Goal: Task Accomplishment & Management: Manage account settings

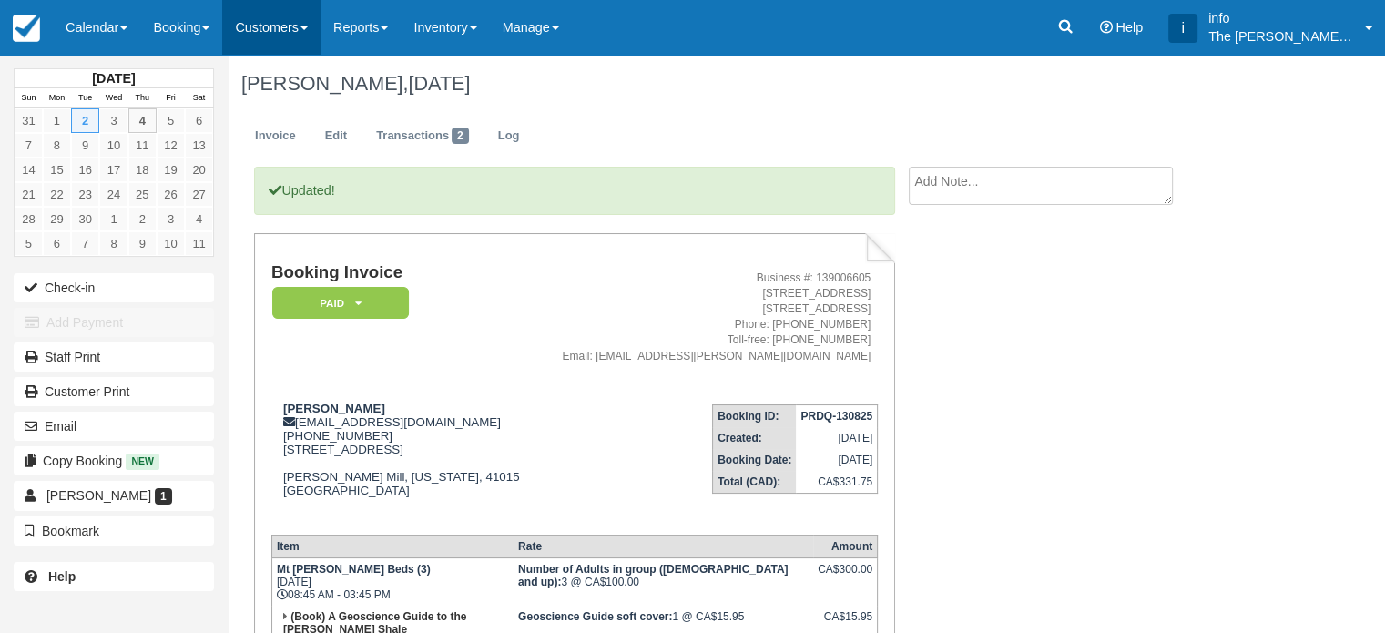
drag, startPoint x: 0, startPoint y: 0, endPoint x: 297, endPoint y: 35, distance: 298.8
click at [297, 35] on link "Customers" at bounding box center [271, 27] width 98 height 55
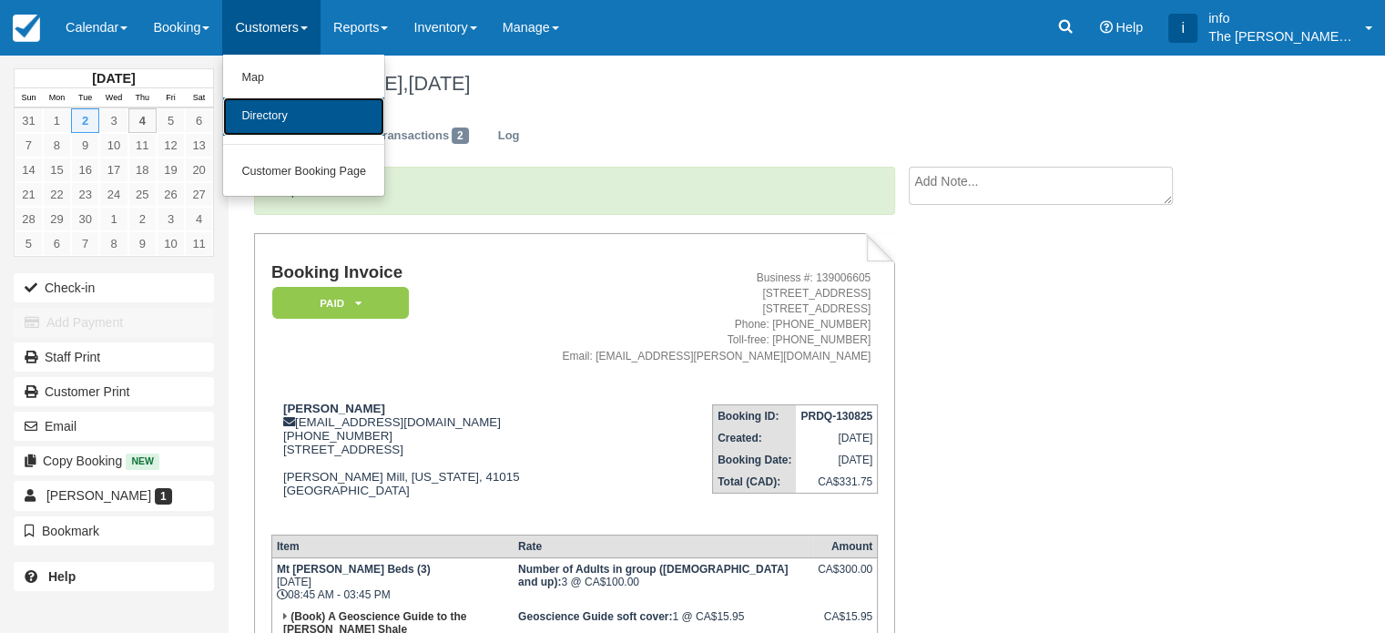
click at [279, 115] on link "Directory" at bounding box center [303, 116] width 161 height 38
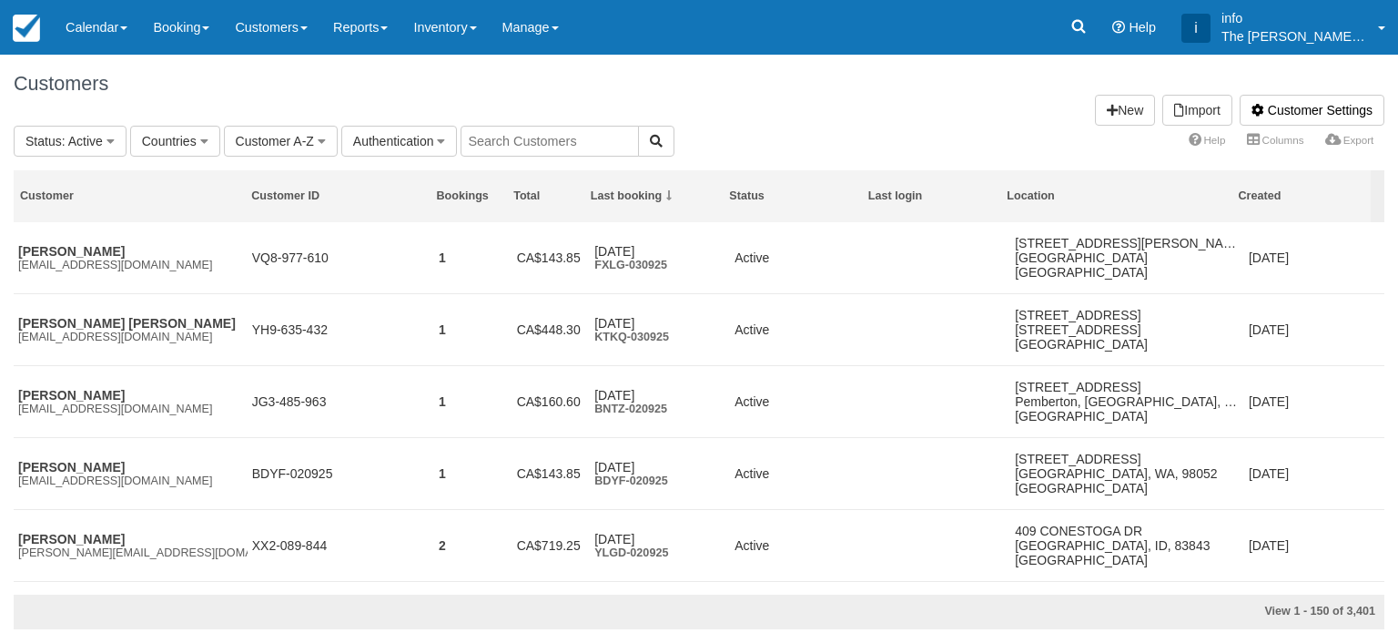
click at [539, 139] on input "text" at bounding box center [550, 141] width 178 height 31
type input "dunlop"
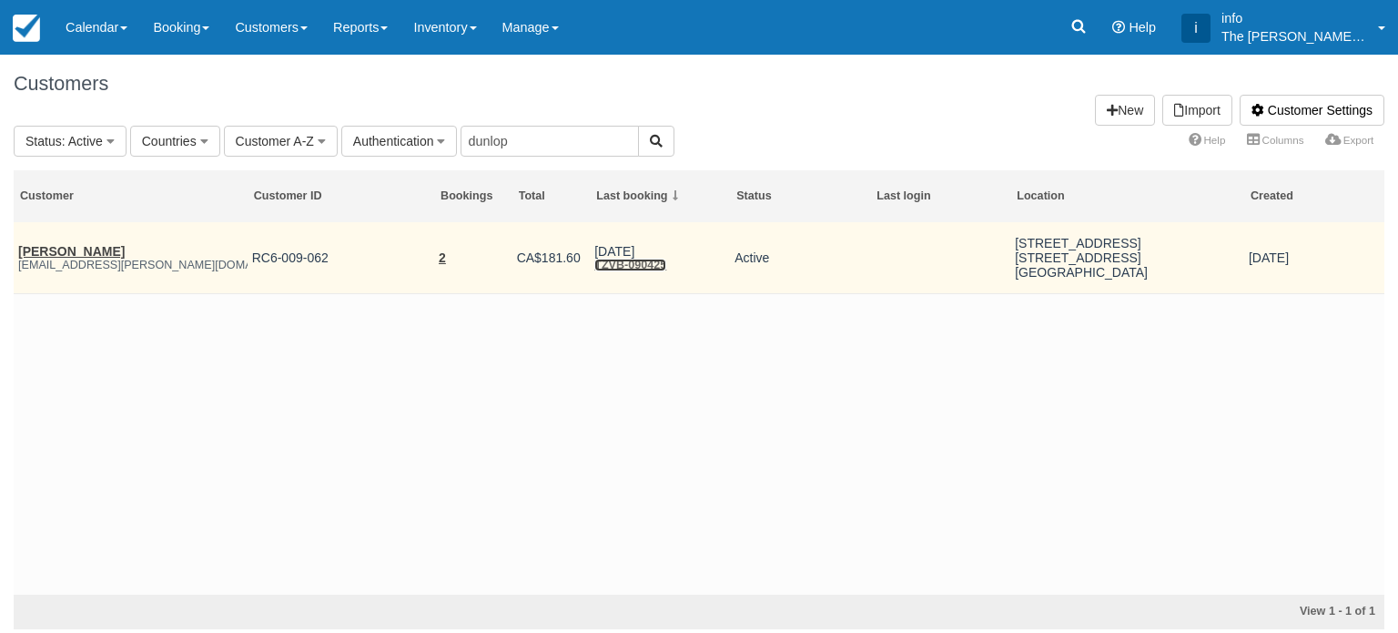
click at [625, 267] on link "TZVB-090425" at bounding box center [630, 265] width 72 height 13
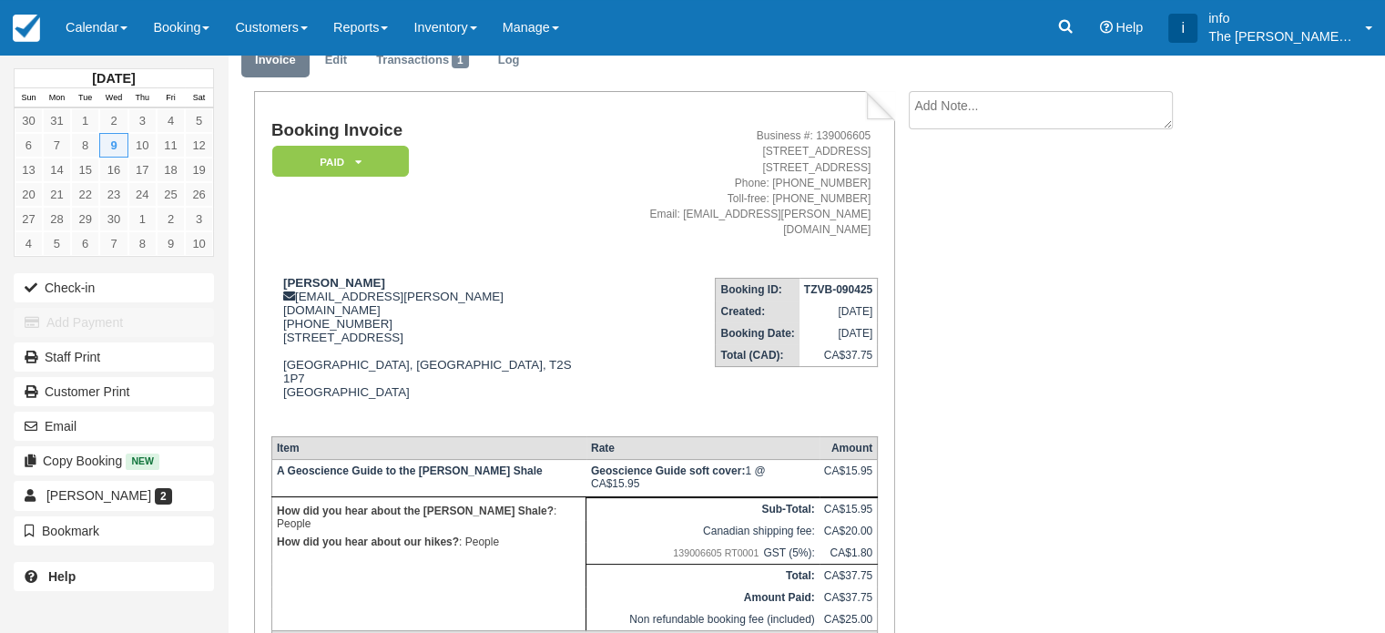
scroll to position [91, 0]
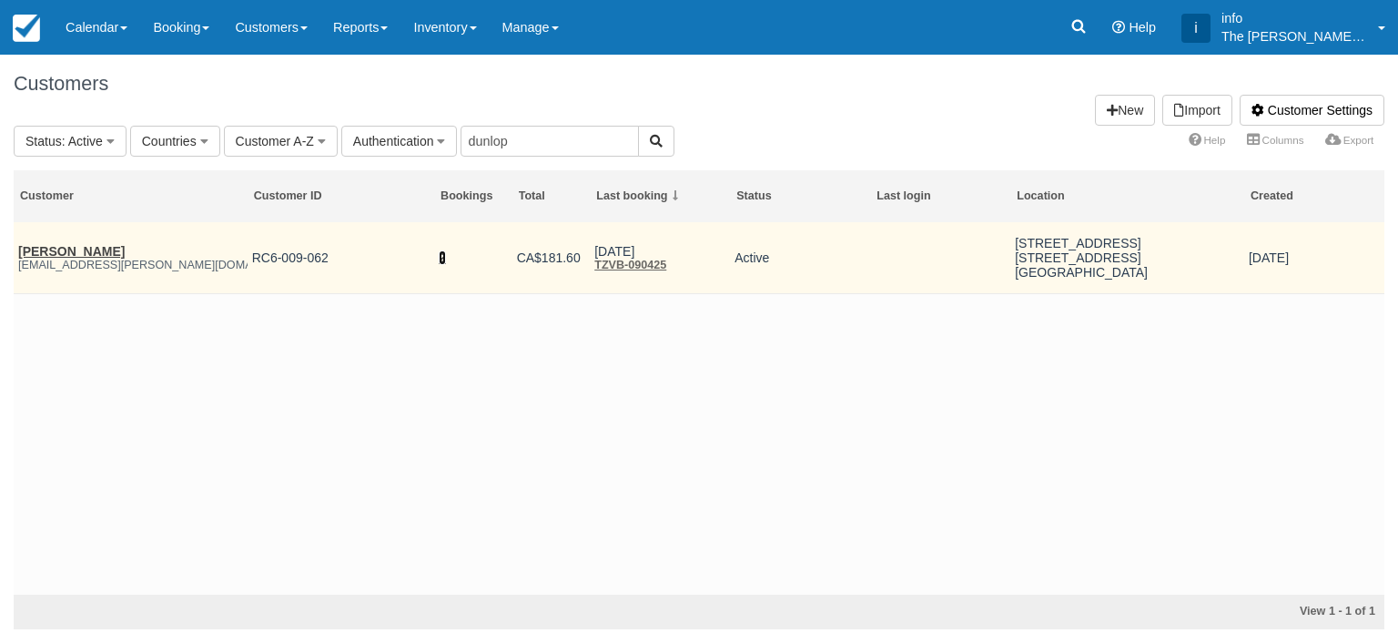
click at [443, 257] on link "2" at bounding box center [442, 257] width 7 height 15
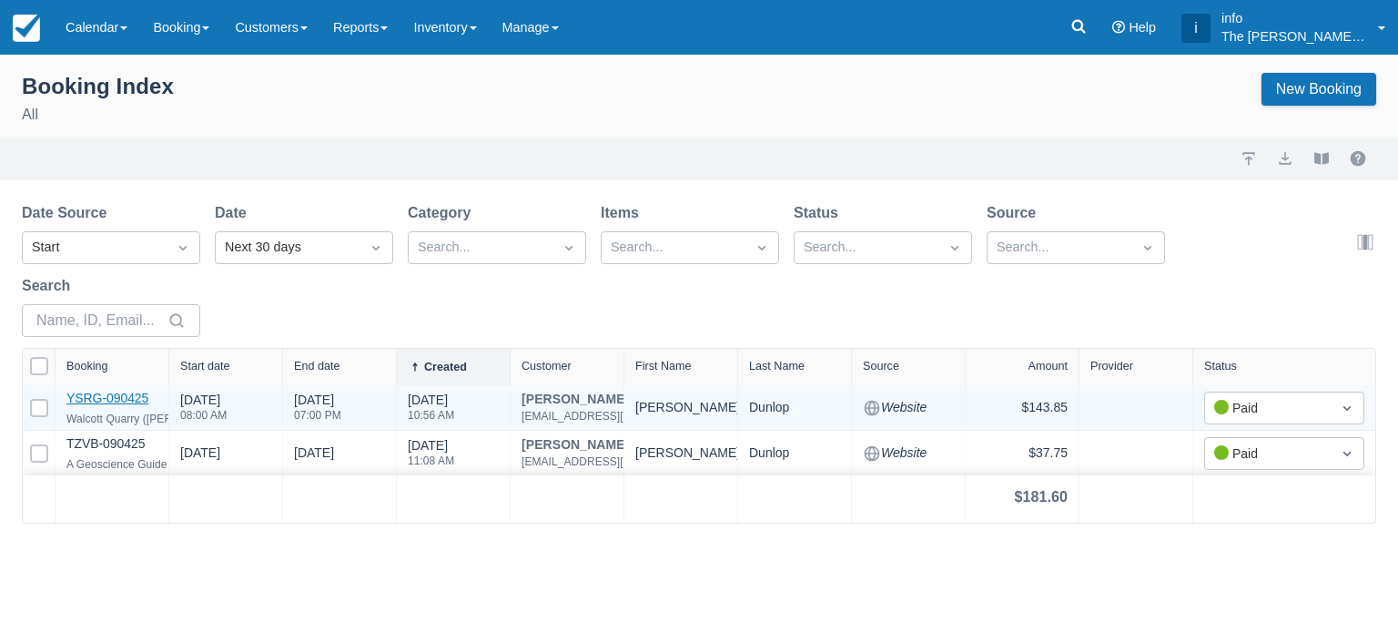
click at [124, 399] on link "YSRG-090425" at bounding box center [107, 398] width 82 height 15
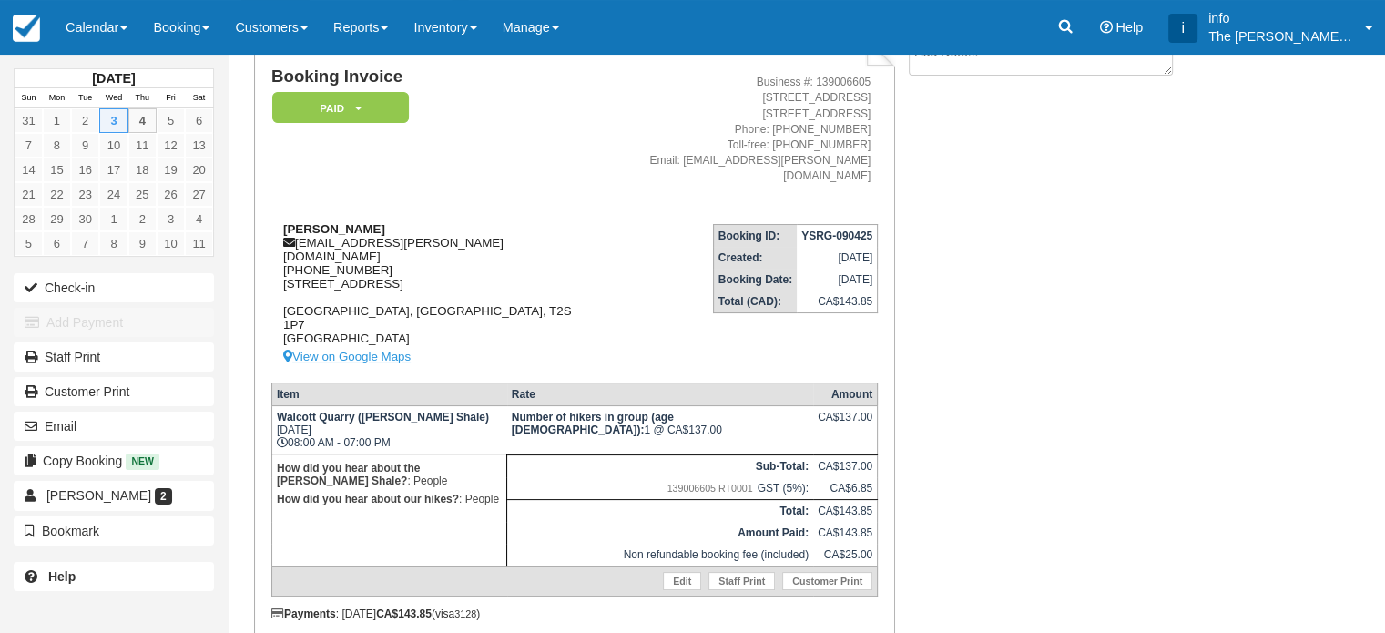
scroll to position [155, 0]
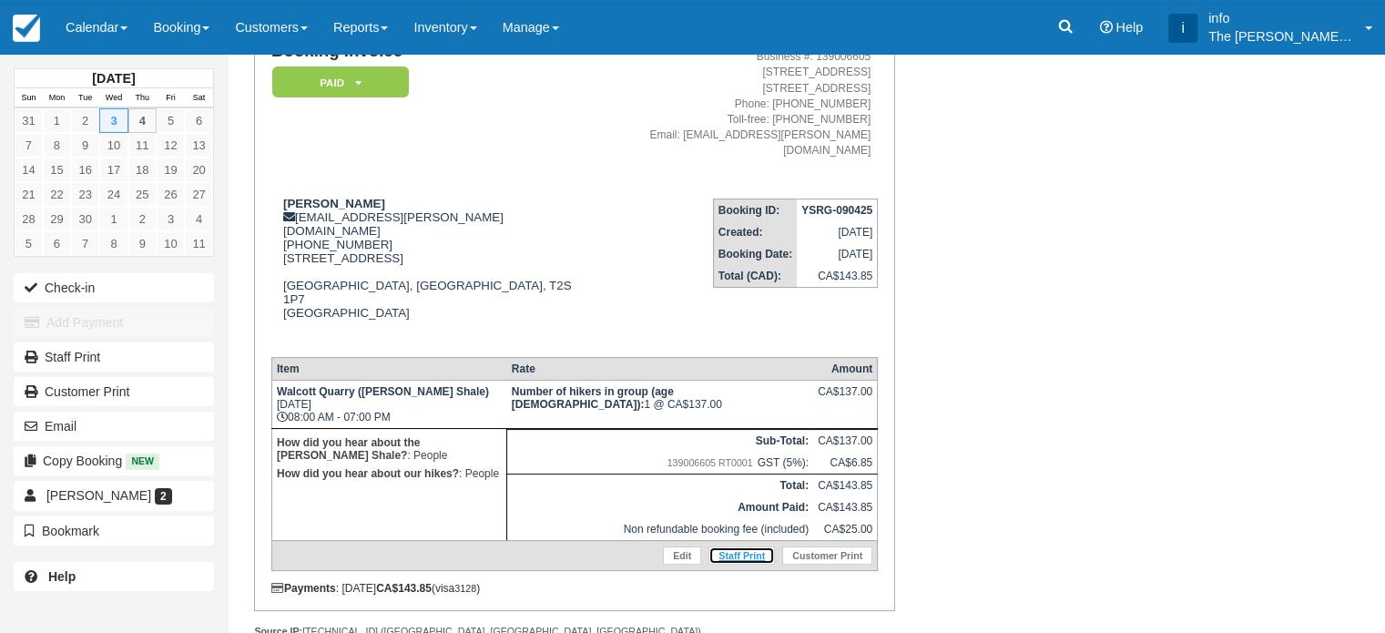
click at [728, 546] on link "Staff Print" at bounding box center [741, 555] width 66 height 18
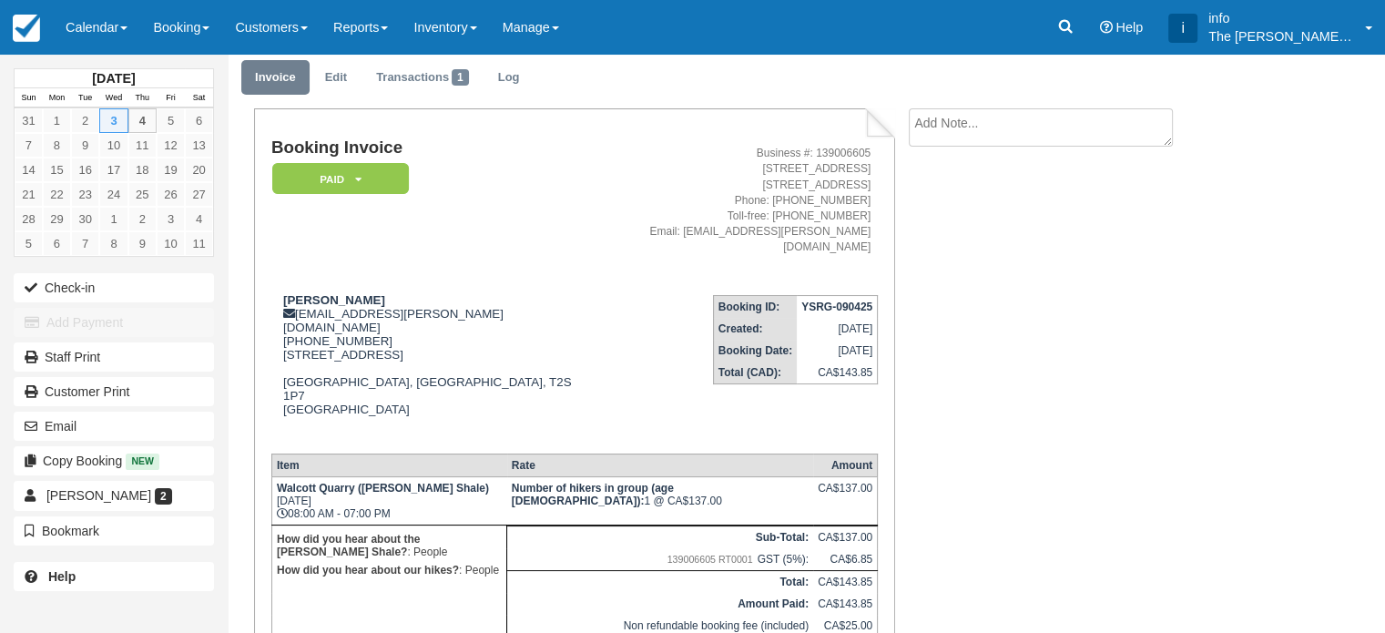
scroll to position [0, 0]
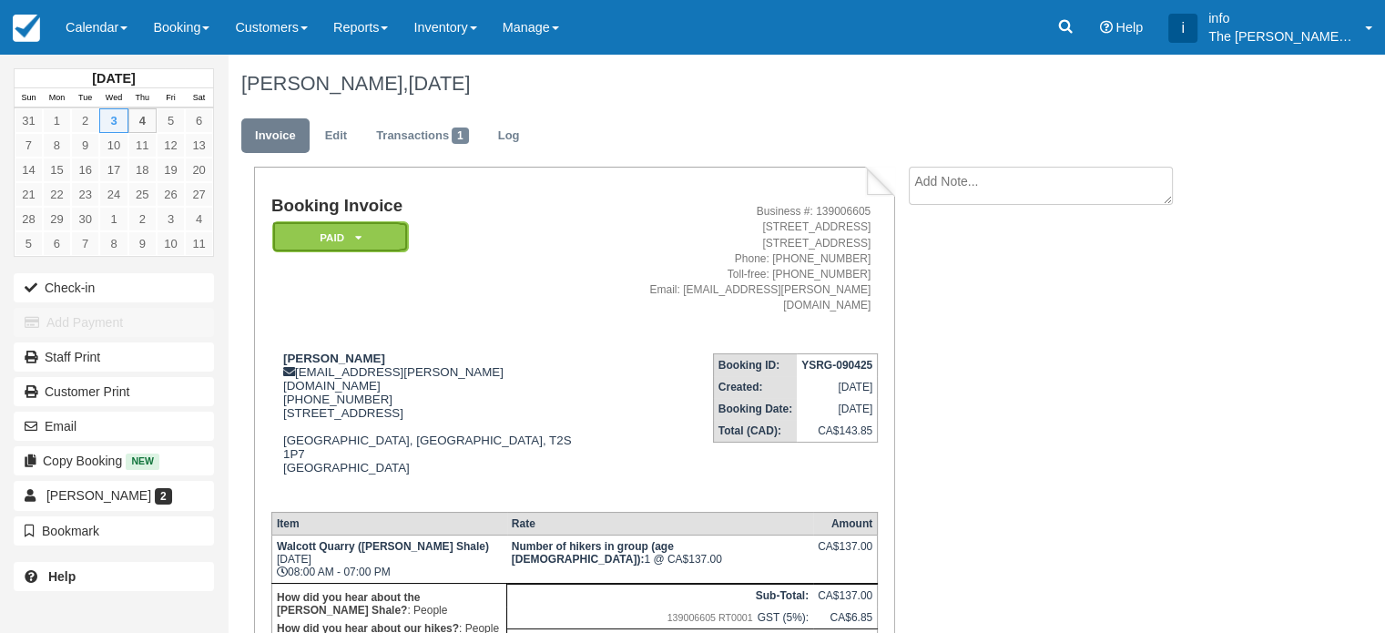
click at [365, 240] on em "Paid" at bounding box center [340, 237] width 137 height 32
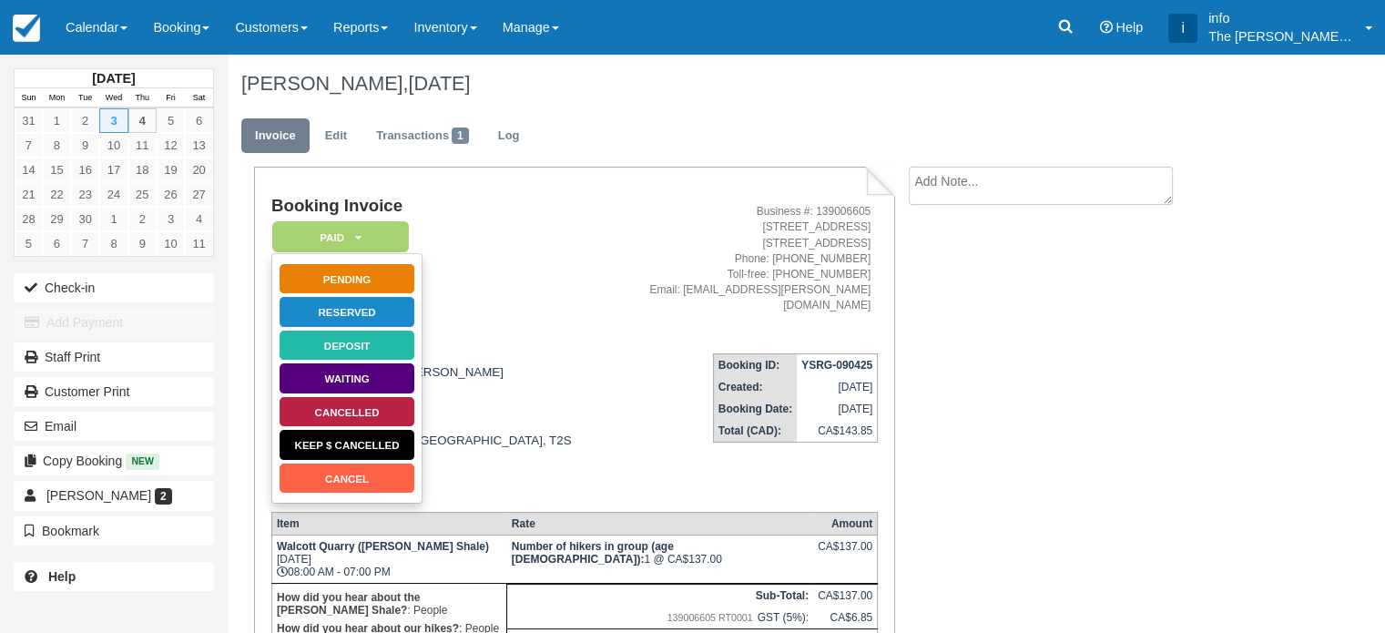
click at [512, 275] on td "Booking Invoice Paid   Pending Reserved Deposit Waiting Cancelled Keep $ Cancel…" at bounding box center [424, 268] width 306 height 142
click at [584, 245] on address "Business #: 139006605 201 Kicking Horse Ave Box 148, Field BC, V0A 1G0 Phone: 1…" at bounding box center [727, 258] width 286 height 109
click at [434, 137] on link "Transactions 1" at bounding box center [422, 136] width 120 height 36
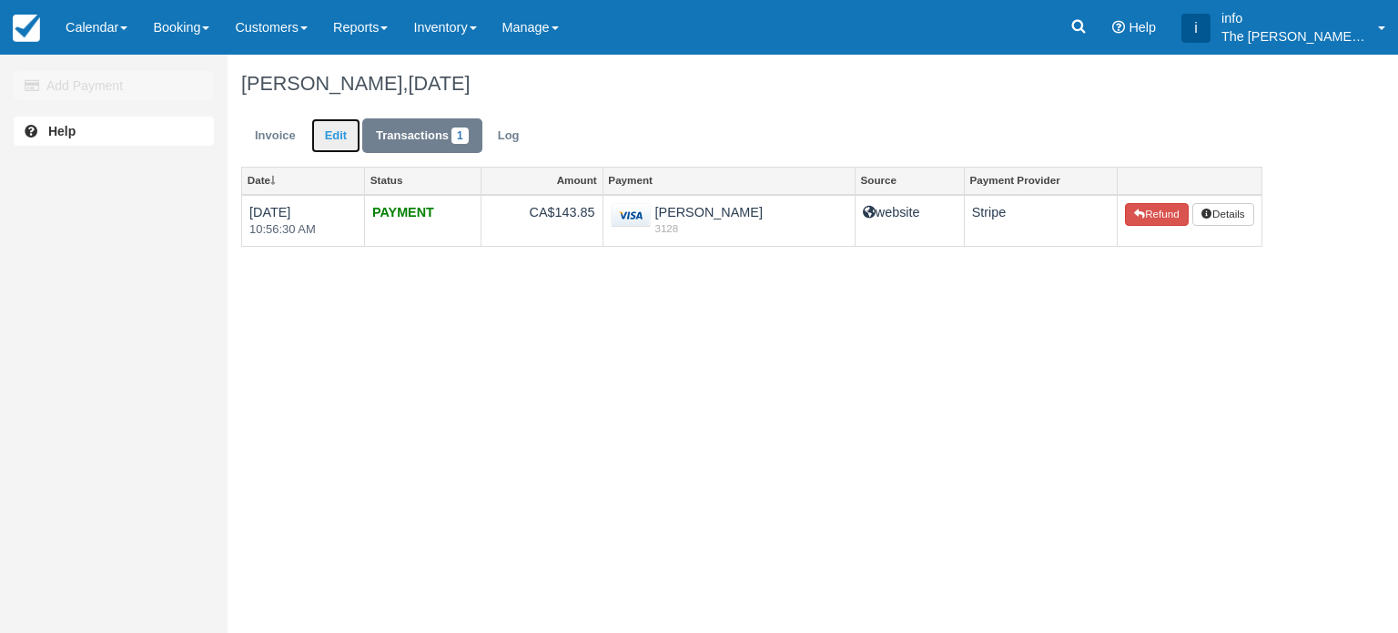
click at [346, 138] on link "Edit" at bounding box center [335, 136] width 49 height 36
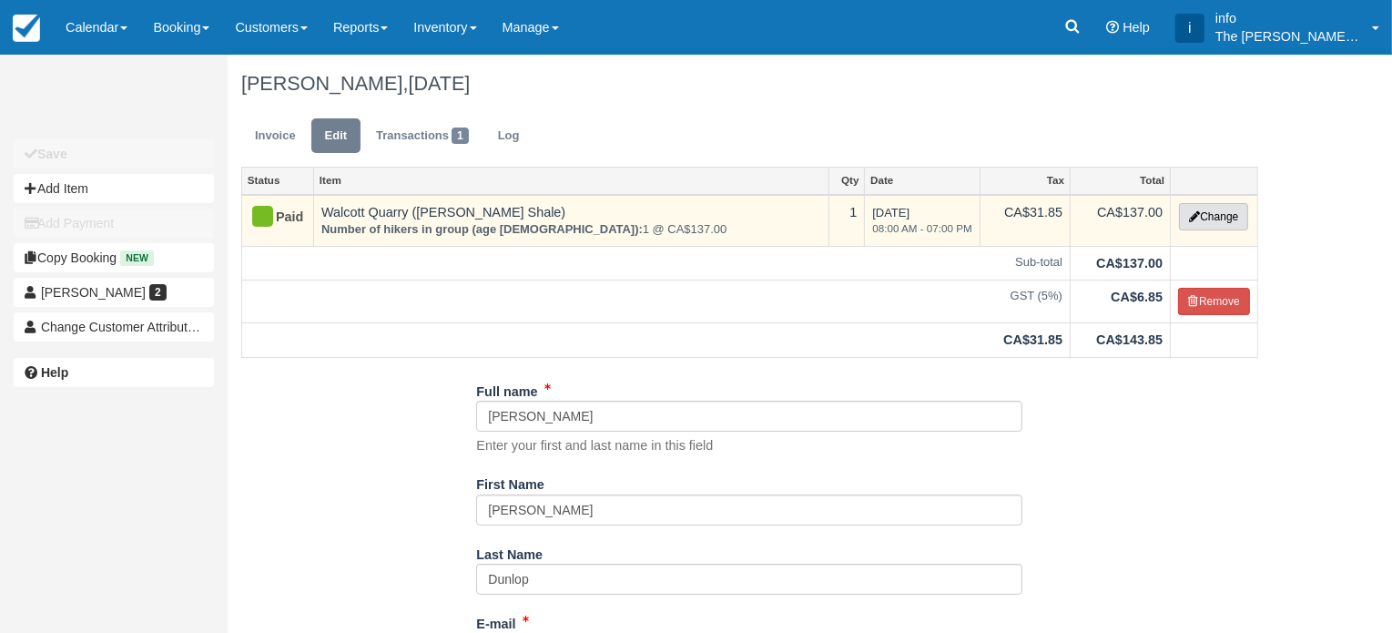
click at [1213, 227] on button "Change" at bounding box center [1213, 216] width 69 height 27
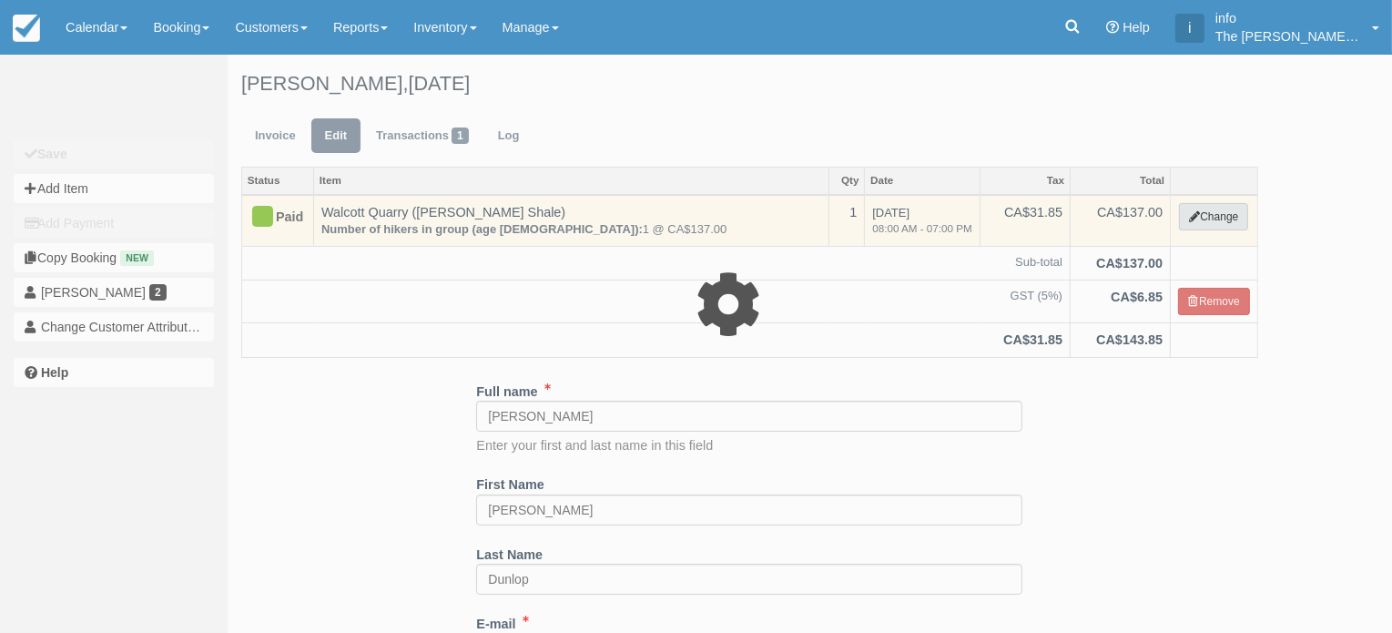
select select "2"
type input "137.00"
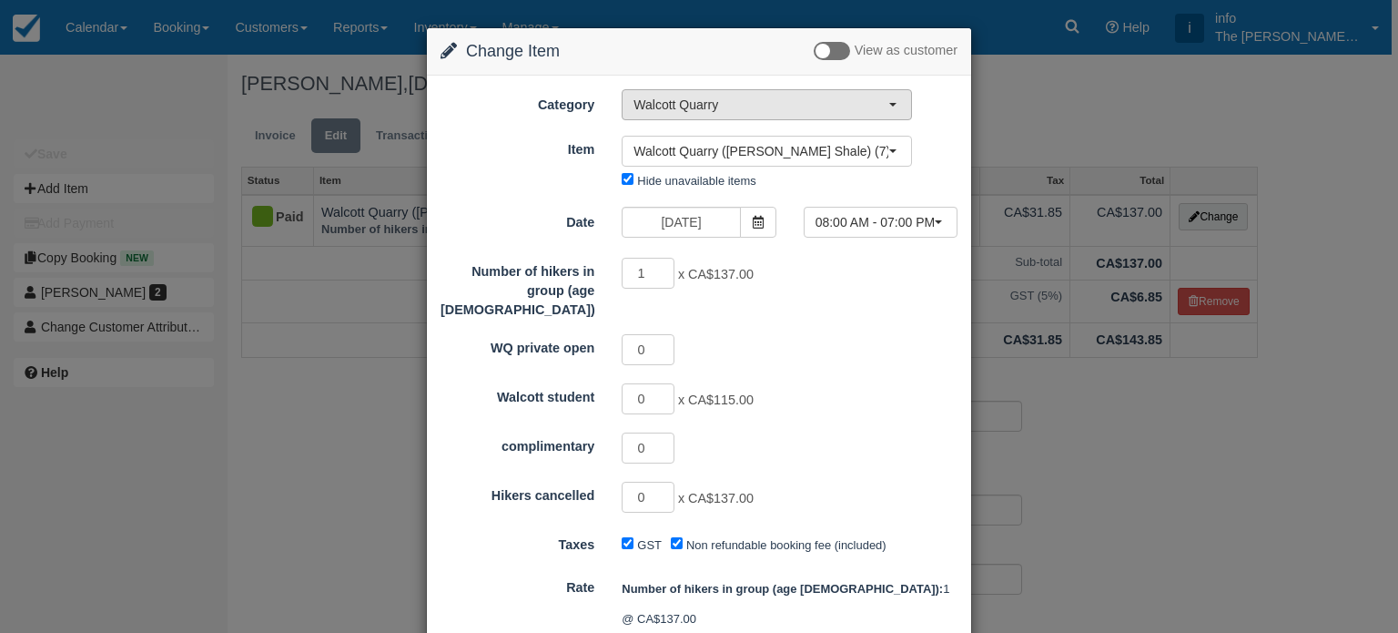
click at [738, 102] on span "Walcott Quarry" at bounding box center [761, 105] width 255 height 18
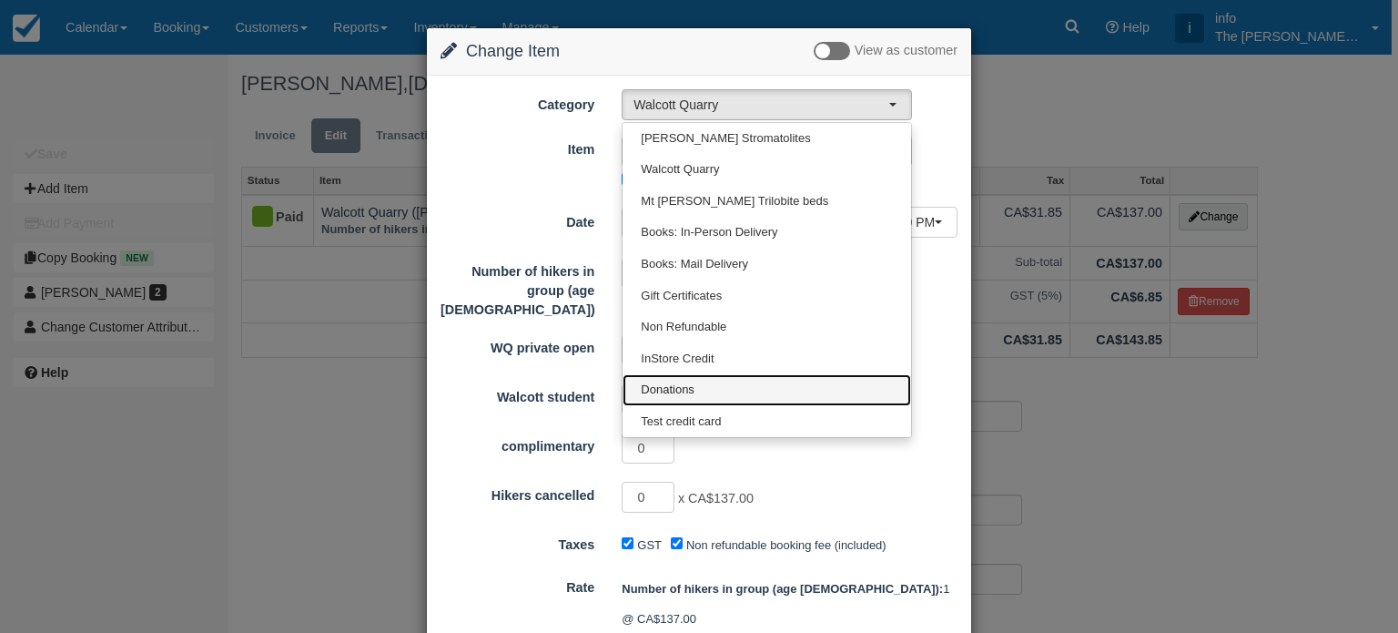
click at [671, 391] on span "Donations" at bounding box center [668, 389] width 54 height 17
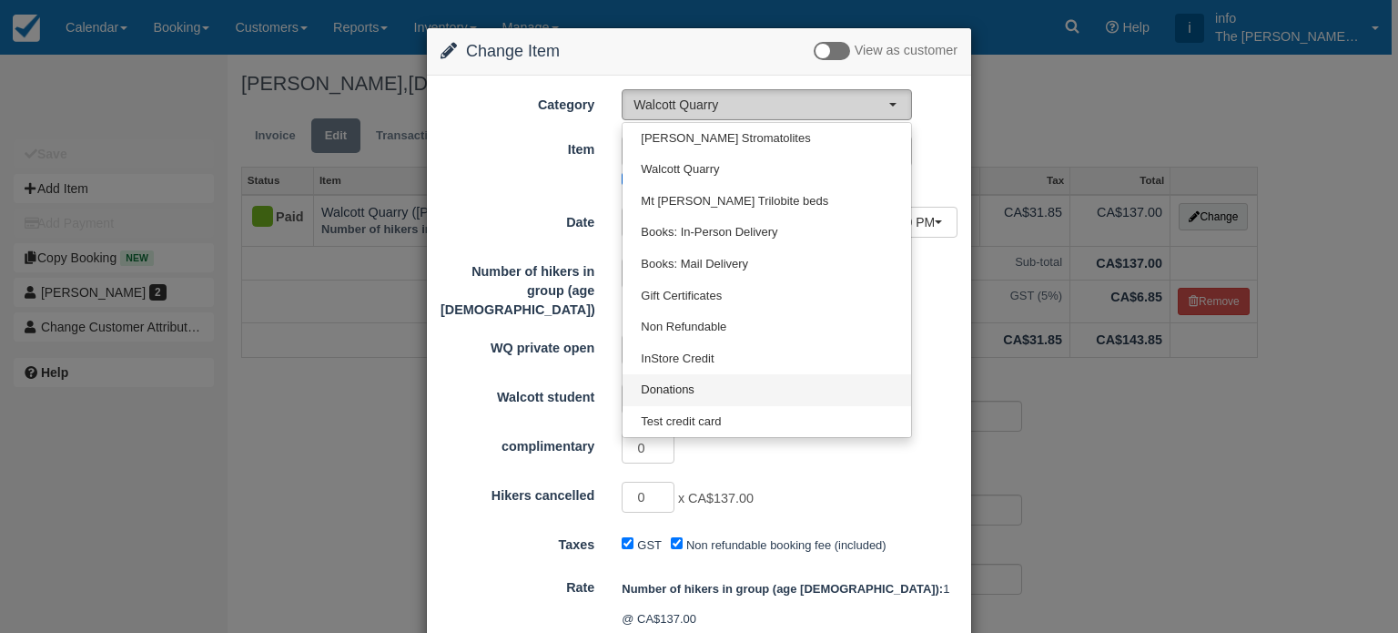
select select "13"
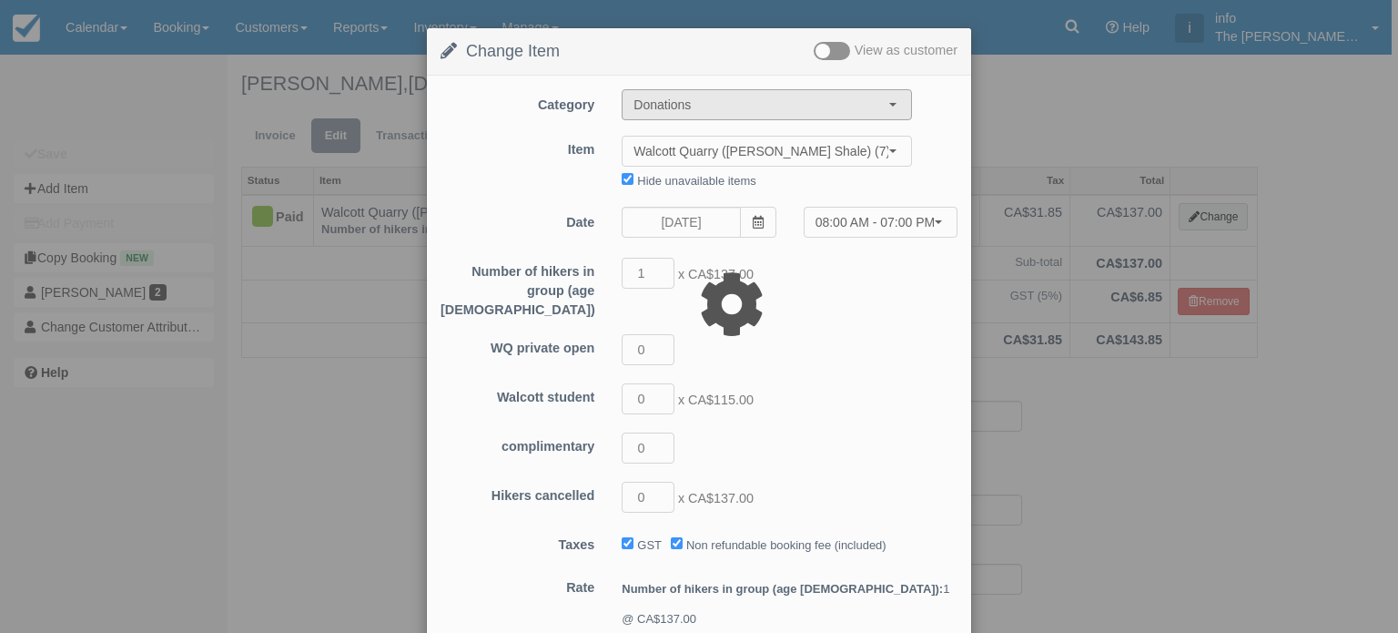
type input "101.00"
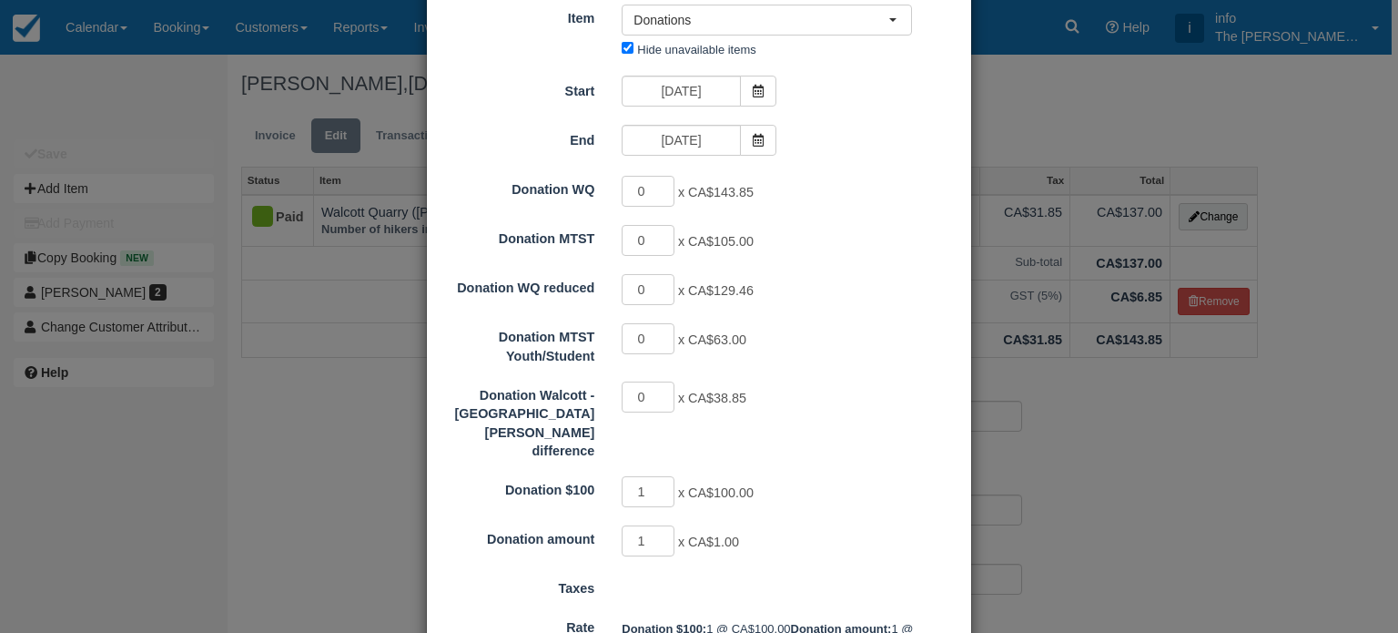
scroll to position [327, 0]
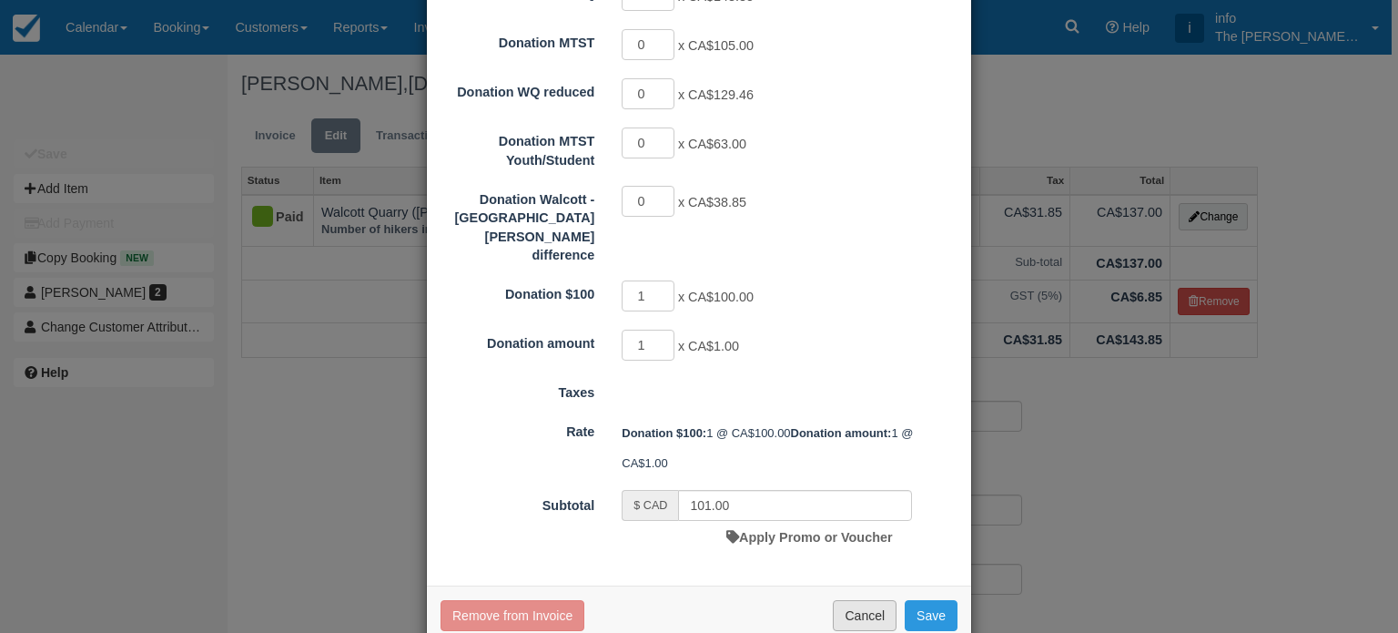
click at [868, 600] on button "Cancel" at bounding box center [865, 615] width 64 height 31
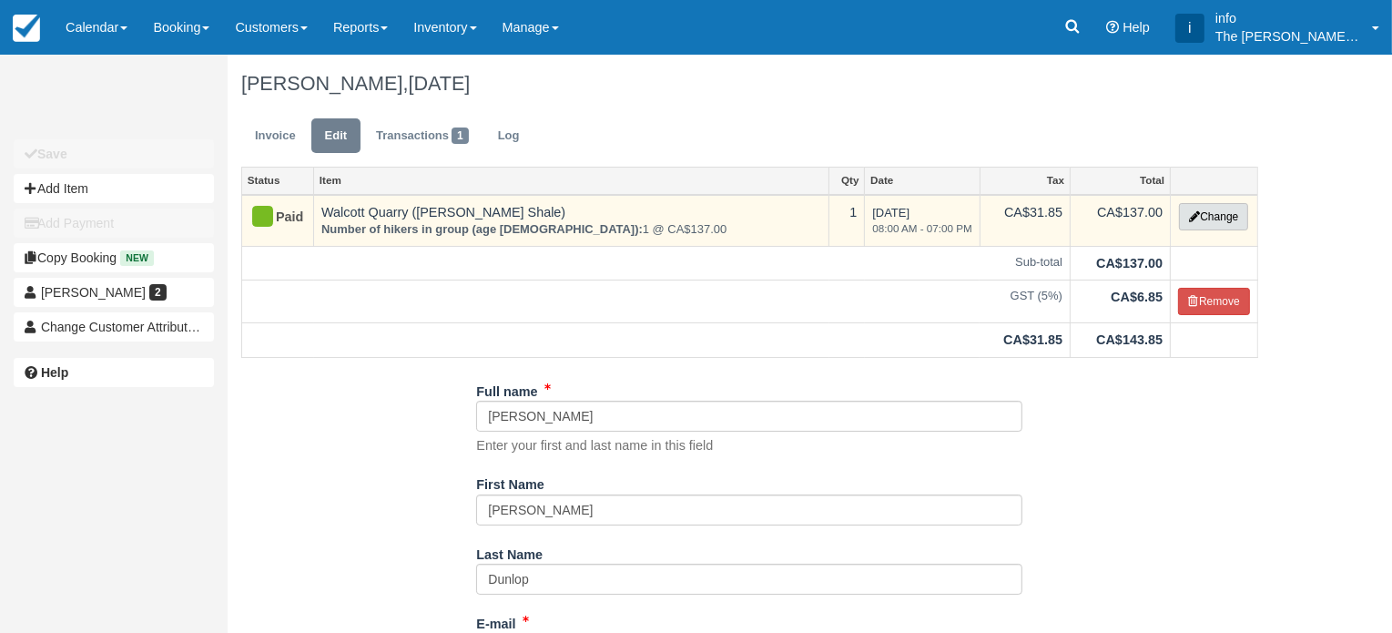
click at [1208, 224] on button "Change" at bounding box center [1213, 216] width 69 height 27
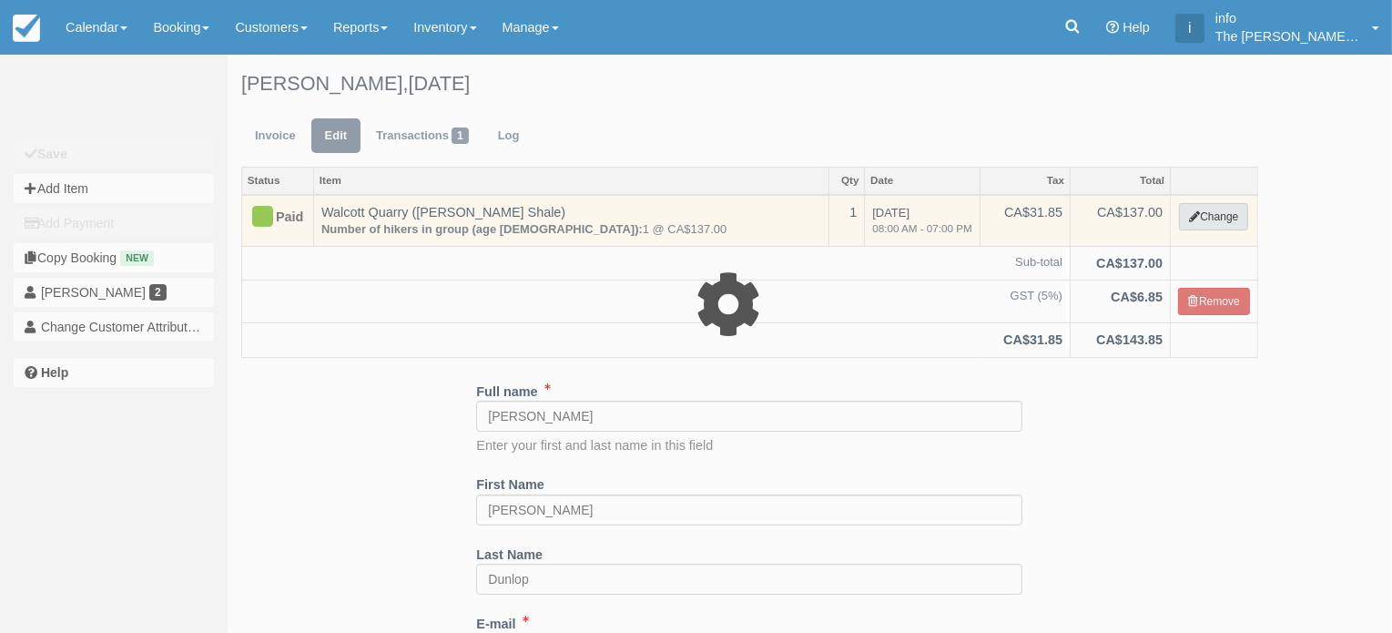
select select "2"
type input "137.00"
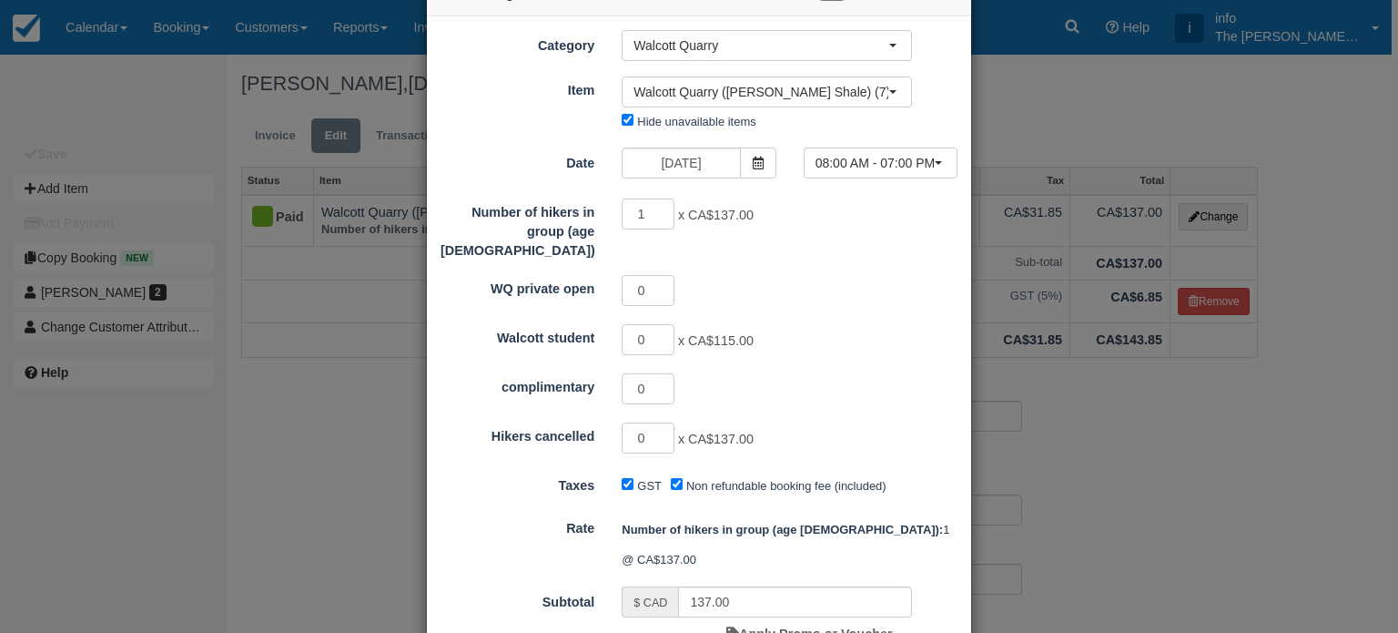
scroll to position [0, 0]
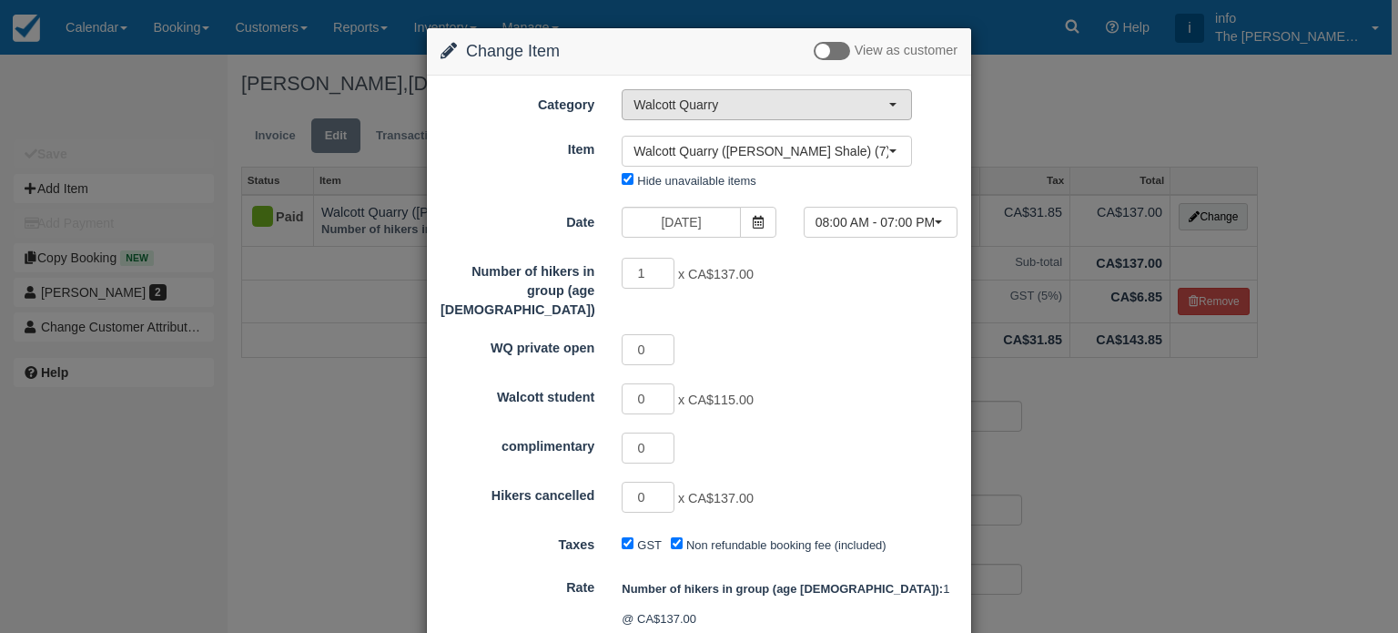
click at [807, 96] on span "Walcott Quarry" at bounding box center [761, 105] width 255 height 18
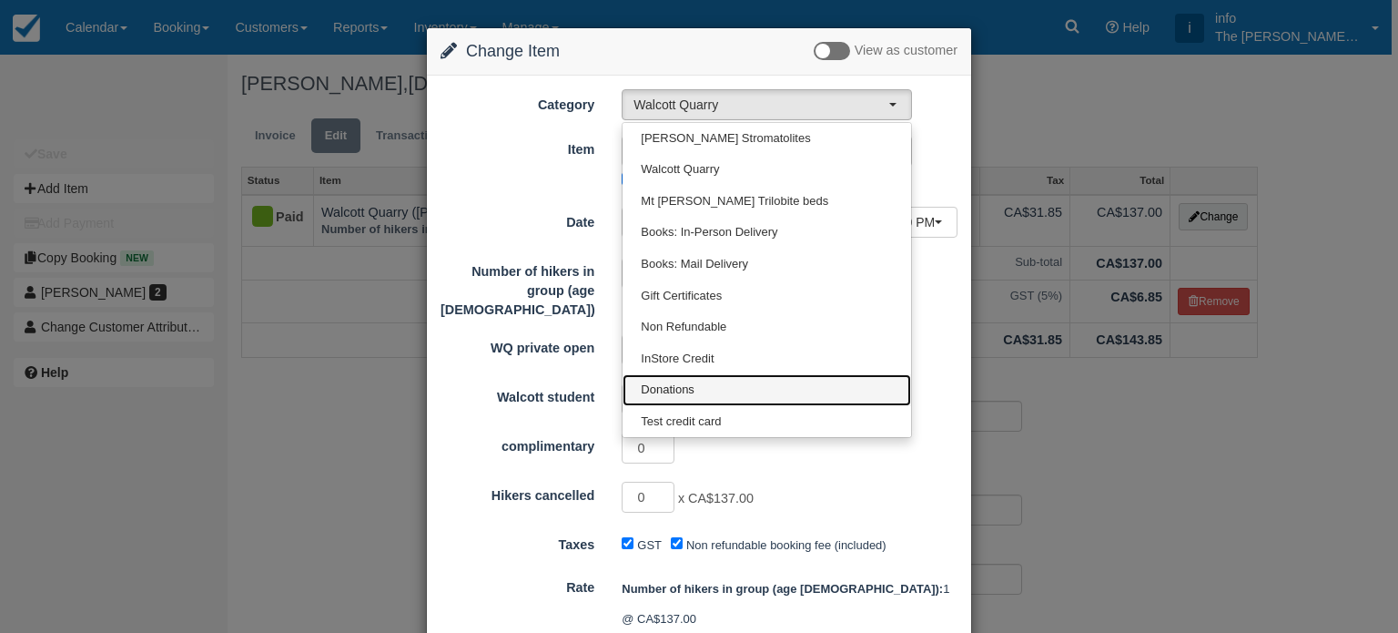
click at [695, 391] on link "Donations" at bounding box center [767, 390] width 289 height 32
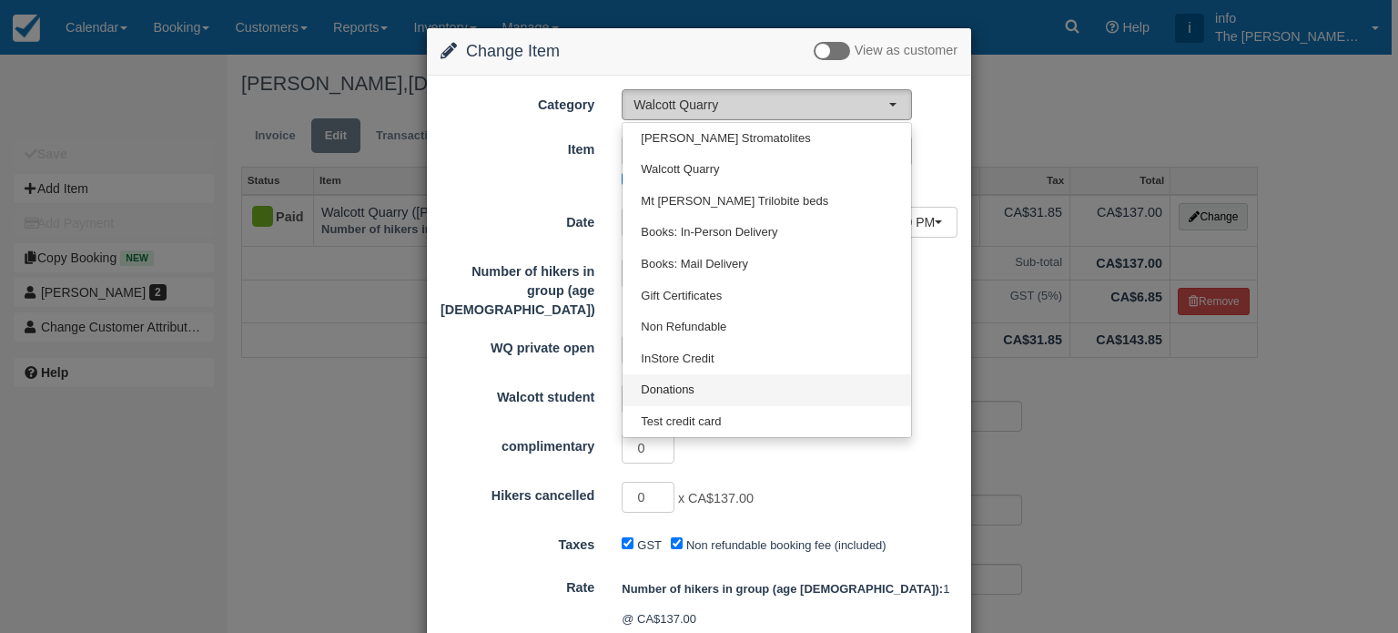
select select "13"
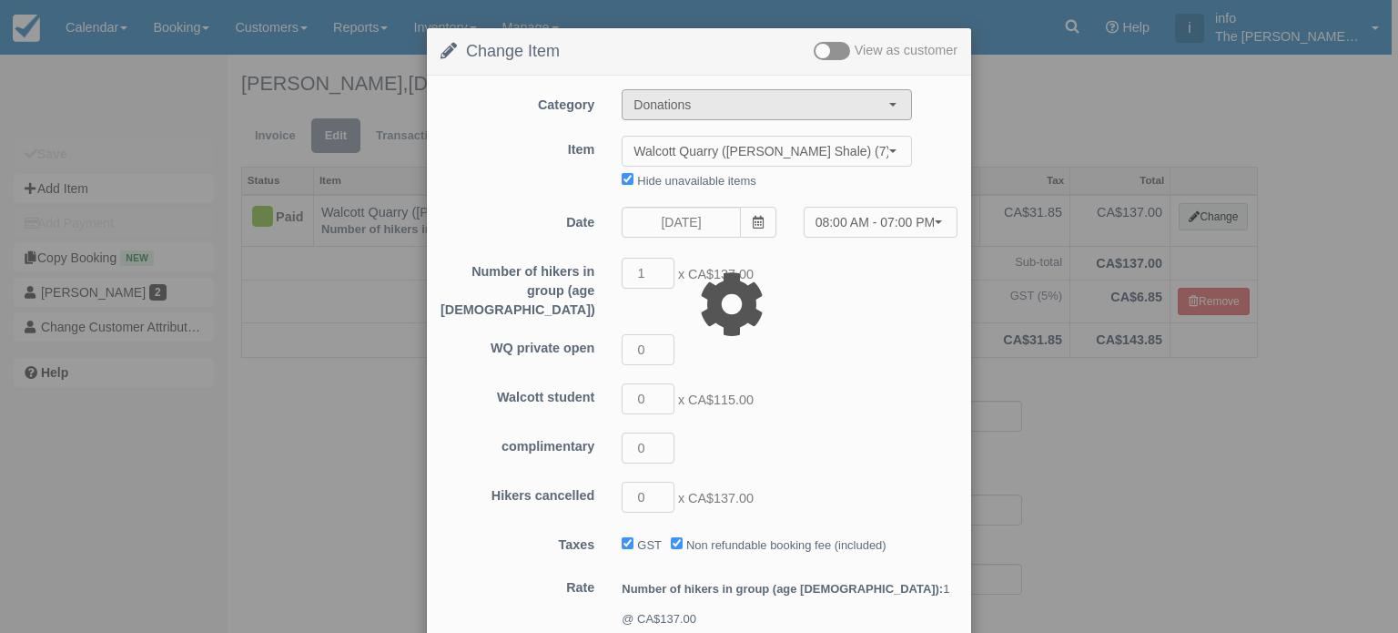
type input "101.00"
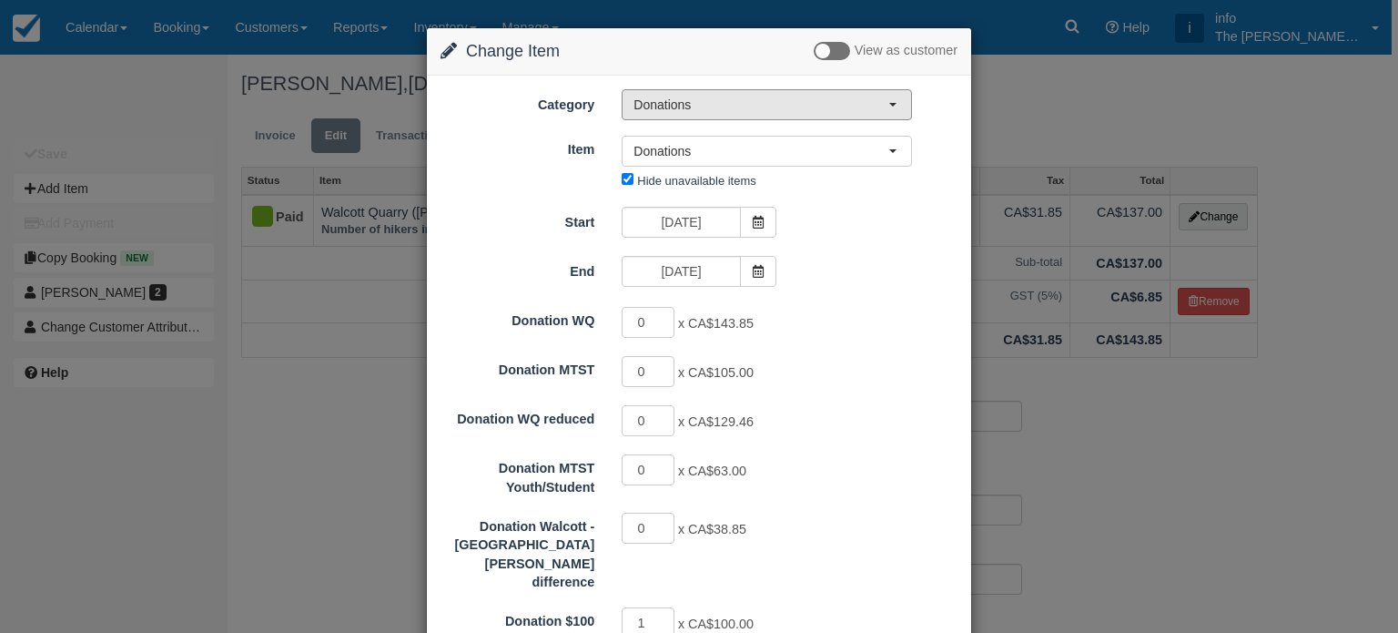
scroll to position [91, 0]
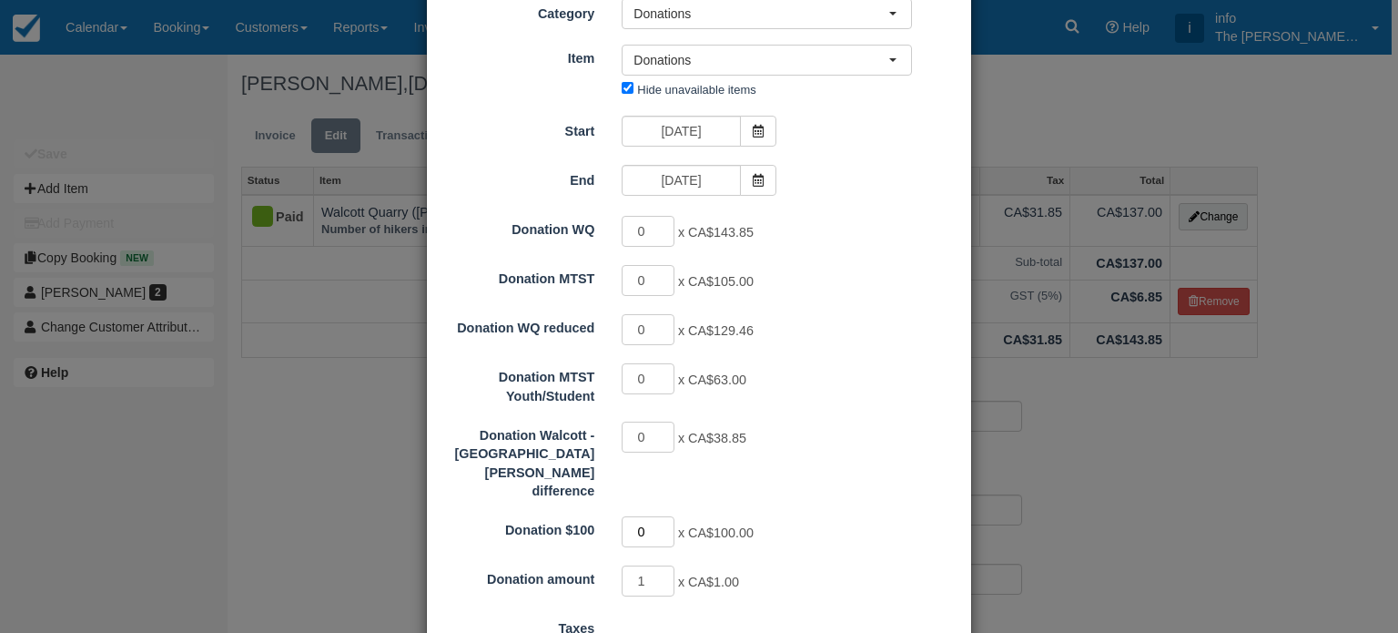
type input "0"
click at [666, 516] on input "0" at bounding box center [648, 531] width 53 height 31
type input "1.00"
type input "0"
click at [666, 565] on input "0" at bounding box center [648, 580] width 53 height 31
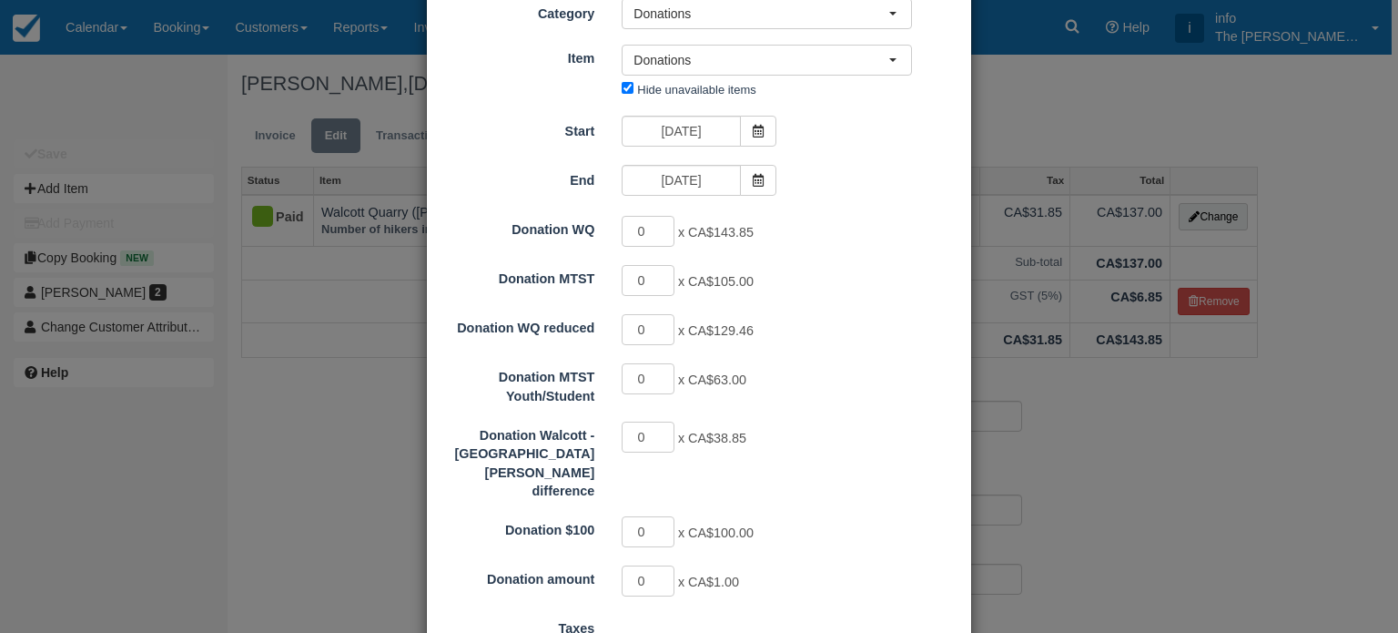
type input "0.00"
type input "1"
click at [663, 229] on input "1" at bounding box center [648, 231] width 53 height 31
type input "143.85"
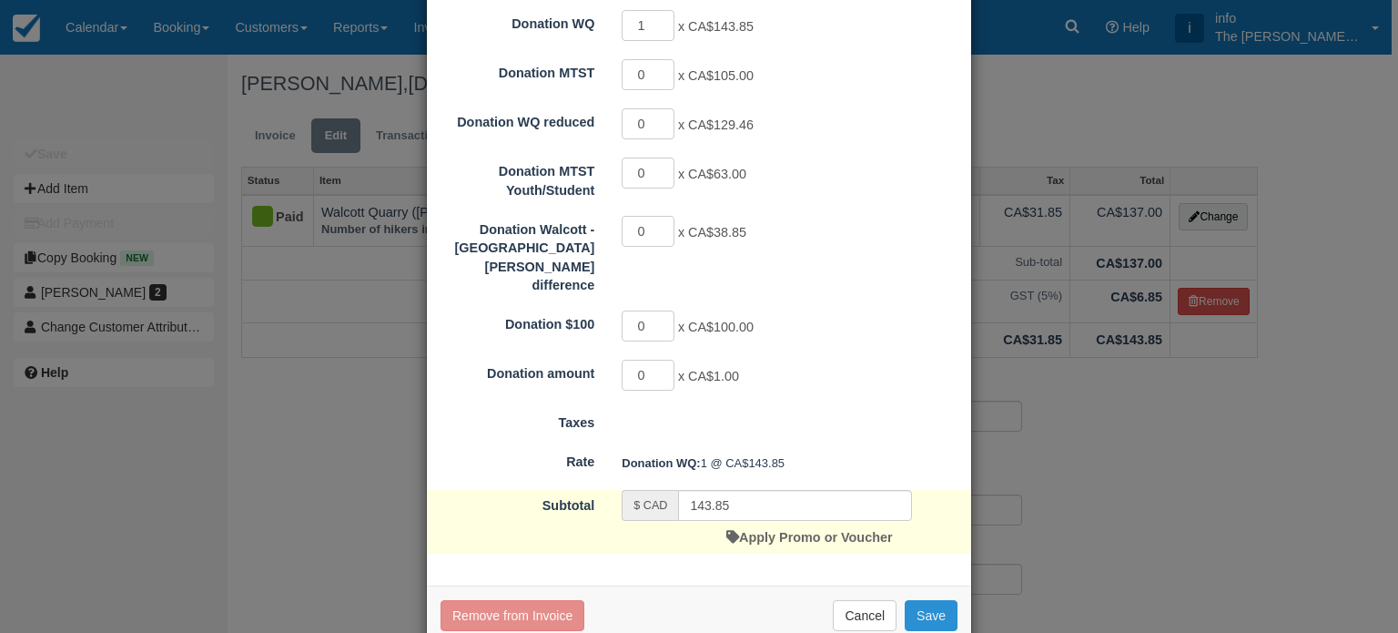
click at [926, 600] on button "Save" at bounding box center [931, 615] width 53 height 31
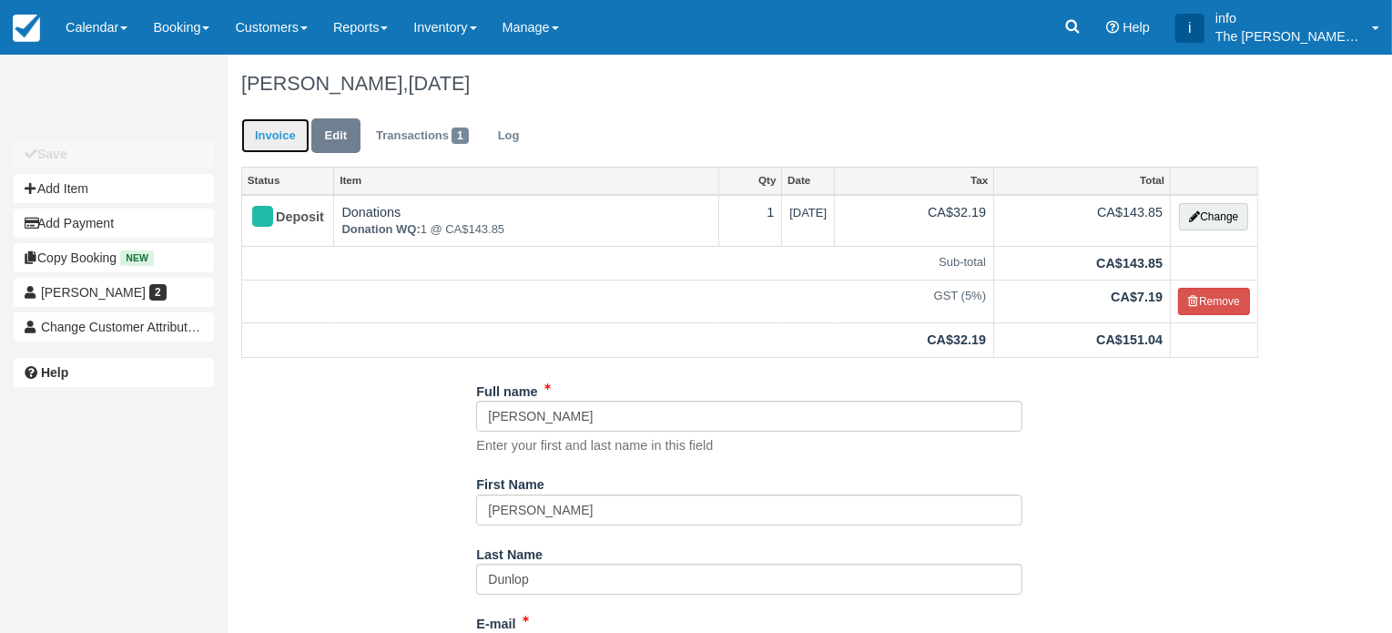
click at [271, 137] on link "Invoice" at bounding box center [275, 136] width 68 height 36
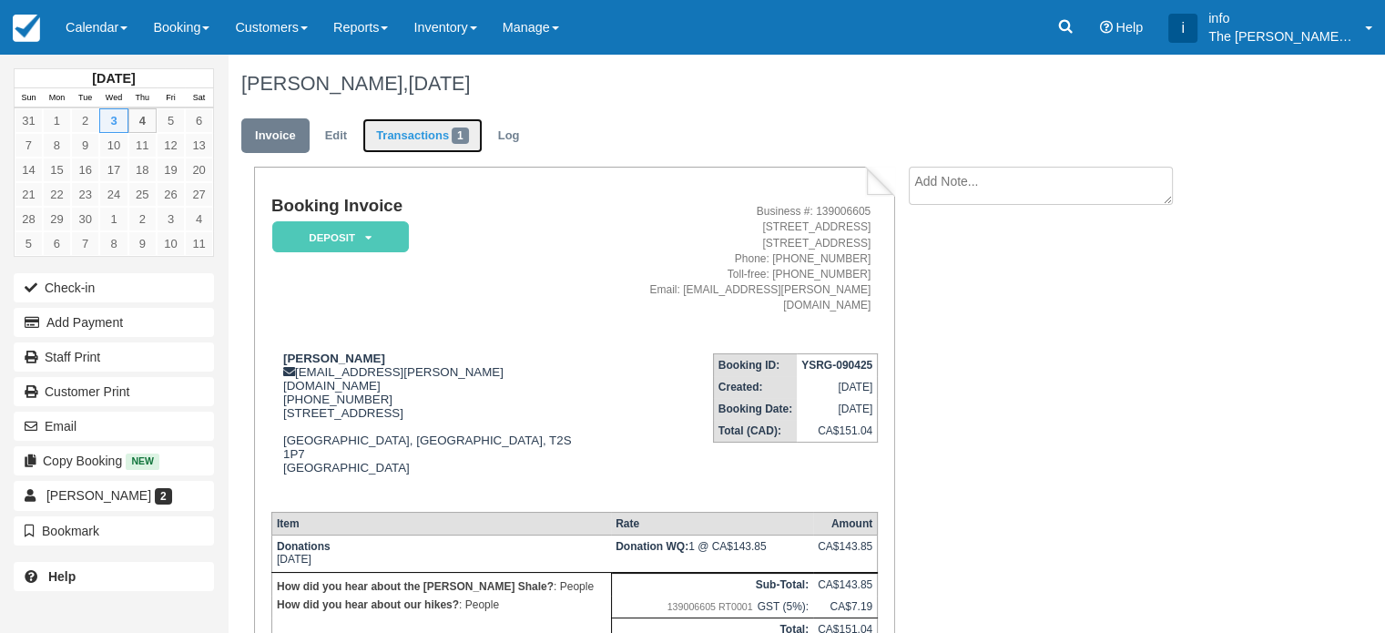
click at [430, 144] on link "Transactions 1" at bounding box center [422, 136] width 120 height 36
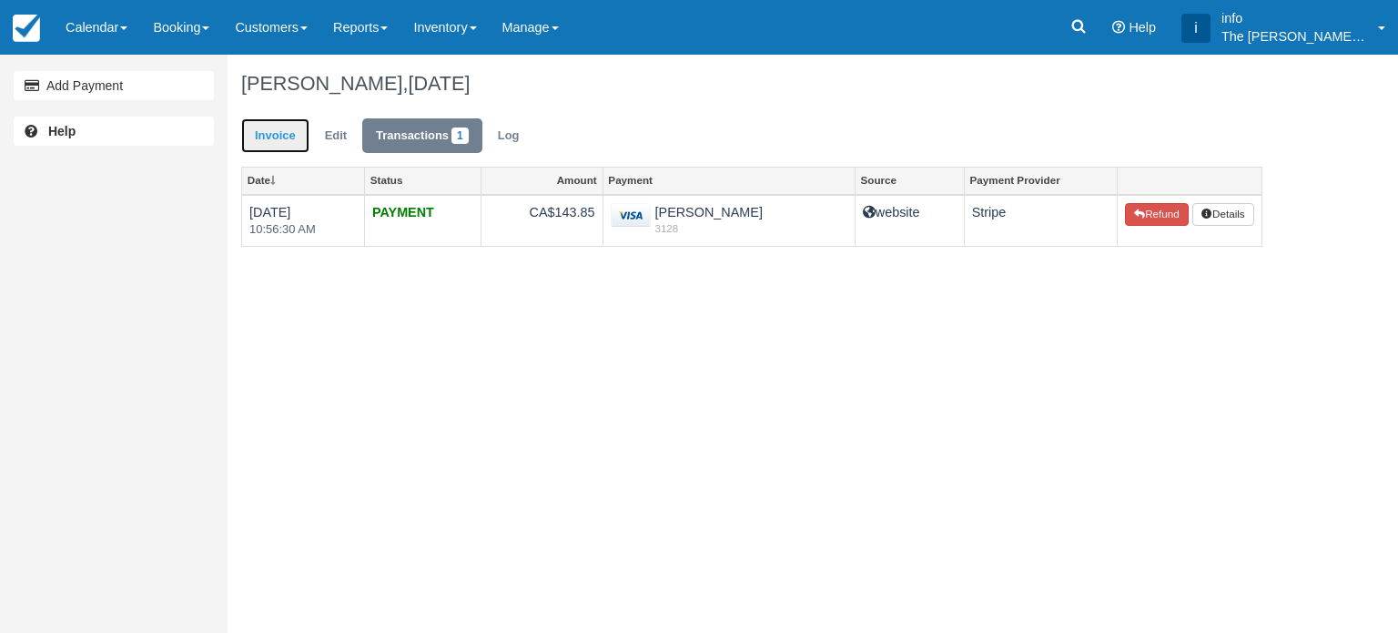
click at [279, 137] on link "Invoice" at bounding box center [275, 136] width 68 height 36
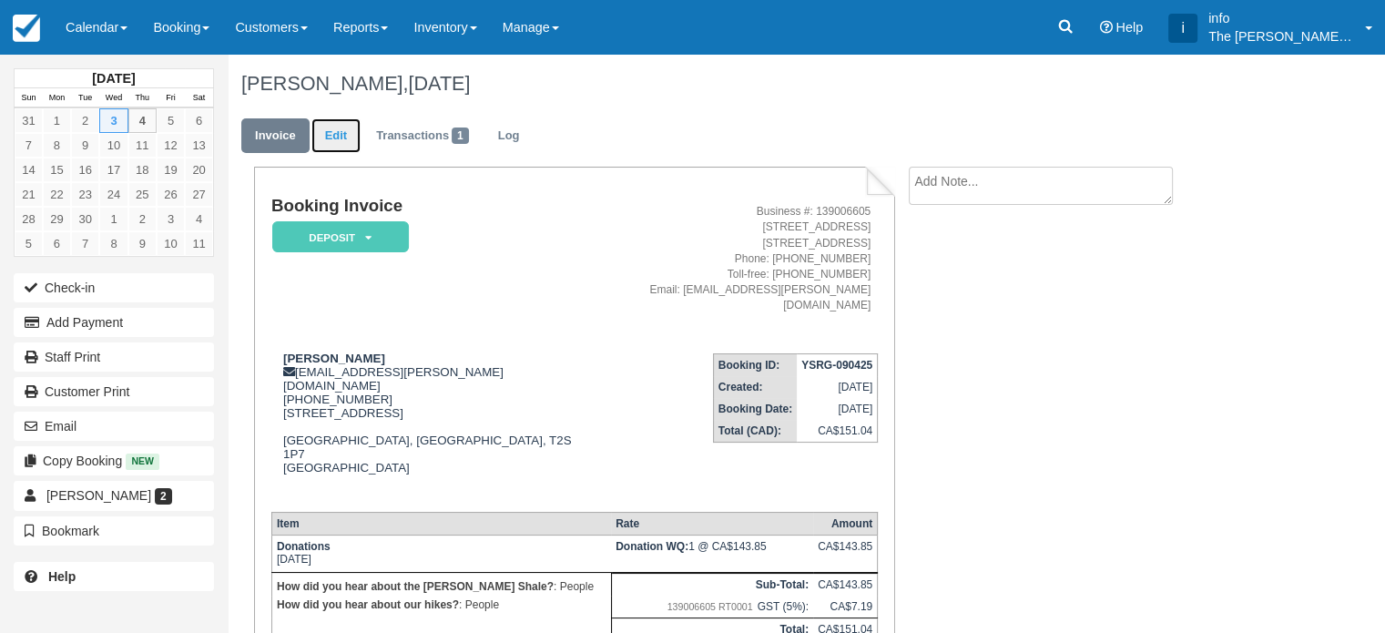
click at [340, 140] on link "Edit" at bounding box center [335, 136] width 49 height 36
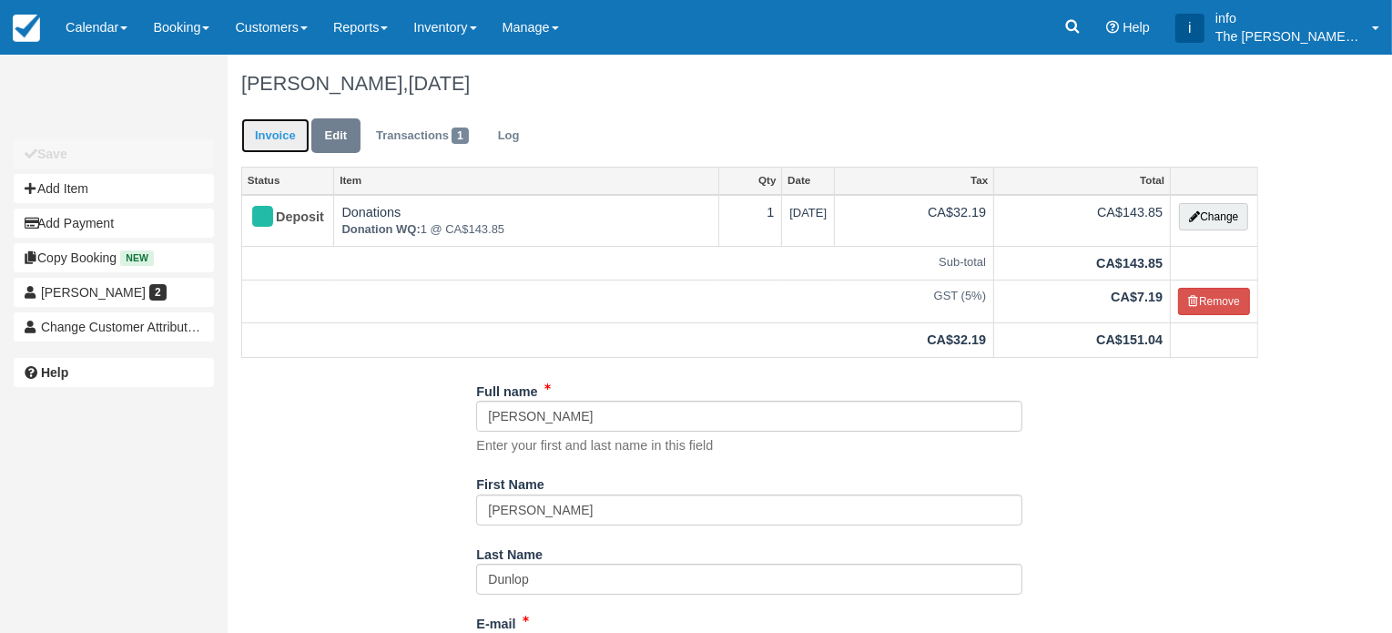
click at [291, 140] on link "Invoice" at bounding box center [275, 136] width 68 height 36
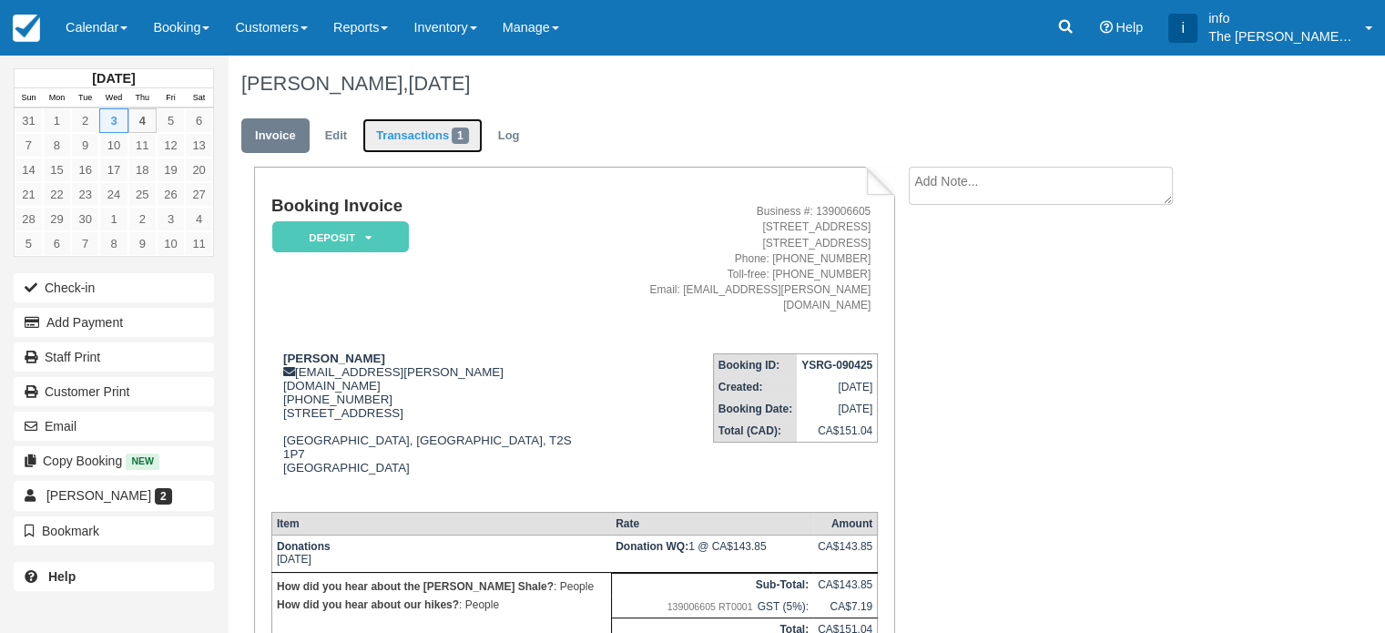
click at [425, 137] on link "Transactions 1" at bounding box center [422, 136] width 120 height 36
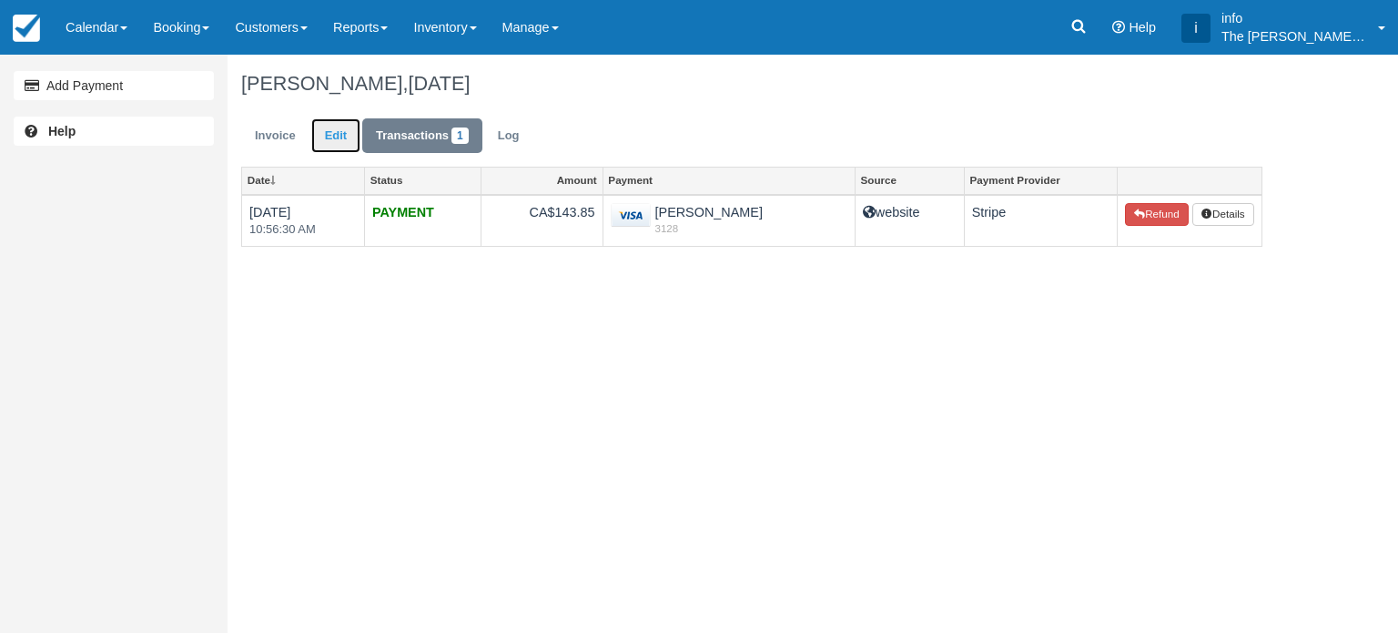
click at [338, 133] on link "Edit" at bounding box center [335, 136] width 49 height 36
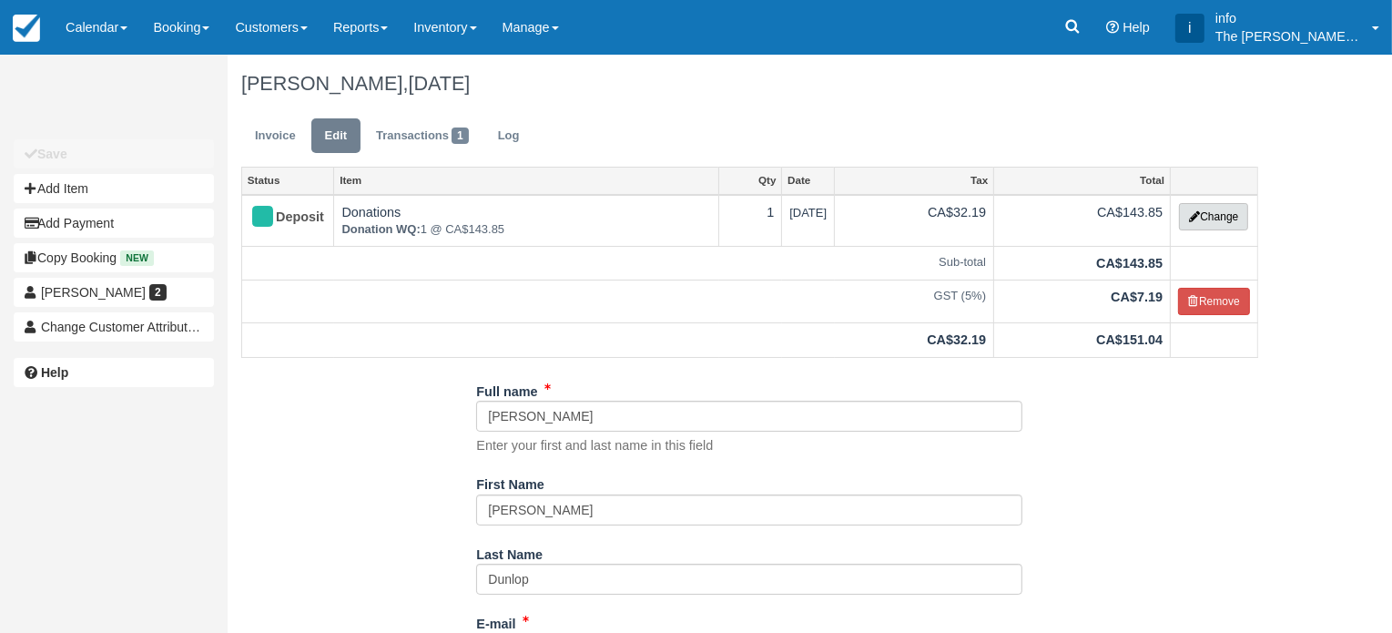
click at [1196, 214] on icon "button" at bounding box center [1194, 216] width 11 height 11
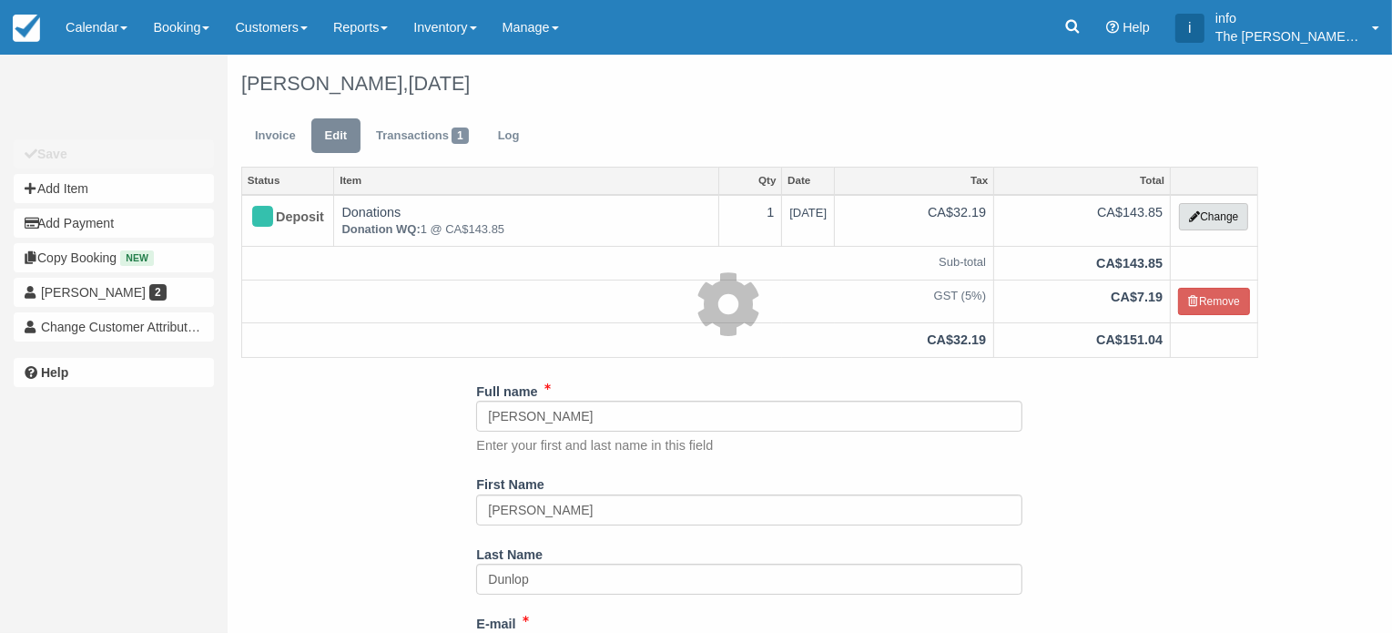
select select "13"
type input "143.85"
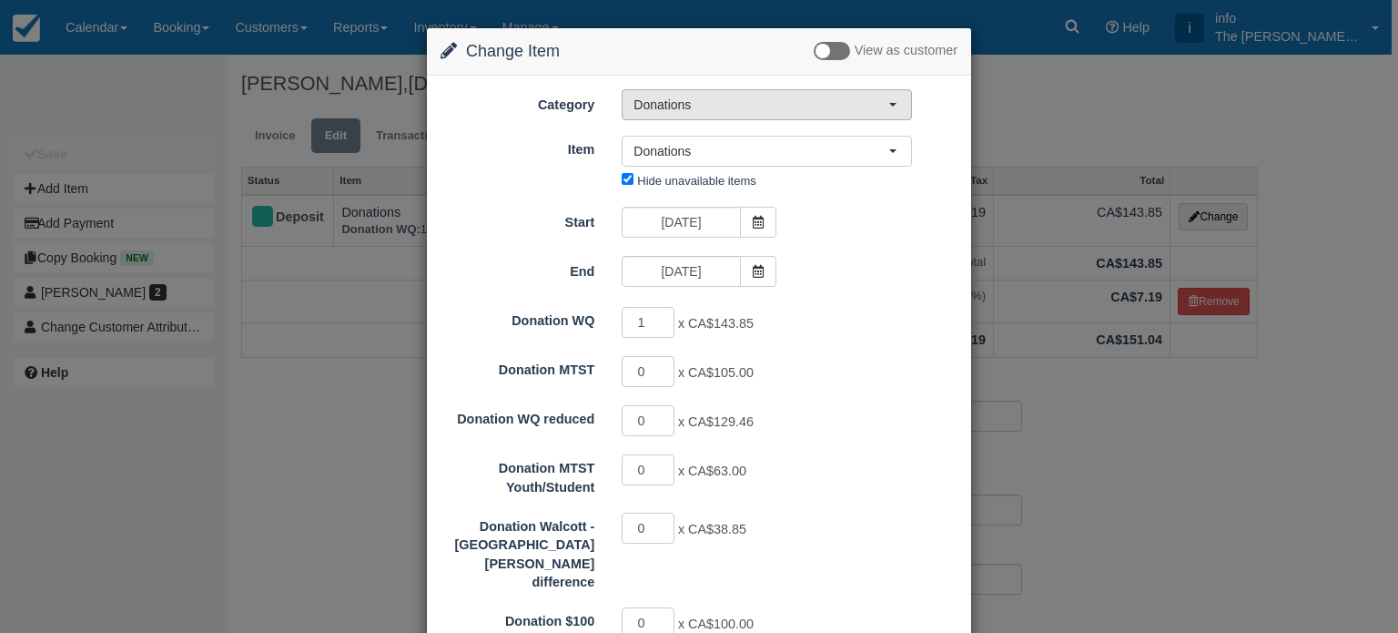
click at [739, 96] on span "Donations" at bounding box center [761, 105] width 255 height 18
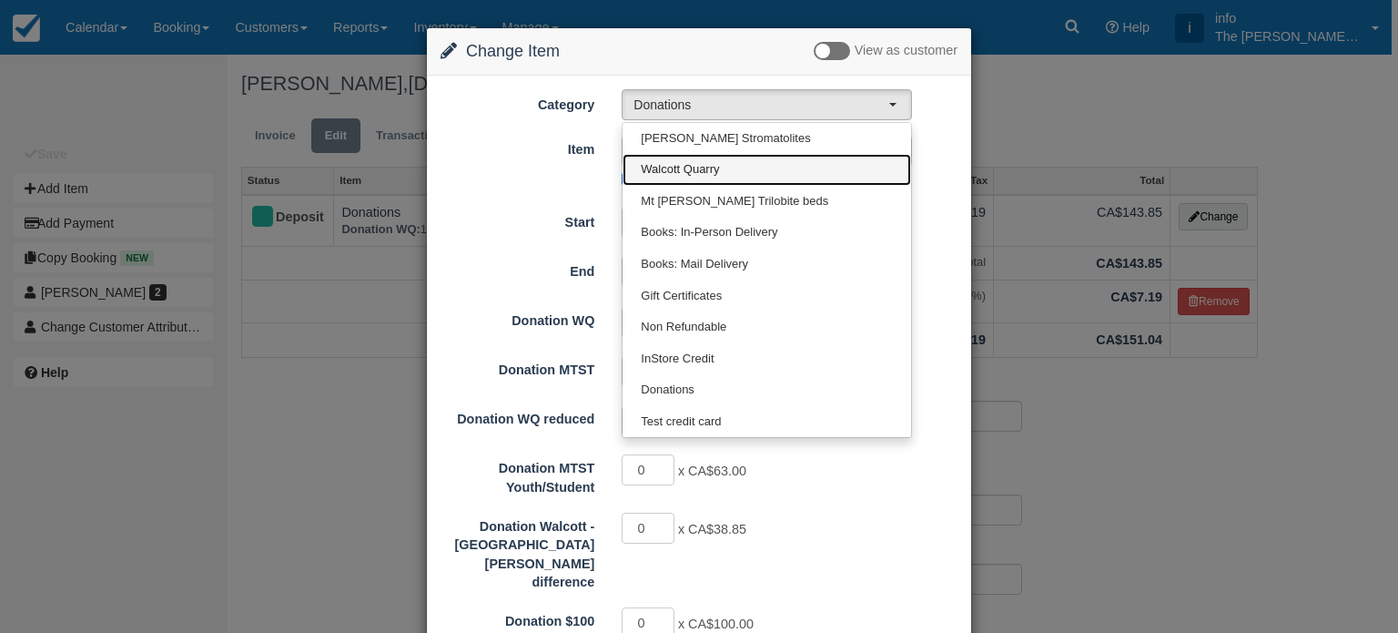
click at [722, 168] on link "Walcott Quarry" at bounding box center [767, 170] width 289 height 32
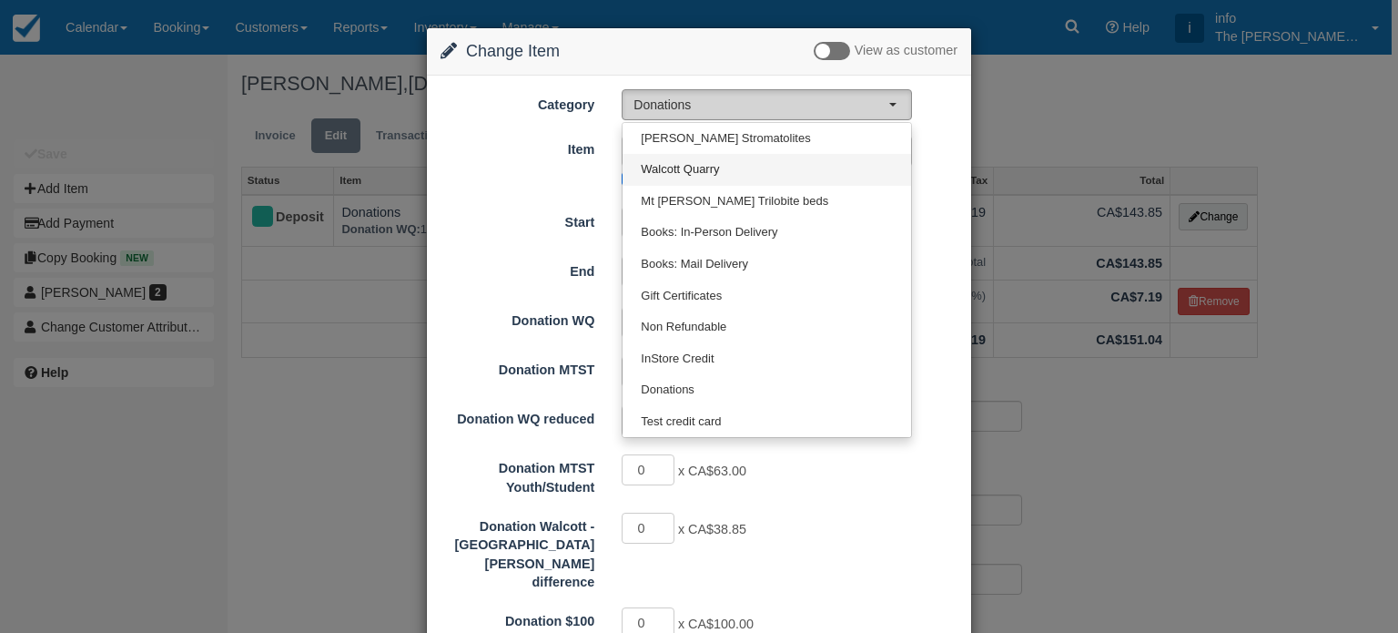
select select "2"
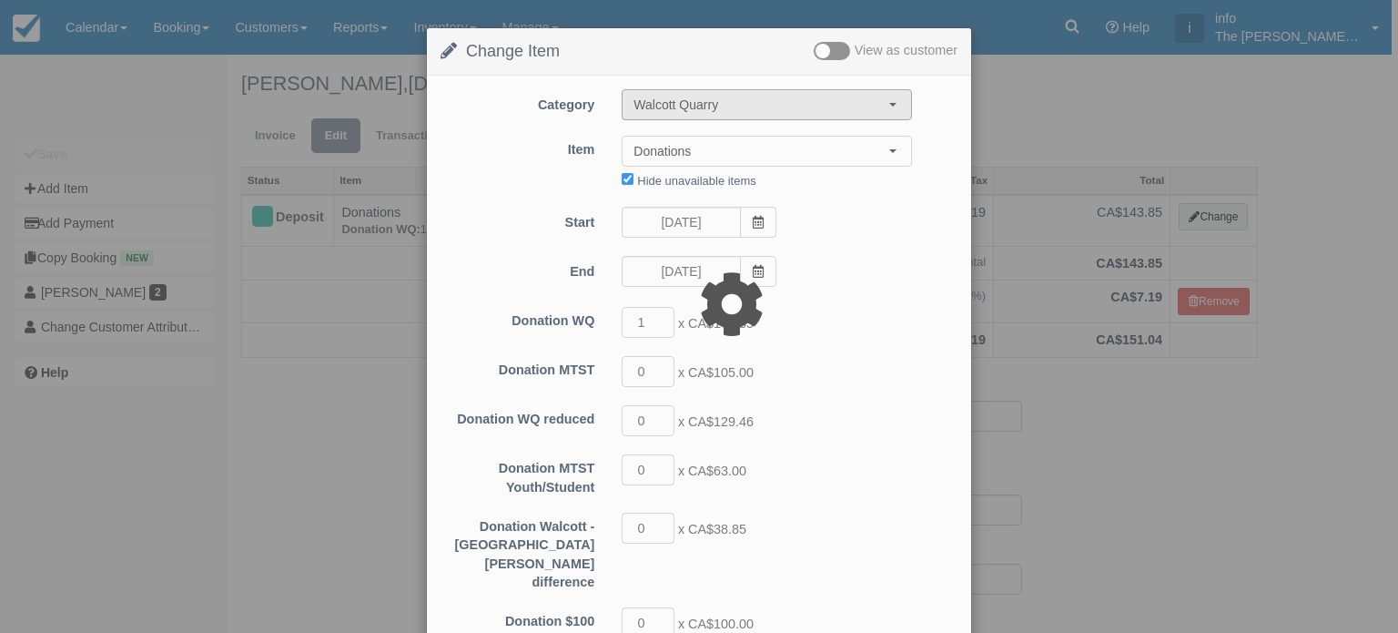
type input "137.00"
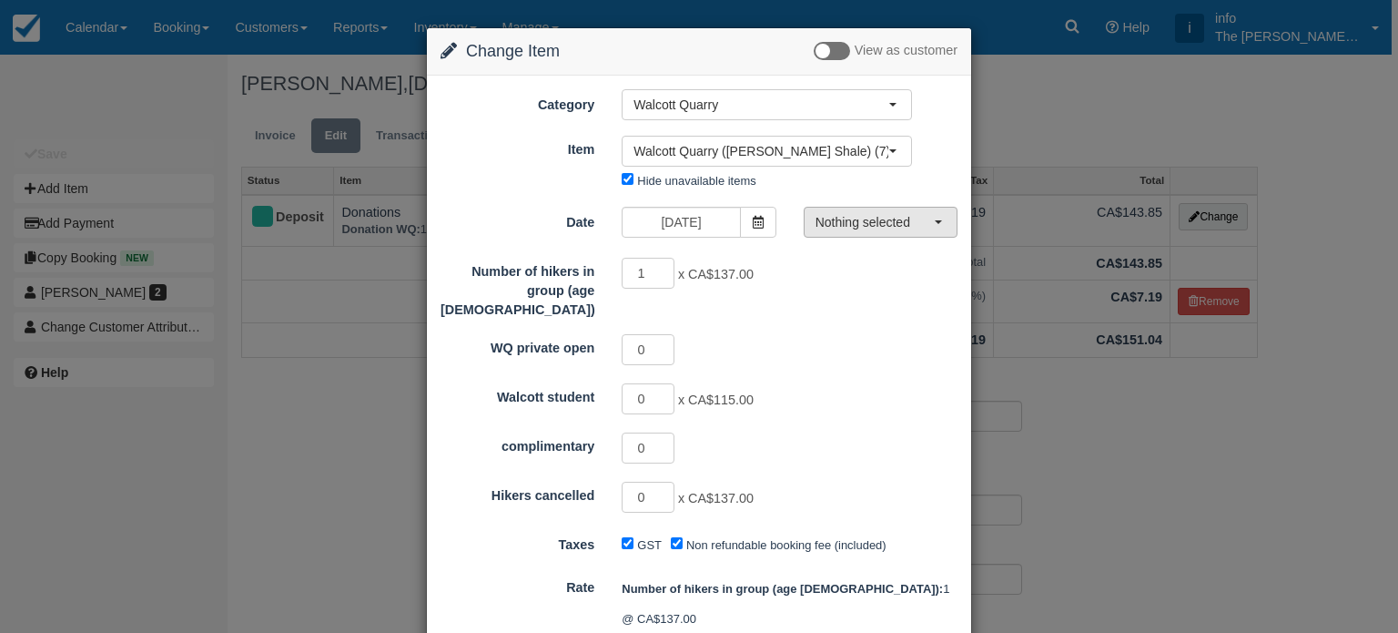
click at [859, 215] on span "Nothing selected" at bounding box center [875, 222] width 118 height 18
click at [857, 265] on link "08:00 AM - 07:00 PM" at bounding box center [877, 256] width 152 height 32
select select "0"
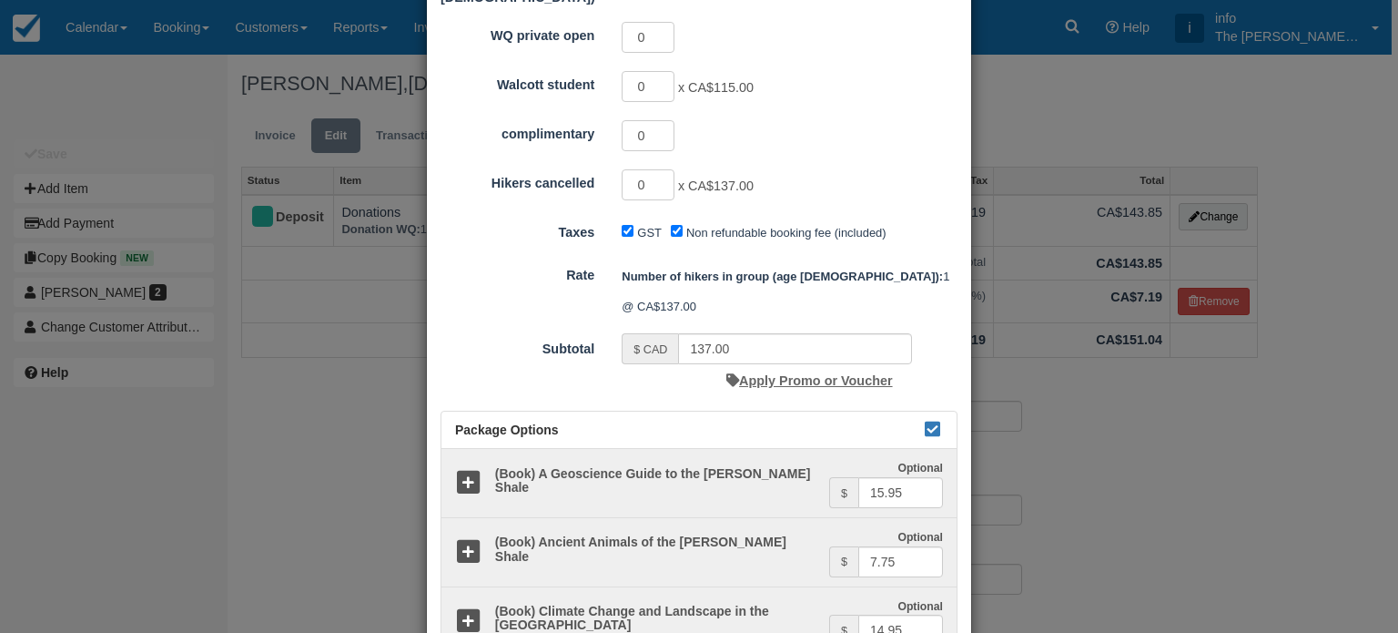
scroll to position [403, 0]
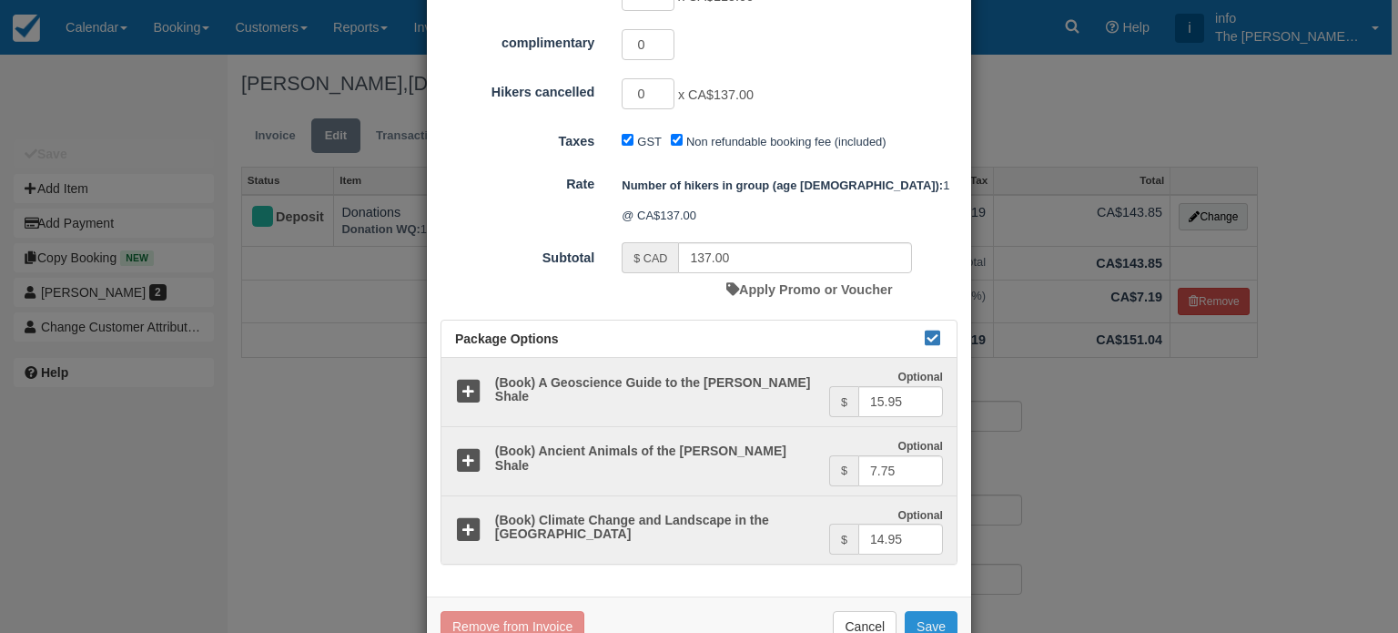
click at [928, 611] on button "Save" at bounding box center [931, 626] width 53 height 31
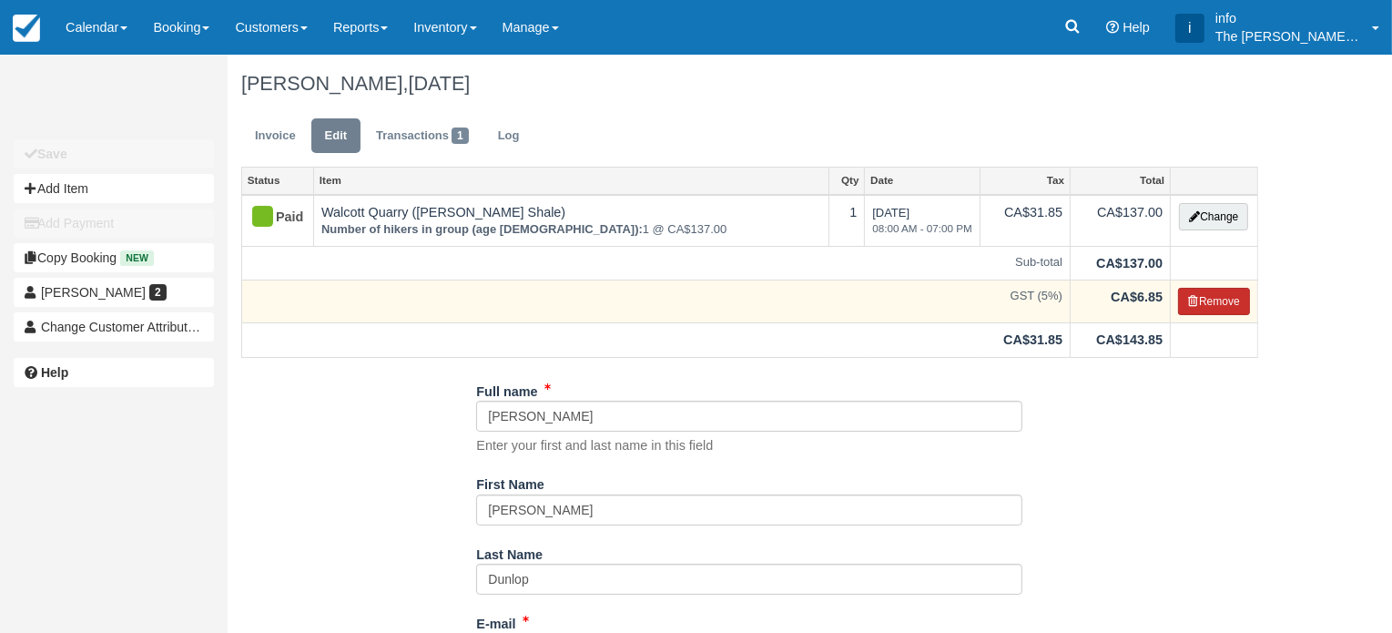
click at [1207, 302] on button "Remove" at bounding box center [1214, 301] width 72 height 27
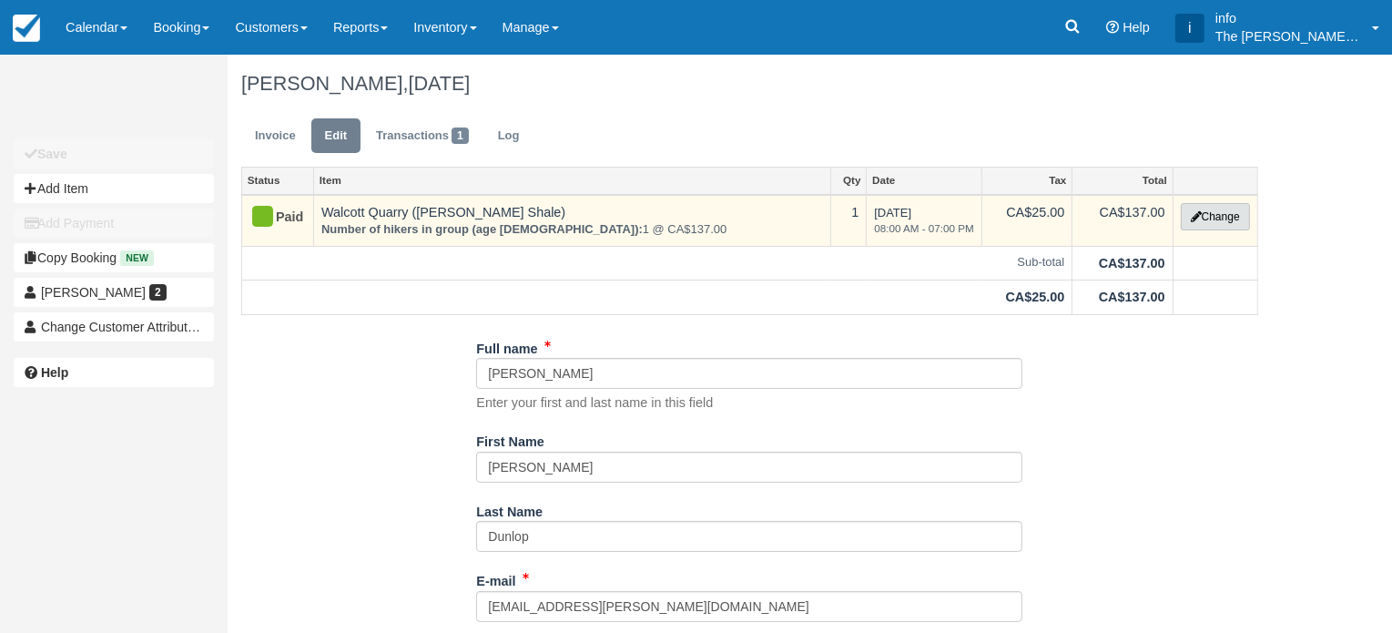
click at [1217, 225] on button "Change" at bounding box center [1215, 216] width 69 height 27
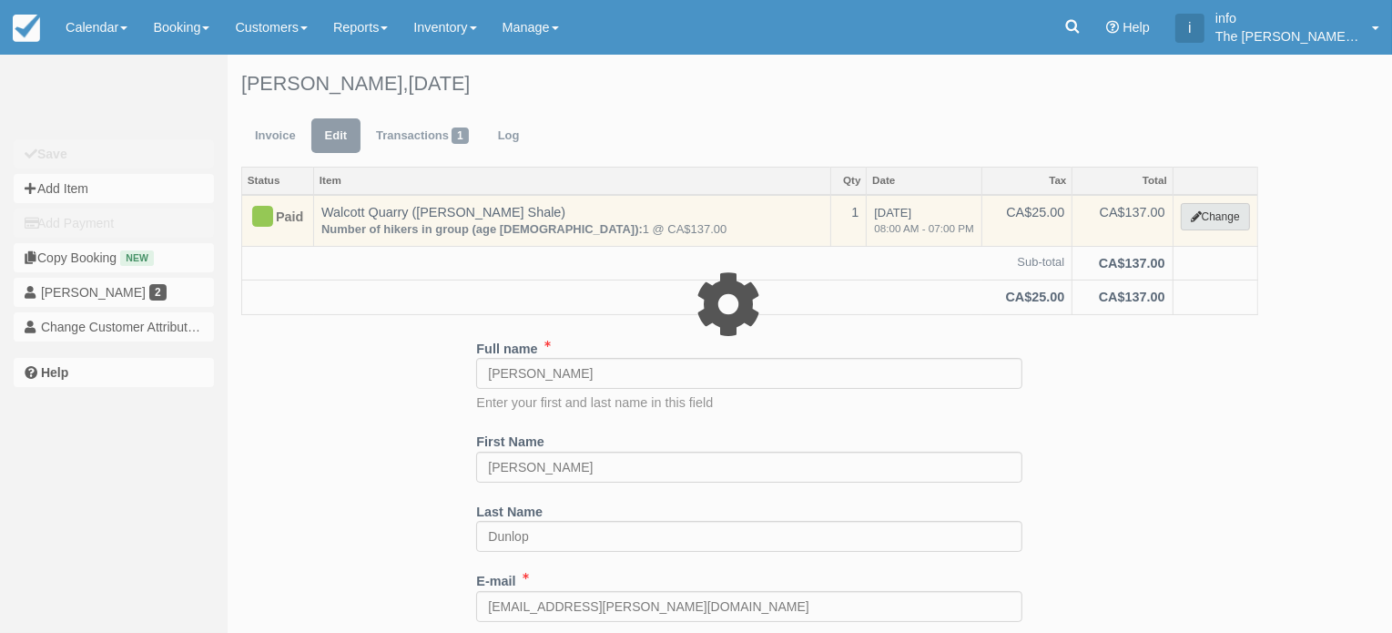
select select "2"
type input "137.00"
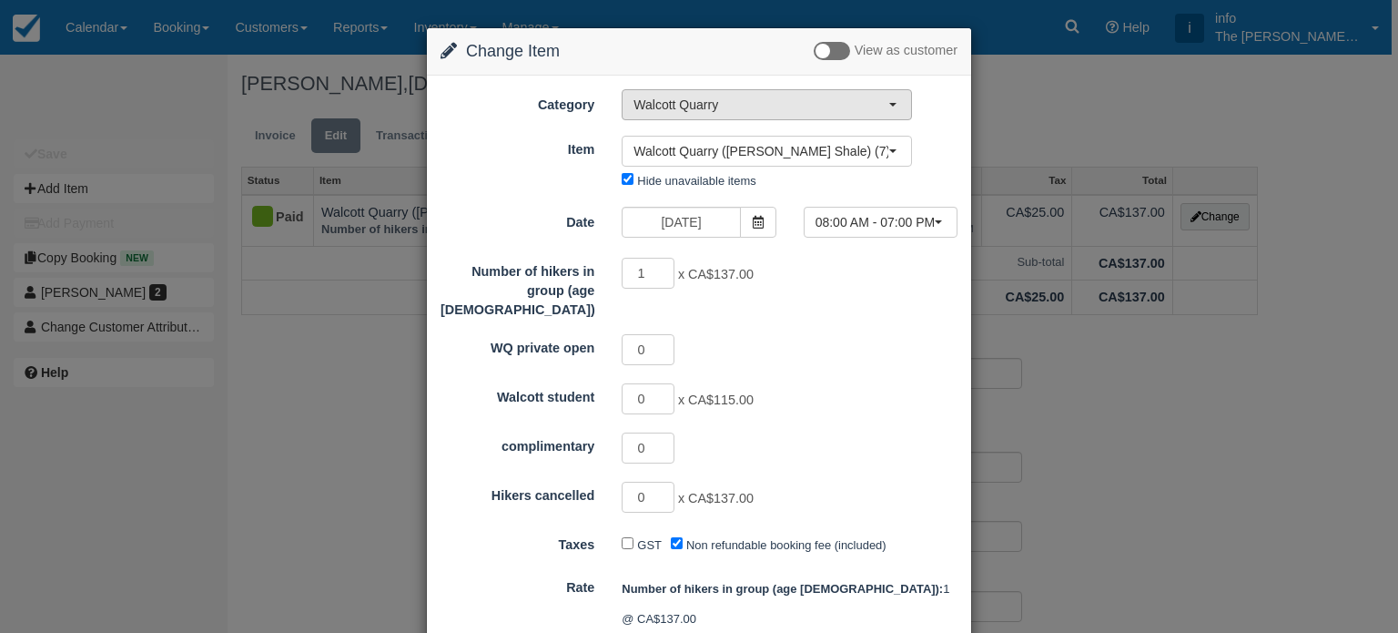
click at [751, 111] on span "Walcott Quarry" at bounding box center [761, 105] width 255 height 18
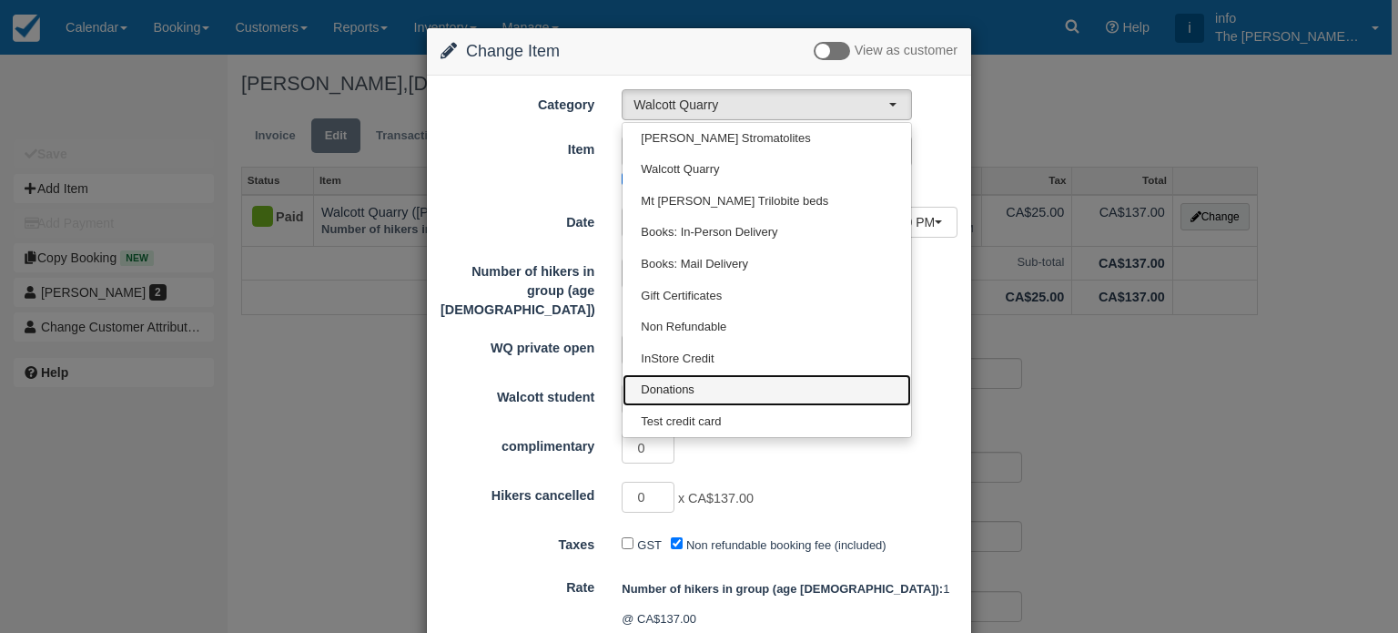
click at [695, 387] on link "Donations" at bounding box center [767, 390] width 289 height 32
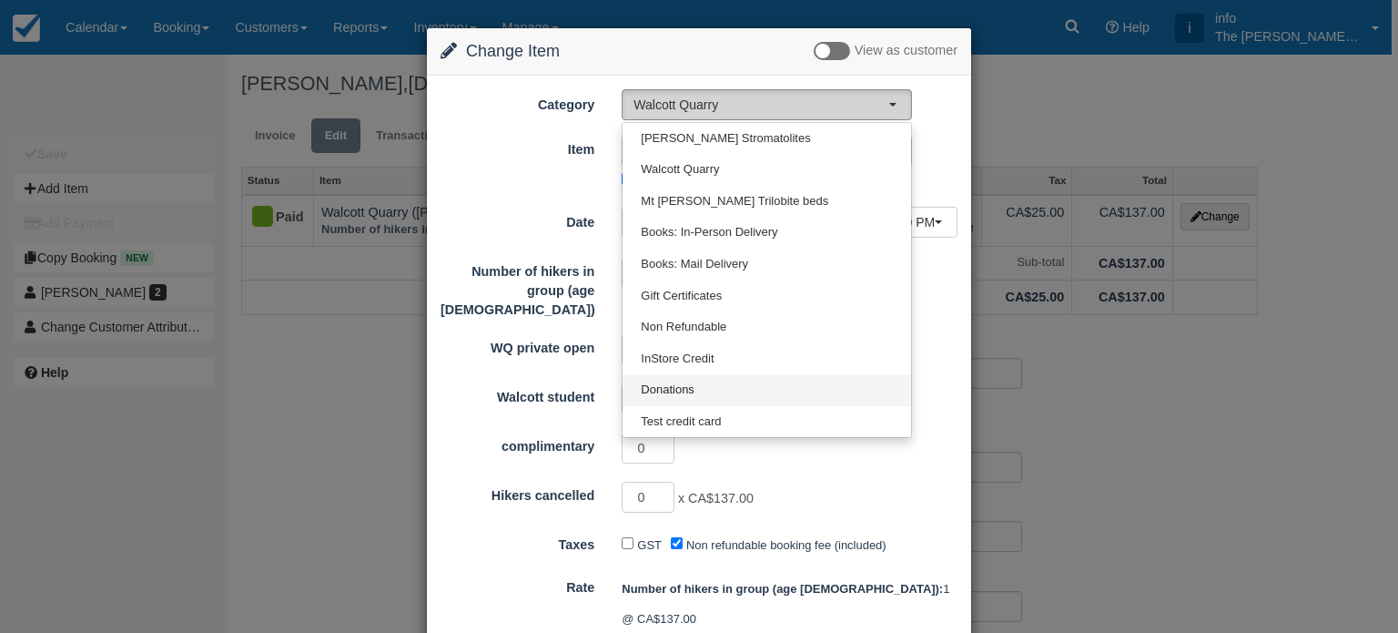
select select "13"
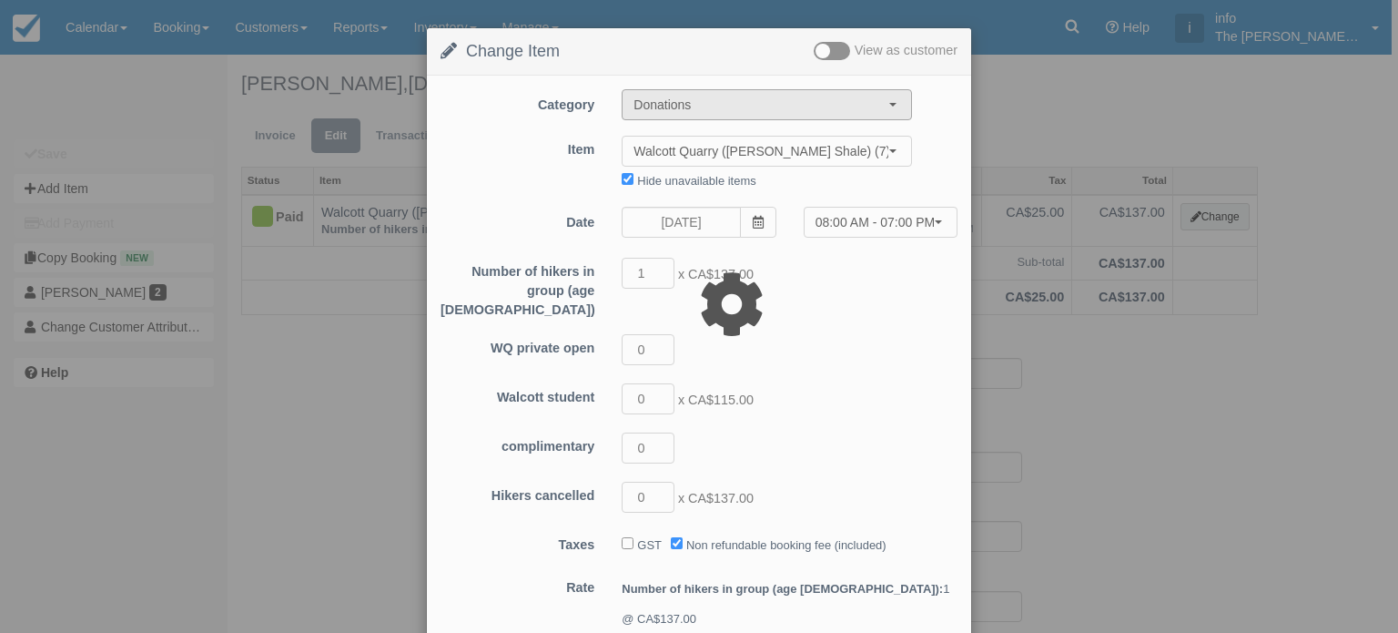
type input "101.00"
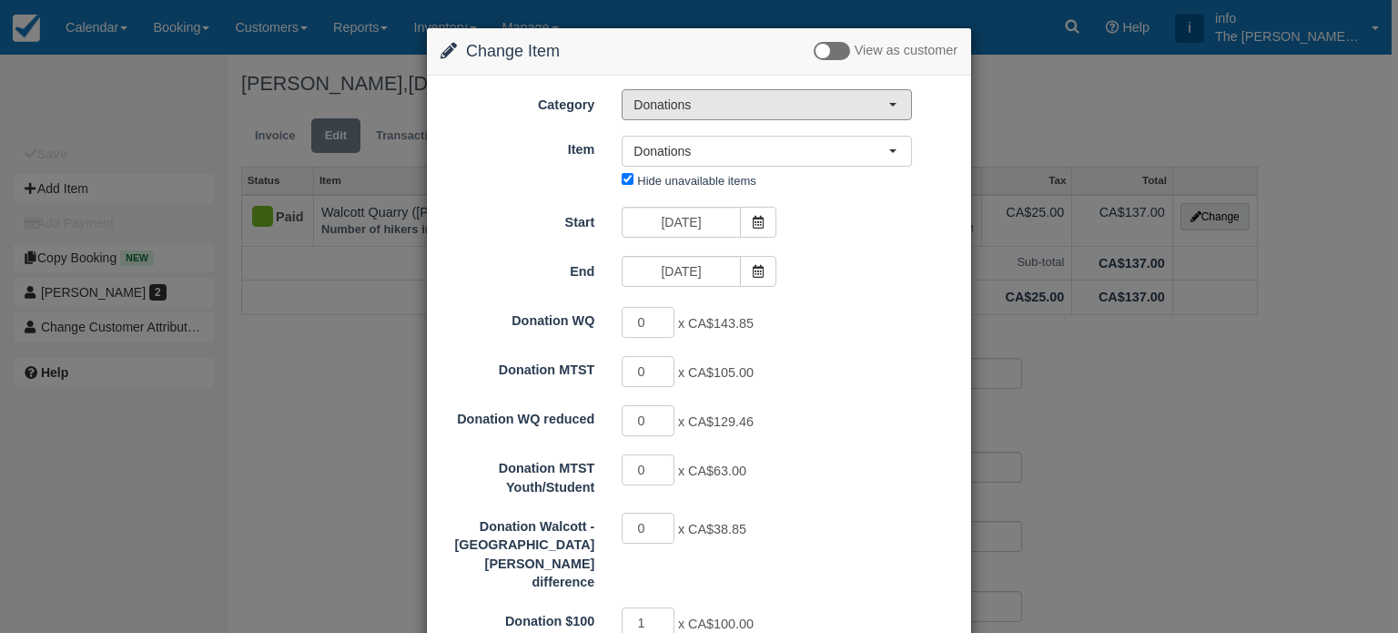
scroll to position [182, 0]
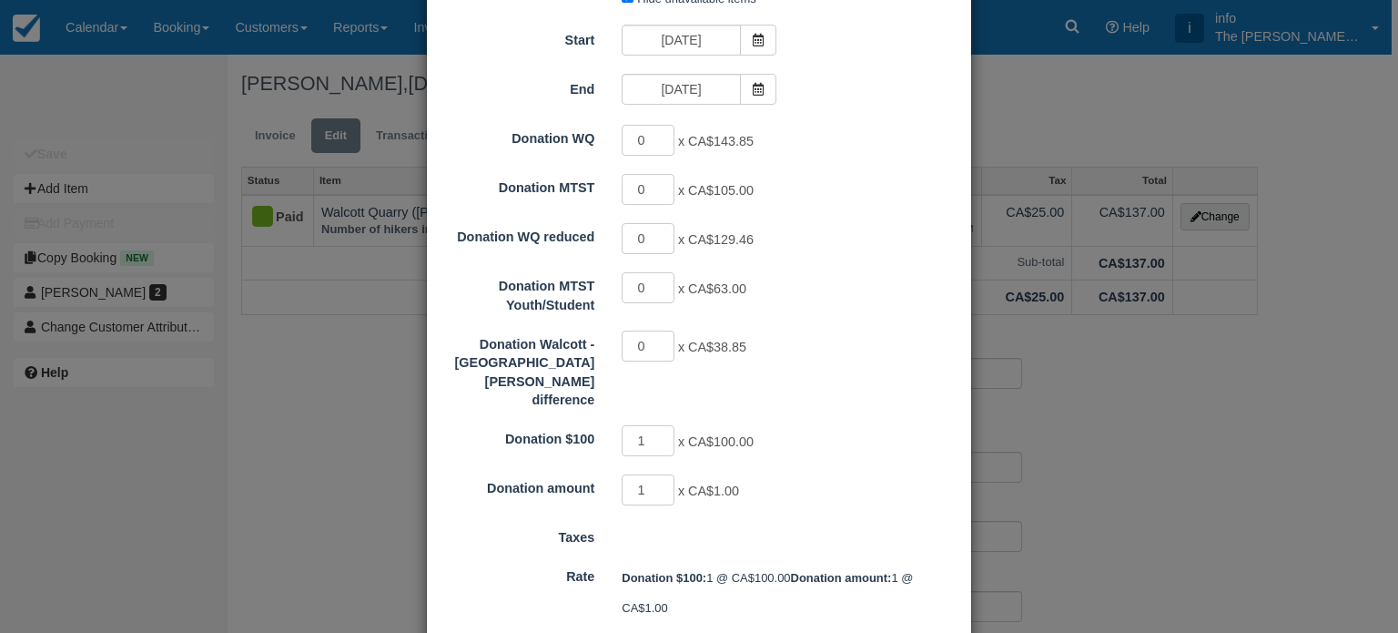
click at [678, 434] on span "x CA$100.00" at bounding box center [716, 441] width 76 height 15
type input "0"
click at [663, 425] on input "0" at bounding box center [648, 440] width 53 height 31
type input "1.00"
type input "0"
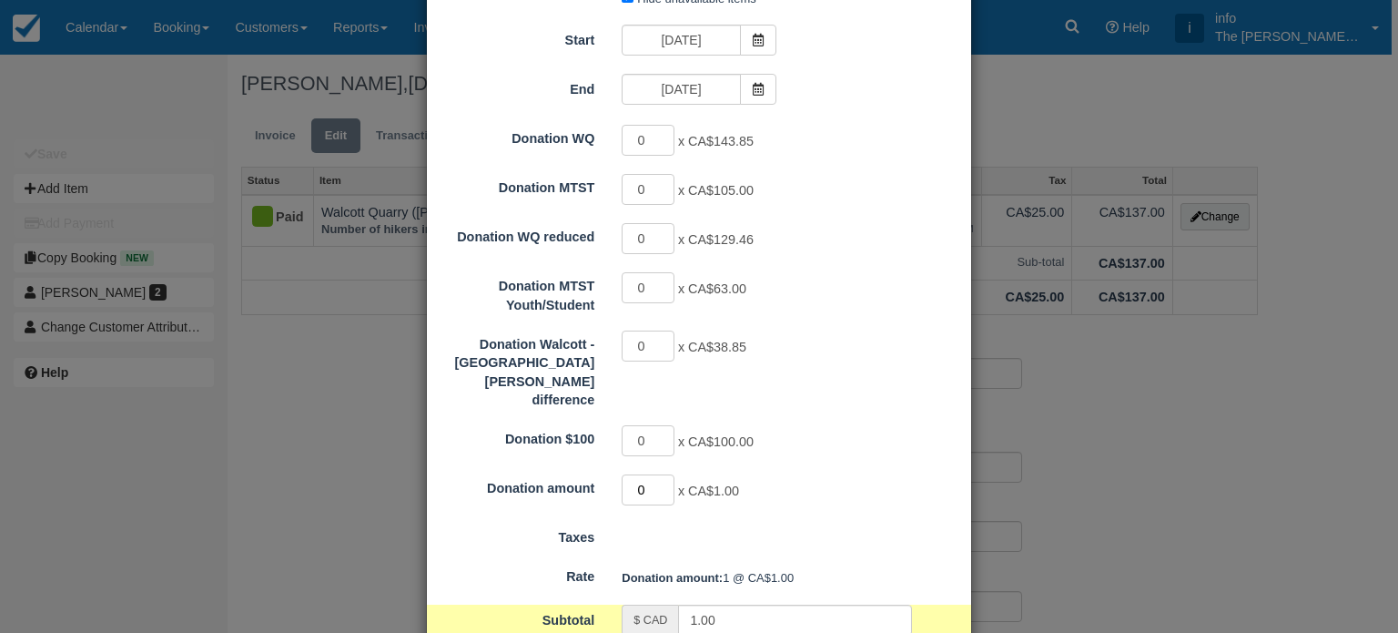
click at [663, 474] on input "0" at bounding box center [648, 489] width 53 height 31
type input "0.00"
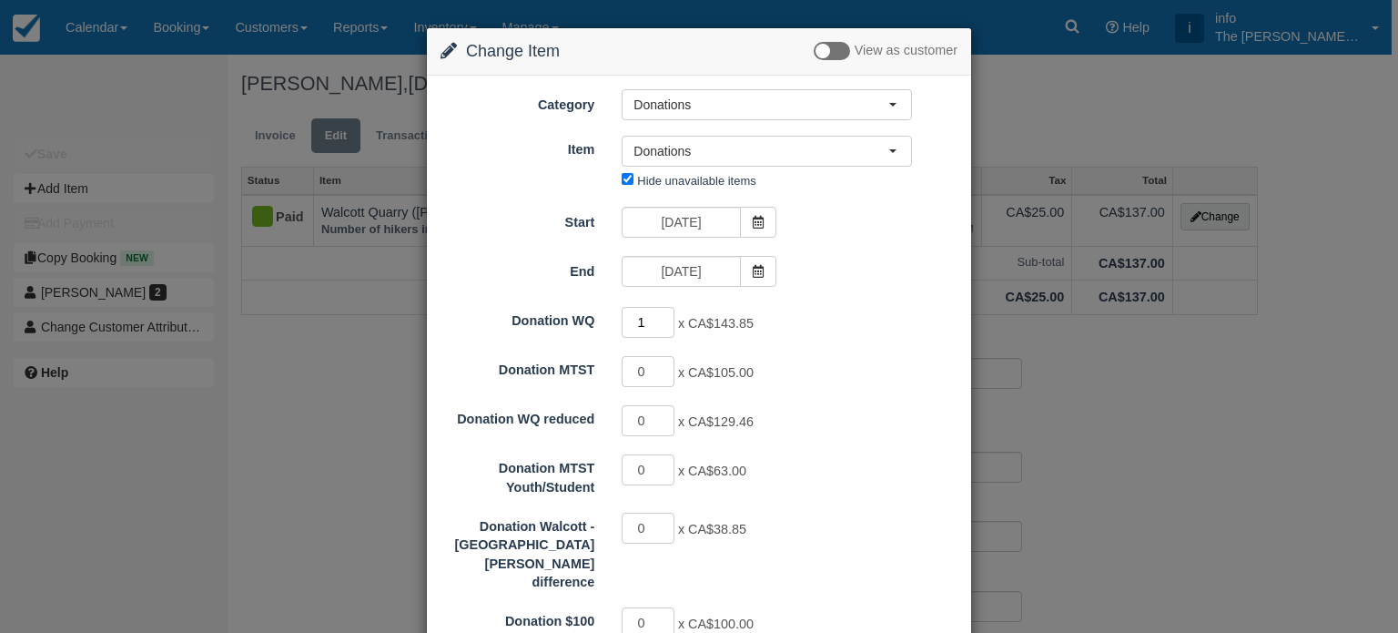
type input "1"
click at [666, 317] on input "1" at bounding box center [648, 322] width 53 height 31
type input "143.85"
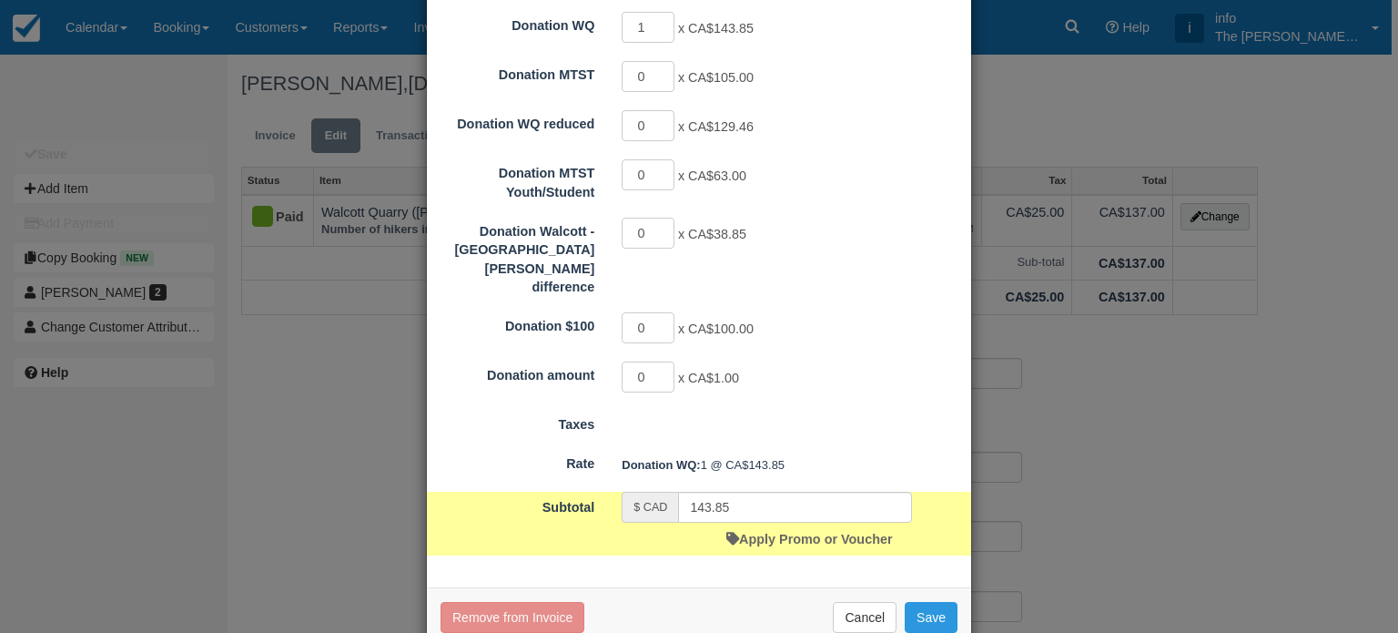
scroll to position [297, 0]
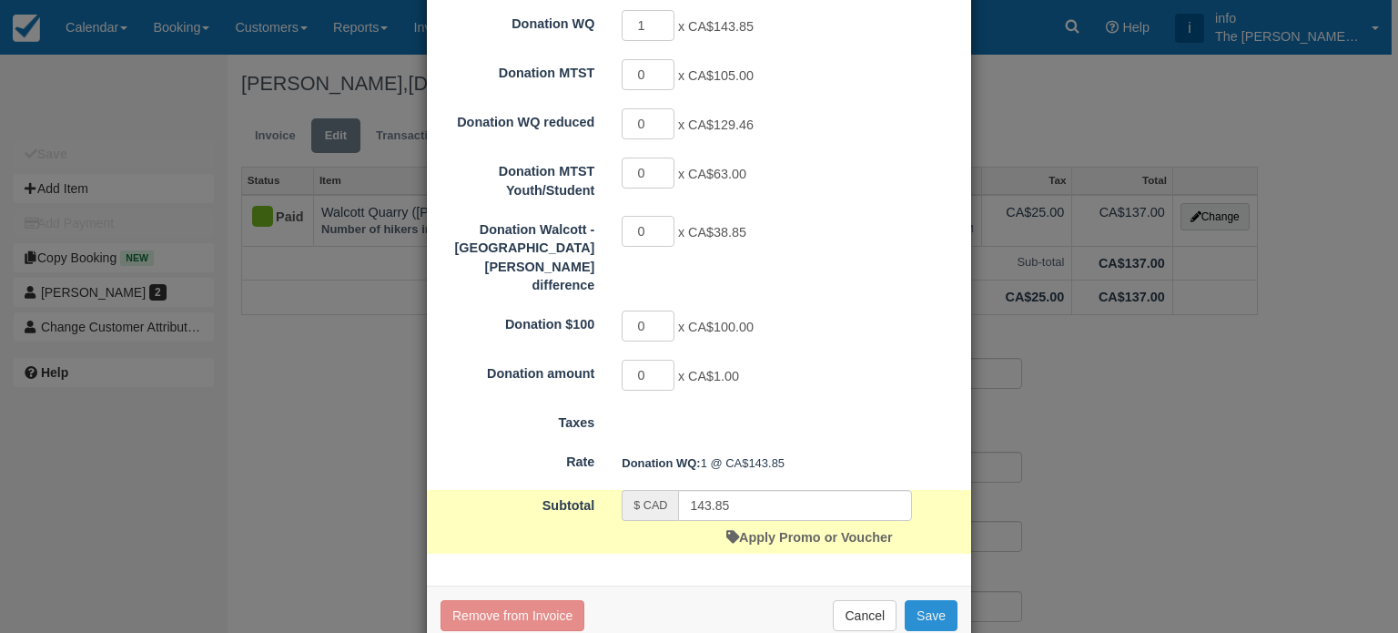
click at [915, 600] on button "Save" at bounding box center [931, 615] width 53 height 31
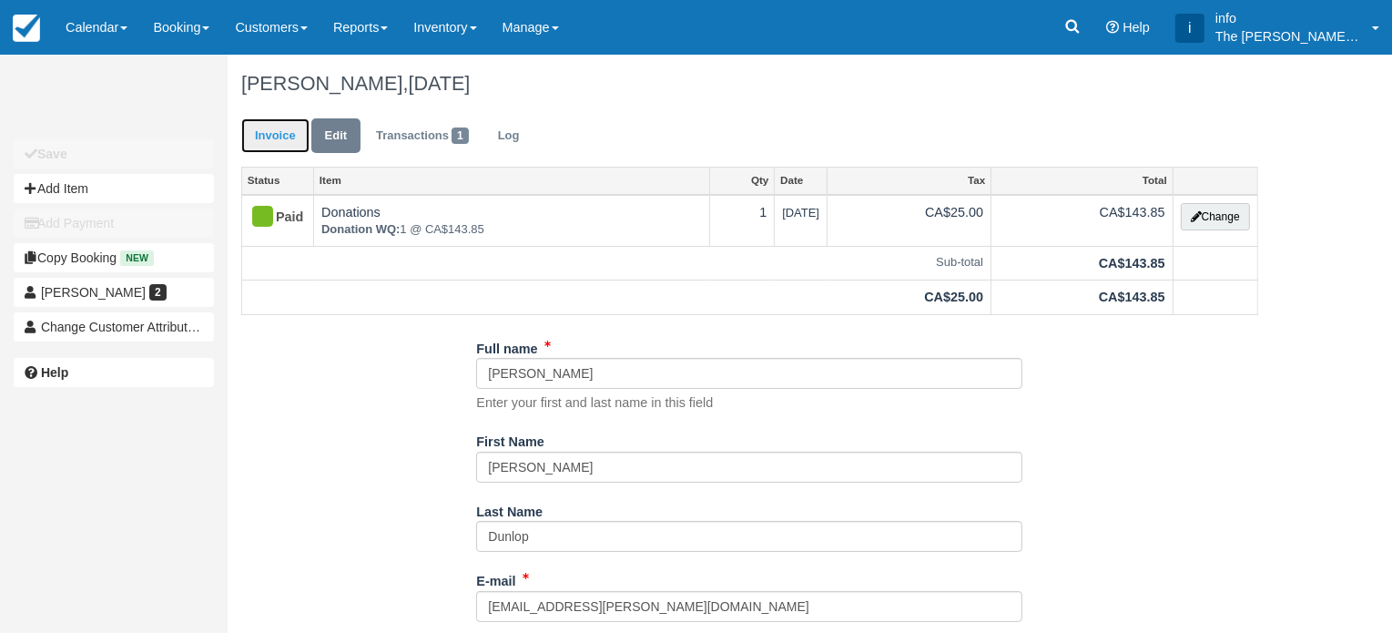
click at [280, 142] on link "Invoice" at bounding box center [275, 136] width 68 height 36
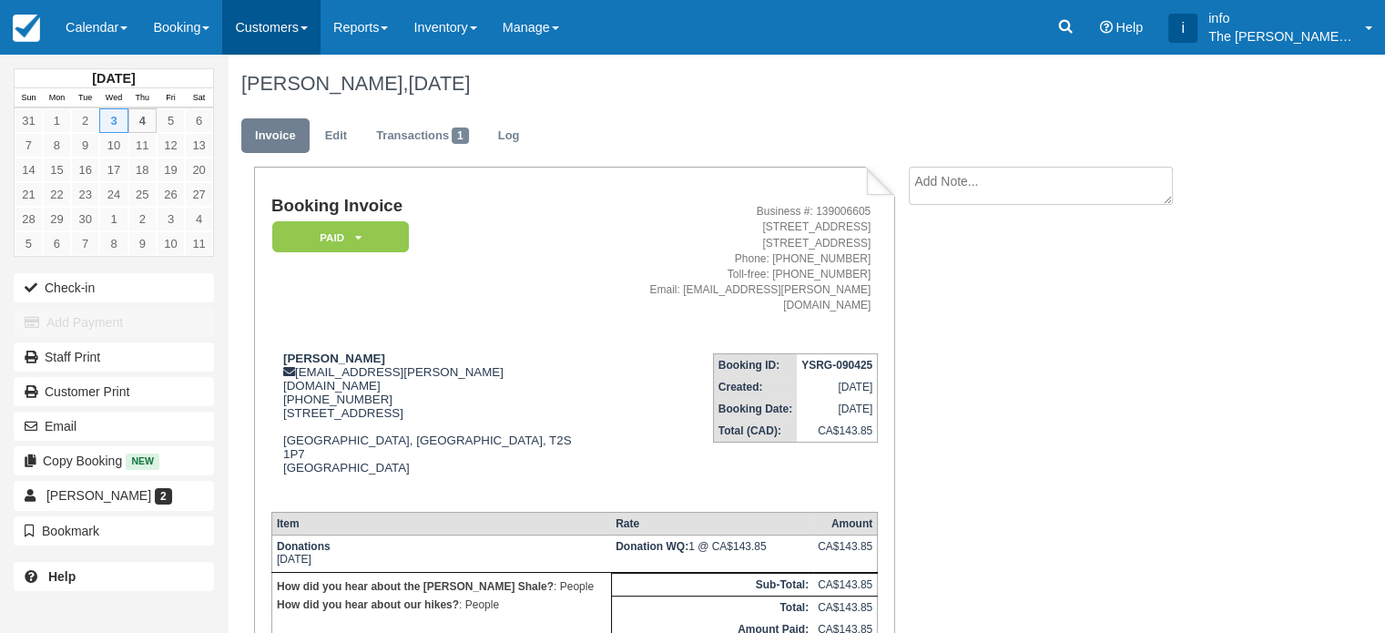
click at [310, 28] on link "Customers" at bounding box center [271, 27] width 98 height 55
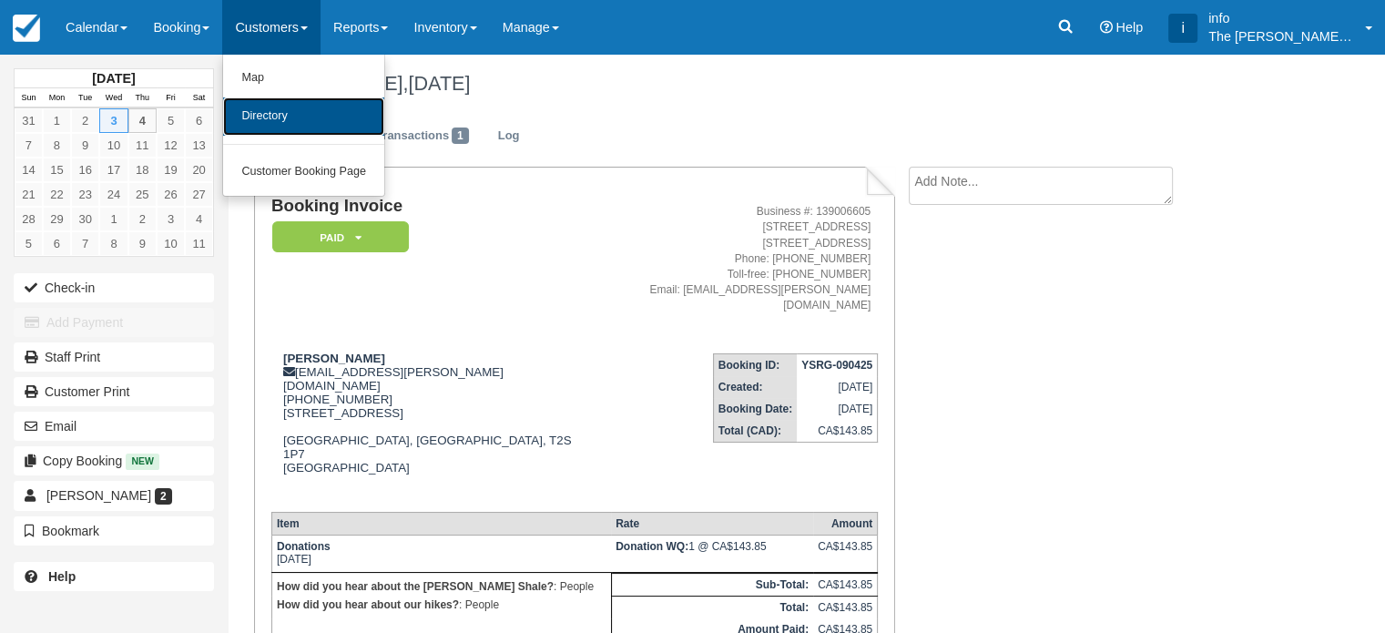
click at [306, 117] on link "Directory" at bounding box center [303, 116] width 161 height 38
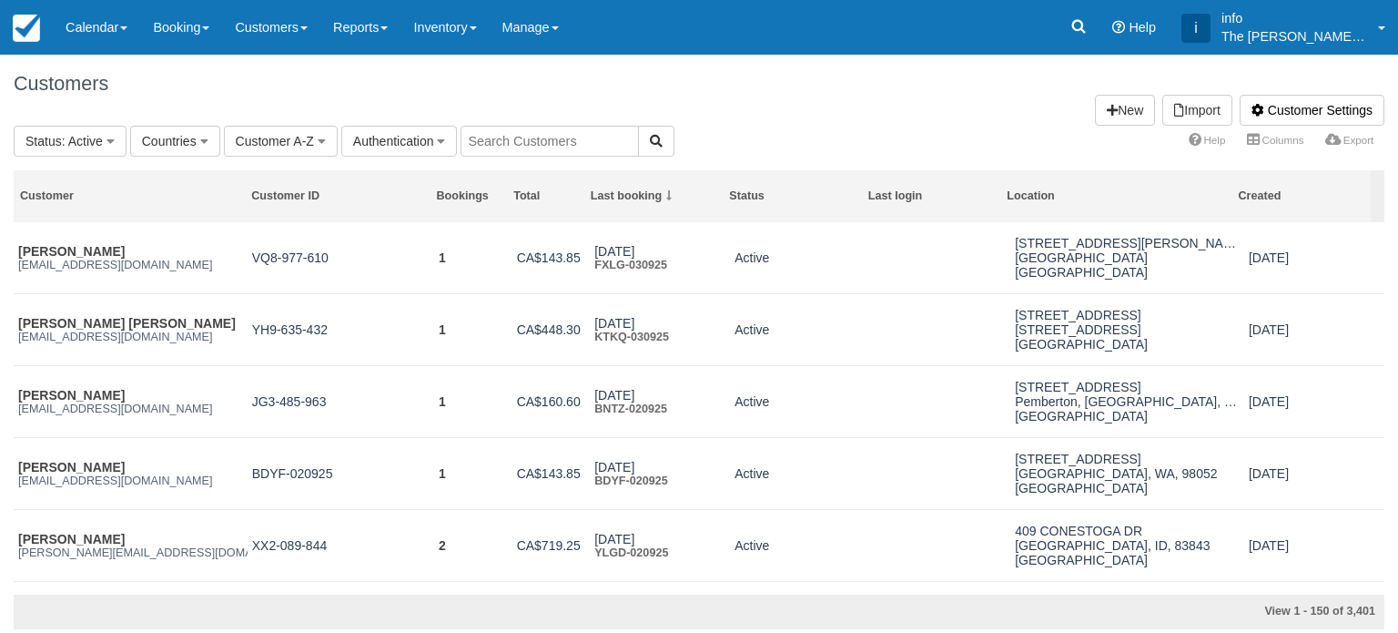
click at [522, 143] on input "text" at bounding box center [550, 141] width 178 height 31
type input "[PERSON_NAME]"
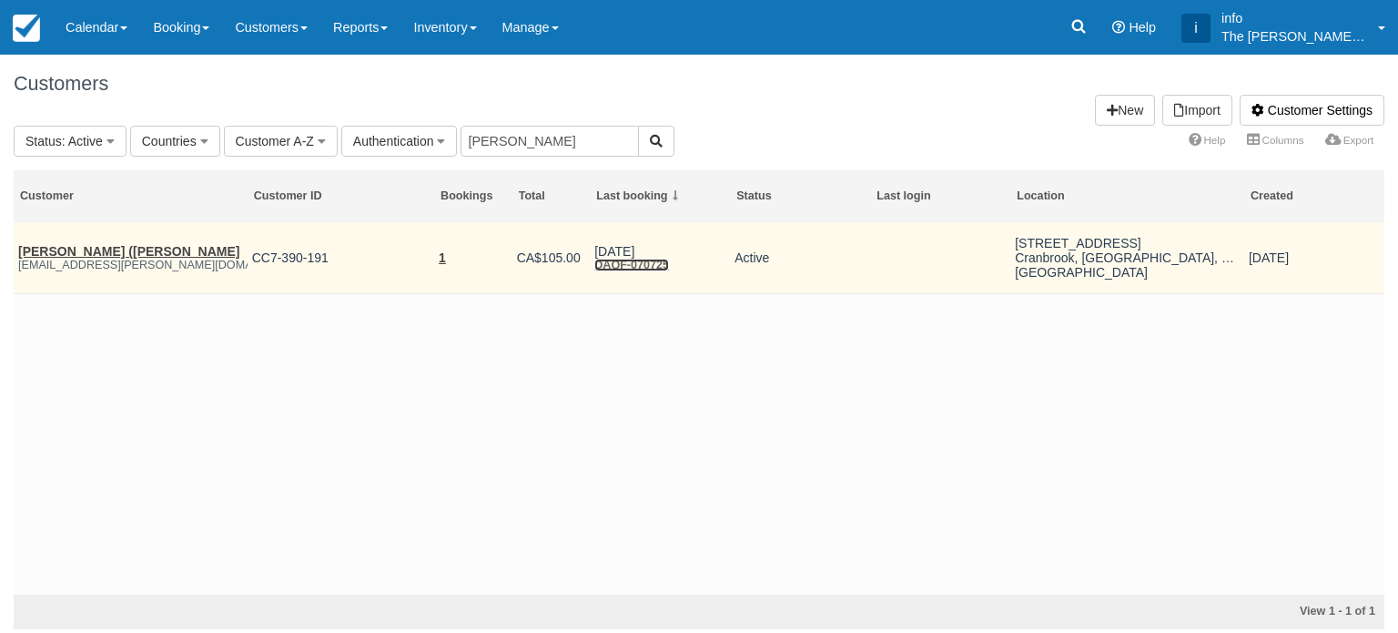
click at [648, 263] on link "DAQF-070725" at bounding box center [631, 265] width 75 height 13
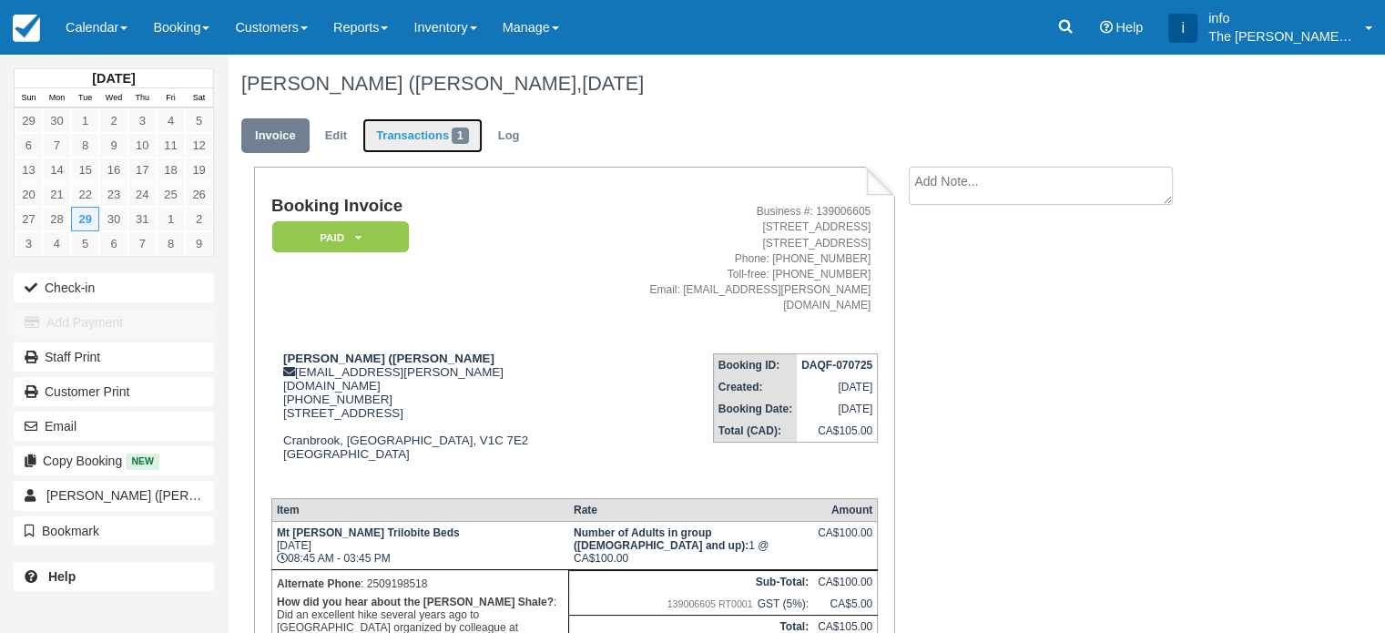
click at [441, 134] on link "Transactions 1" at bounding box center [422, 136] width 120 height 36
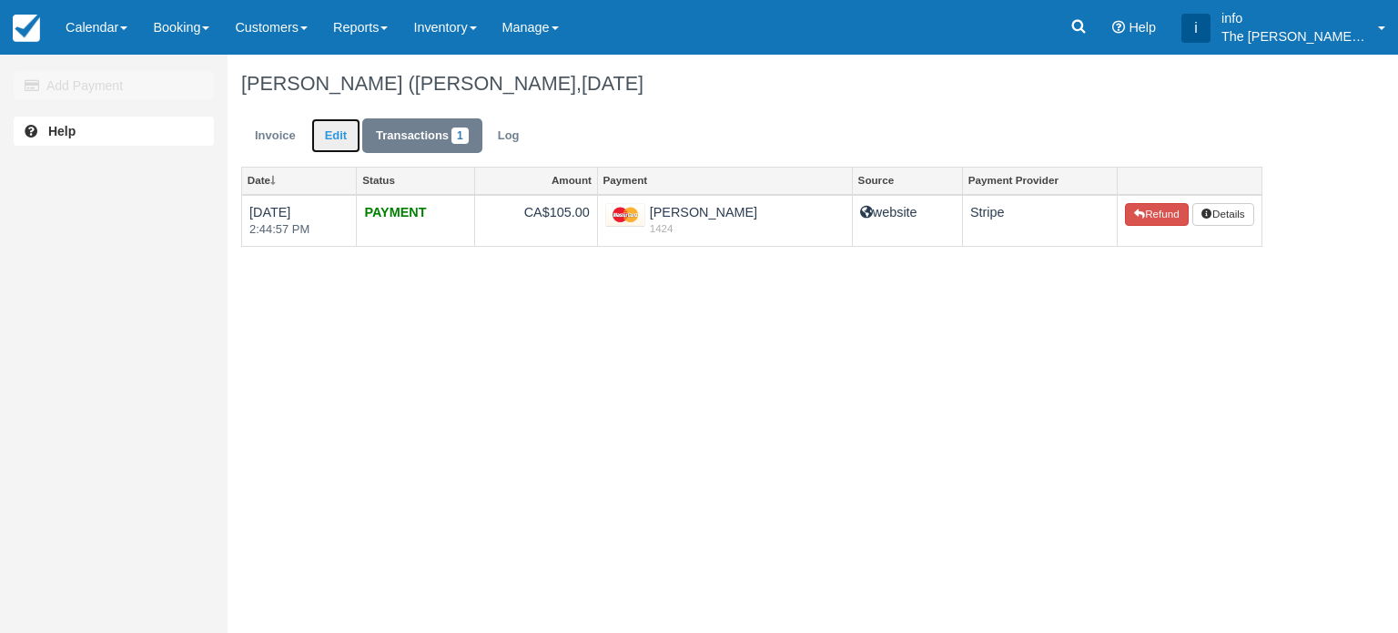
click at [342, 143] on link "Edit" at bounding box center [335, 136] width 49 height 36
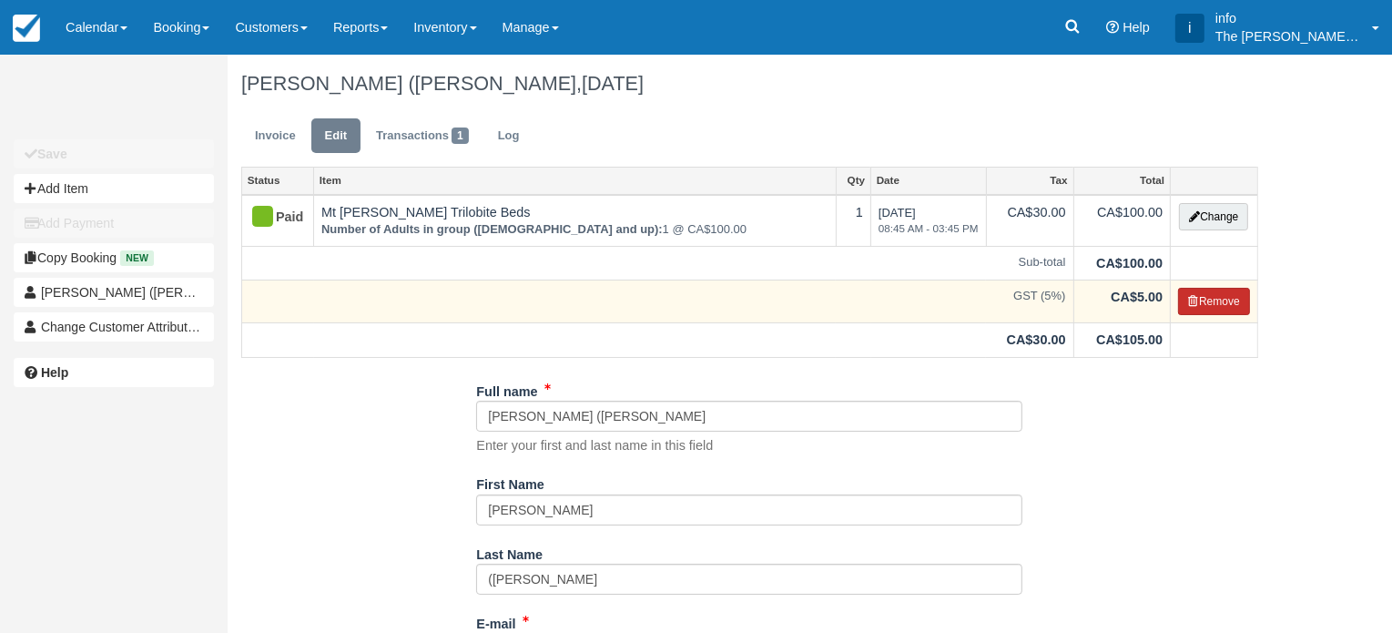
click at [1209, 299] on button "Remove" at bounding box center [1214, 301] width 72 height 27
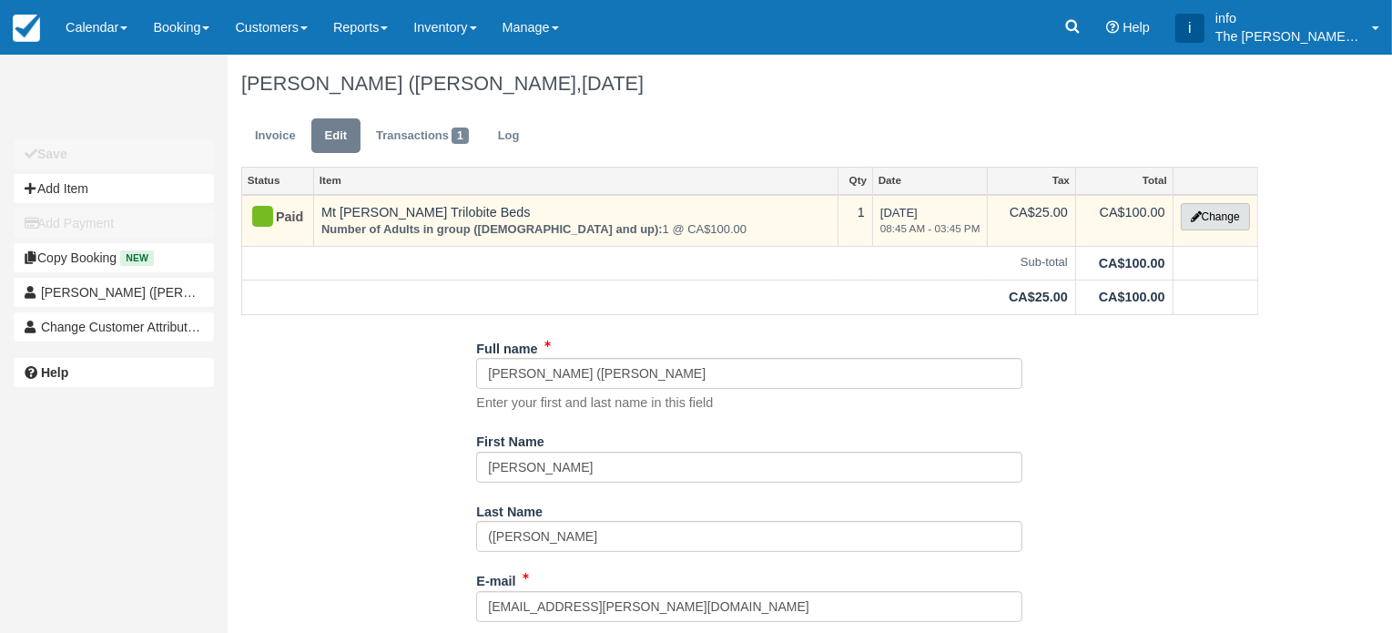
click at [1233, 215] on button "Change" at bounding box center [1215, 216] width 69 height 27
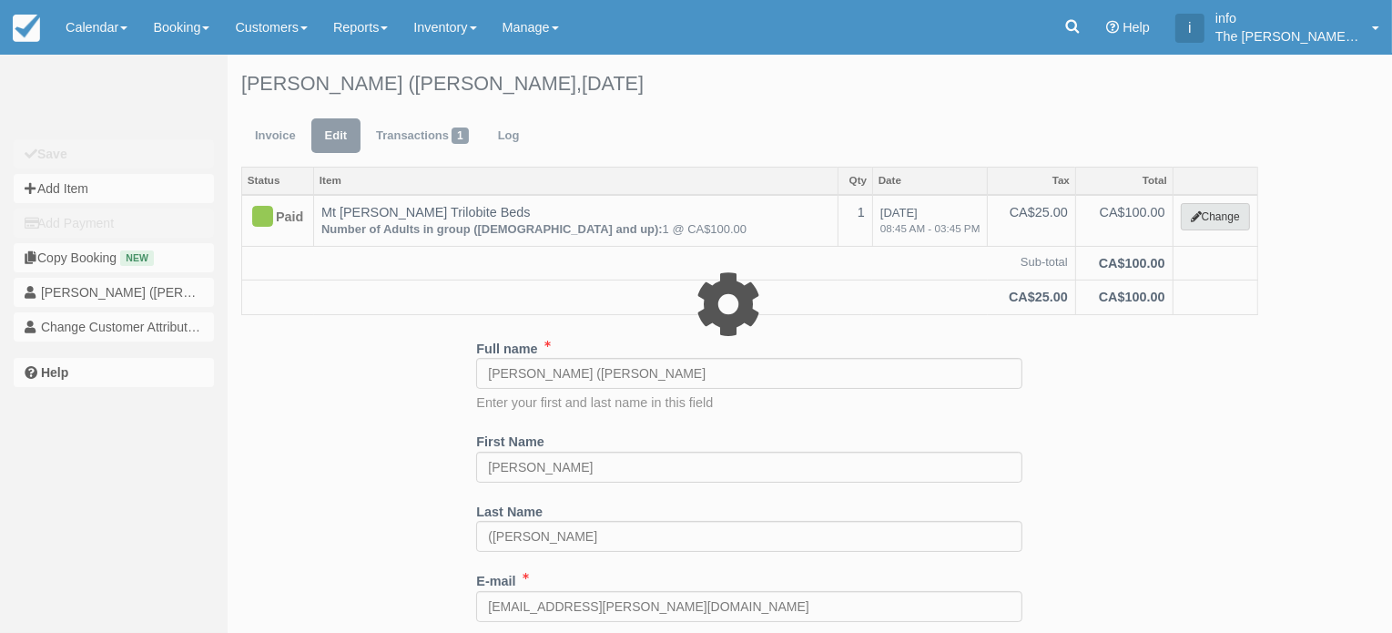
select select "3"
type input "100.00"
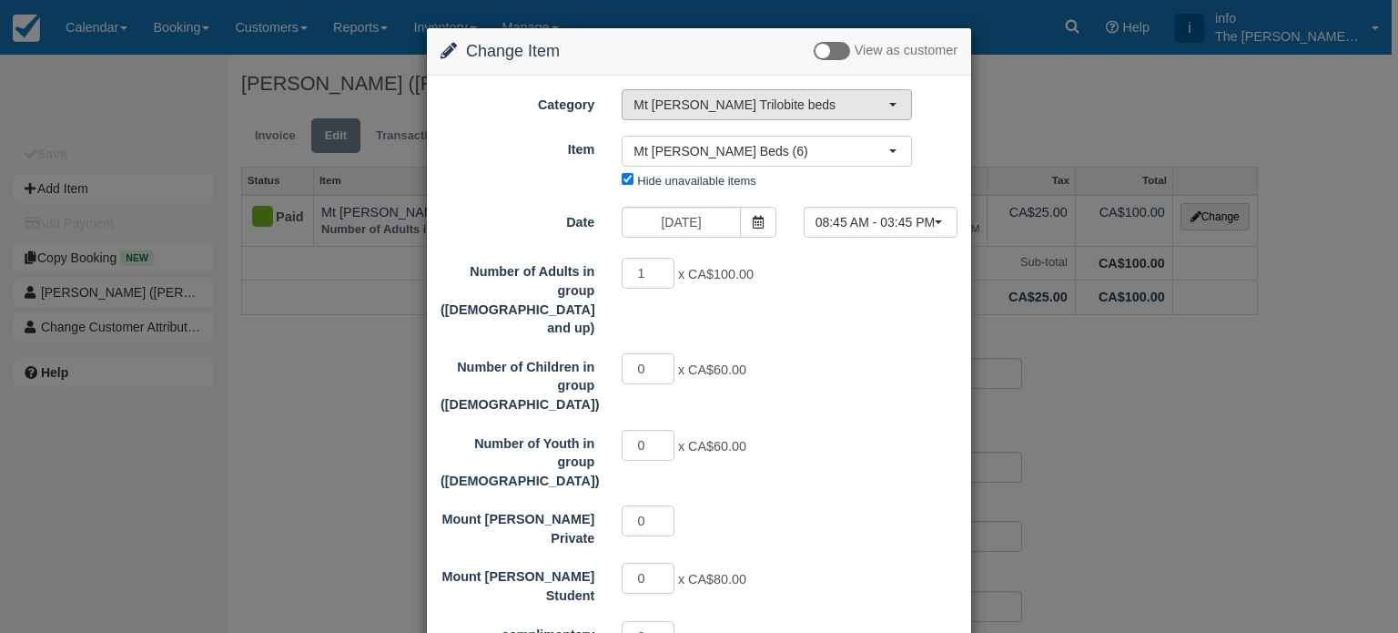
click at [711, 107] on span "Mt [PERSON_NAME] Trilobite beds" at bounding box center [761, 105] width 255 height 18
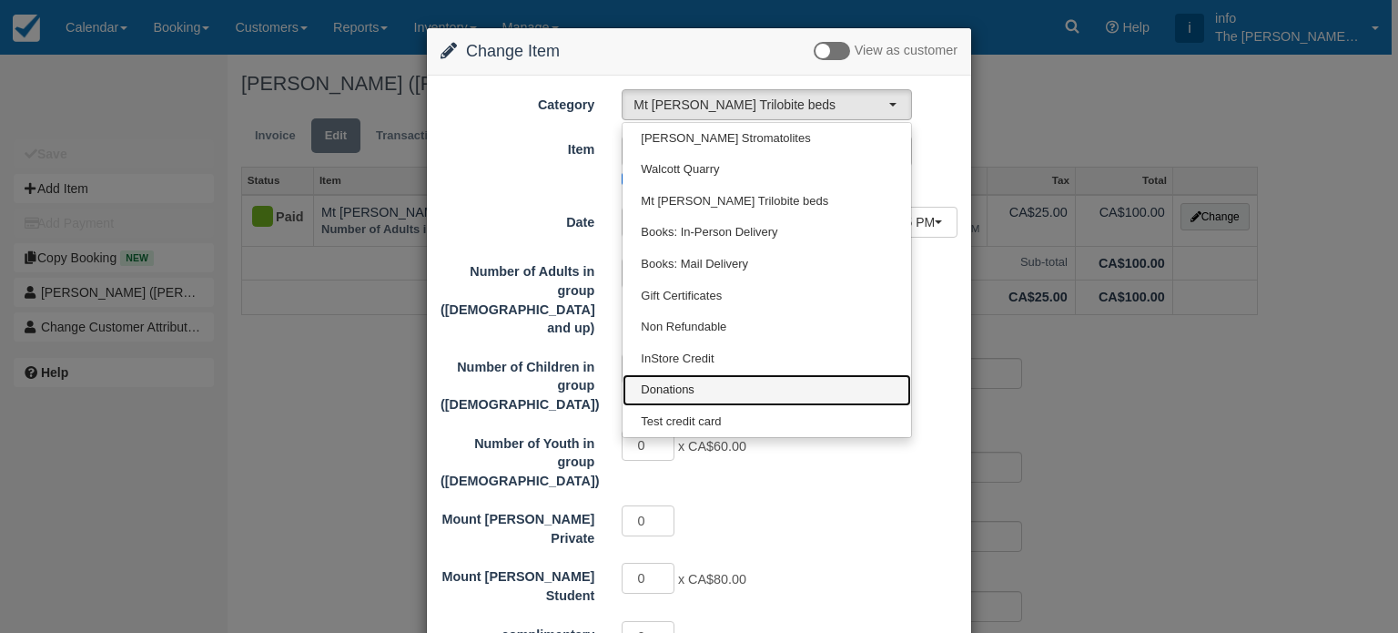
click at [681, 387] on span "Donations" at bounding box center [668, 389] width 54 height 17
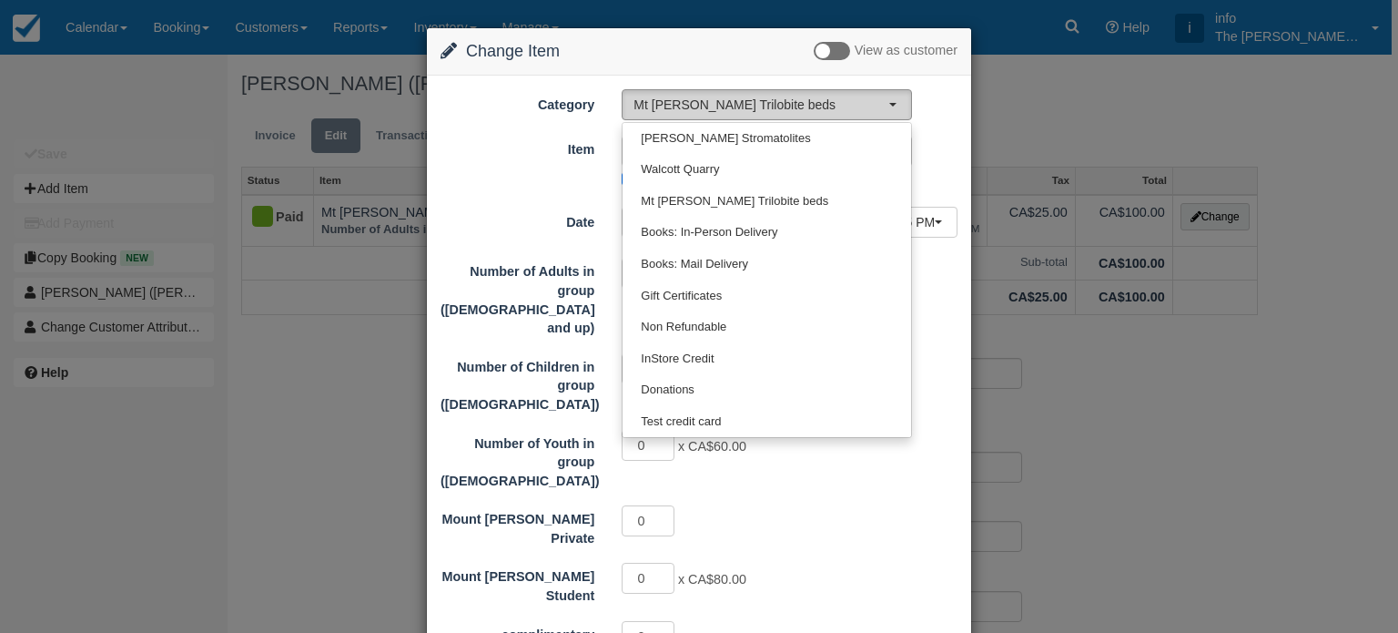
select select "13"
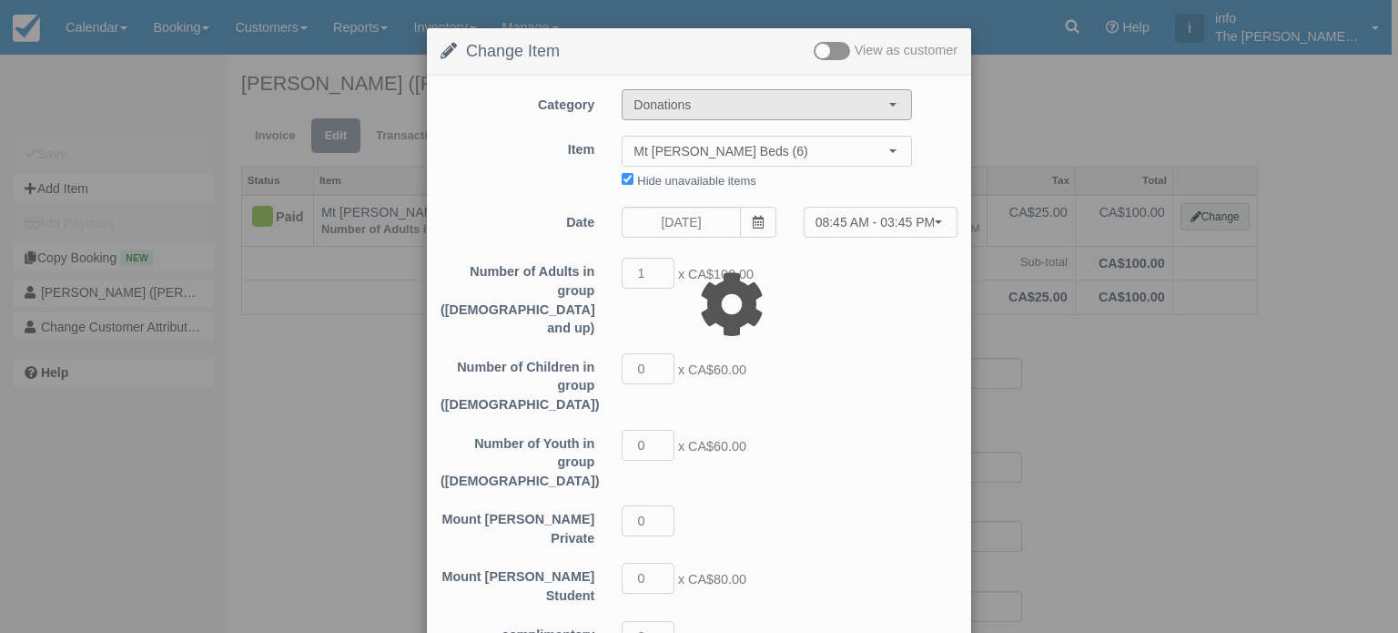
type input "101.00"
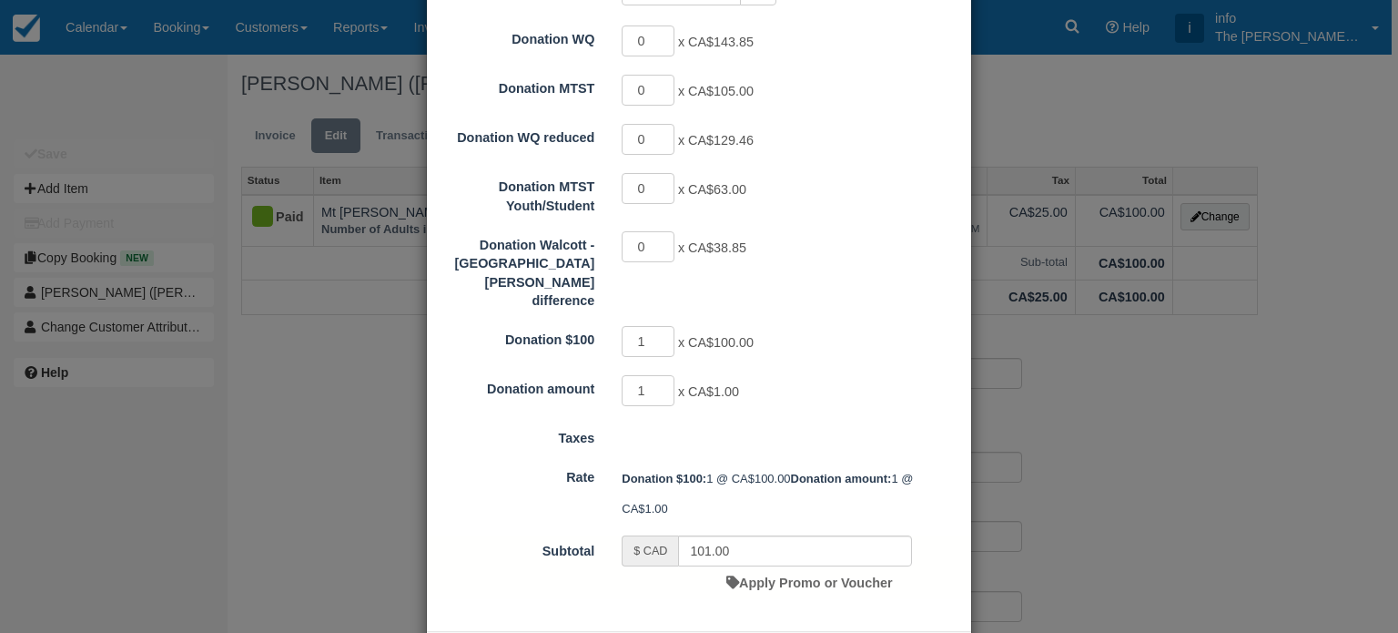
scroll to position [327, 0]
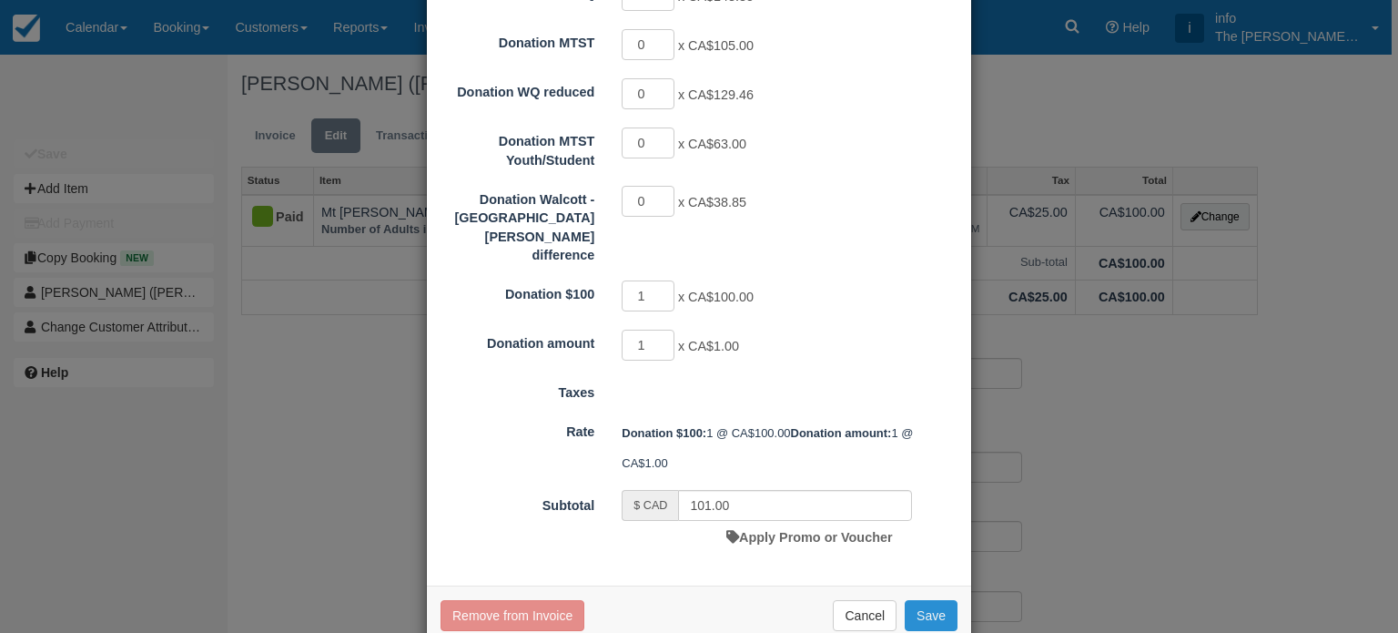
click at [919, 600] on button "Save" at bounding box center [931, 615] width 53 height 31
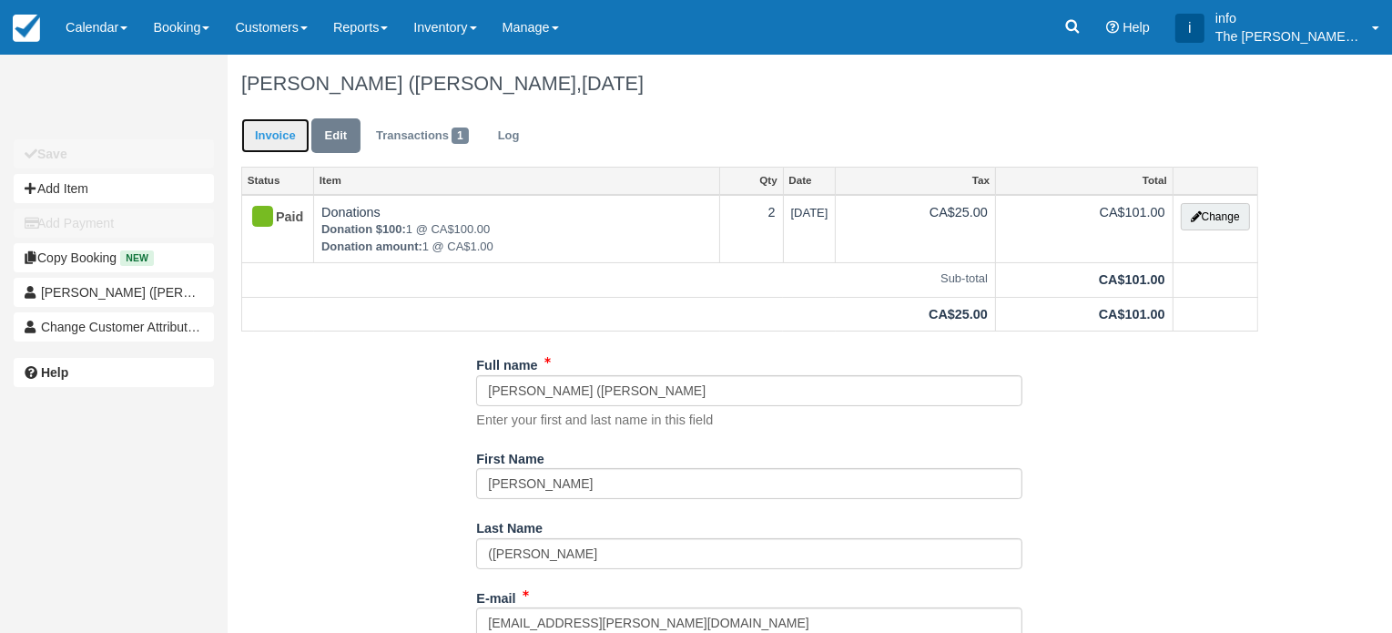
click at [268, 131] on link "Invoice" at bounding box center [275, 136] width 68 height 36
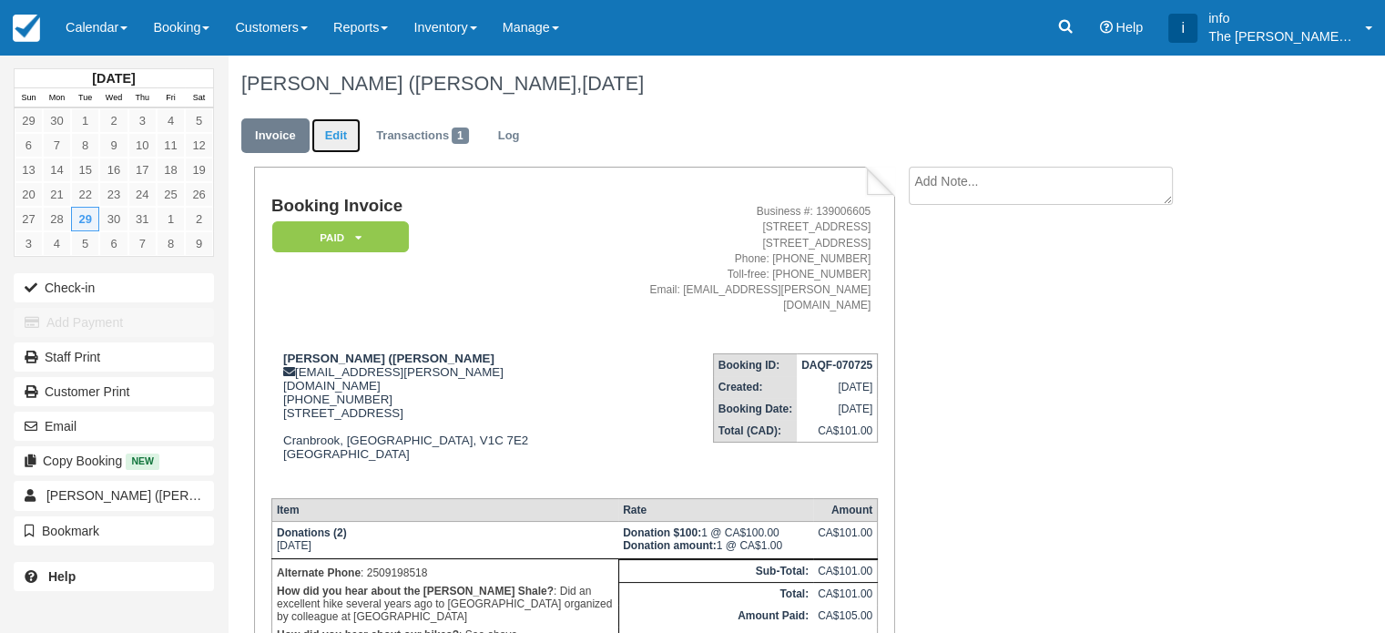
click at [340, 143] on link "Edit" at bounding box center [335, 136] width 49 height 36
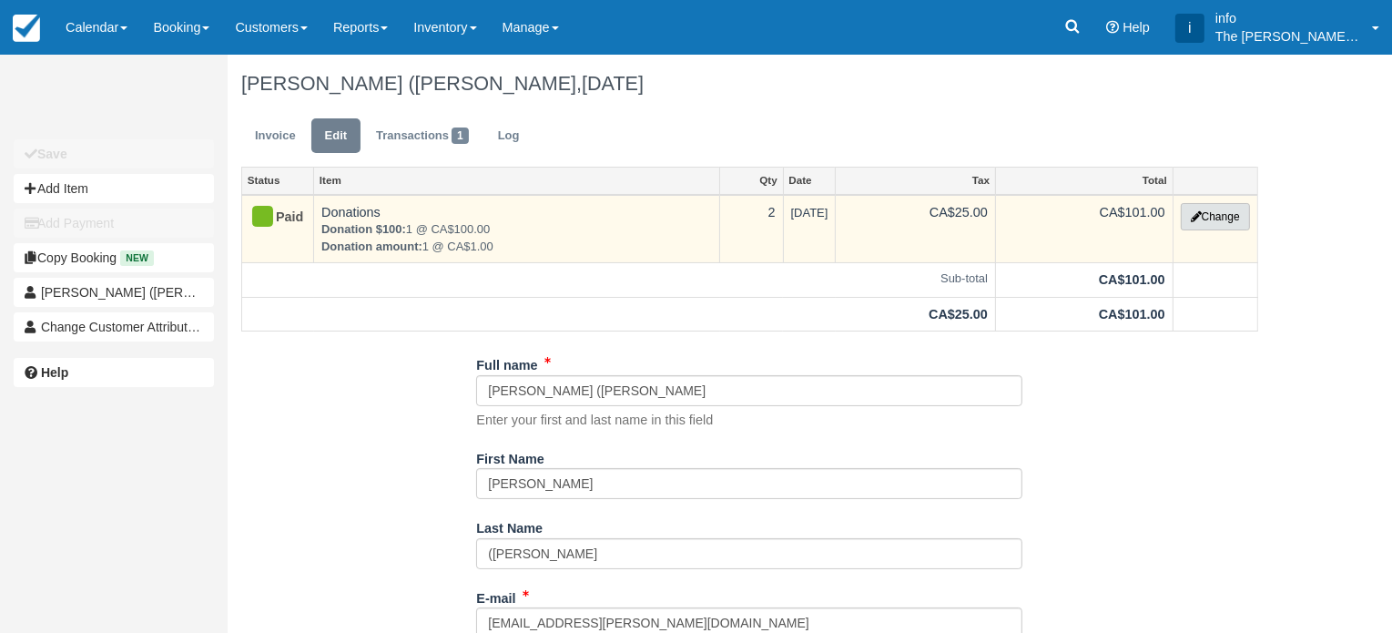
click at [1209, 215] on button "Change" at bounding box center [1215, 216] width 69 height 27
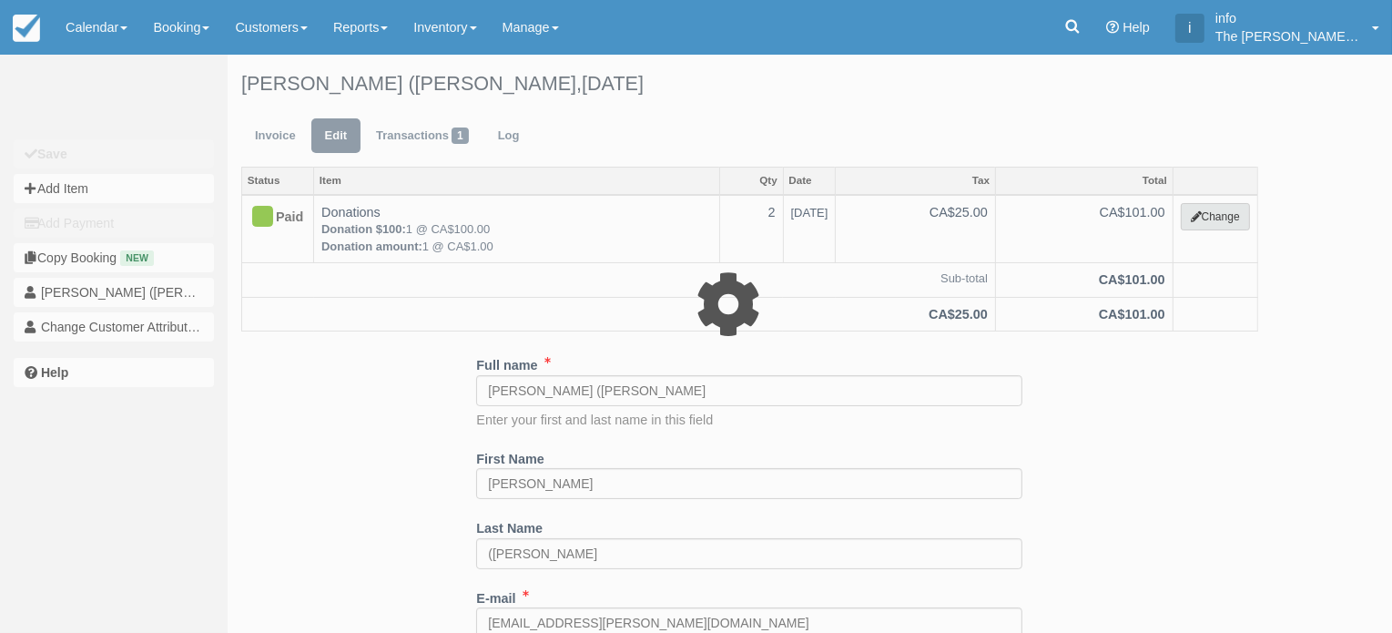
select select "13"
type input "101.00"
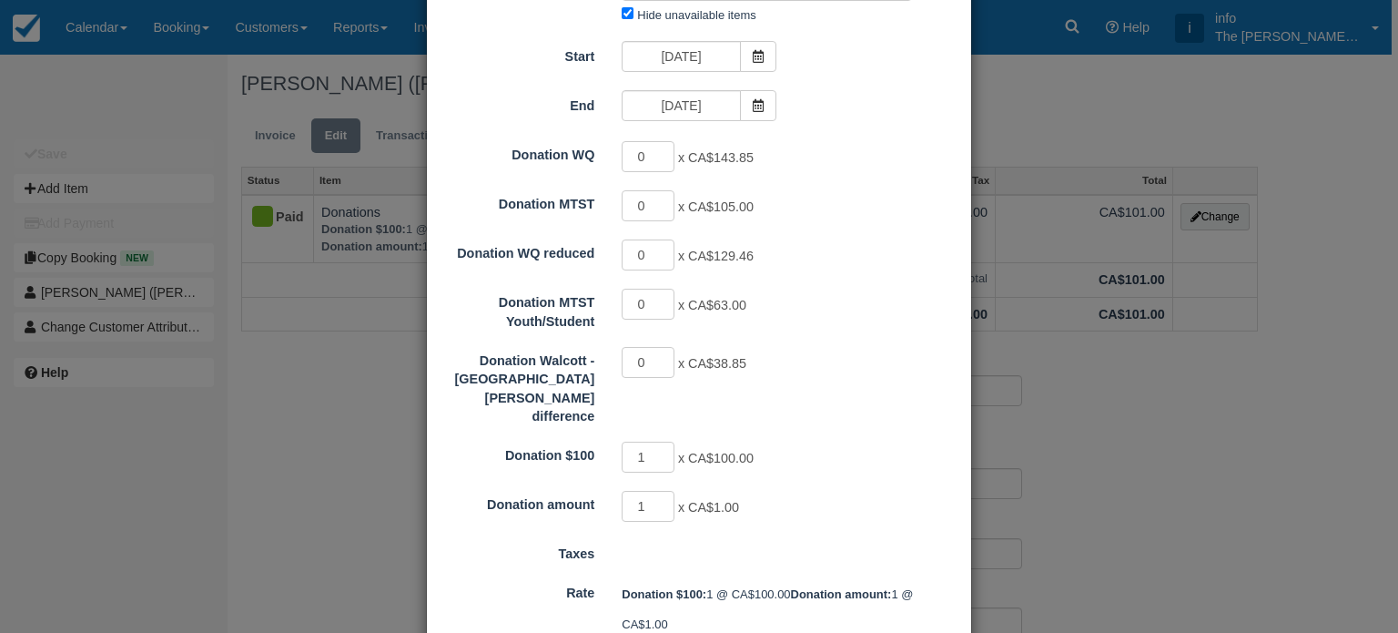
scroll to position [273, 0]
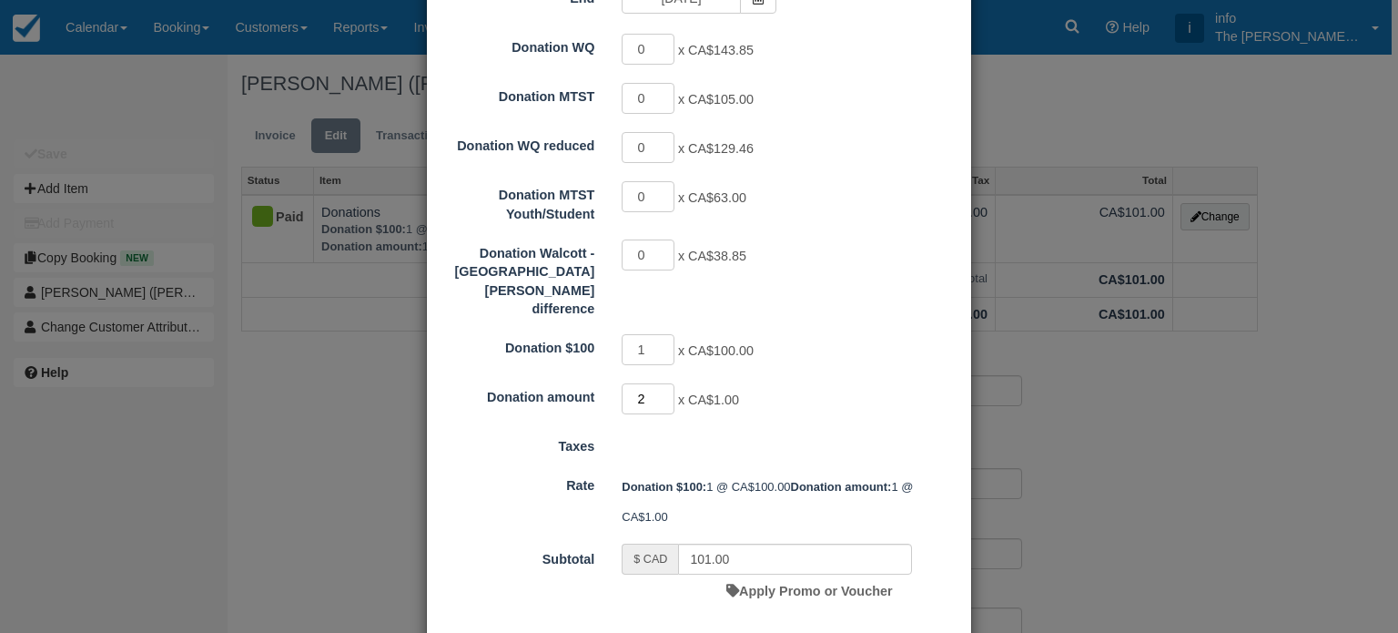
click at [663, 383] on input "2" at bounding box center [648, 398] width 53 height 31
click at [663, 383] on input "3" at bounding box center [648, 398] width 53 height 31
type input "4"
click at [663, 383] on input "4" at bounding box center [648, 398] width 53 height 31
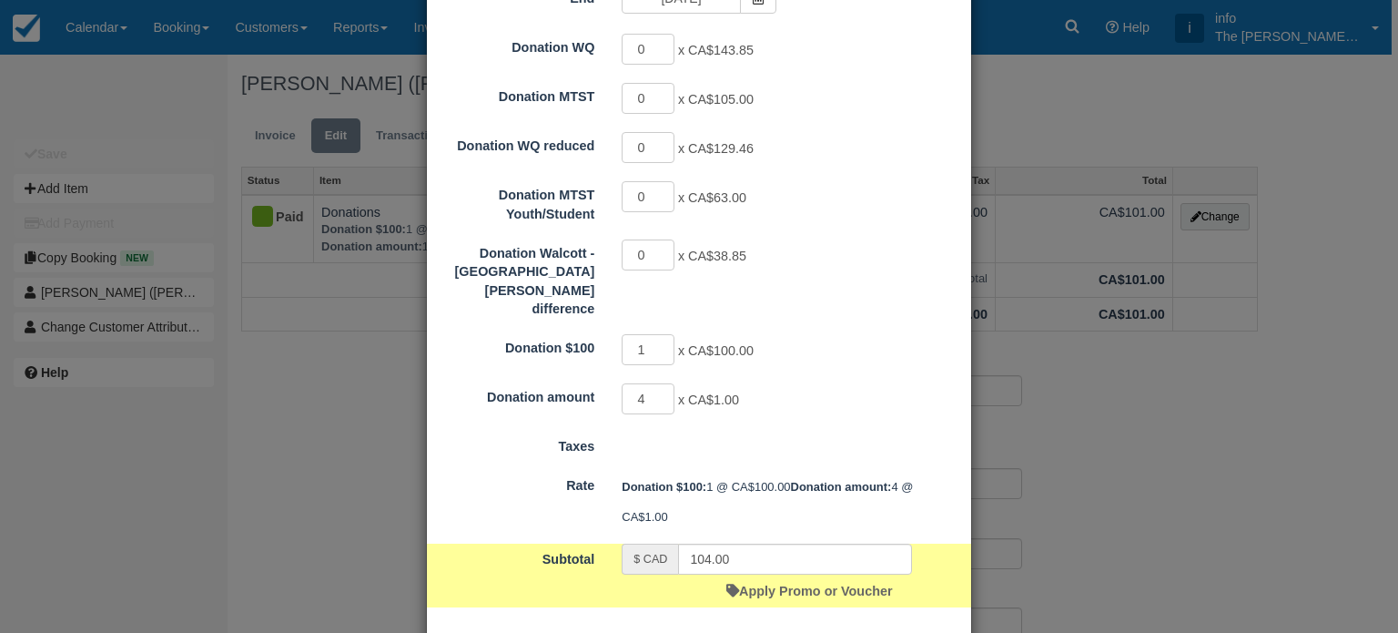
type input "105.00"
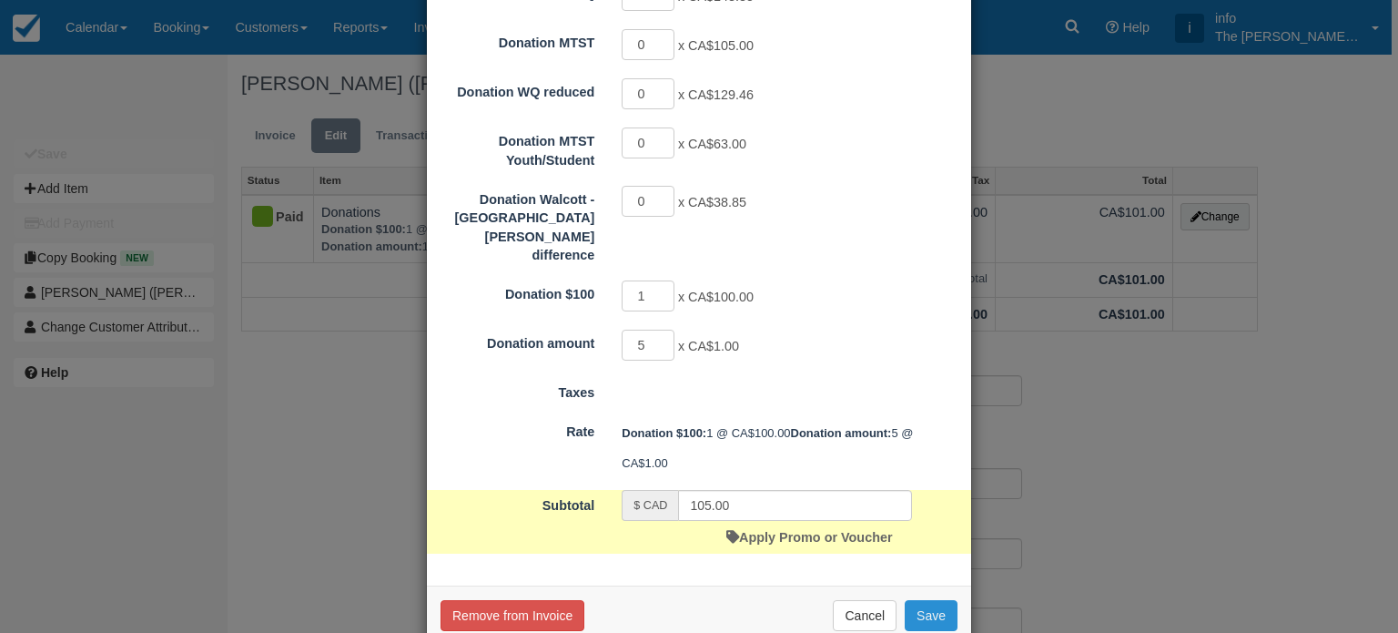
click at [925, 600] on button "Save" at bounding box center [931, 615] width 53 height 31
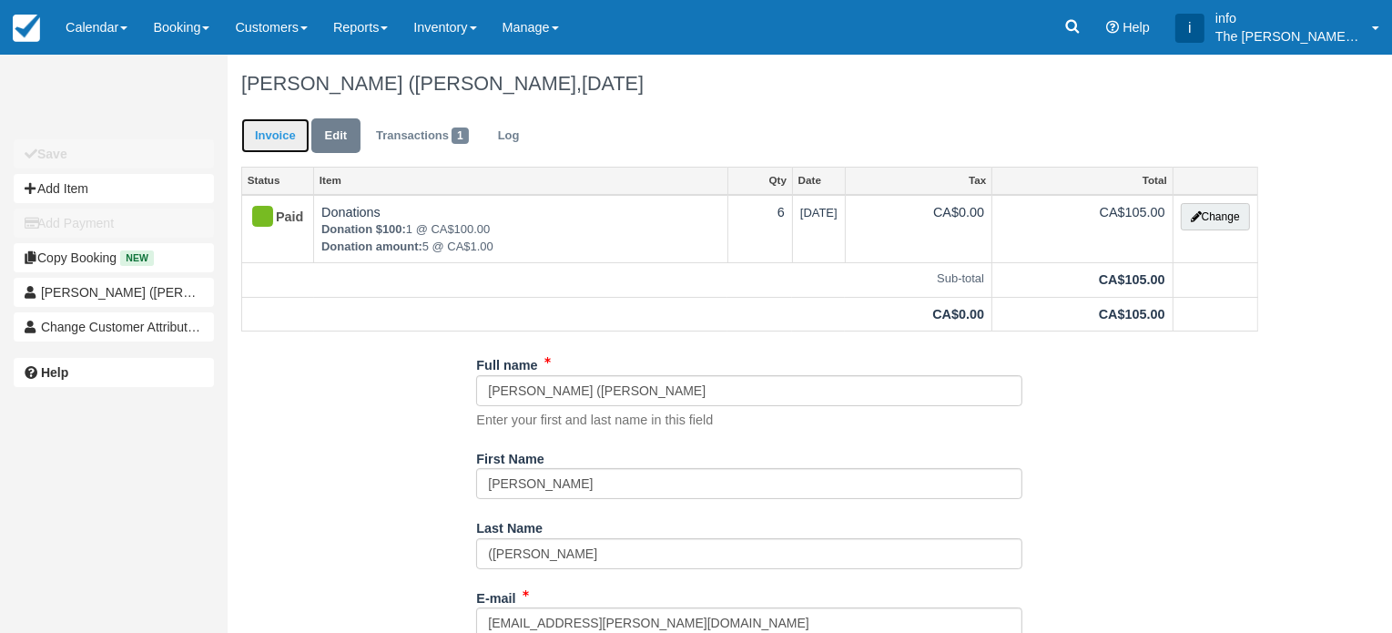
click at [289, 143] on link "Invoice" at bounding box center [275, 136] width 68 height 36
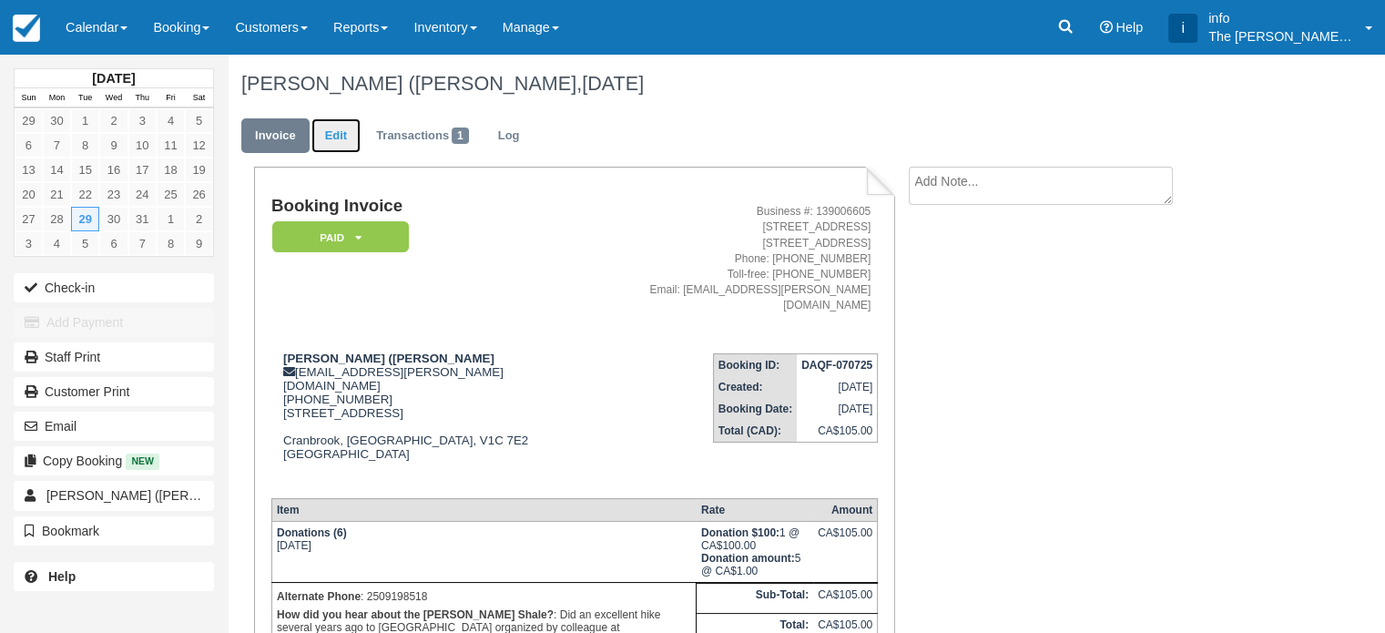
click at [350, 127] on link "Edit" at bounding box center [335, 136] width 49 height 36
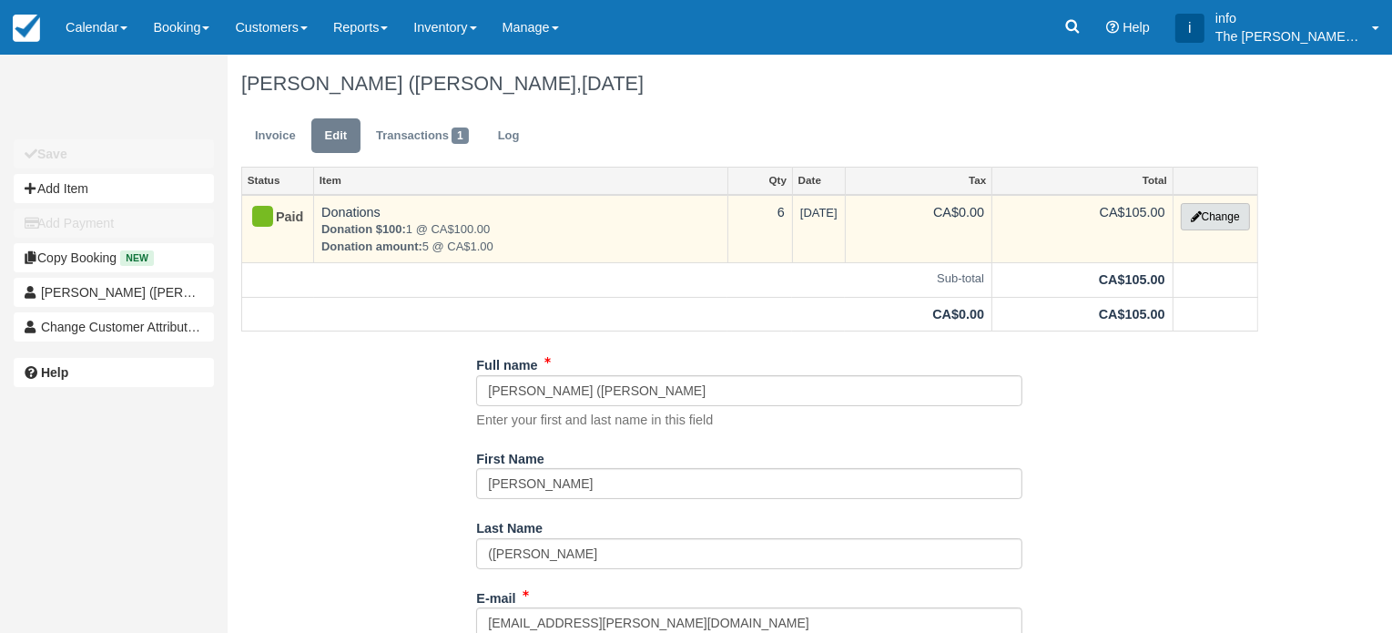
click at [1200, 220] on button "Change" at bounding box center [1215, 216] width 69 height 27
select select "13"
type input "105.00"
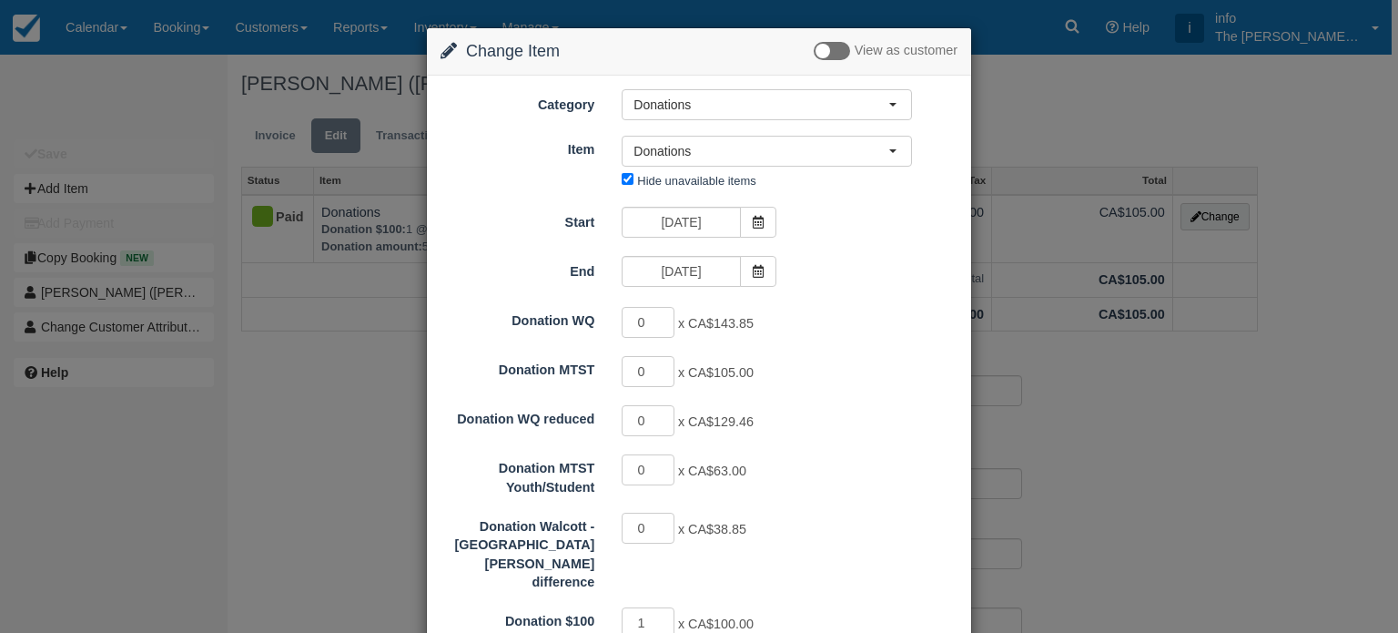
scroll to position [182, 0]
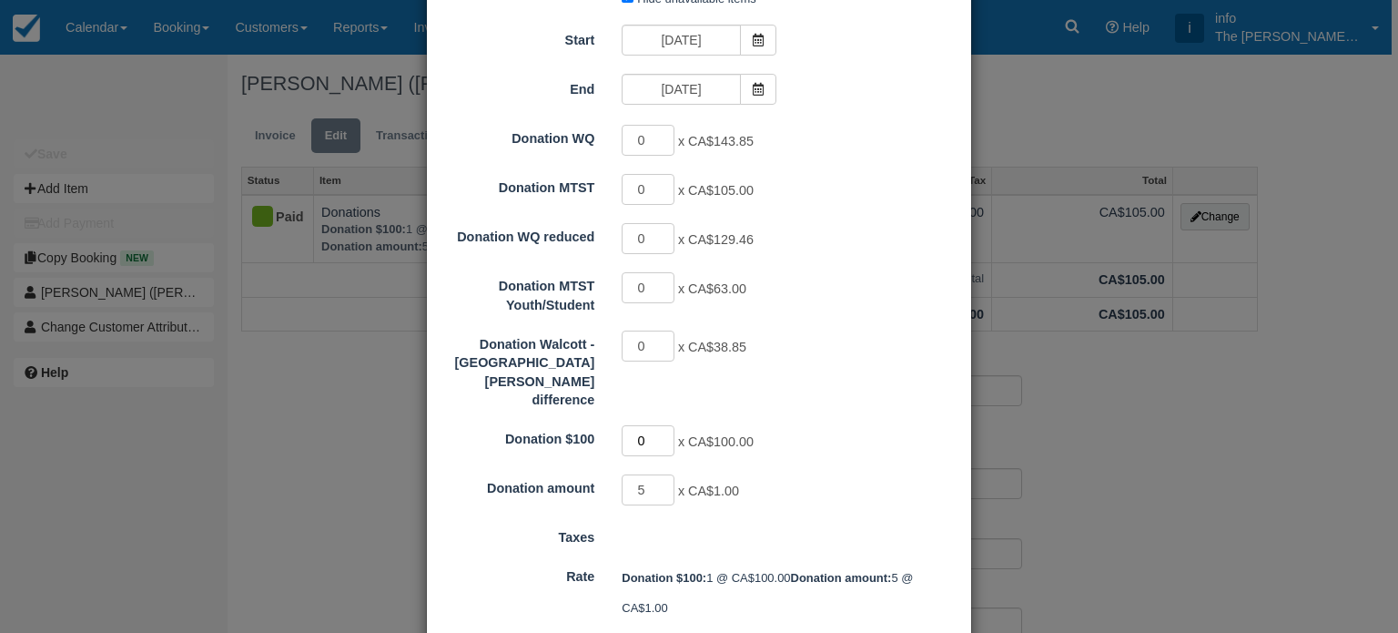
type input "0"
click at [664, 425] on input "0" at bounding box center [648, 440] width 53 height 31
type input "5.00"
click at [665, 474] on input "4" at bounding box center [648, 489] width 53 height 31
click at [665, 474] on input "3" at bounding box center [648, 489] width 53 height 31
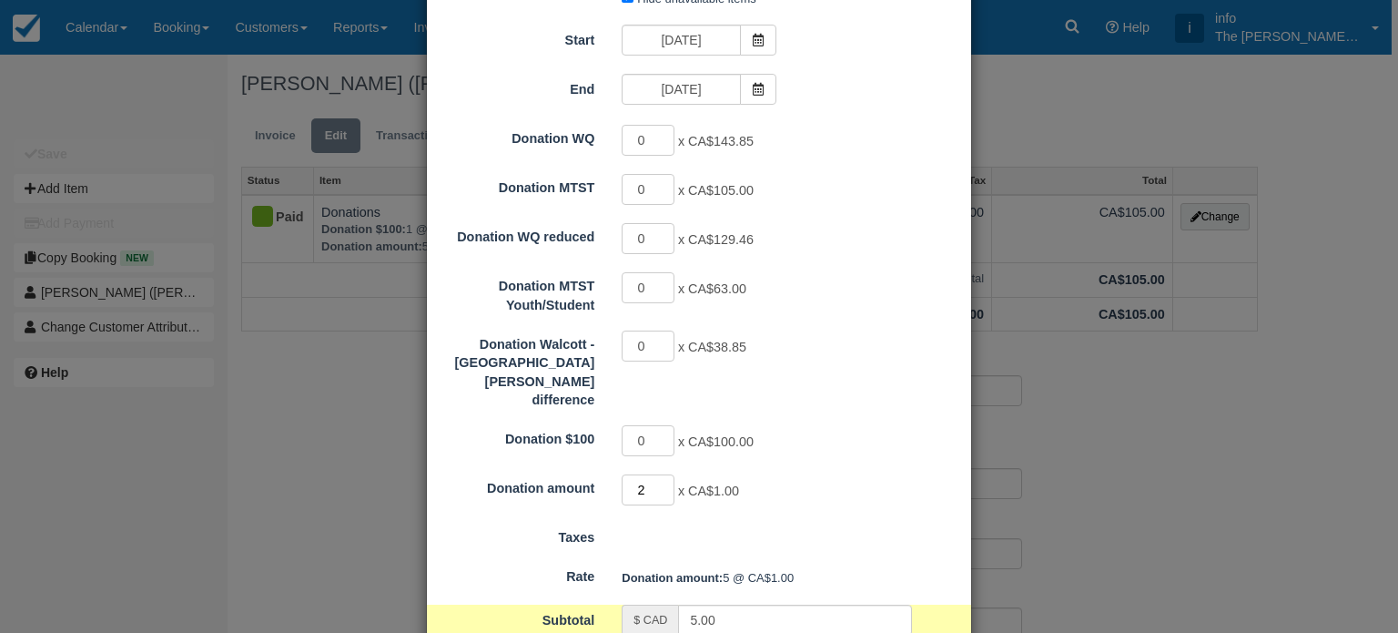
click at [665, 474] on input "2" at bounding box center [648, 489] width 53 height 31
click at [665, 474] on input "1" at bounding box center [648, 489] width 53 height 31
type input "0"
click at [665, 474] on input "0" at bounding box center [648, 489] width 53 height 31
type input "0.00"
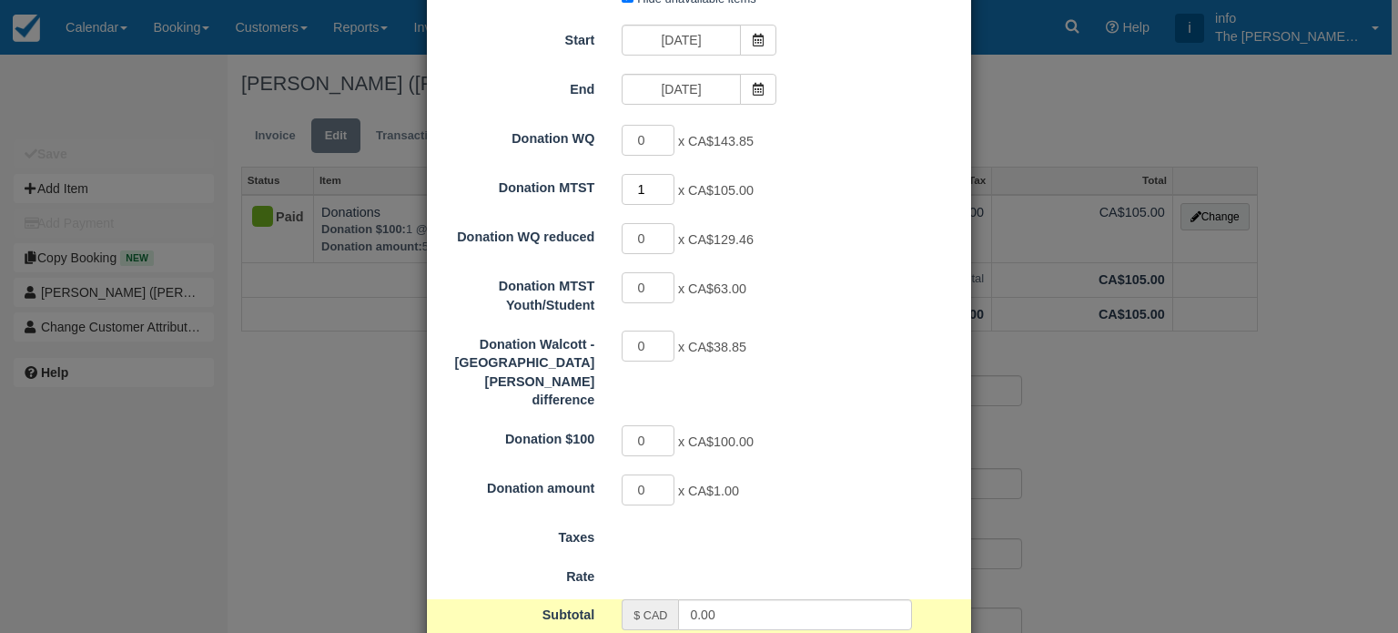
type input "1"
click at [663, 185] on input "1" at bounding box center [648, 189] width 53 height 31
type input "105.00"
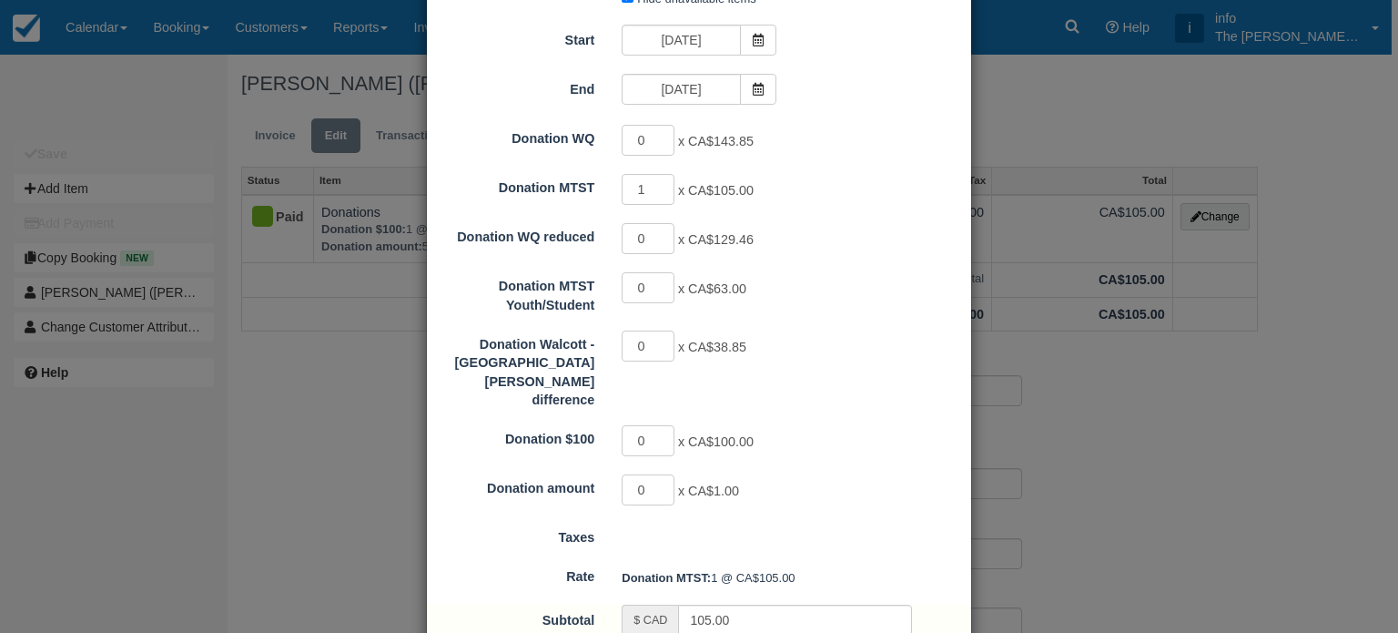
scroll to position [297, 0]
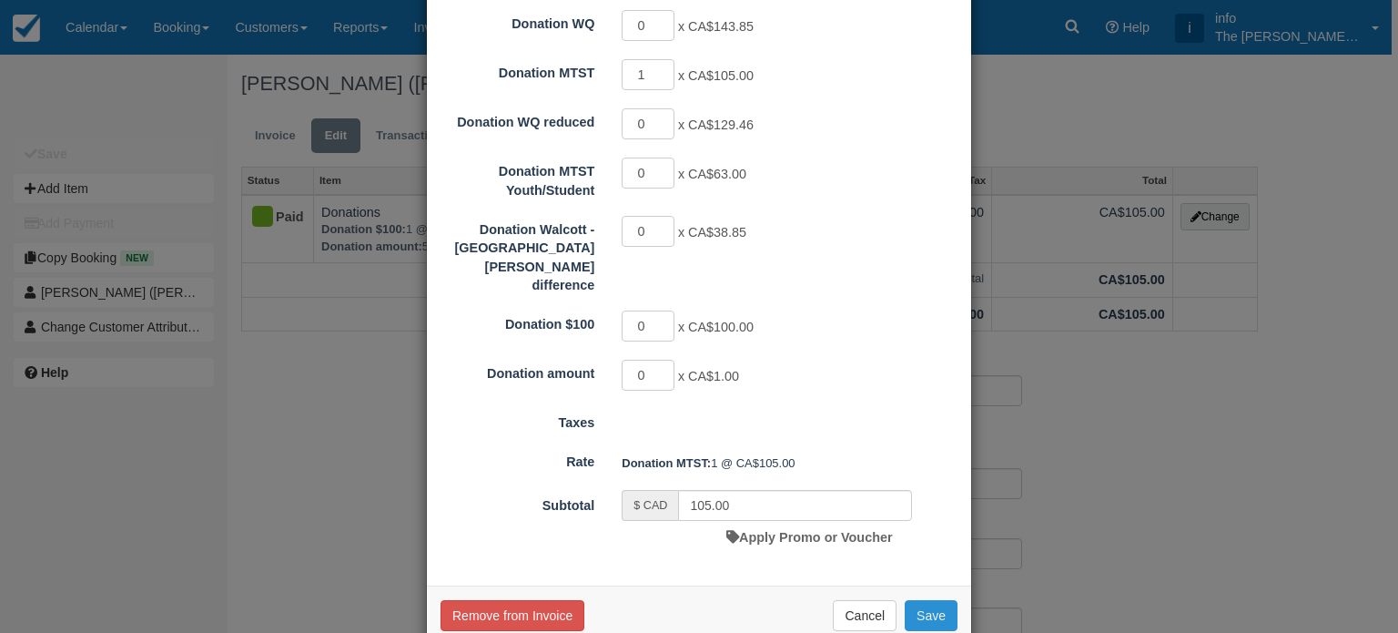
click at [916, 600] on button "Save" at bounding box center [931, 615] width 53 height 31
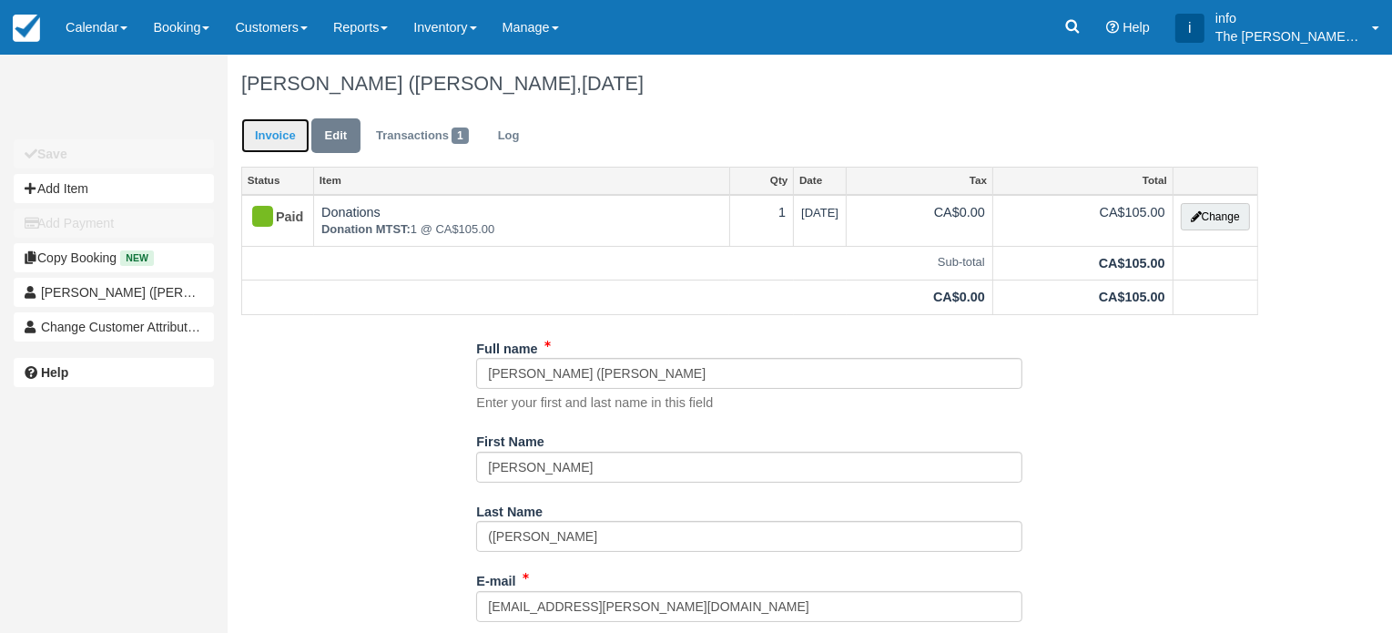
click at [266, 139] on link "Invoice" at bounding box center [275, 136] width 68 height 36
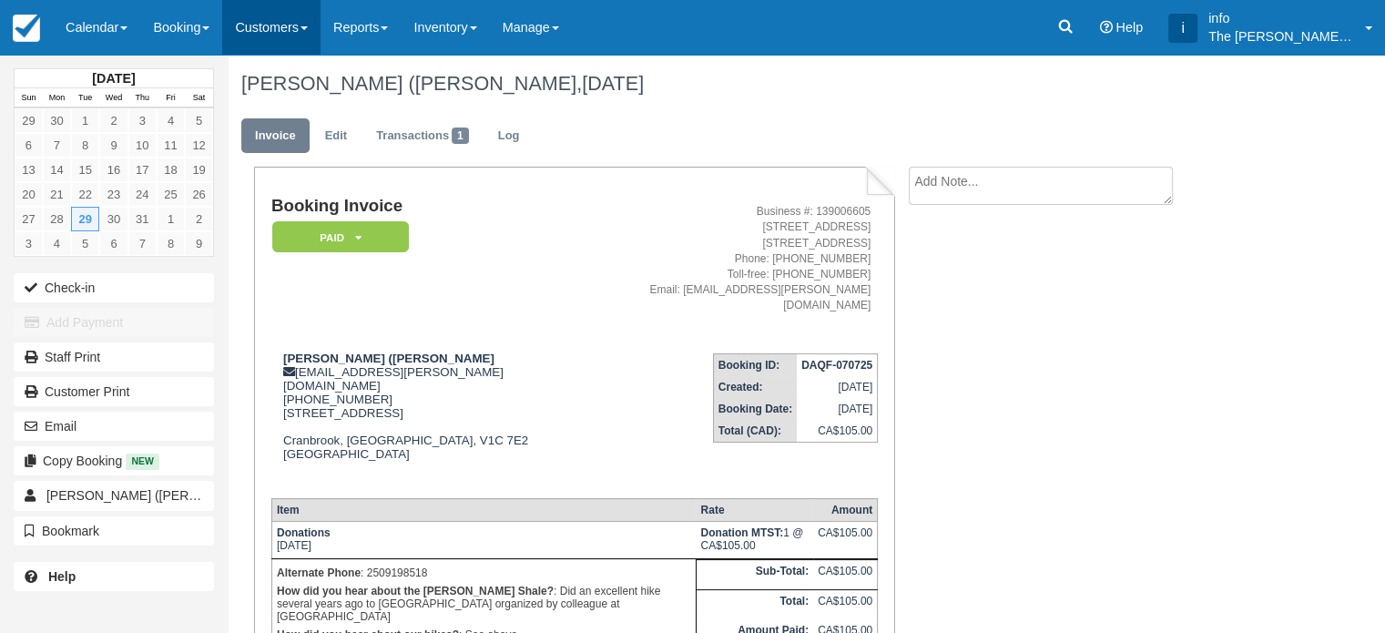
click at [304, 25] on link "Customers" at bounding box center [271, 27] width 98 height 55
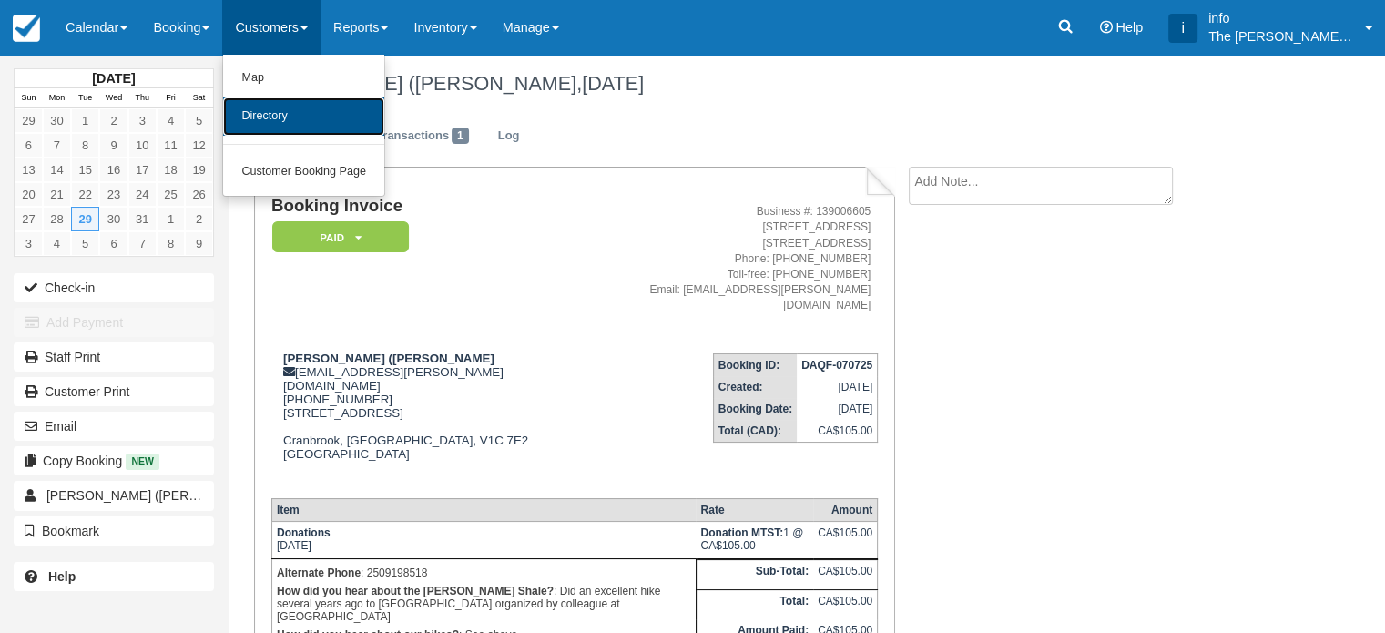
click at [298, 121] on link "Directory" at bounding box center [303, 116] width 161 height 38
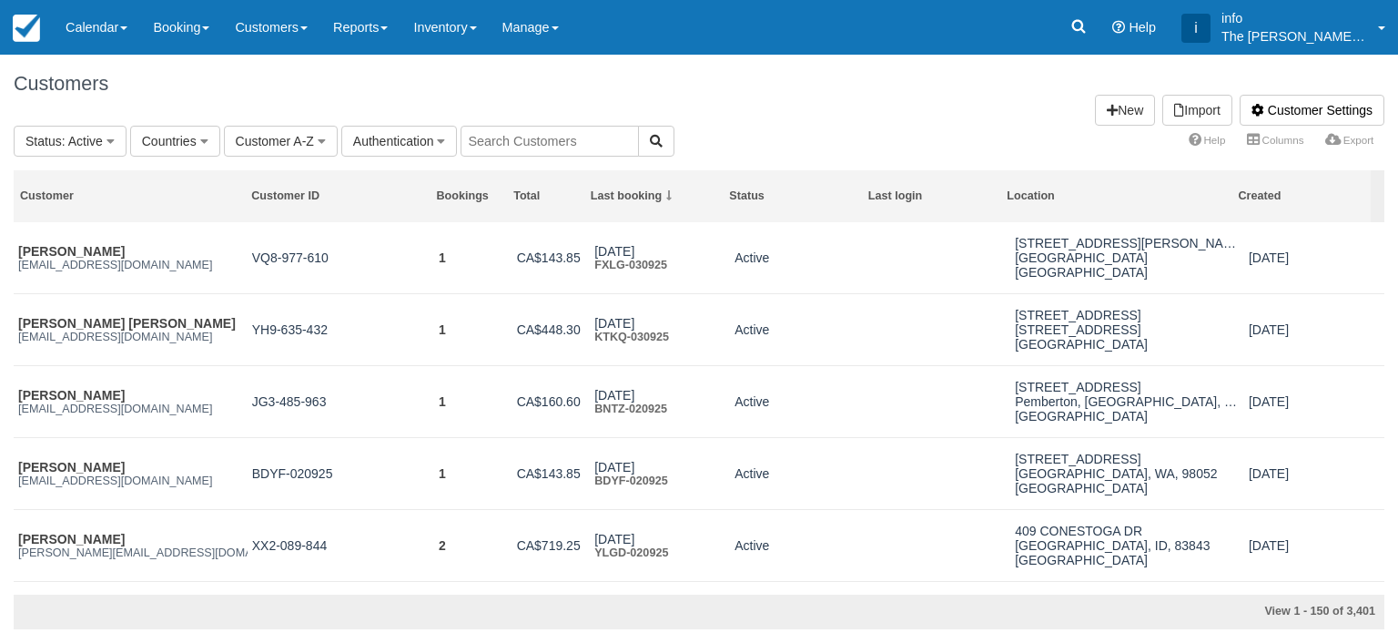
click at [537, 138] on input "text" at bounding box center [550, 141] width 178 height 31
type input "dunlop"
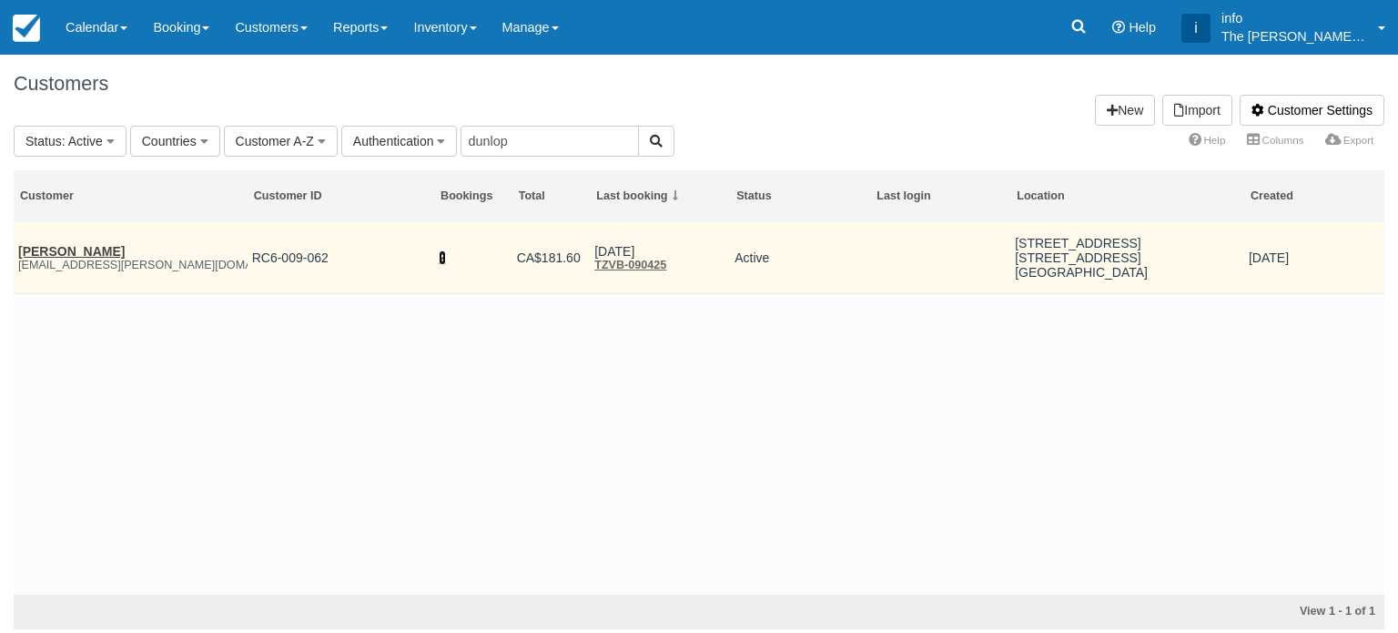
click at [442, 259] on link "2" at bounding box center [442, 257] width 7 height 15
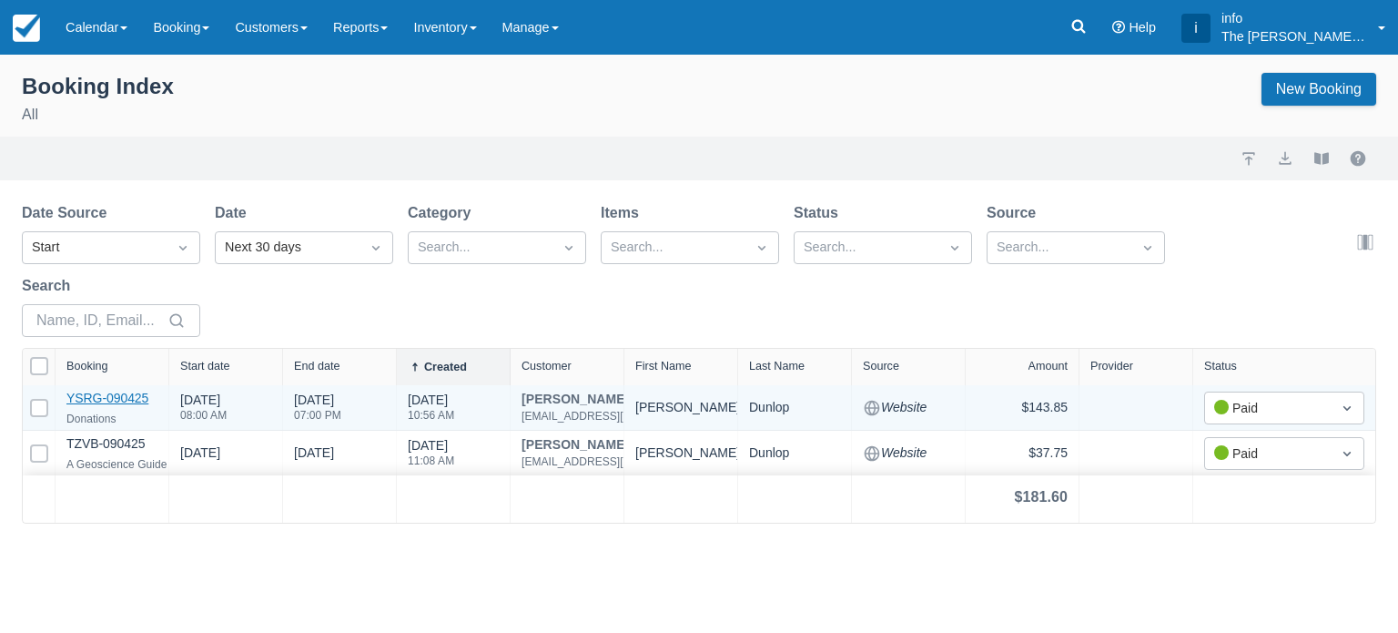
click at [135, 394] on link "YSRG-090425" at bounding box center [107, 398] width 82 height 15
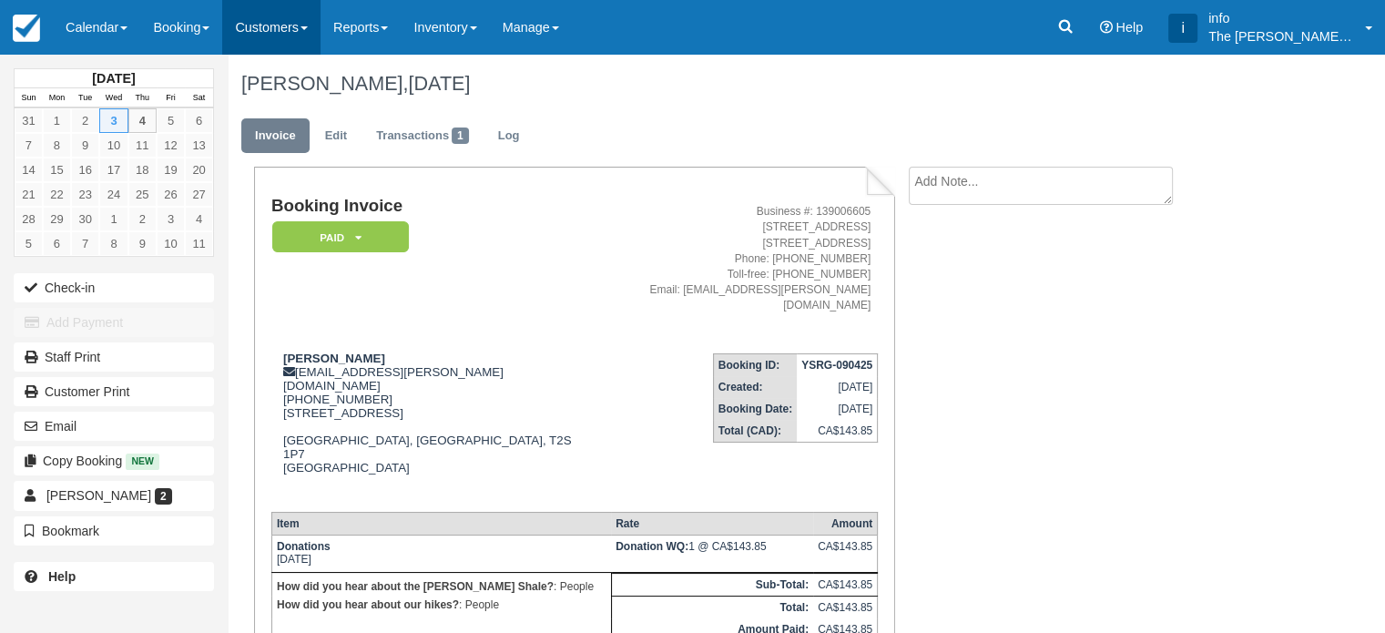
click at [299, 27] on link "Customers" at bounding box center [271, 27] width 98 height 55
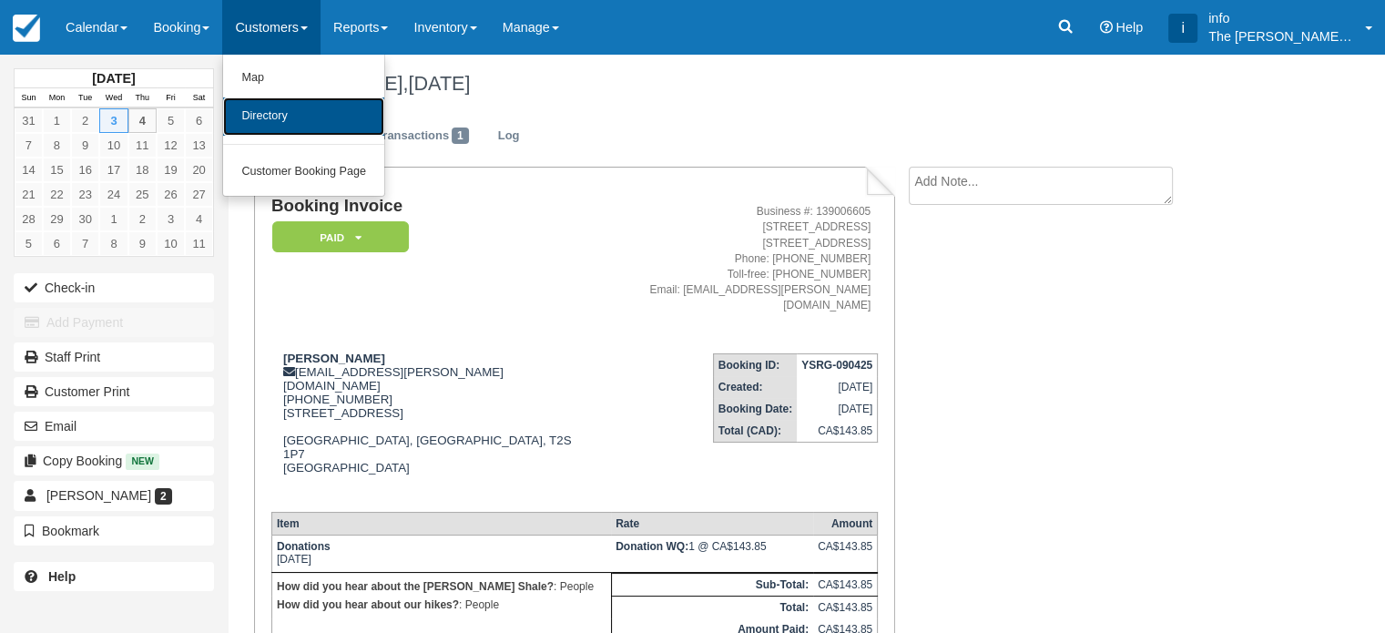
click at [303, 111] on link "Directory" at bounding box center [303, 116] width 161 height 38
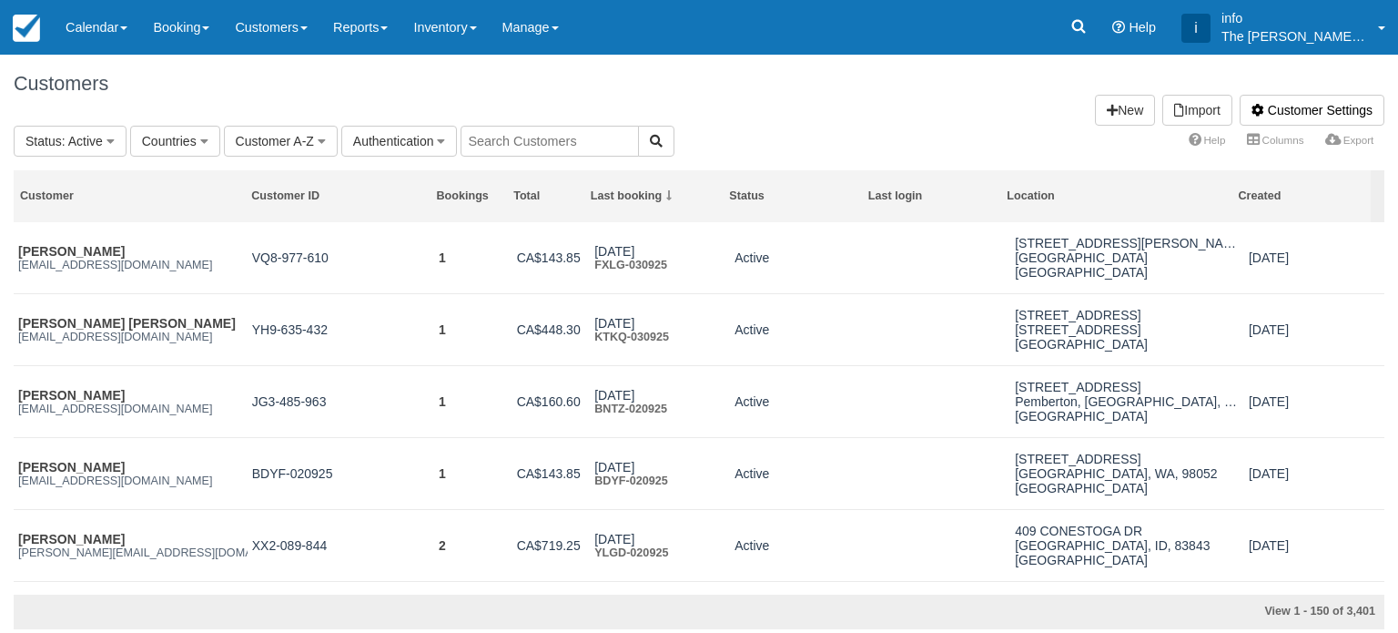
click at [527, 142] on input "text" at bounding box center [550, 141] width 178 height 31
type input "jay"
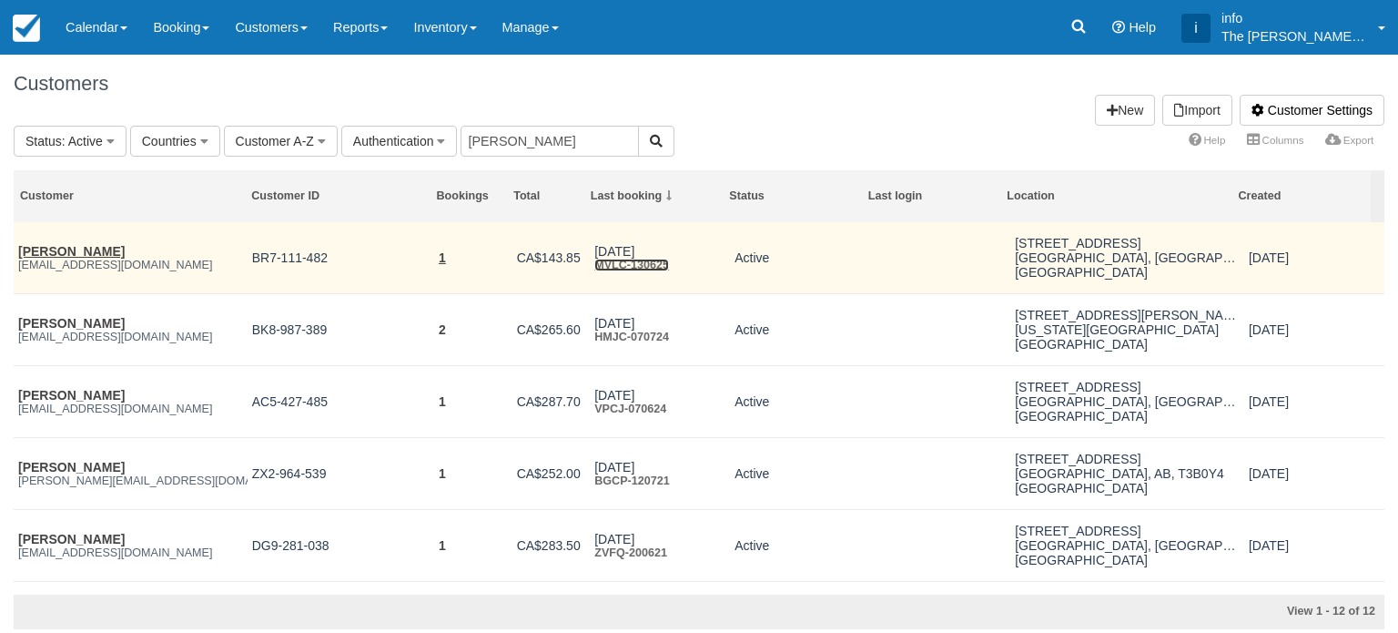
click at [613, 267] on link "MVLC-130625" at bounding box center [631, 265] width 75 height 13
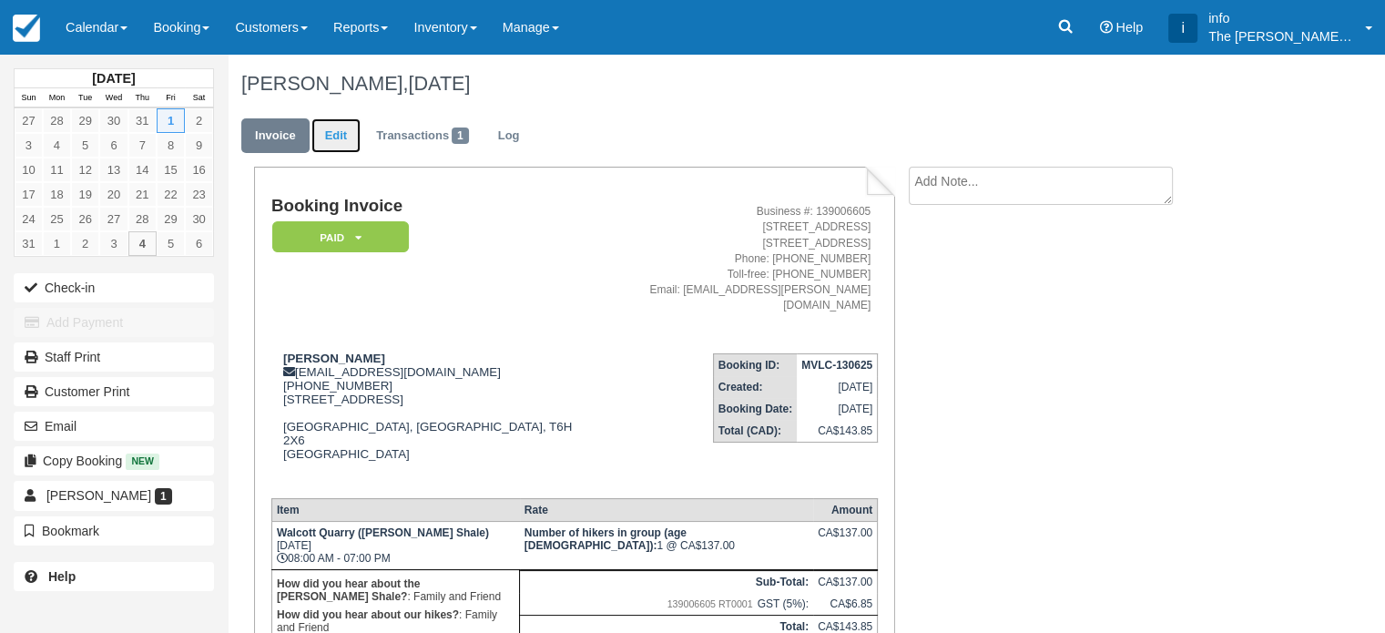
click at [327, 132] on link "Edit" at bounding box center [335, 136] width 49 height 36
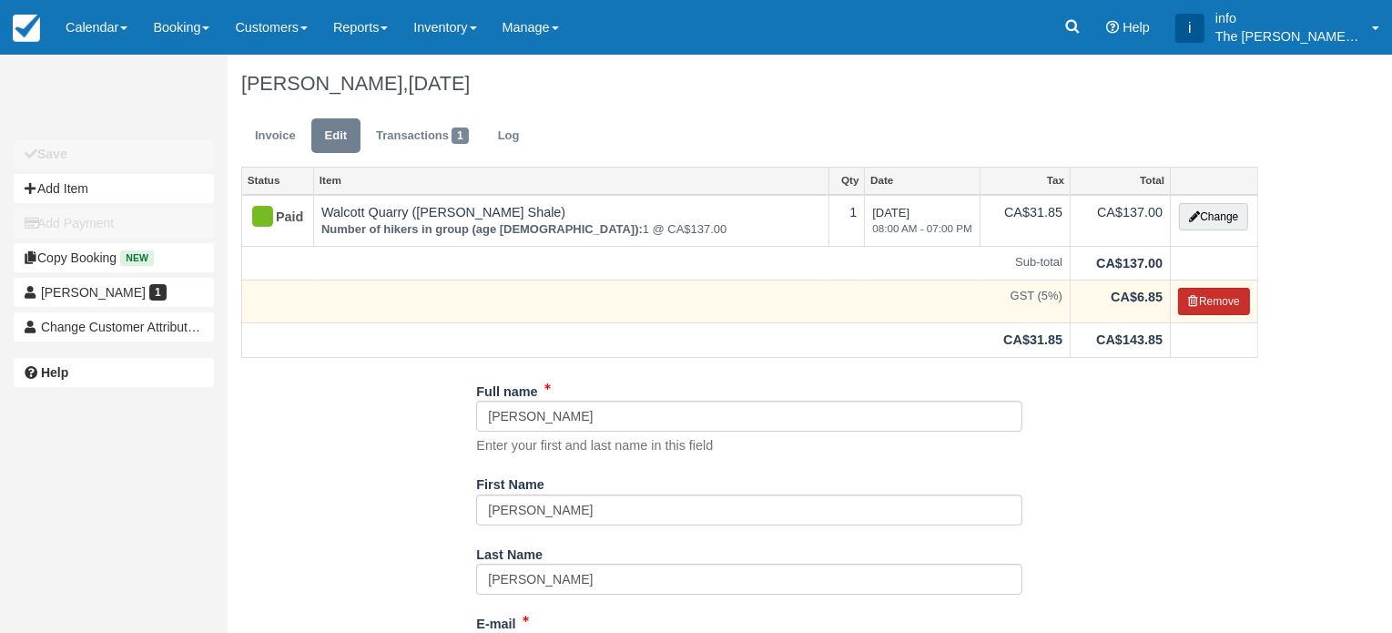
click at [1223, 308] on button "Remove" at bounding box center [1214, 301] width 72 height 27
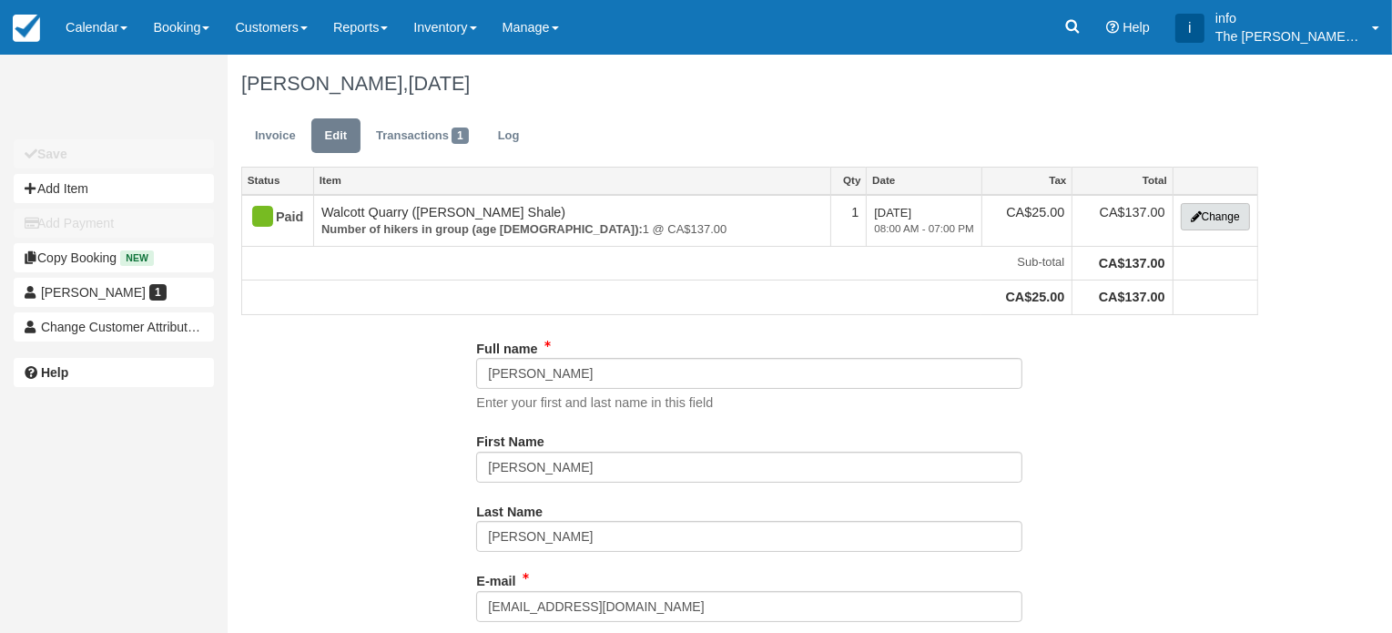
click at [1207, 218] on button "Change" at bounding box center [1215, 216] width 69 height 27
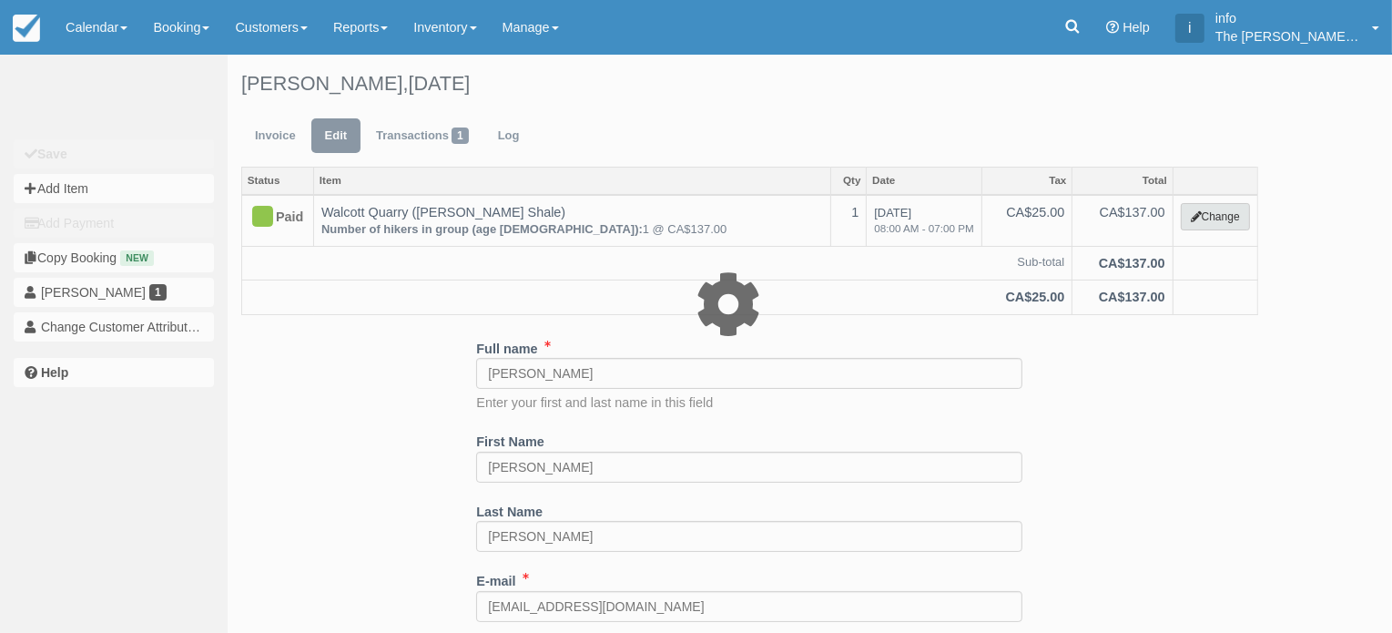
select select "2"
type input "137.00"
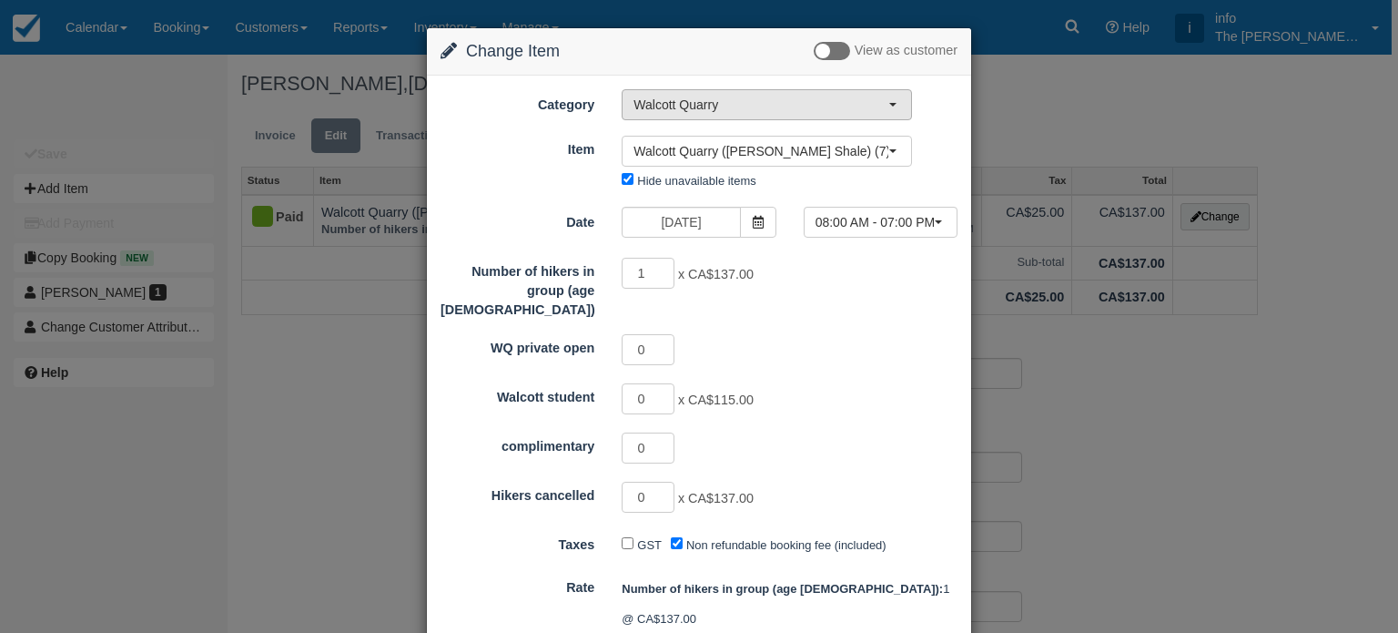
click at [743, 107] on span "Walcott Quarry" at bounding box center [761, 105] width 255 height 18
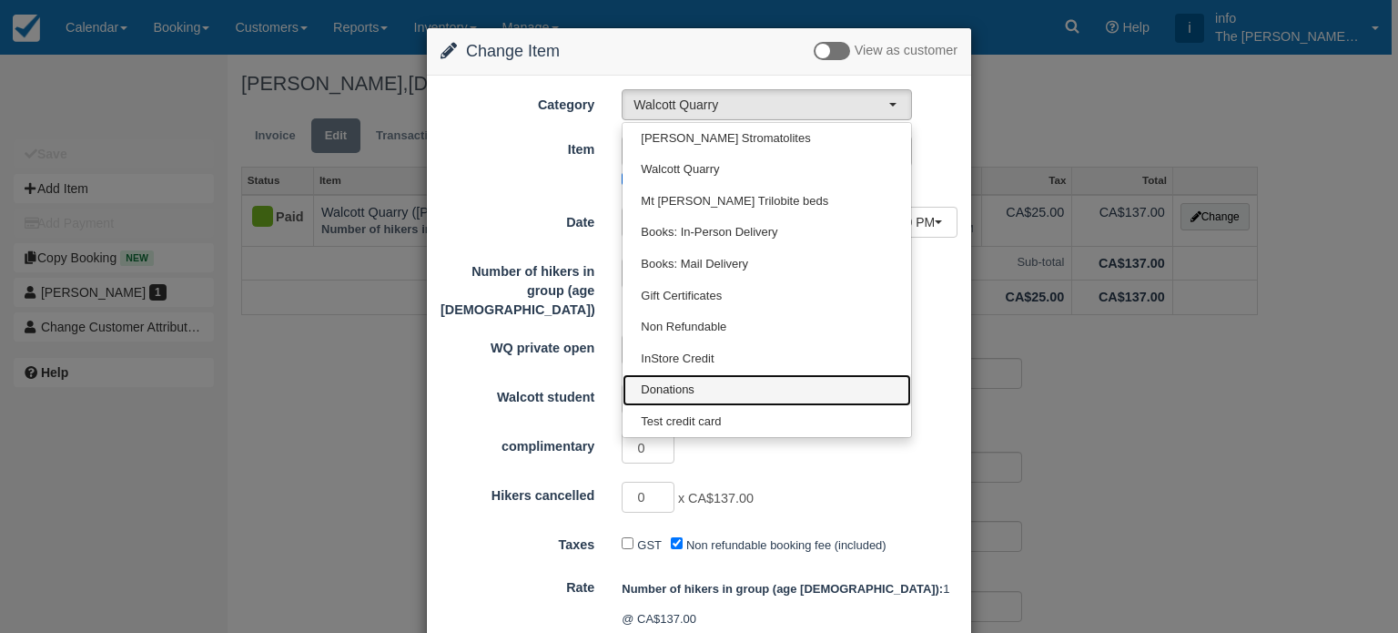
click at [675, 383] on span "Donations" at bounding box center [668, 389] width 54 height 17
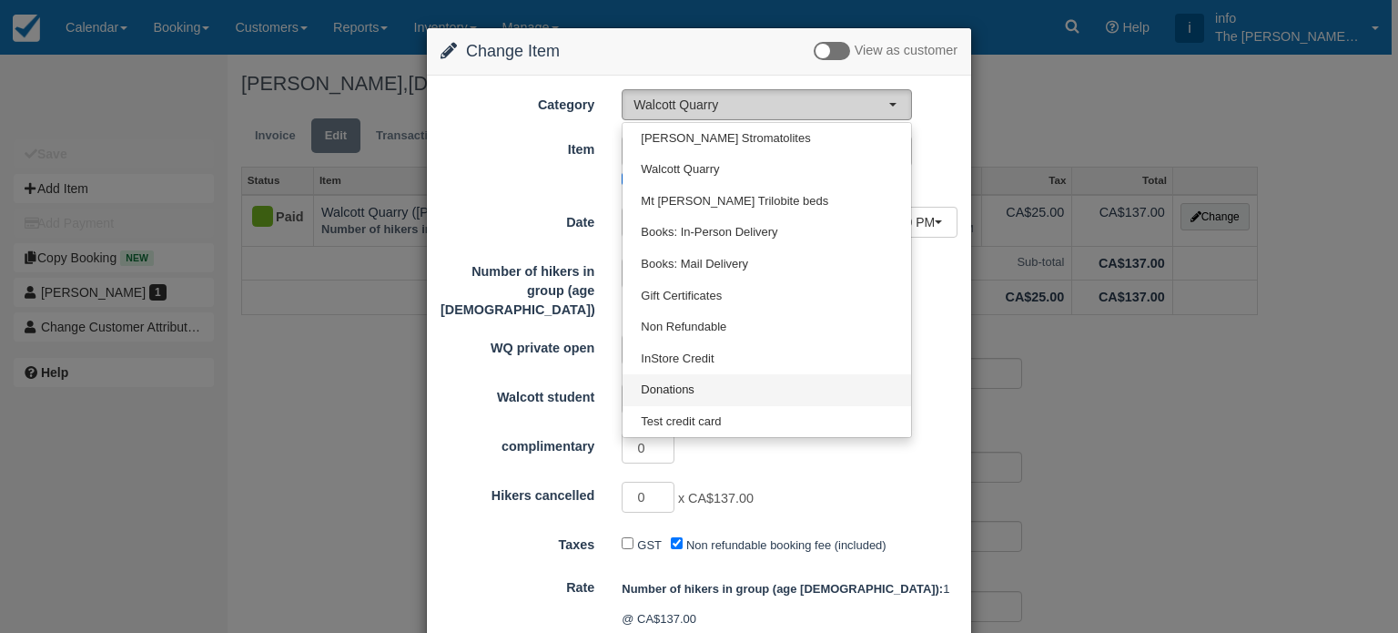
select select "13"
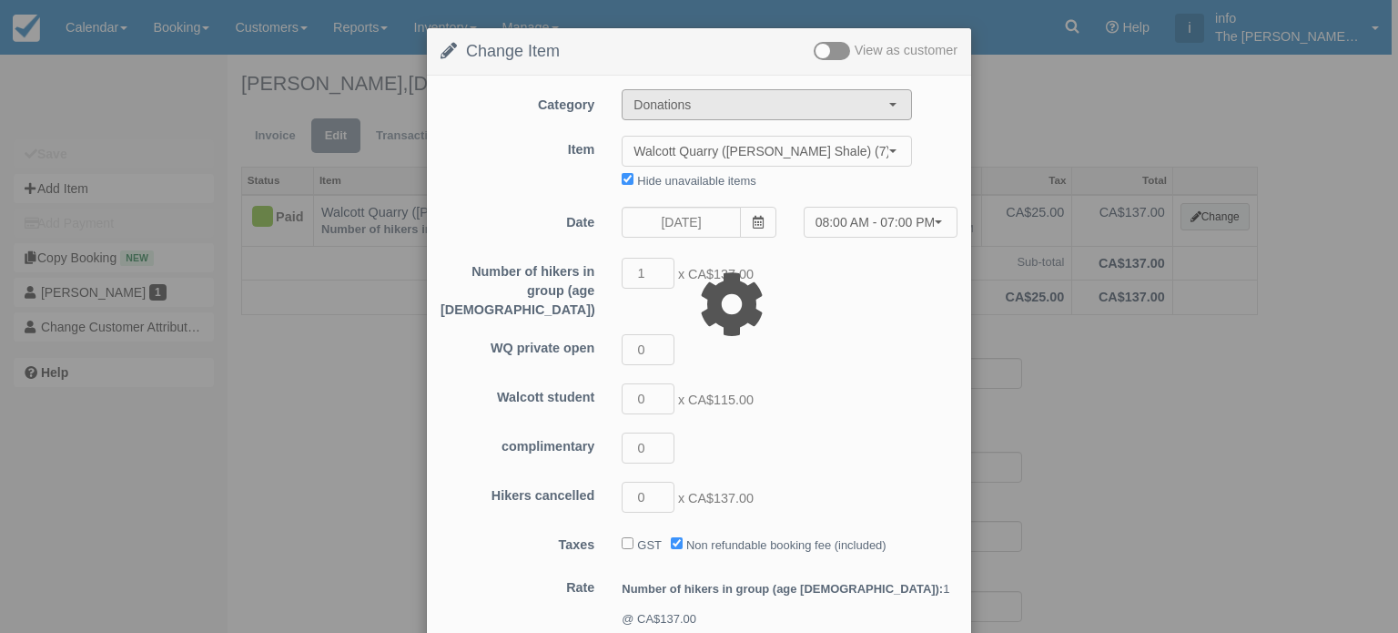
type input "101.00"
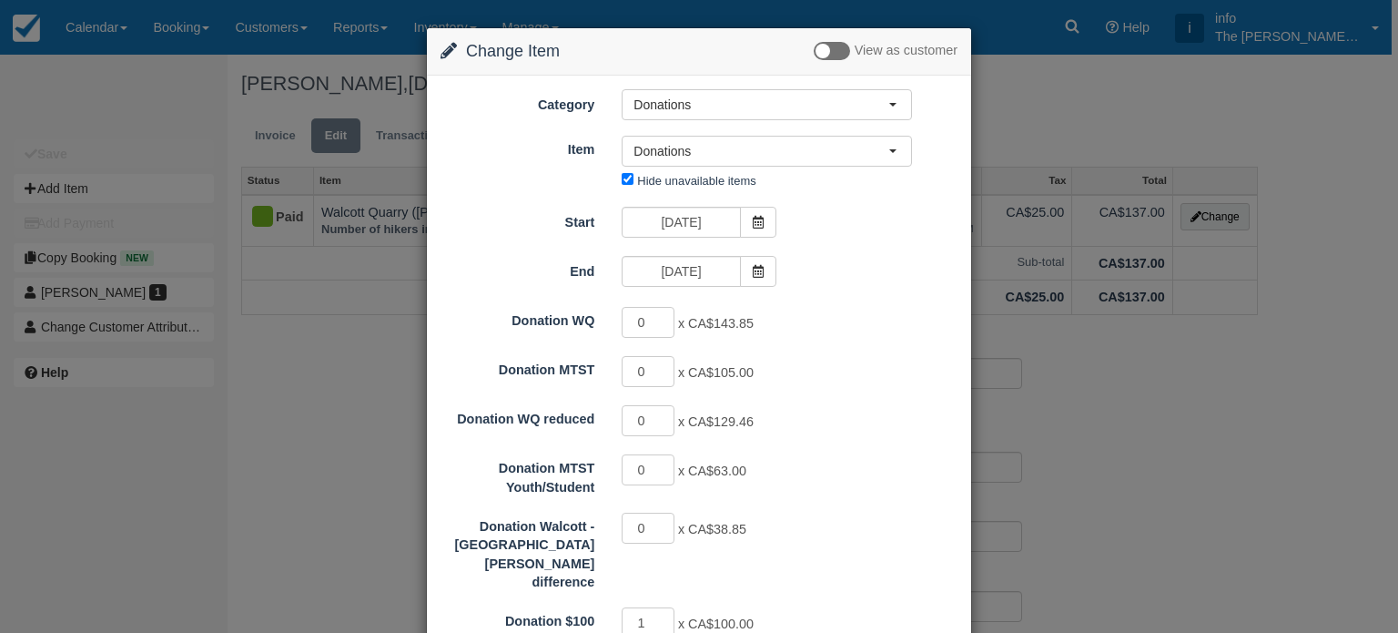
click at [678, 323] on span "x CA$143.85" at bounding box center [716, 324] width 76 height 15
click at [664, 317] on input "1" at bounding box center [648, 322] width 53 height 31
type input "0"
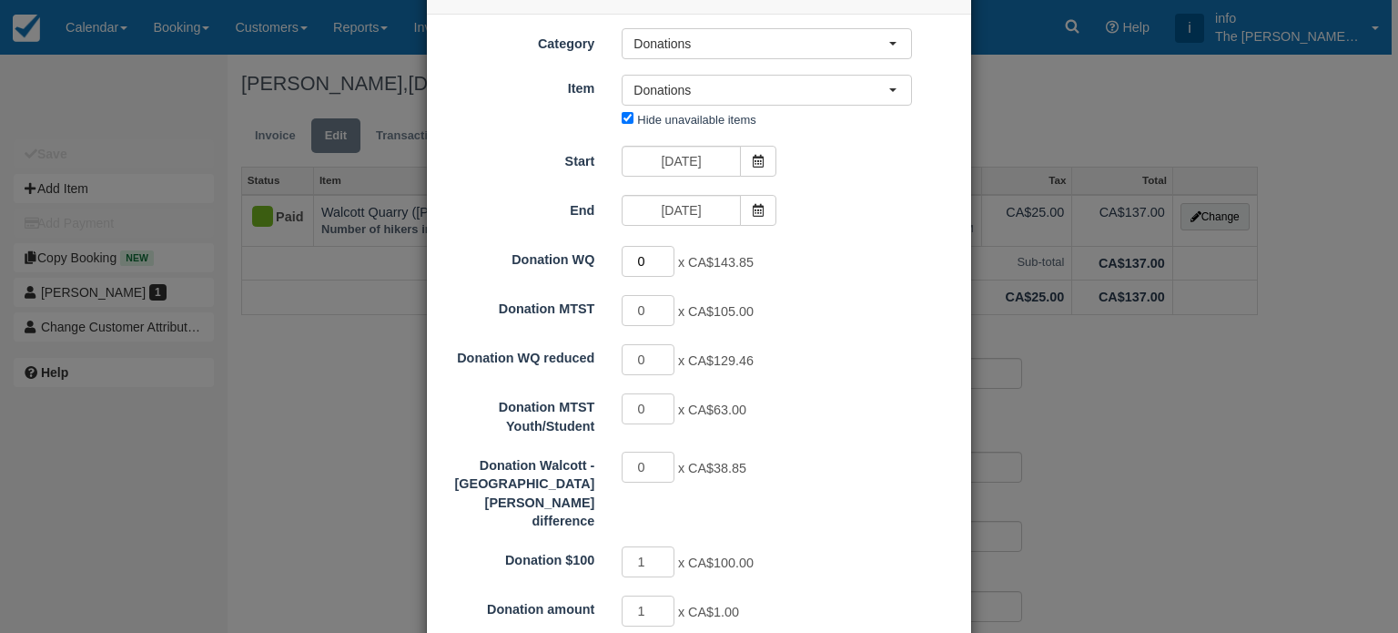
scroll to position [273, 0]
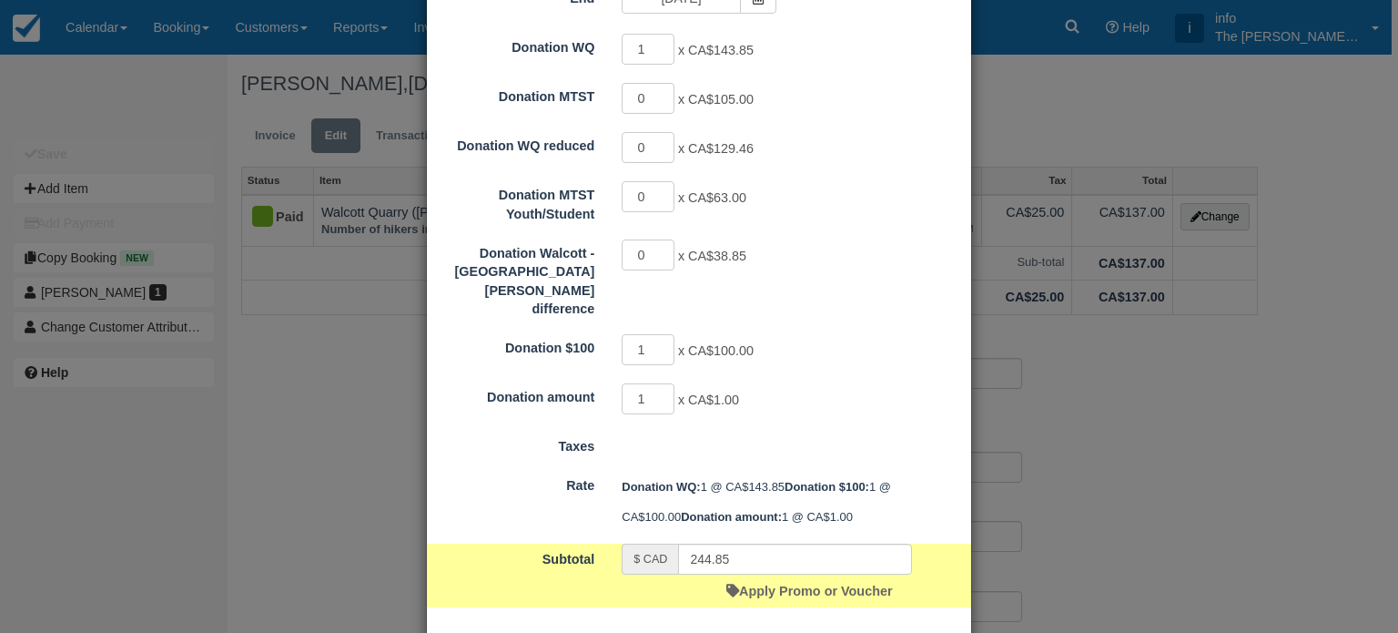
type input "101.00"
type input "0"
click at [665, 334] on input "0" at bounding box center [648, 349] width 53 height 31
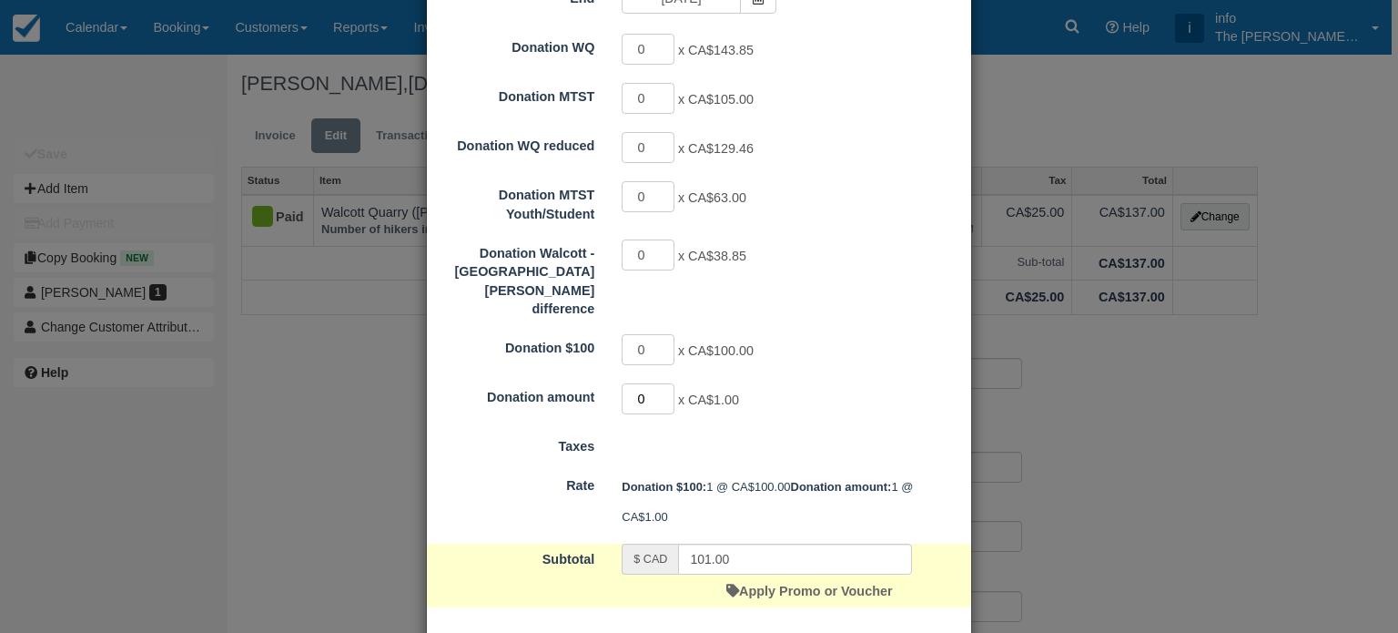
type input "0"
click at [659, 383] on input "0" at bounding box center [648, 398] width 53 height 31
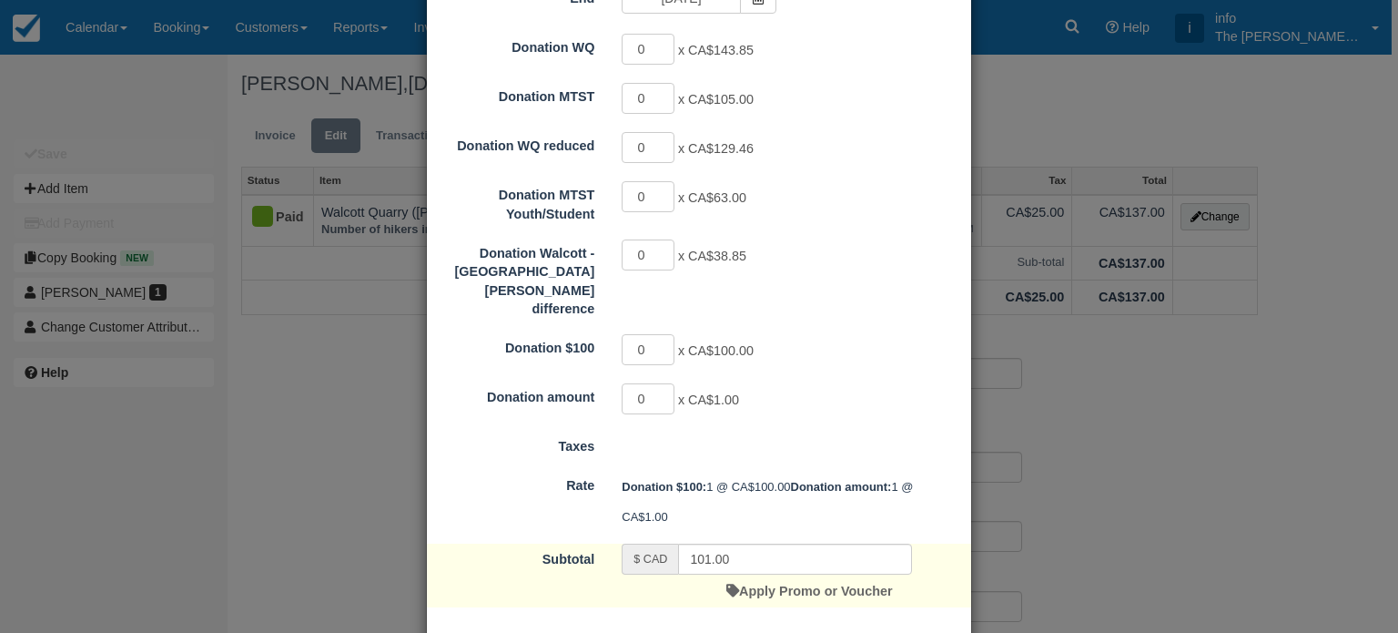
type input "0.00"
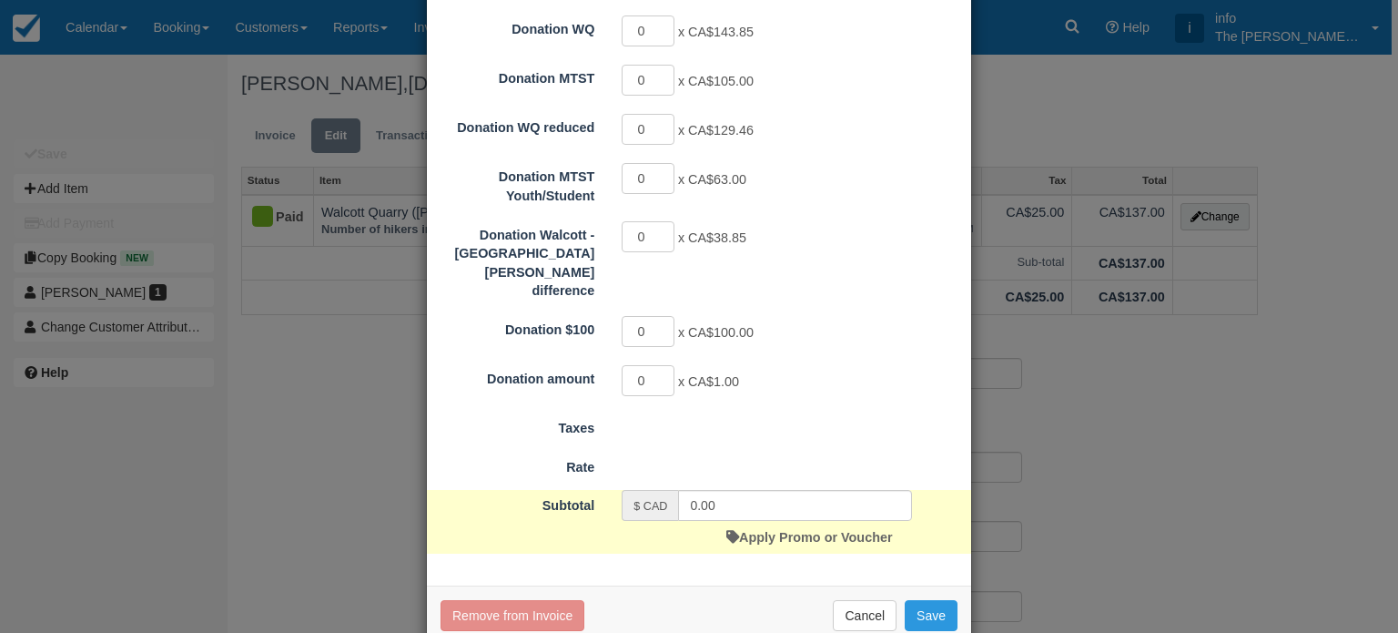
scroll to position [0, 0]
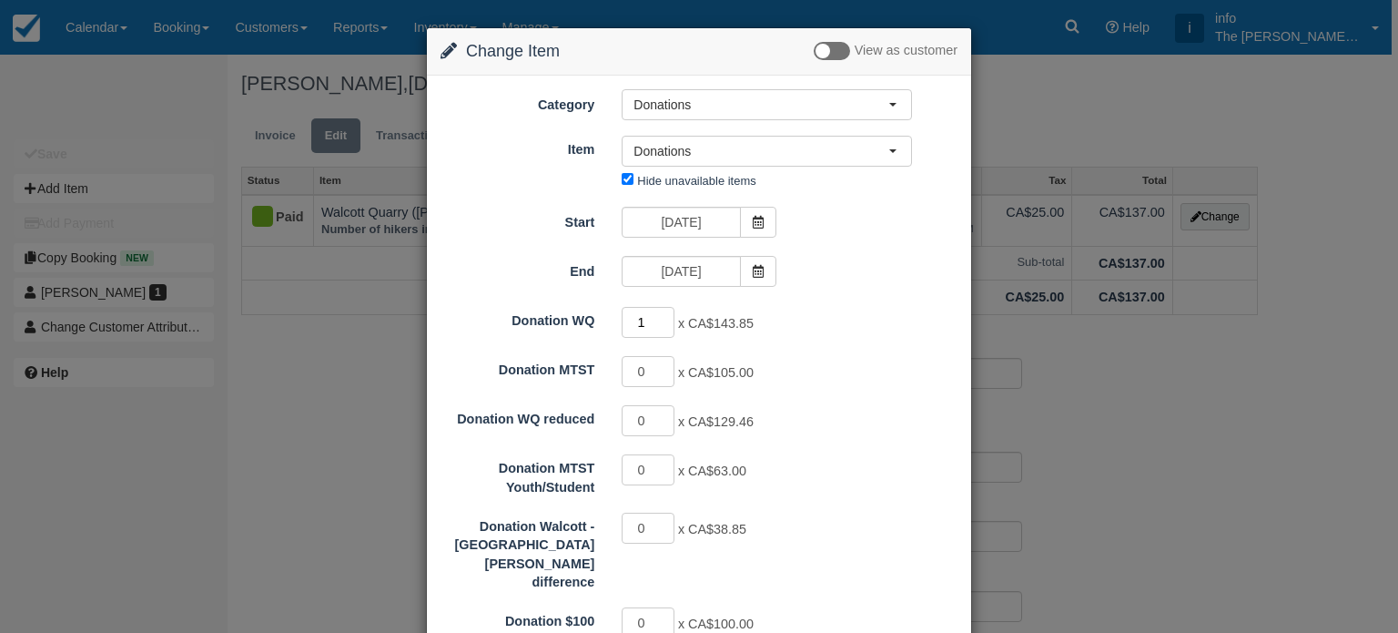
type input "1"
click at [662, 318] on input "1" at bounding box center [648, 322] width 53 height 31
type input "143.85"
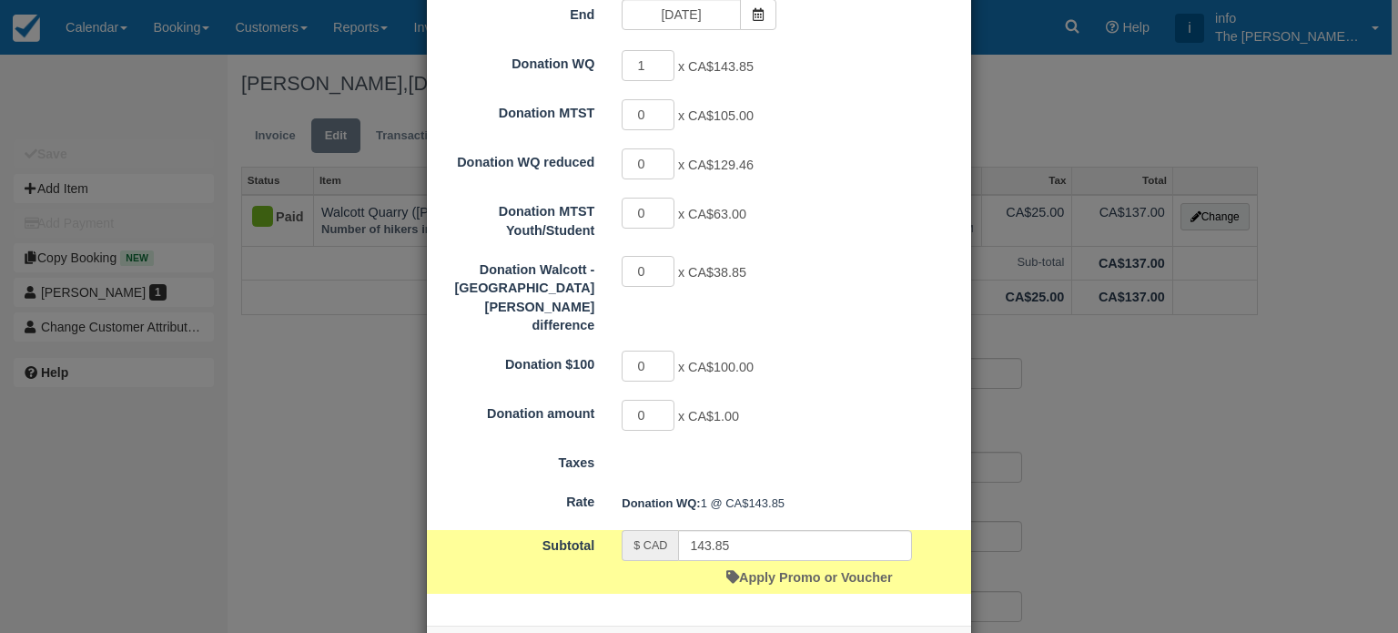
scroll to position [297, 0]
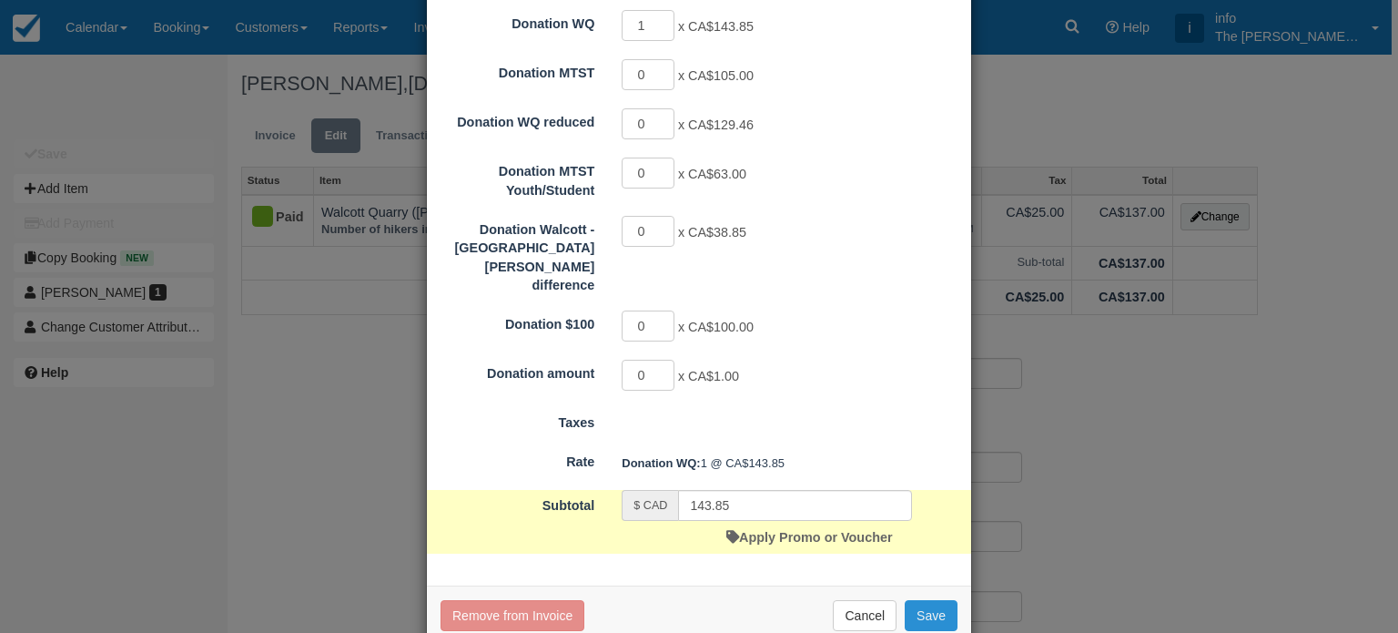
click at [917, 600] on button "Save" at bounding box center [931, 615] width 53 height 31
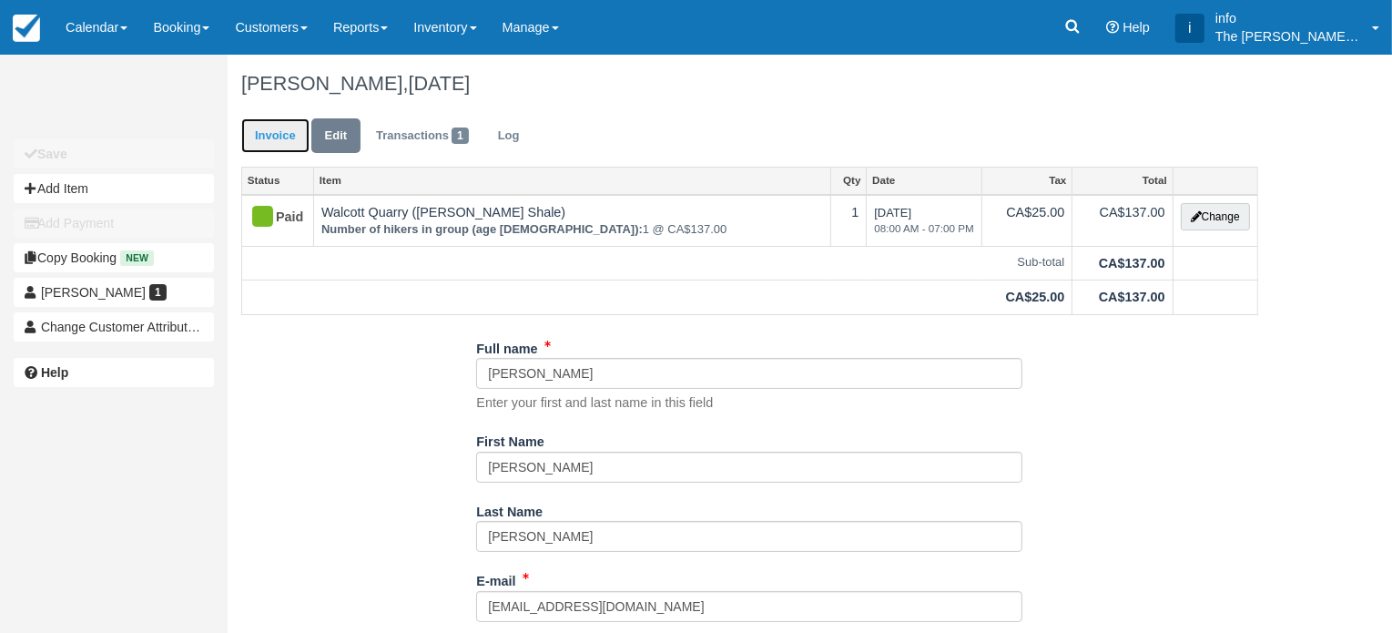
click at [276, 144] on link "Invoice" at bounding box center [275, 136] width 68 height 36
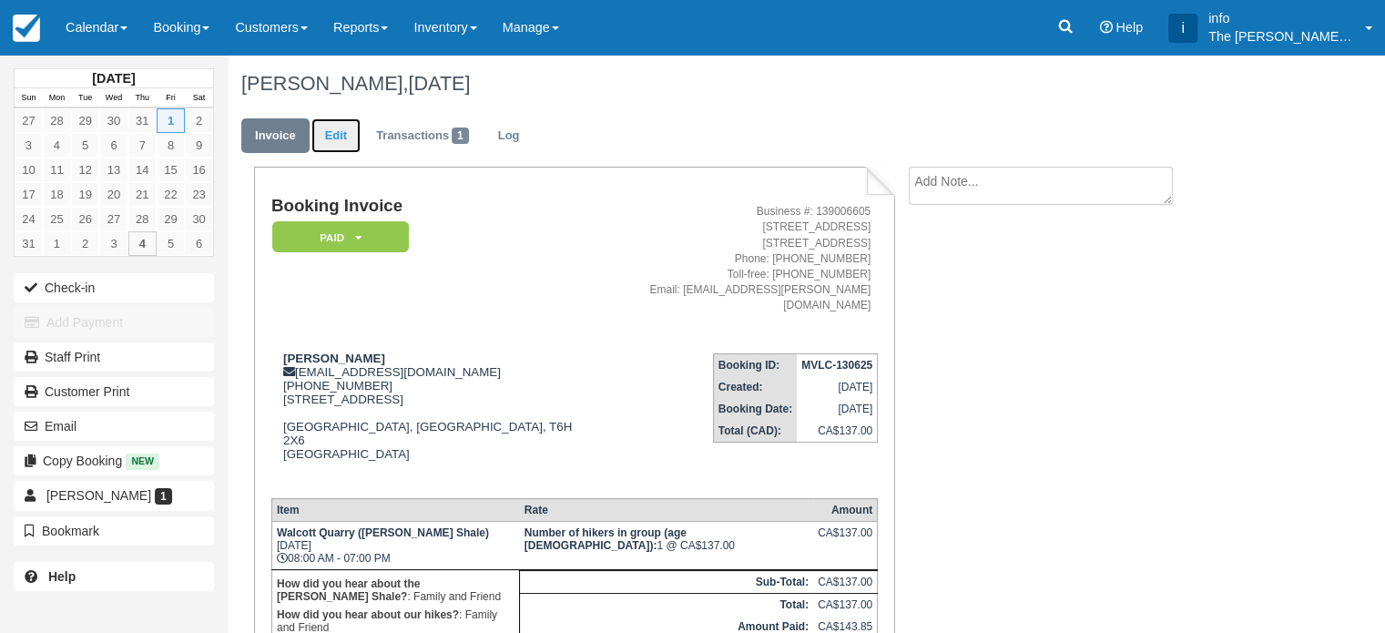
click at [340, 136] on link "Edit" at bounding box center [335, 136] width 49 height 36
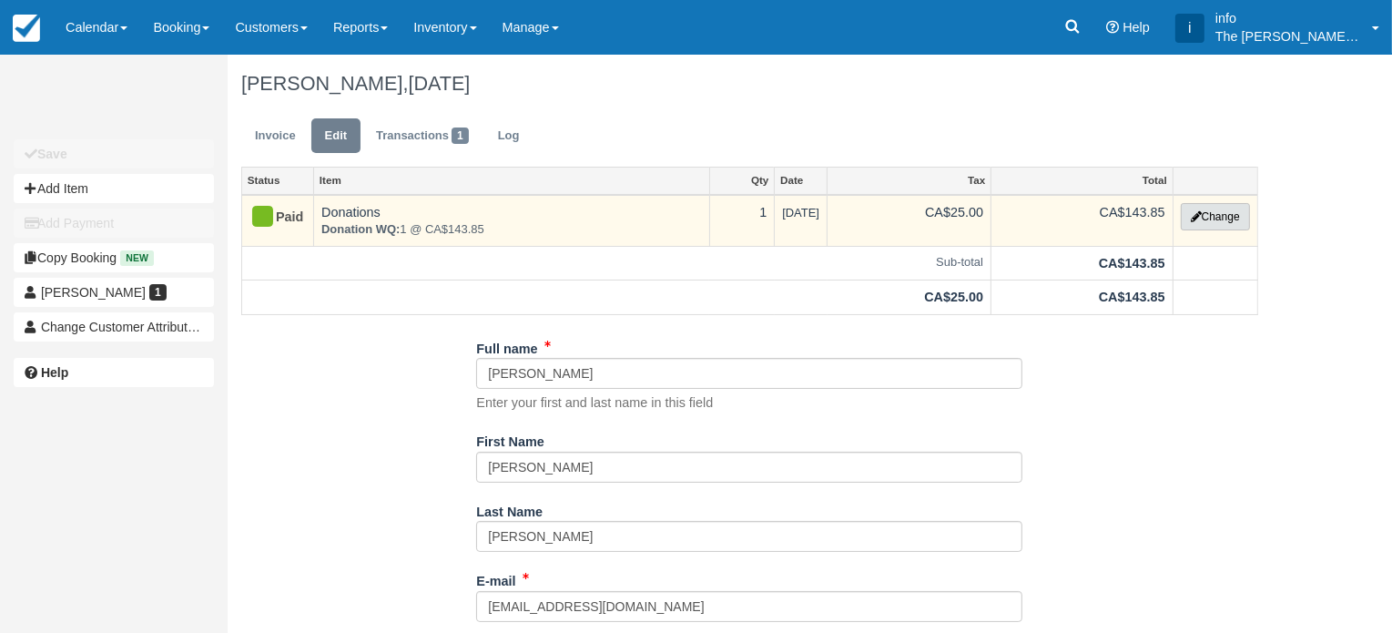
click at [1210, 225] on button "Change" at bounding box center [1215, 216] width 69 height 27
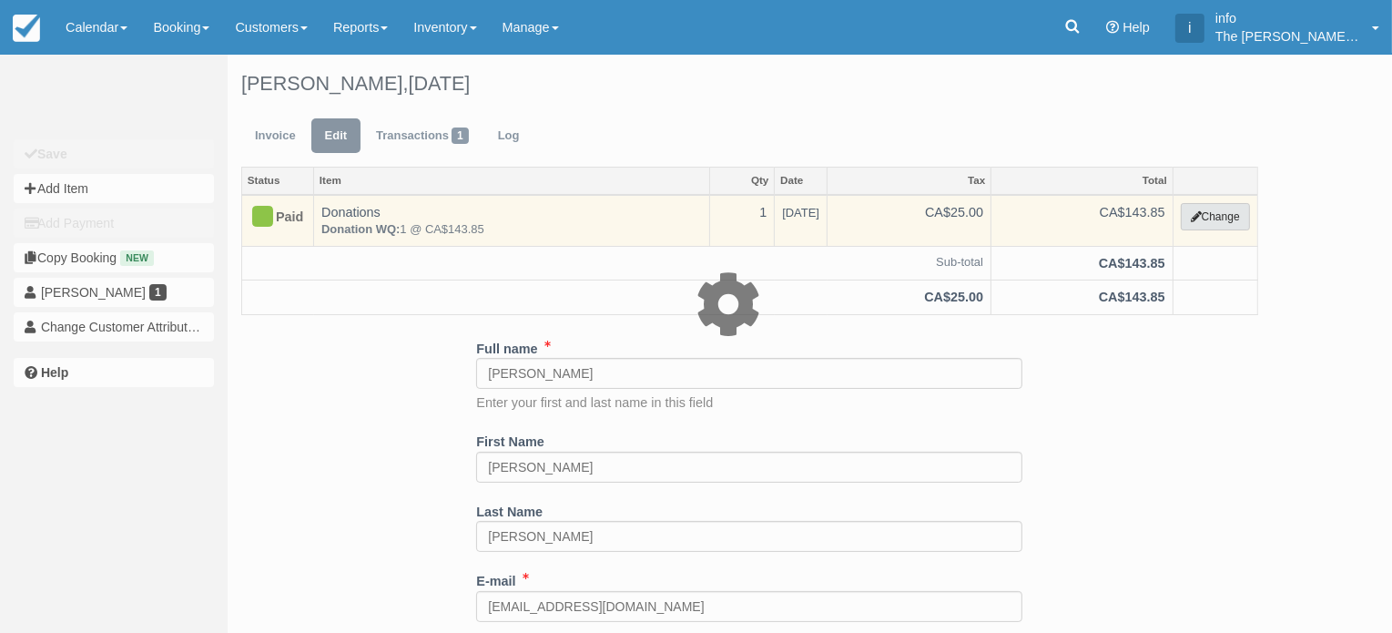
select select "13"
type input "143.85"
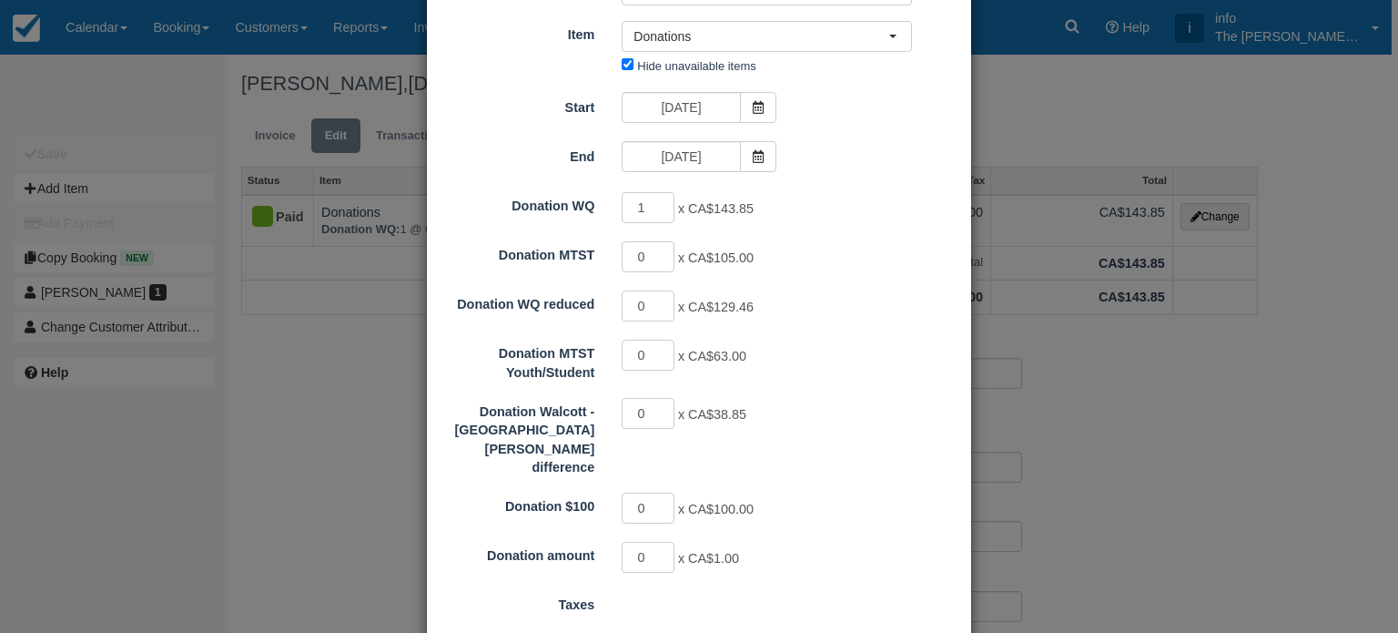
scroll to position [24, 0]
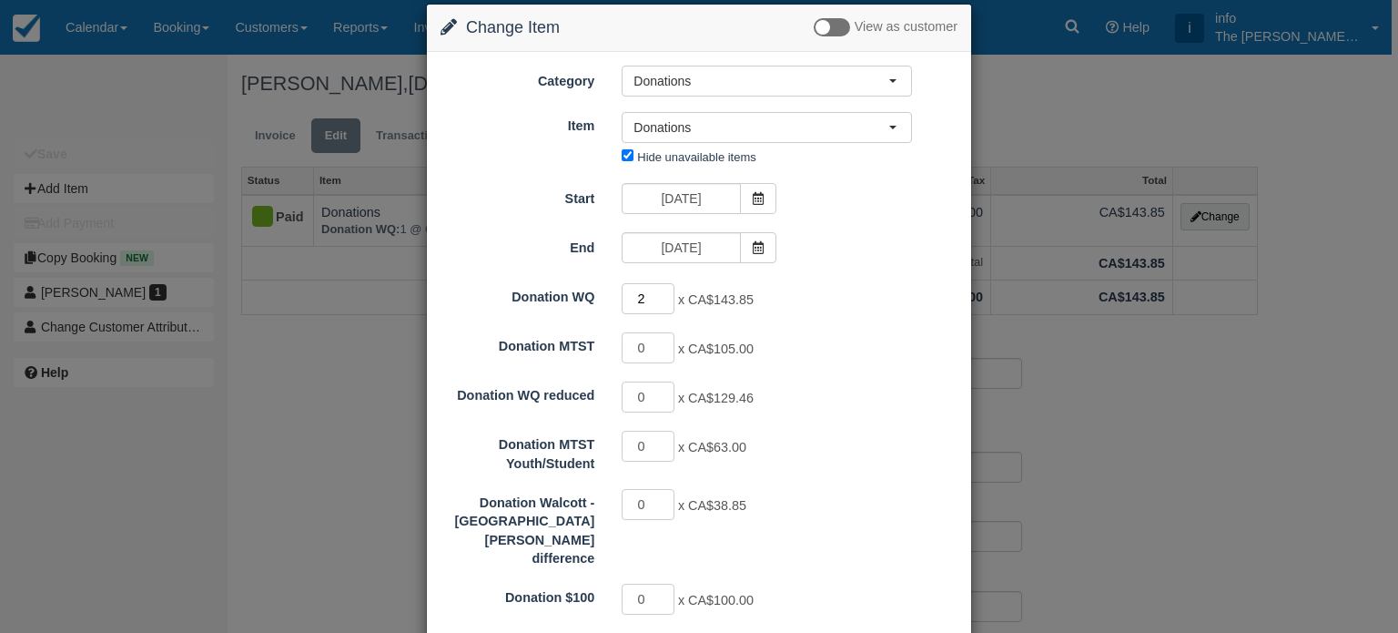
type input "2"
click at [665, 294] on input "2" at bounding box center [648, 298] width 53 height 31
type input "287.70"
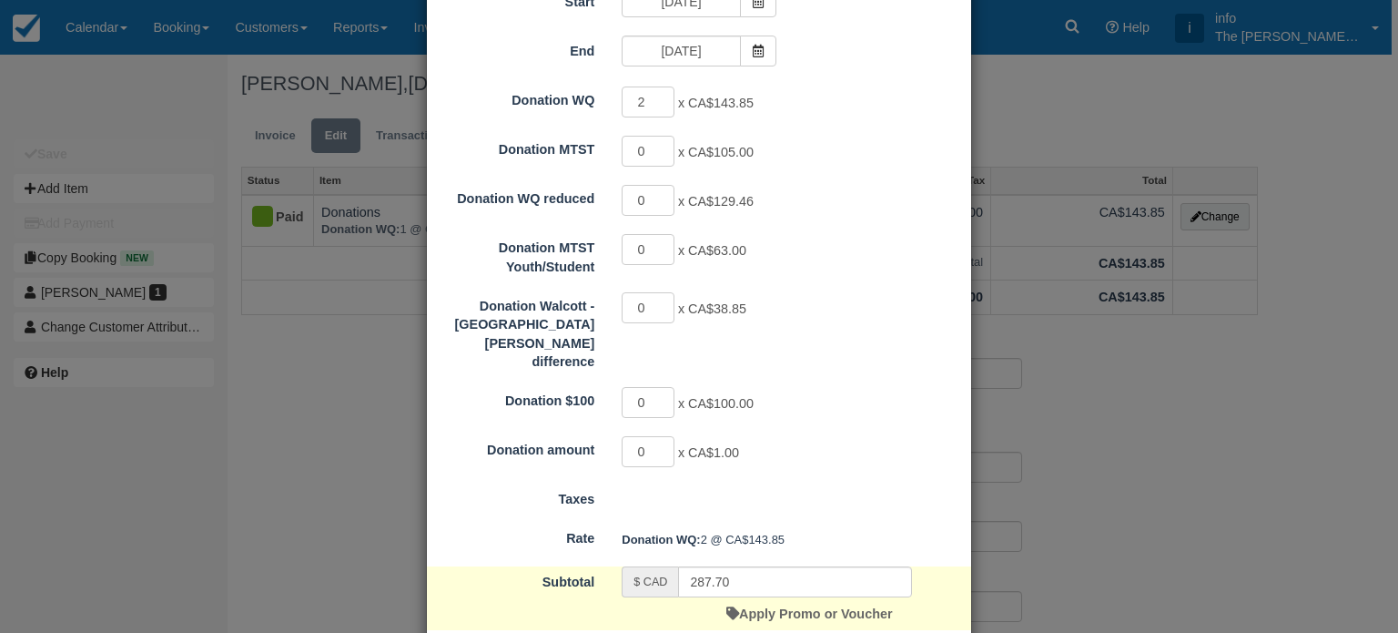
scroll to position [206, 0]
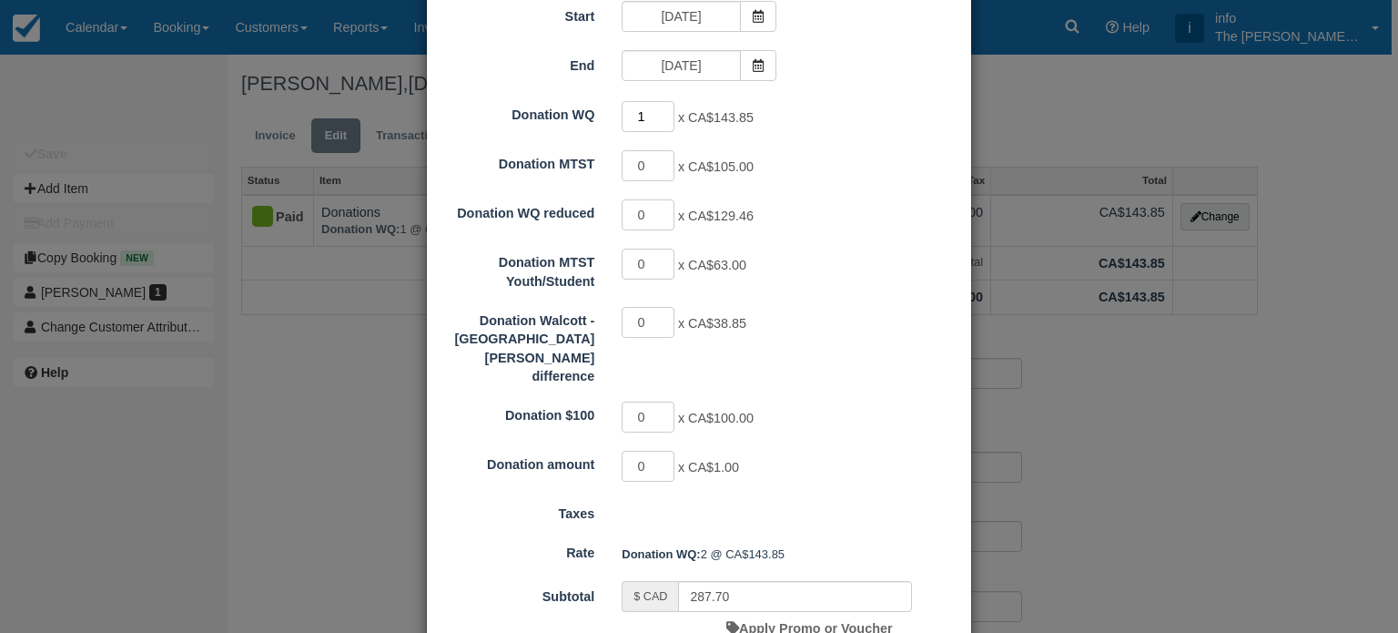
type input "1"
click at [665, 120] on input "1" at bounding box center [648, 116] width 53 height 31
type input "143.85"
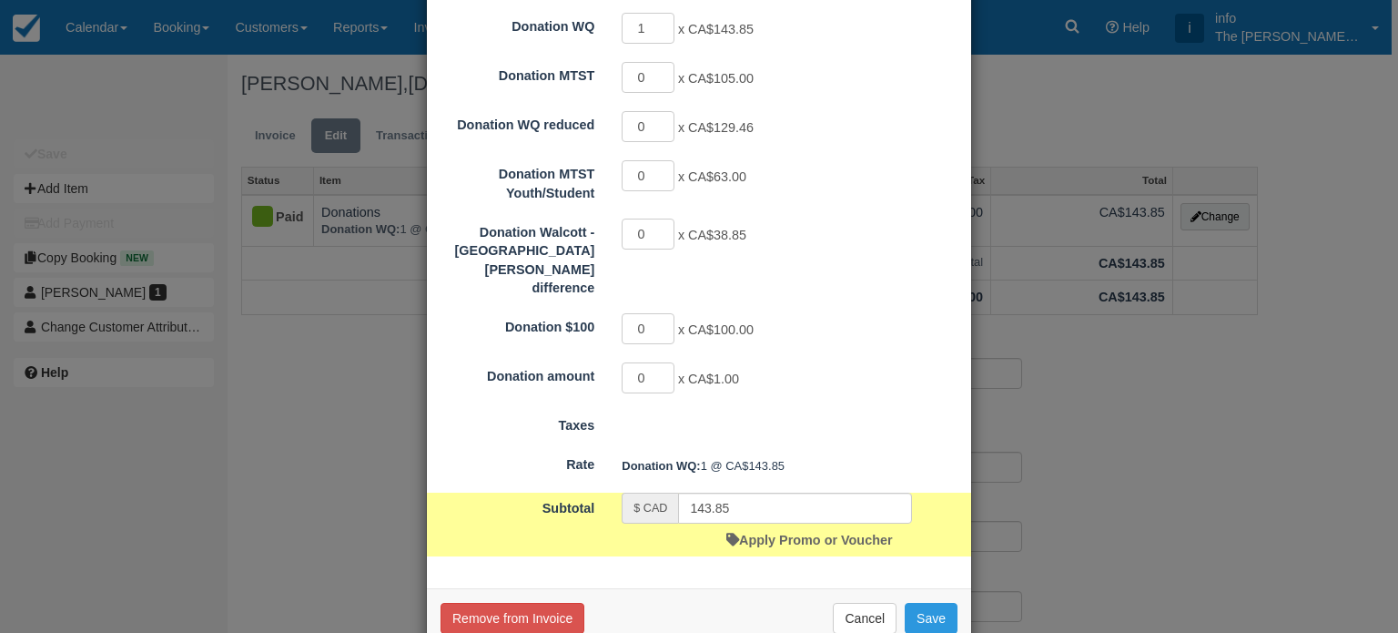
scroll to position [297, 0]
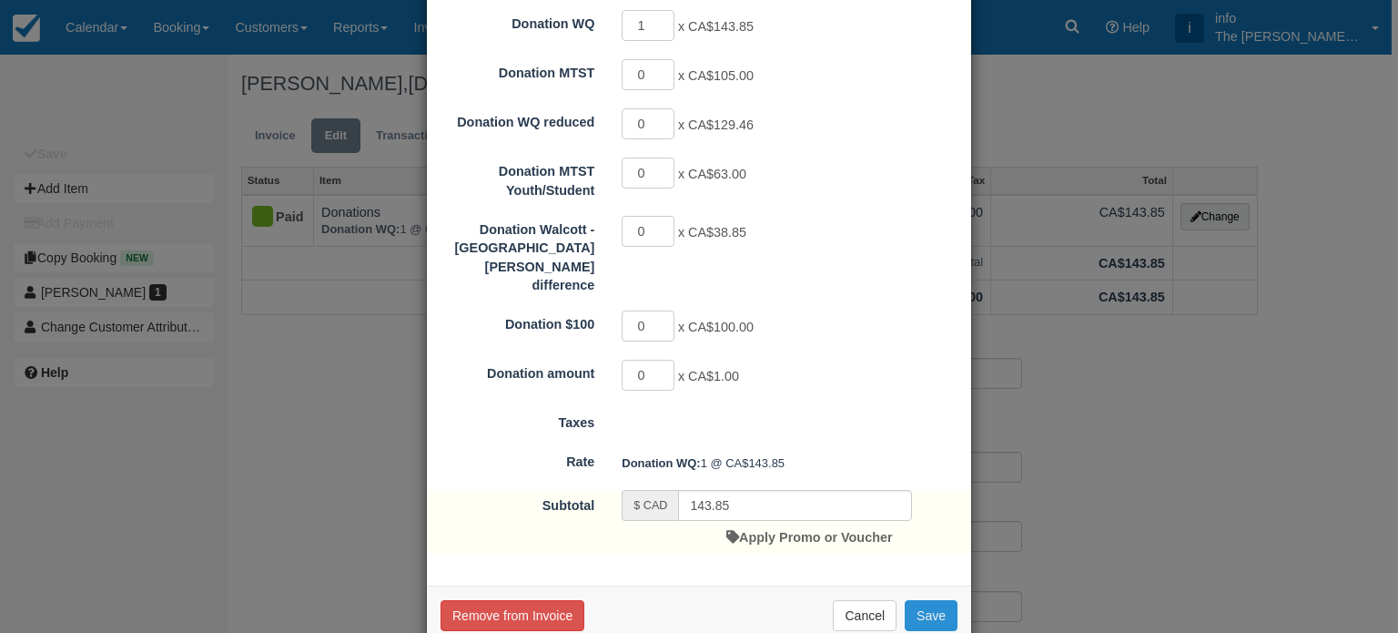
click at [924, 600] on button "Save" at bounding box center [931, 615] width 53 height 31
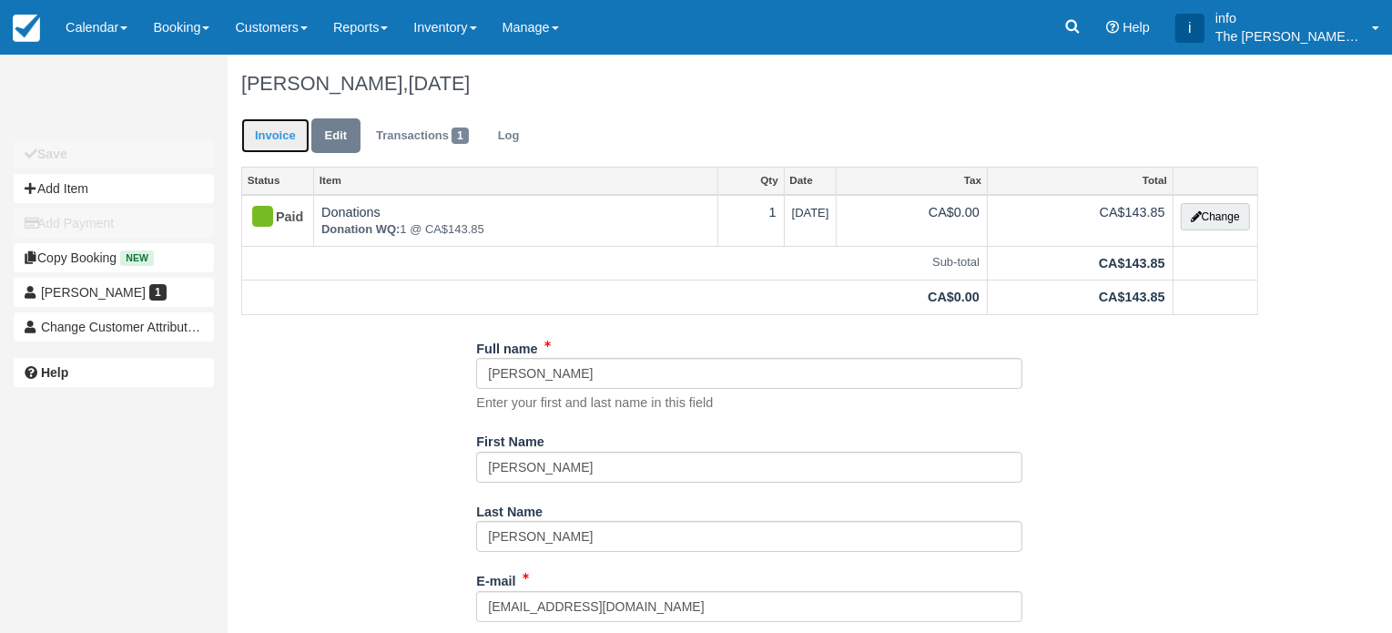
click at [288, 131] on link "Invoice" at bounding box center [275, 136] width 68 height 36
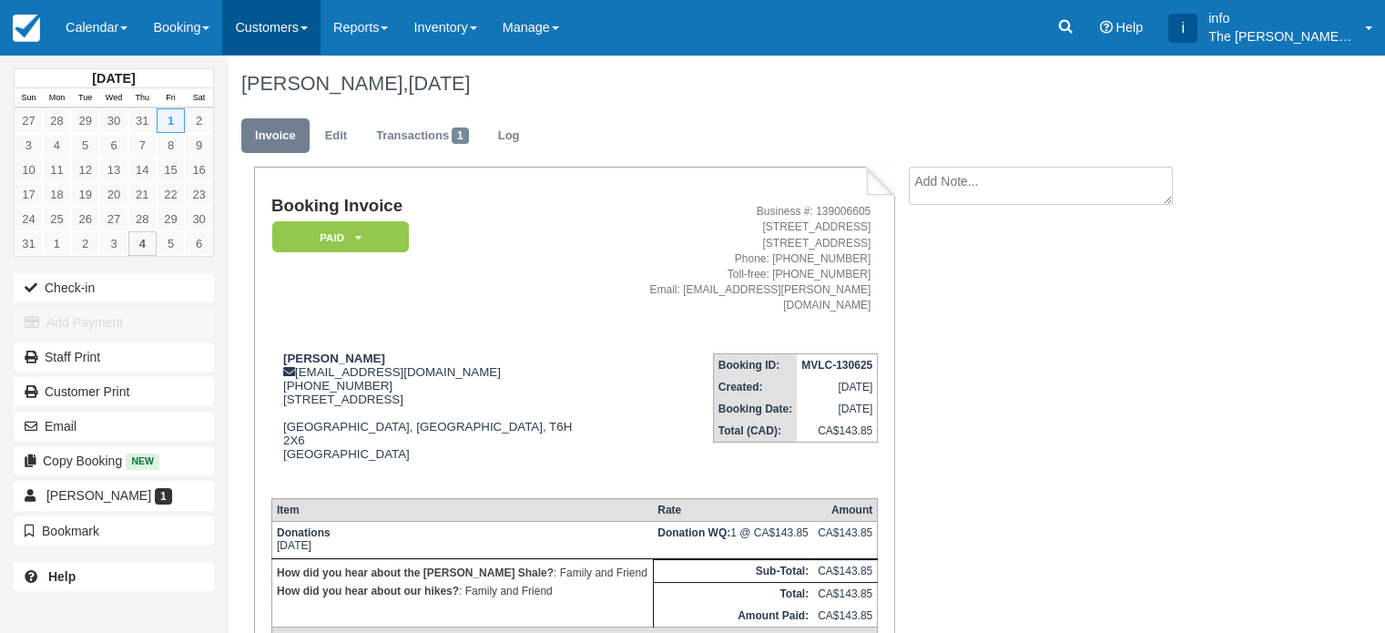
click at [300, 25] on link "Customers" at bounding box center [271, 27] width 98 height 55
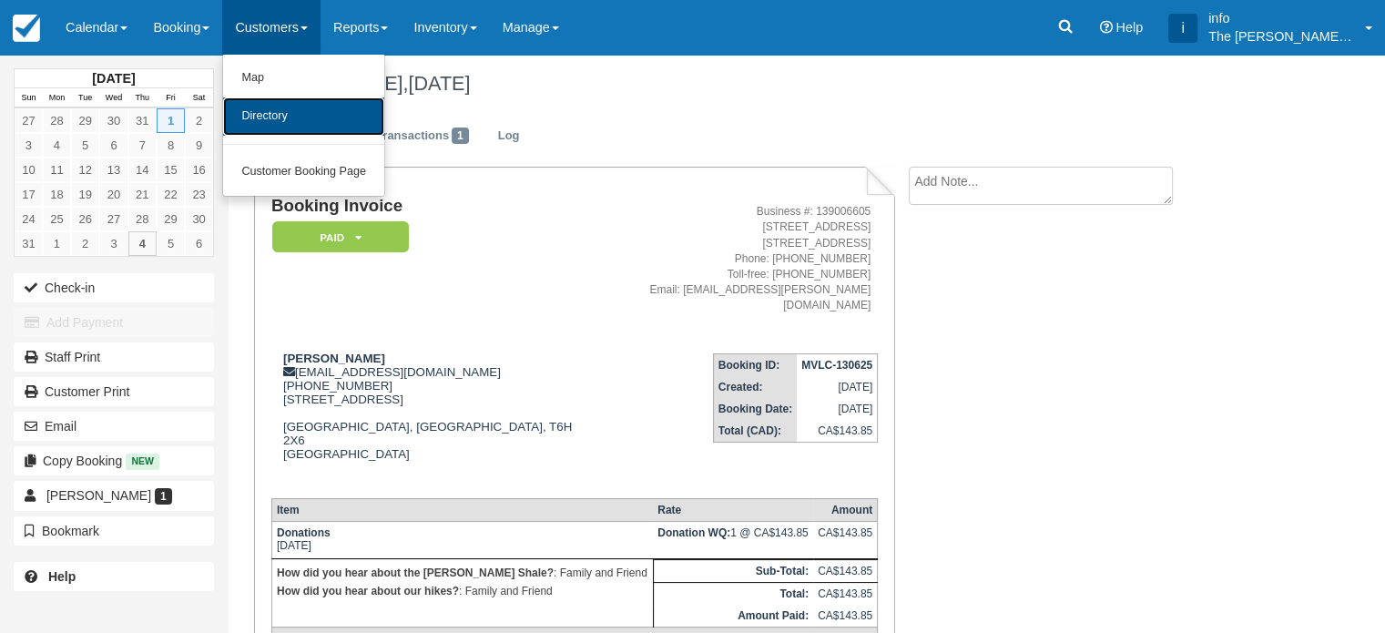
click at [311, 110] on link "Directory" at bounding box center [303, 116] width 161 height 38
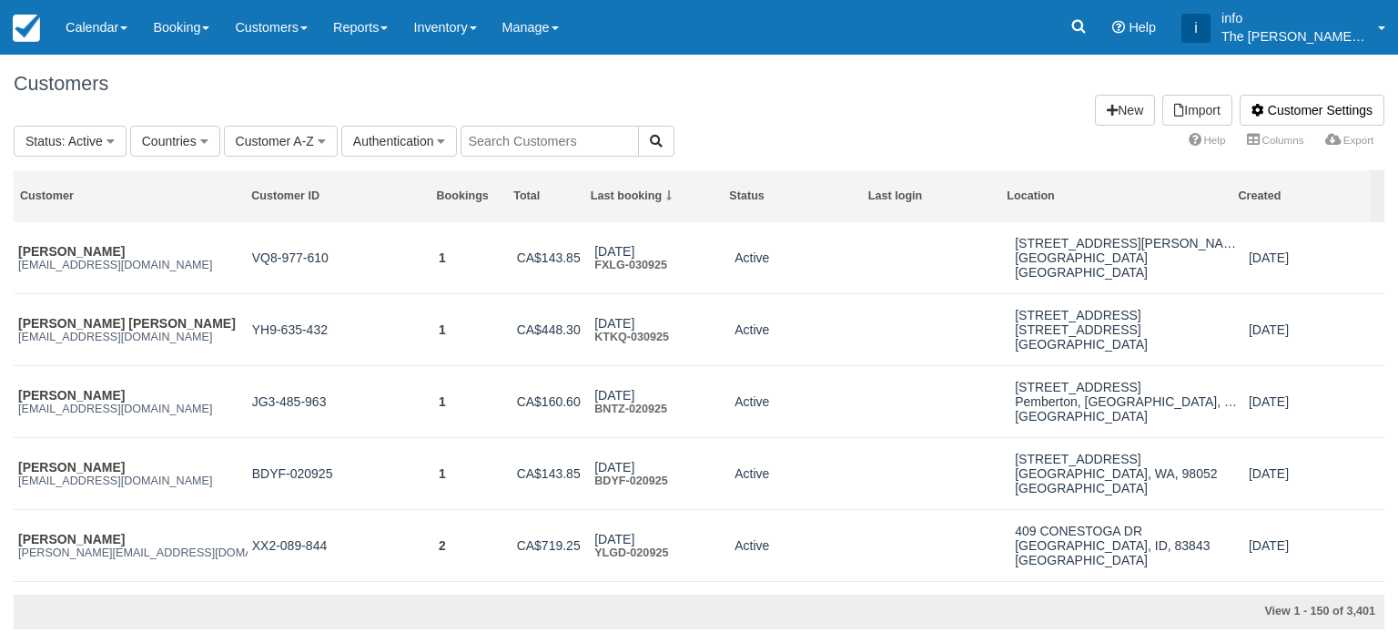
click at [519, 135] on input "text" at bounding box center [550, 141] width 178 height 31
type input "[PERSON_NAME]"
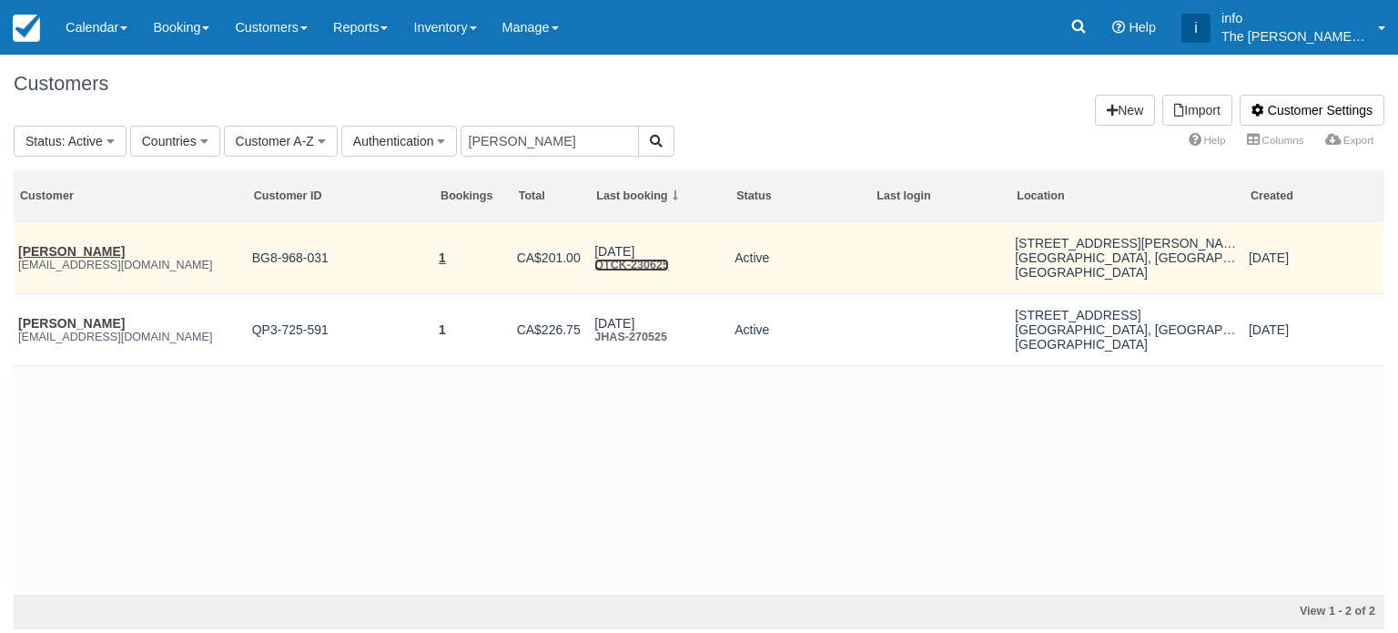
click at [648, 265] on link "QTCK-230625" at bounding box center [631, 265] width 75 height 13
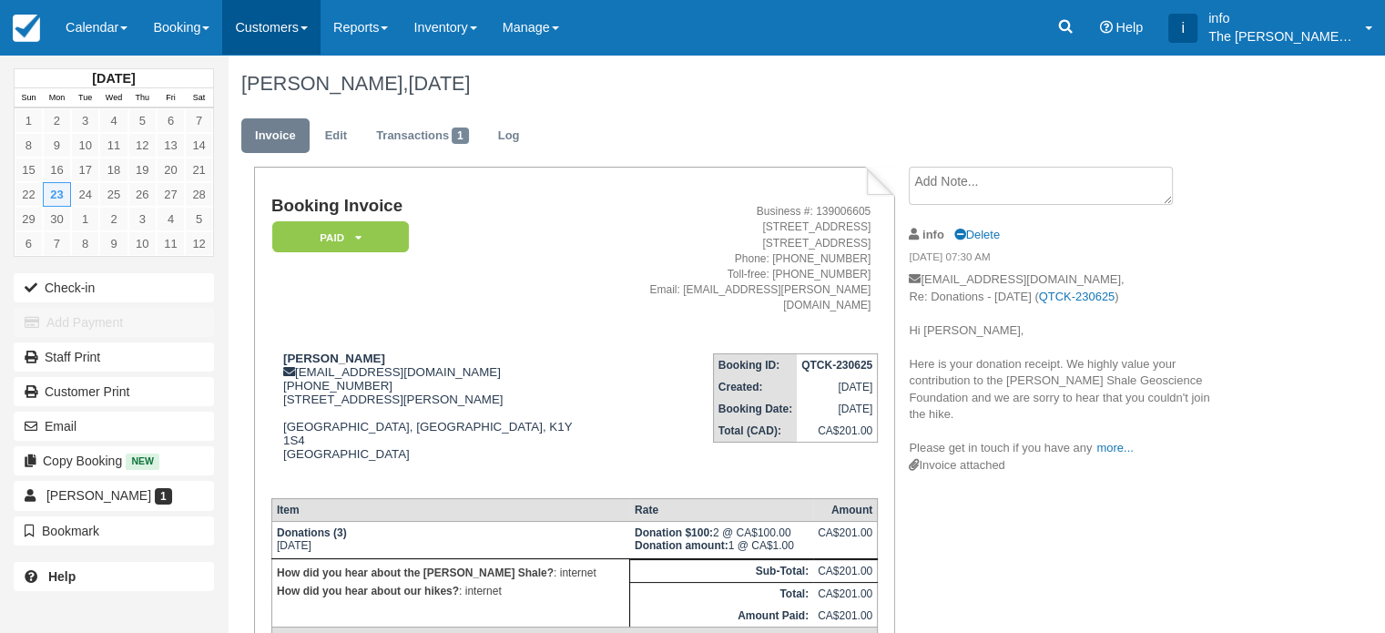
click at [294, 19] on link "Customers" at bounding box center [271, 27] width 98 height 55
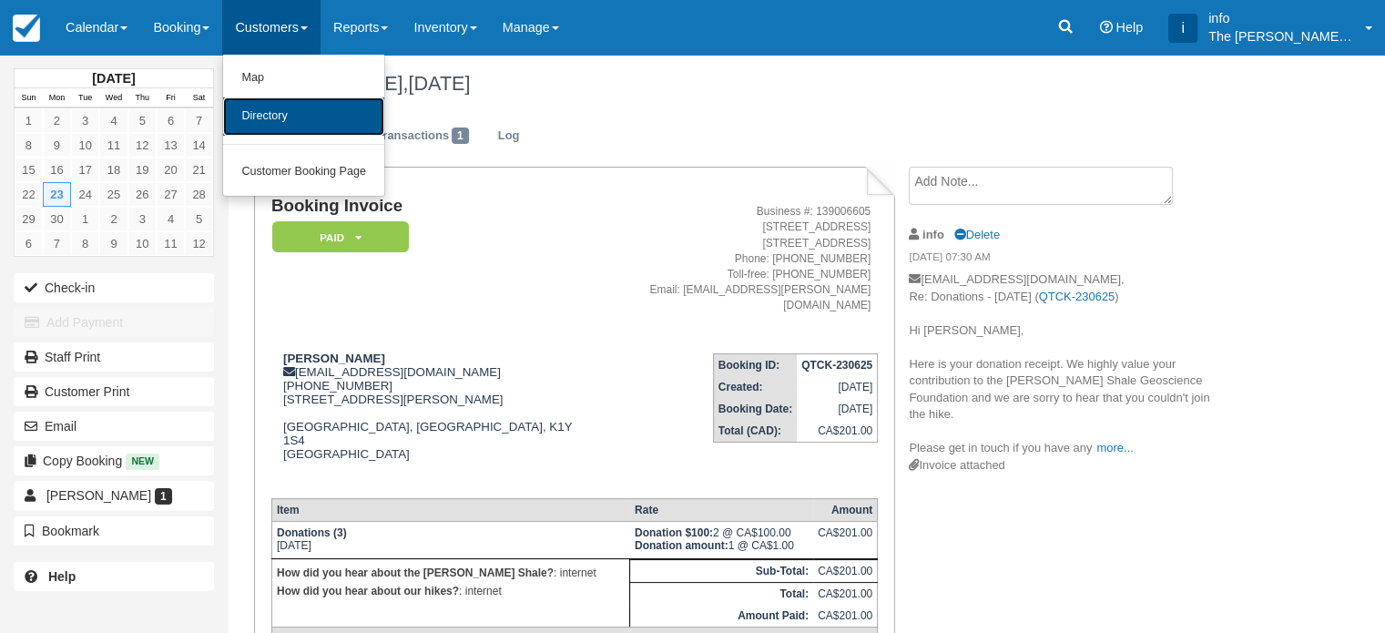
click at [301, 121] on link "Directory" at bounding box center [303, 116] width 161 height 38
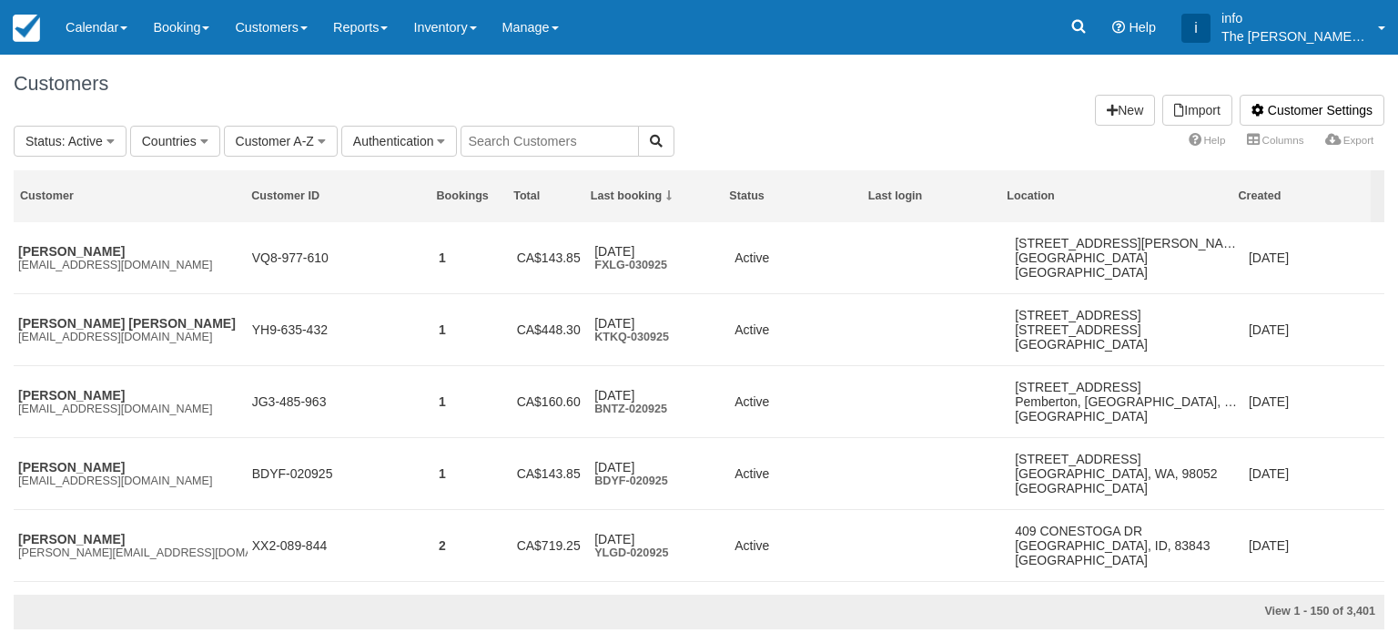
click at [543, 147] on input "text" at bounding box center [550, 141] width 178 height 31
type input "graham"
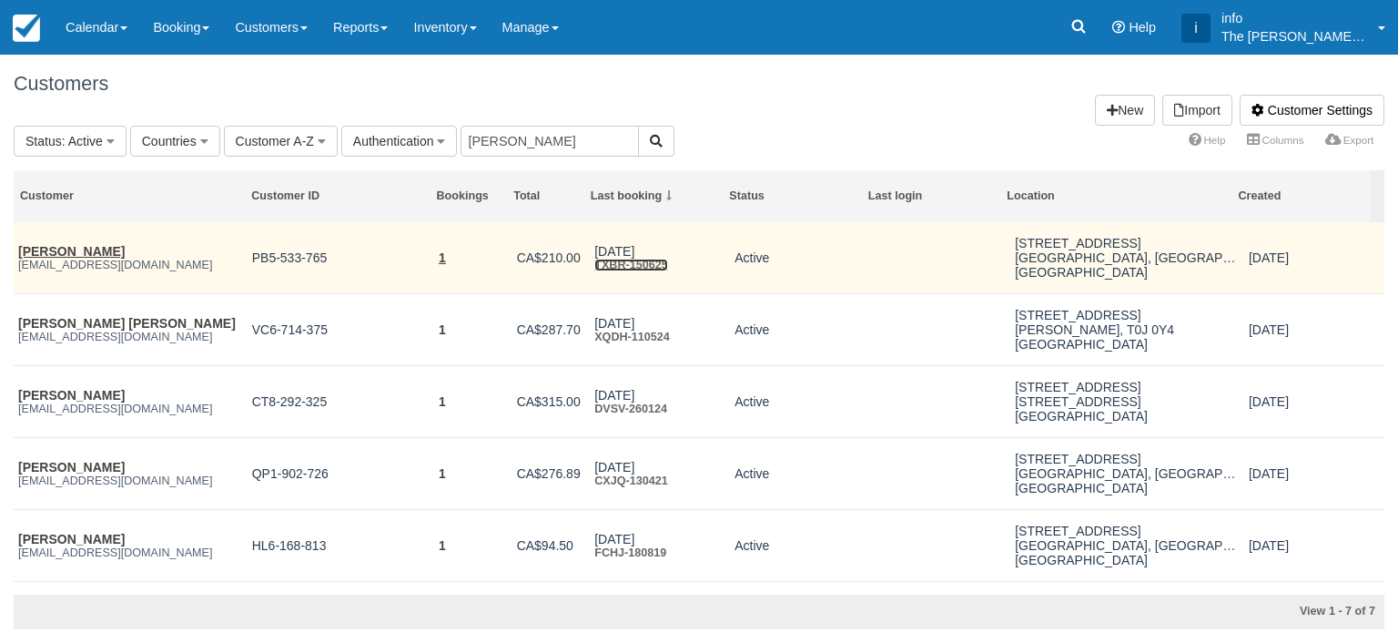
click at [623, 263] on link "TXBR-150625" at bounding box center [631, 265] width 74 height 13
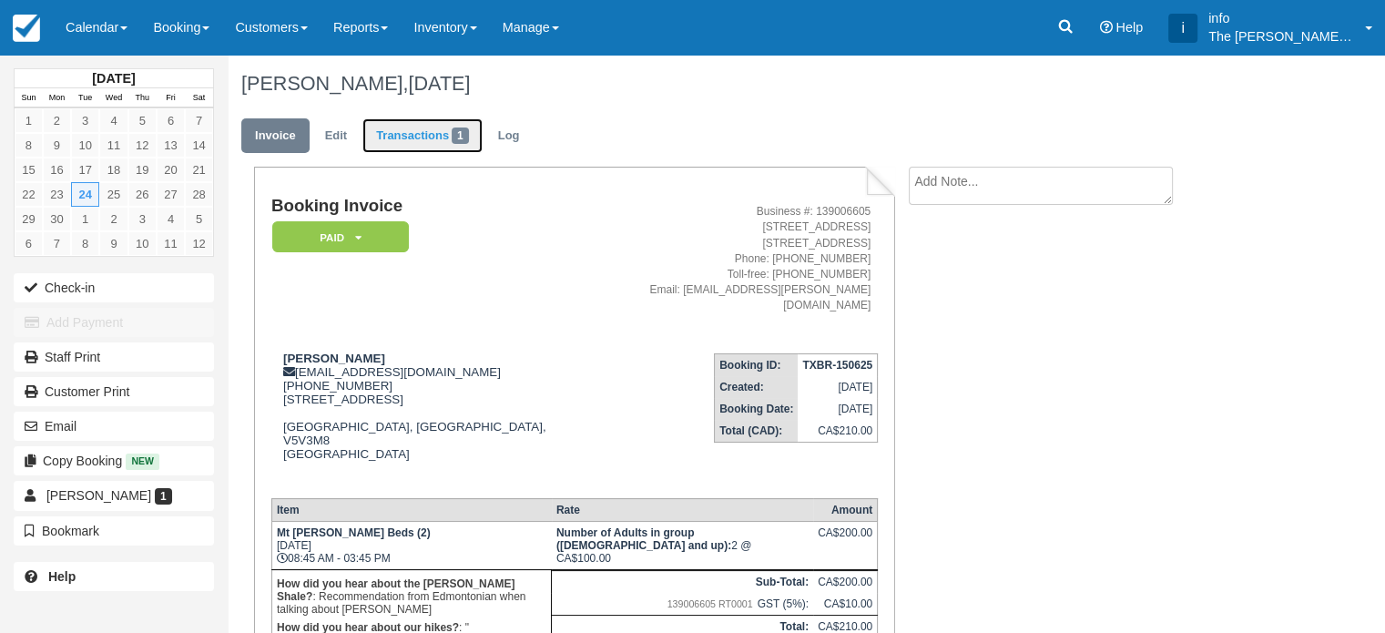
click at [435, 128] on link "Transactions 1" at bounding box center [422, 136] width 120 height 36
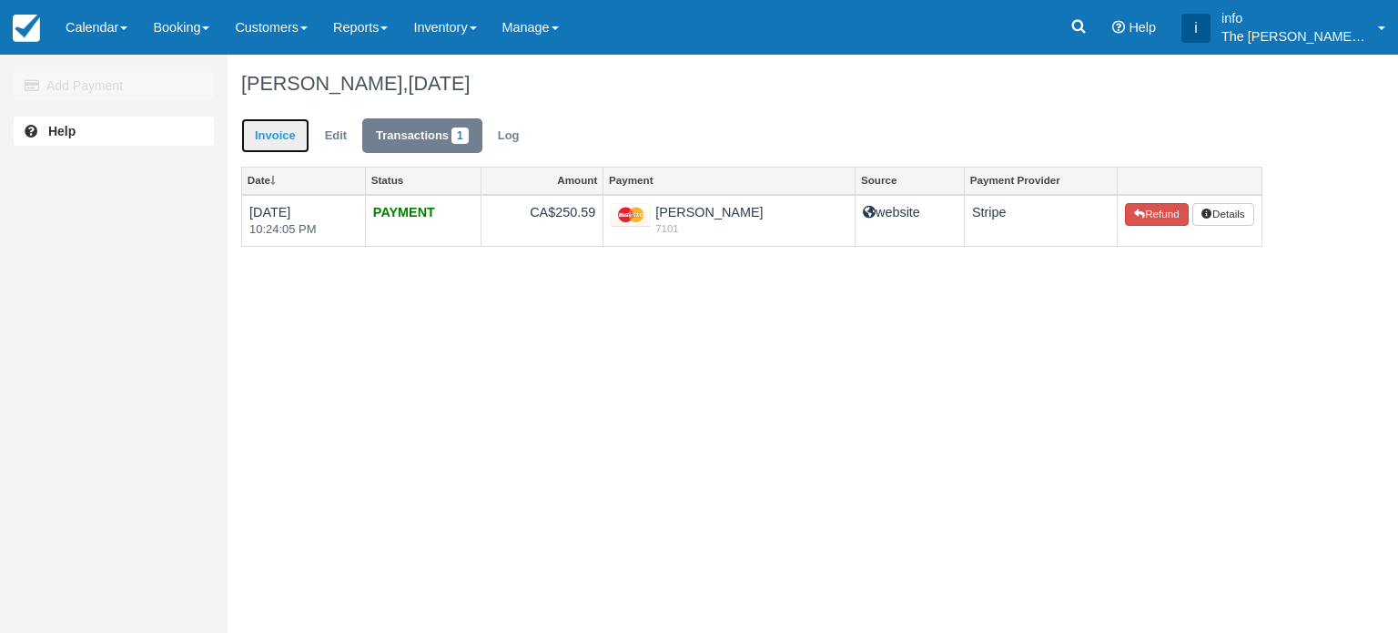
click at [274, 136] on link "Invoice" at bounding box center [275, 136] width 68 height 36
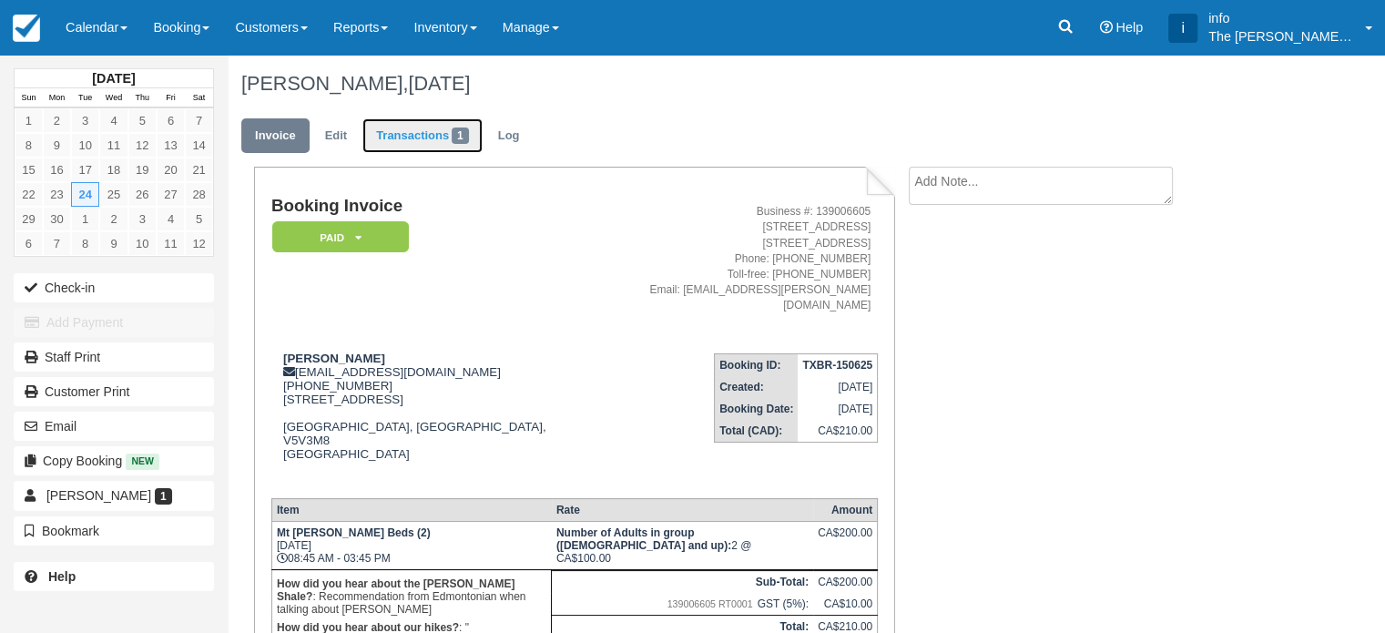
click at [418, 128] on link "Transactions 1" at bounding box center [422, 136] width 120 height 36
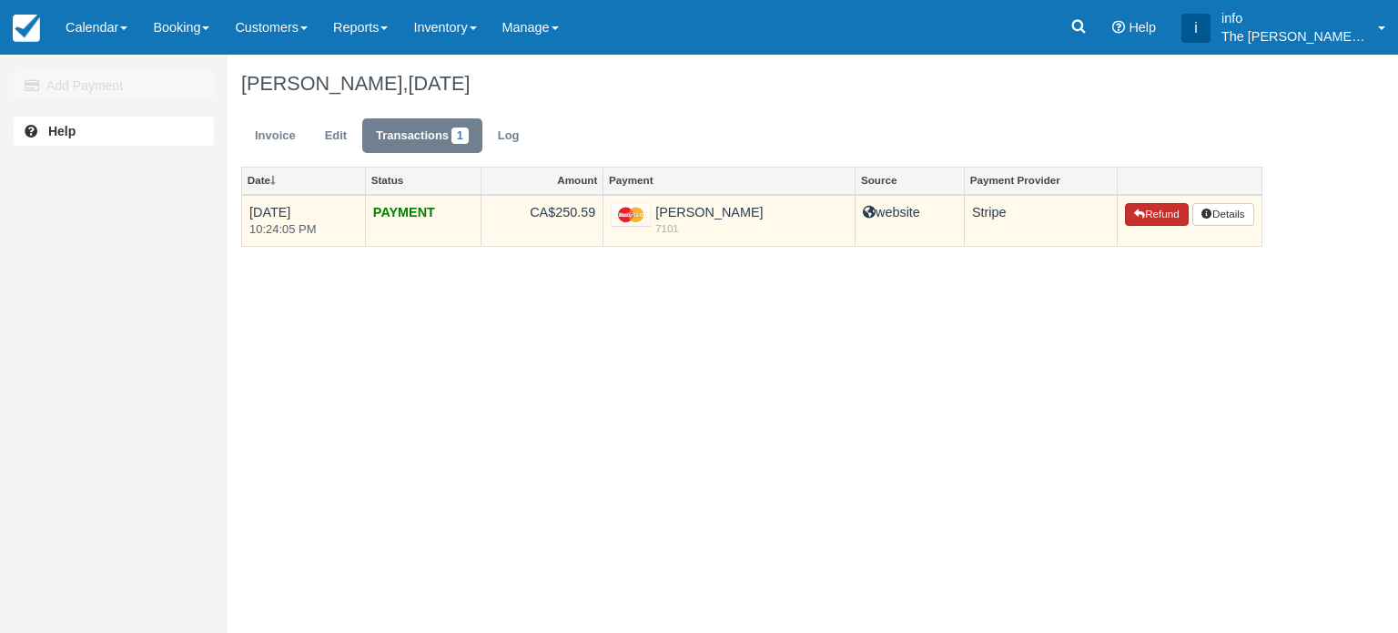
click at [1141, 218] on button "Refund" at bounding box center [1157, 215] width 64 height 24
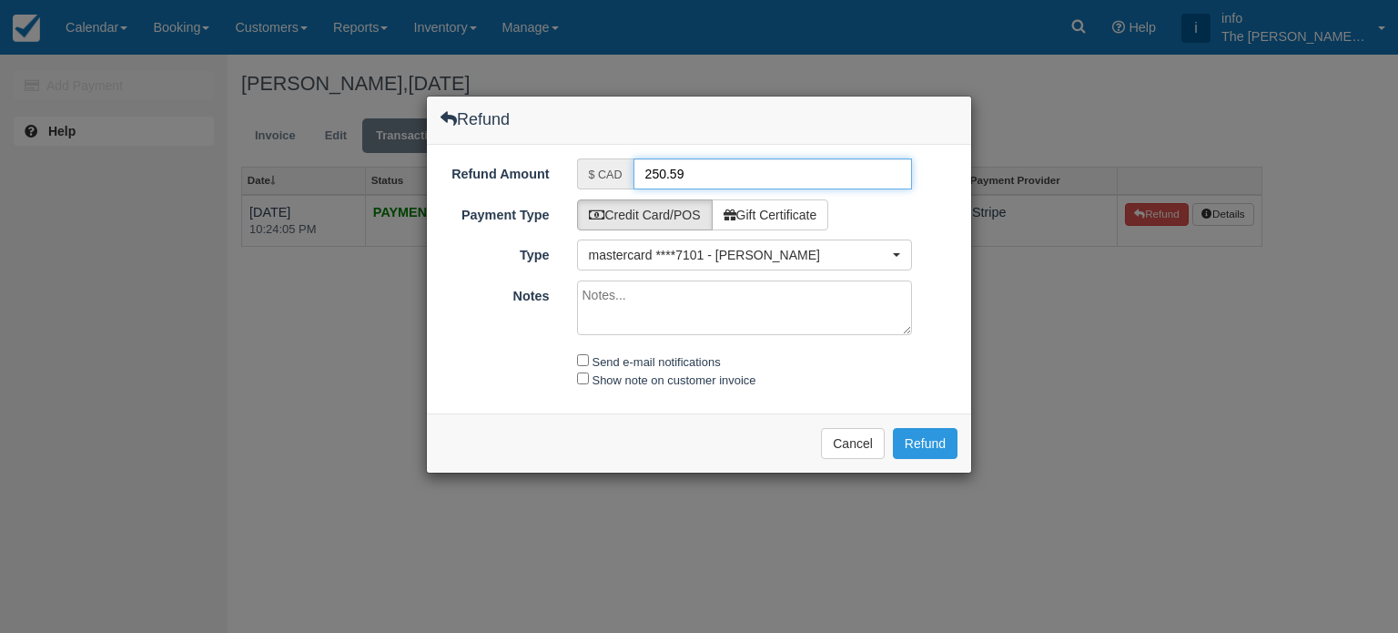
drag, startPoint x: 687, startPoint y: 173, endPoint x: 606, endPoint y: 165, distance: 81.4
click at [606, 165] on div "$ CAD 250.59" at bounding box center [745, 173] width 336 height 31
type input "40.59"
click at [580, 354] on input "Send e-mail notifications" at bounding box center [583, 360] width 12 height 12
checkbox input "true"
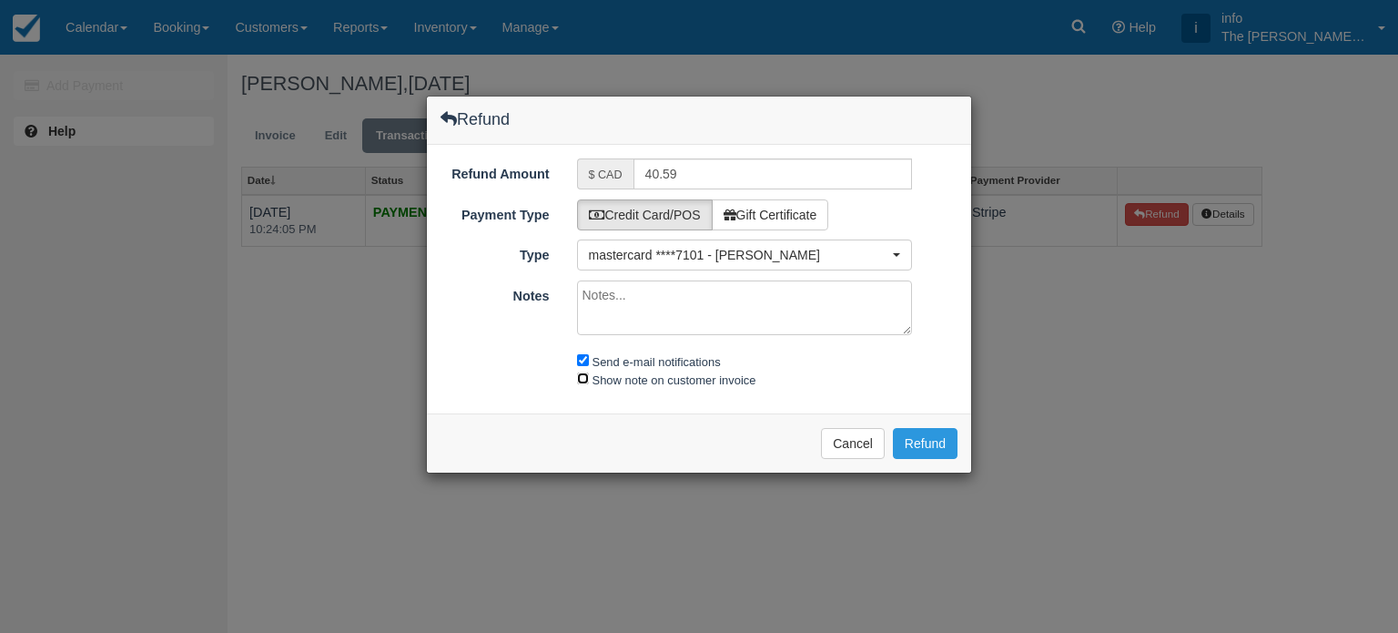
click at [585, 381] on input "Show note on customer invoice" at bounding box center [583, 378] width 12 height 12
checkbox input "true"
click at [941, 443] on button "Refund" at bounding box center [925, 443] width 65 height 31
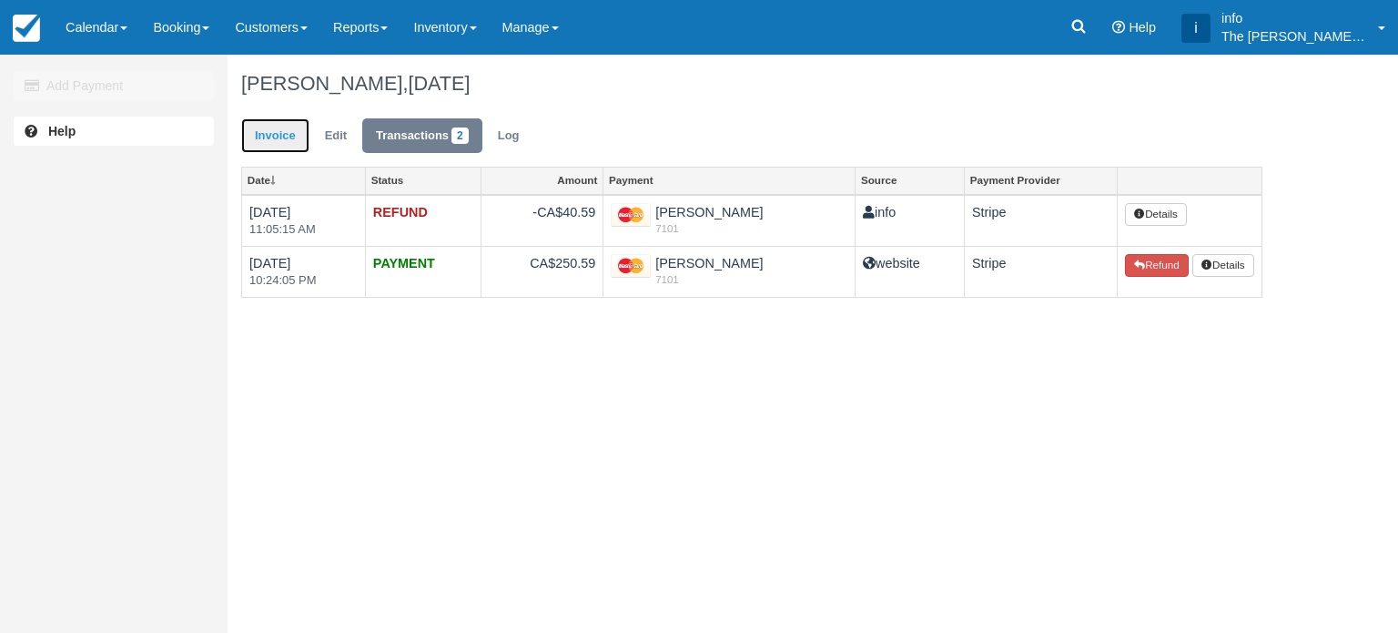
click at [267, 127] on link "Invoice" at bounding box center [275, 136] width 68 height 36
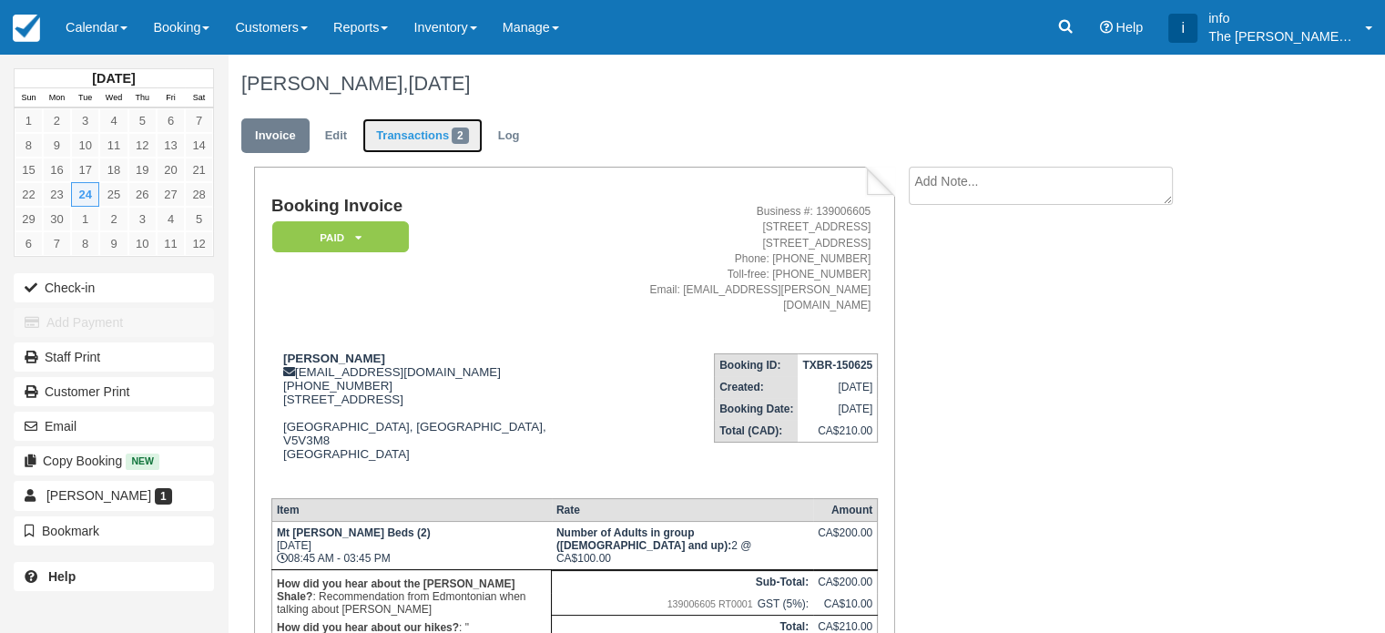
click at [398, 136] on link "Transactions 2" at bounding box center [422, 136] width 120 height 36
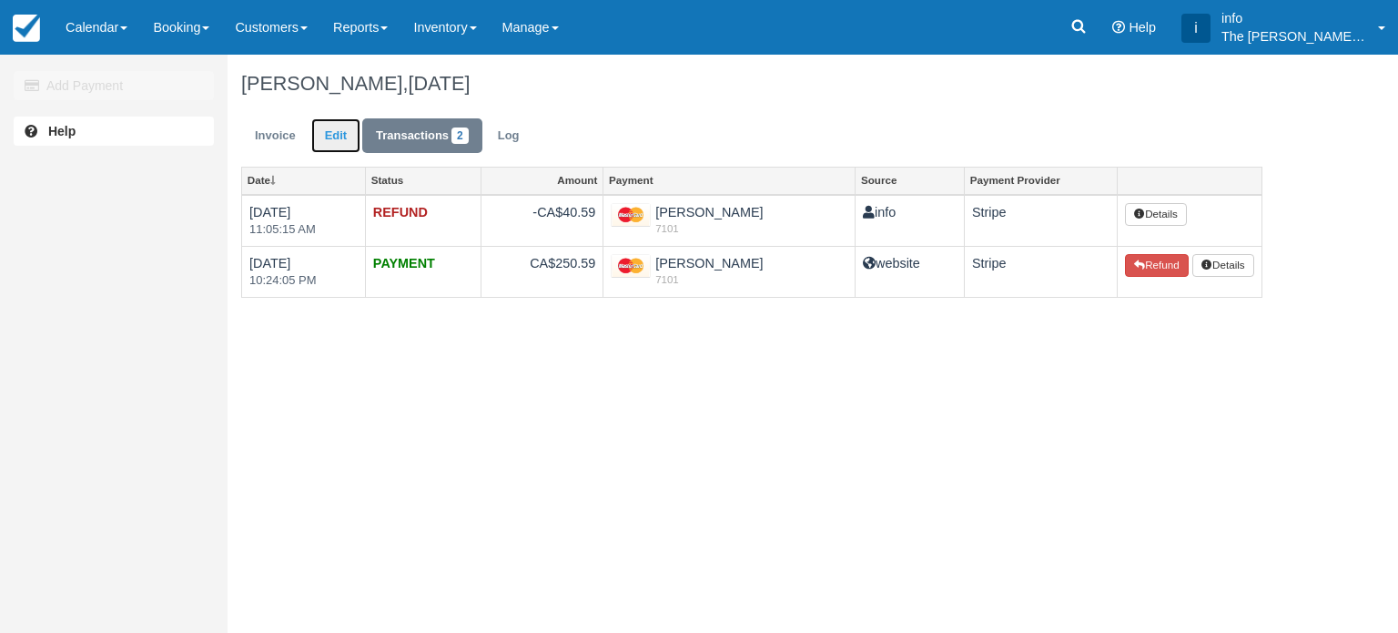
click at [345, 130] on link "Edit" at bounding box center [335, 136] width 49 height 36
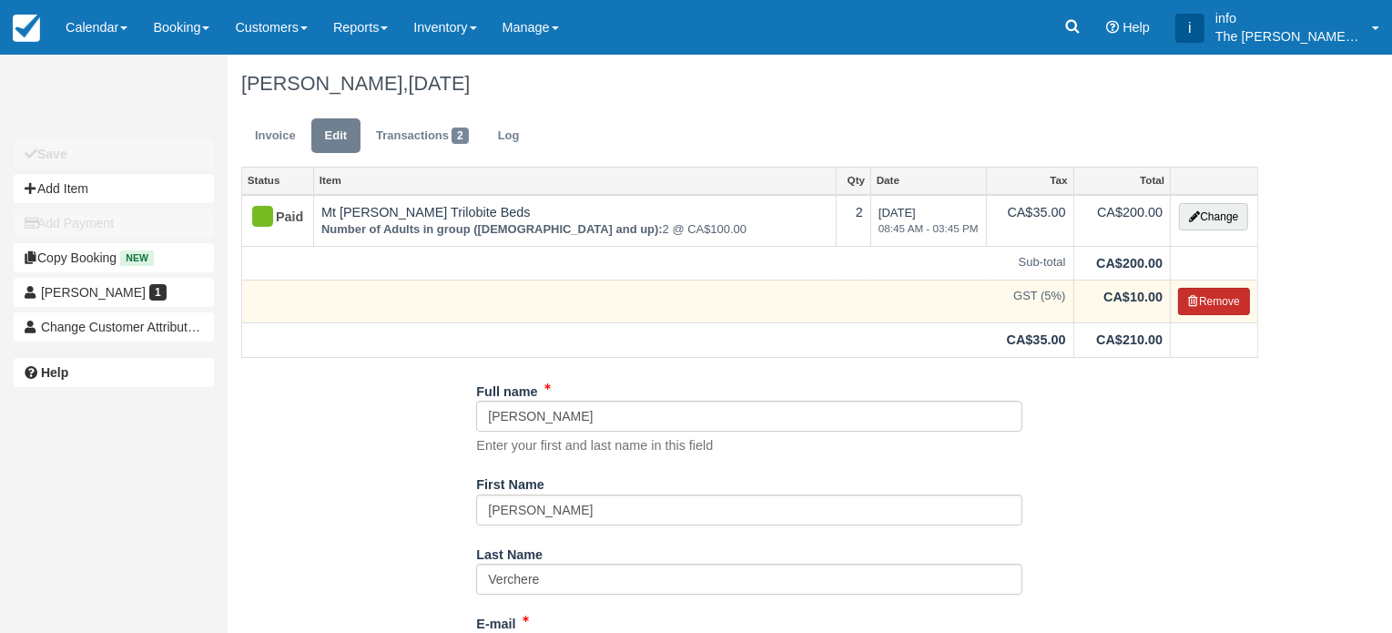
click at [1200, 308] on button "Remove" at bounding box center [1214, 301] width 72 height 27
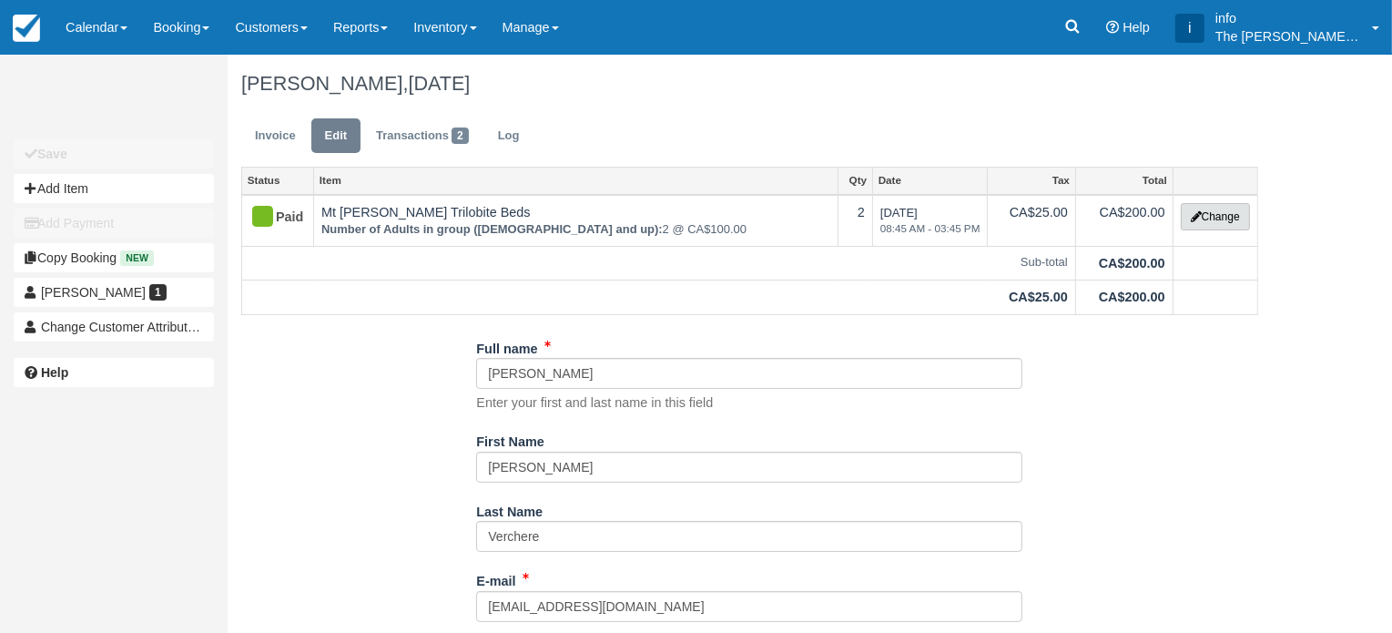
click at [1223, 211] on button "Change" at bounding box center [1215, 216] width 69 height 27
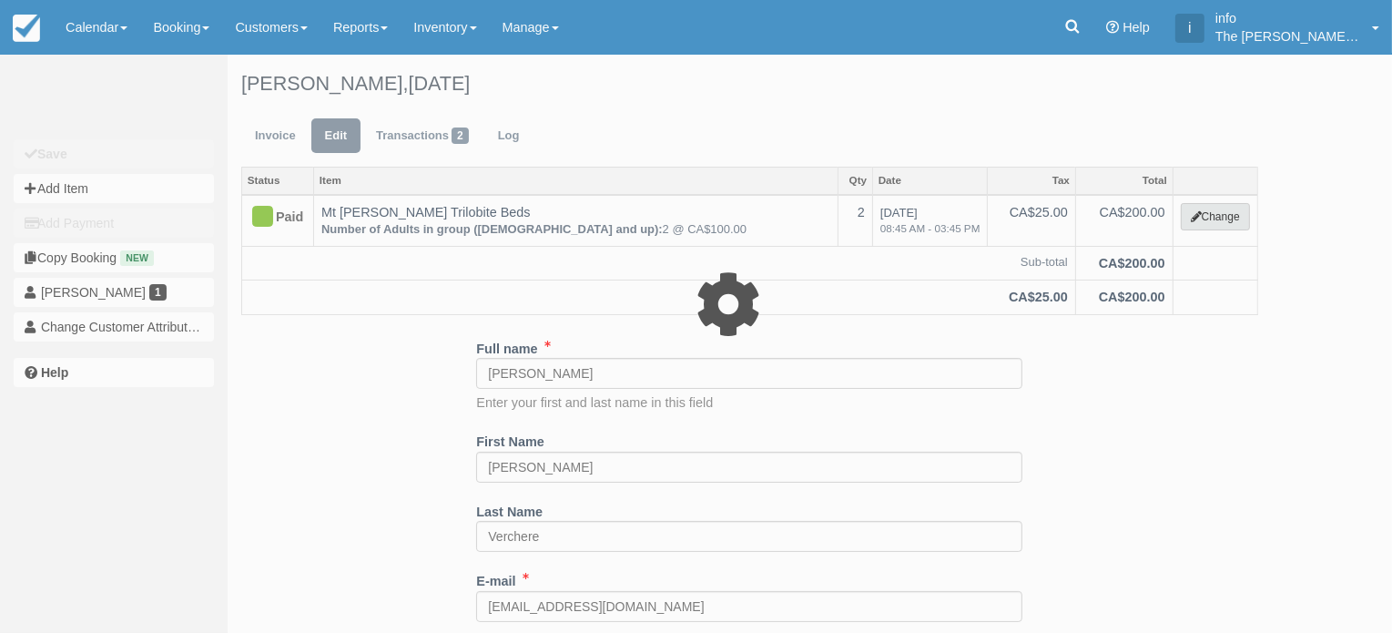
select select "3"
type input "200.00"
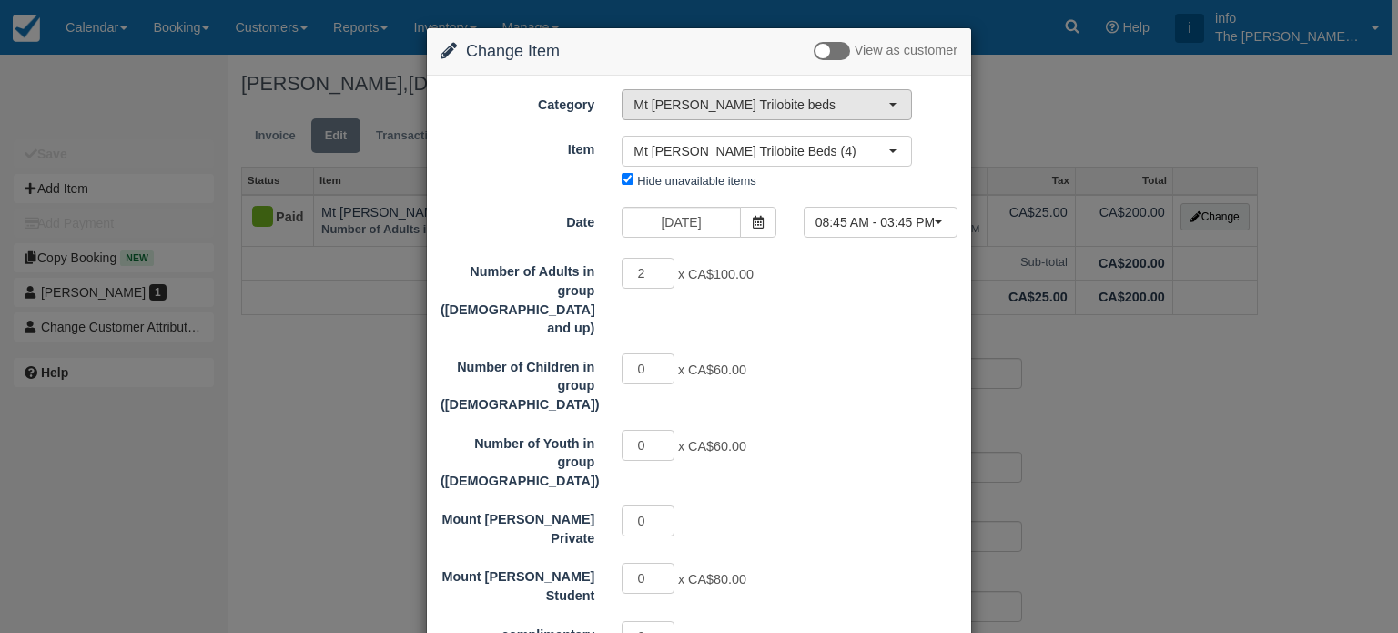
click at [737, 104] on span "Mt [PERSON_NAME] Trilobite beds" at bounding box center [761, 105] width 255 height 18
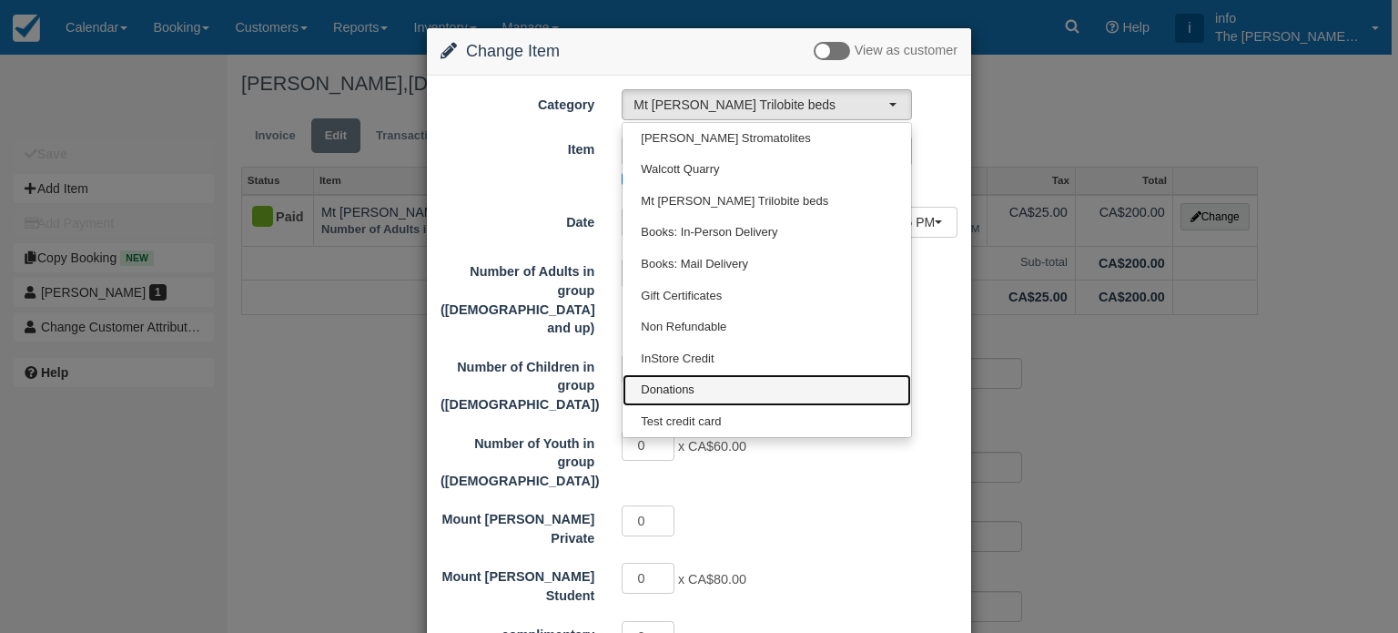
click at [684, 386] on span "Donations" at bounding box center [668, 389] width 54 height 17
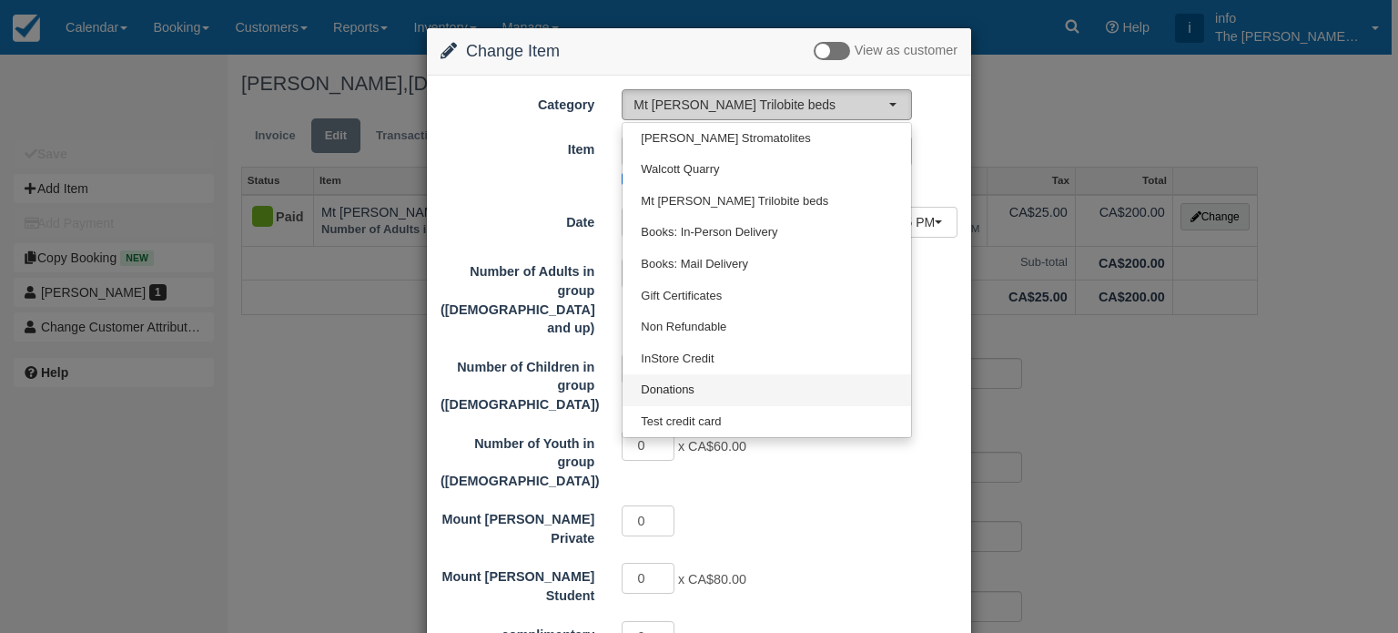
select select "13"
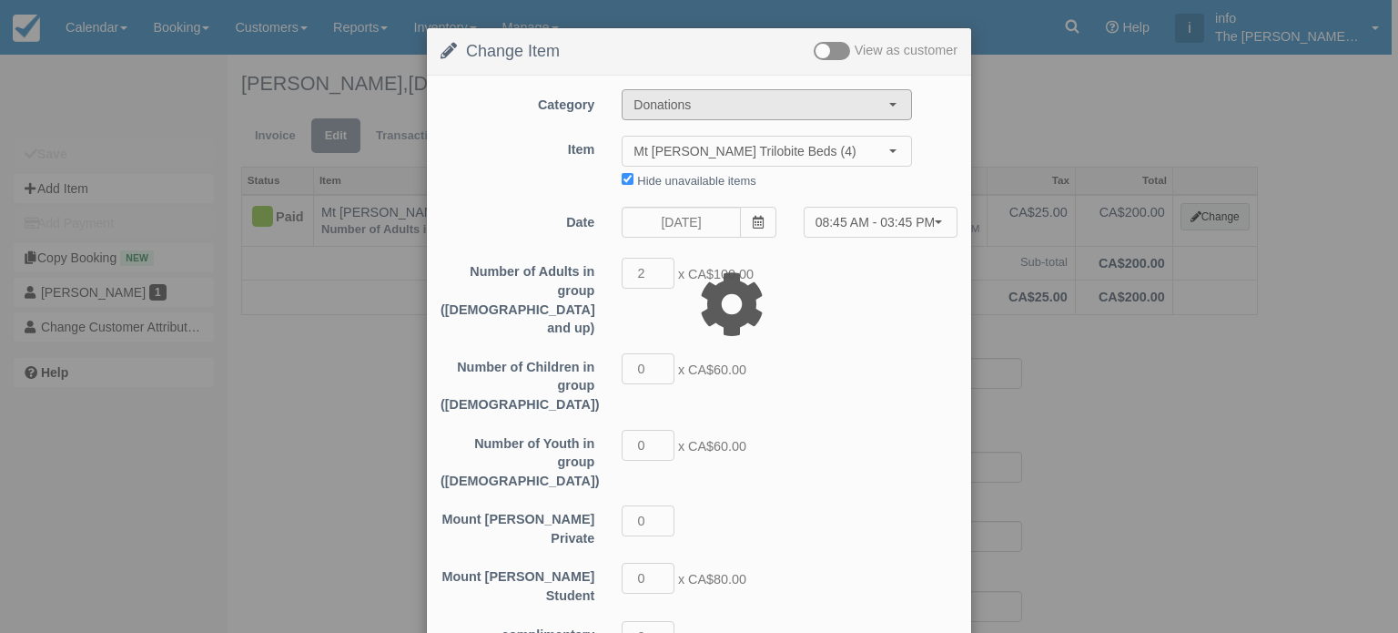
type input "101.00"
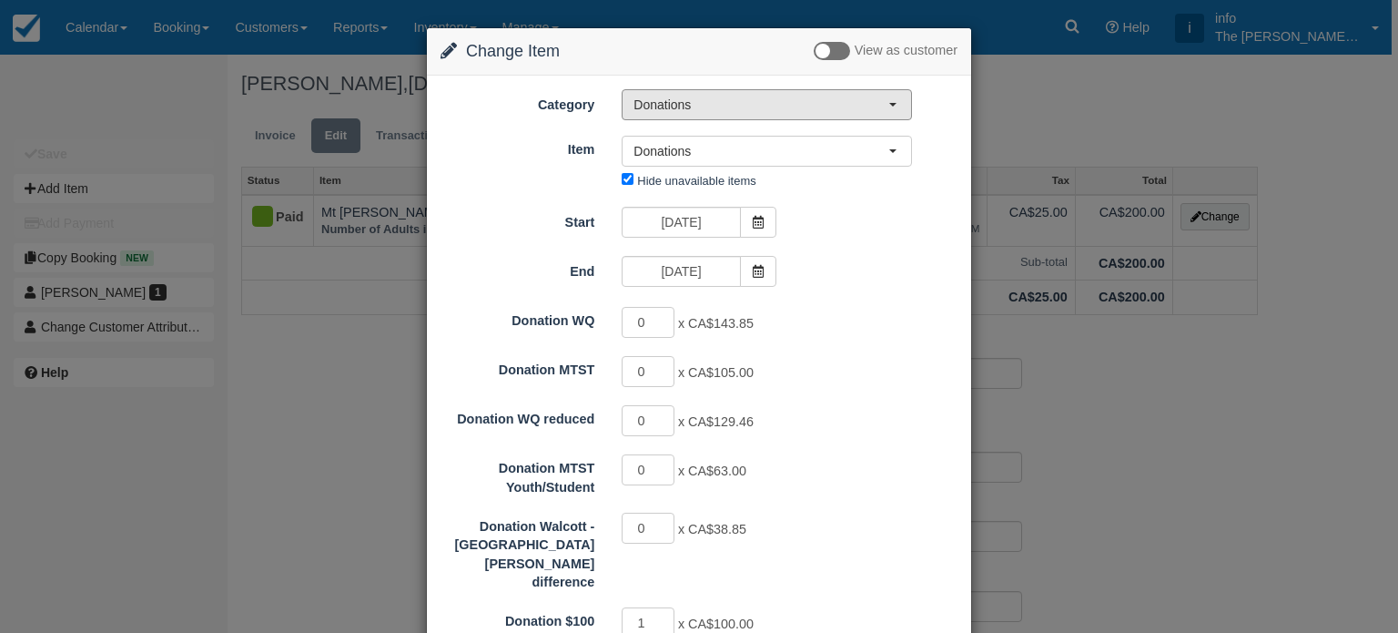
scroll to position [182, 0]
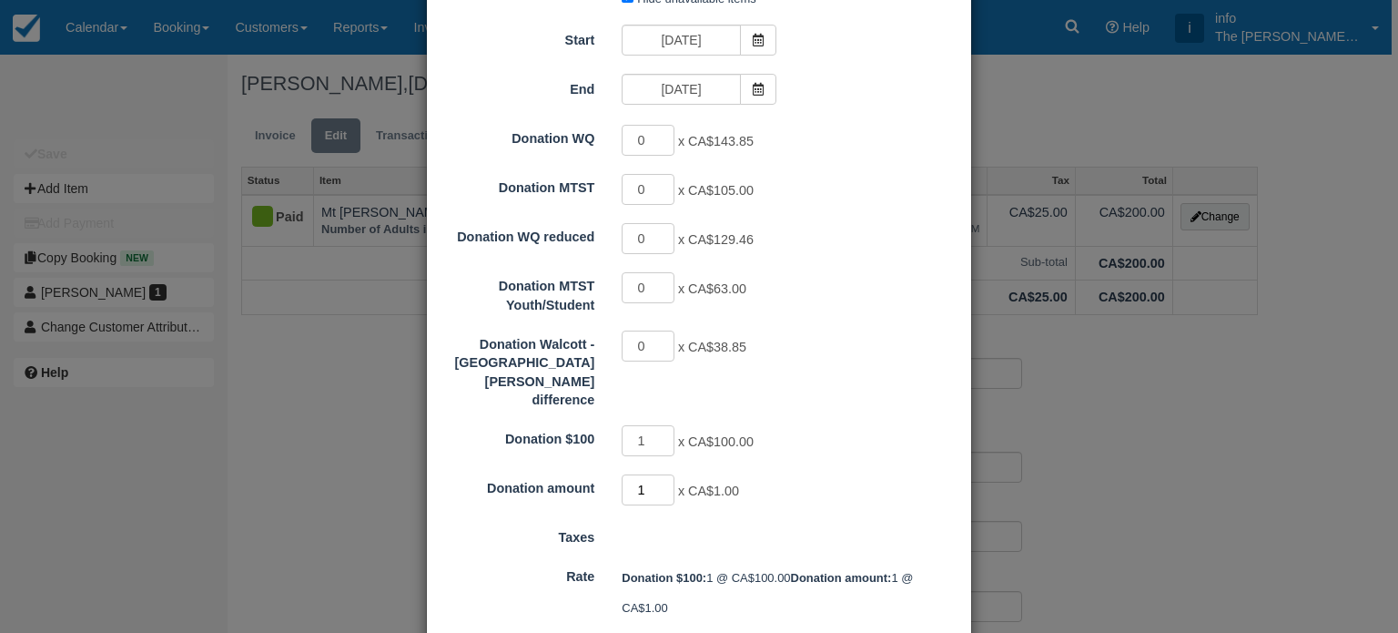
click at [665, 474] on input "1" at bounding box center [648, 489] width 53 height 31
type input "0"
click at [665, 474] on input "0" at bounding box center [648, 489] width 53 height 31
type input "100.00"
type input "0"
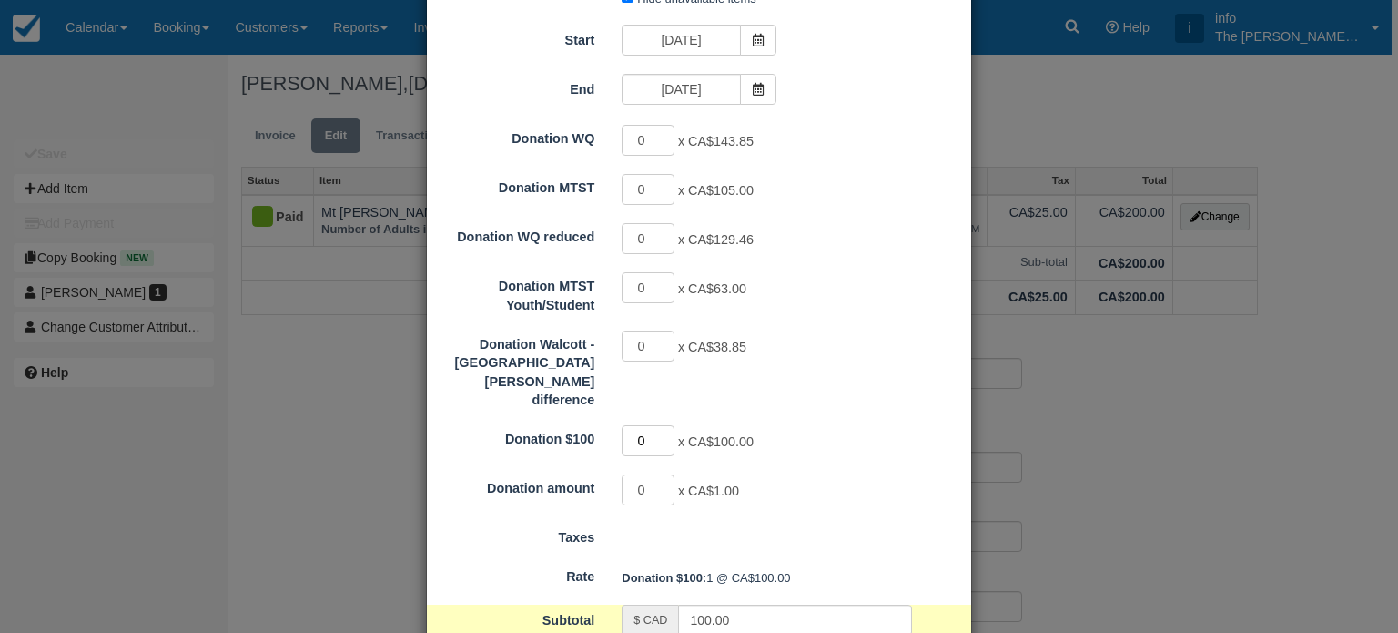
click at [663, 425] on input "0" at bounding box center [648, 440] width 53 height 31
type input "0.00"
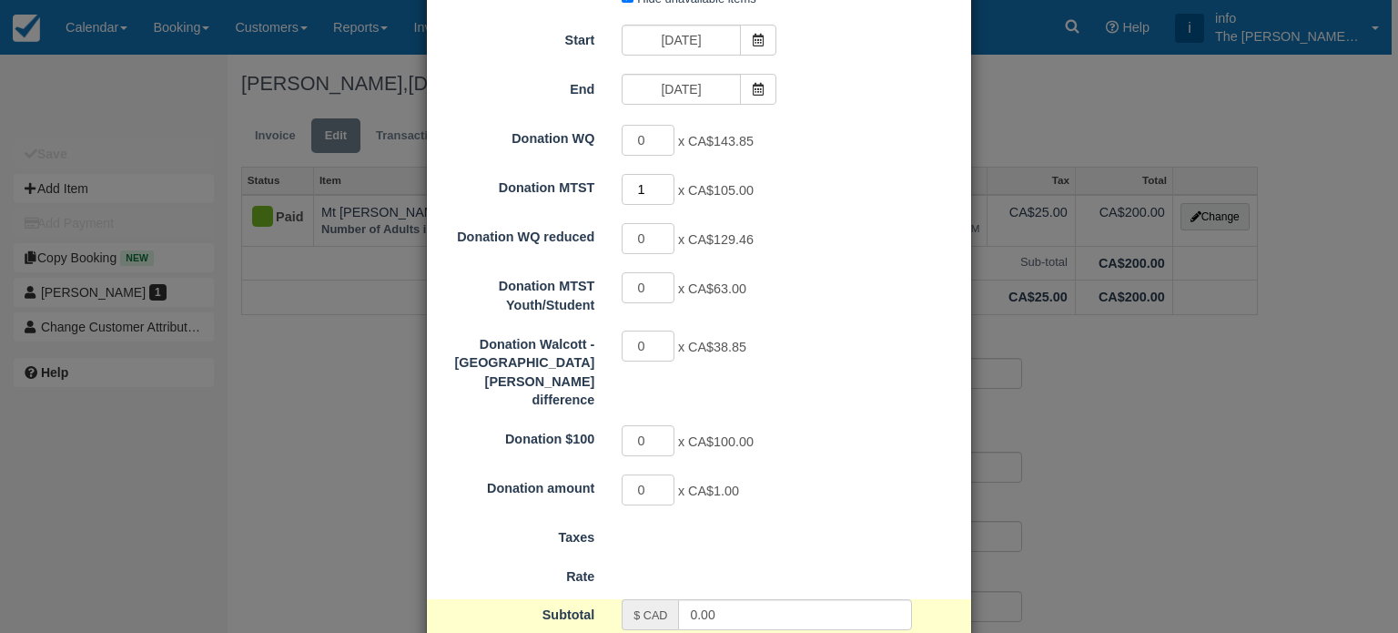
click at [665, 181] on input "1" at bounding box center [648, 189] width 53 height 31
type input "2"
click at [665, 181] on input "2" at bounding box center [648, 189] width 53 height 31
type input "210.00"
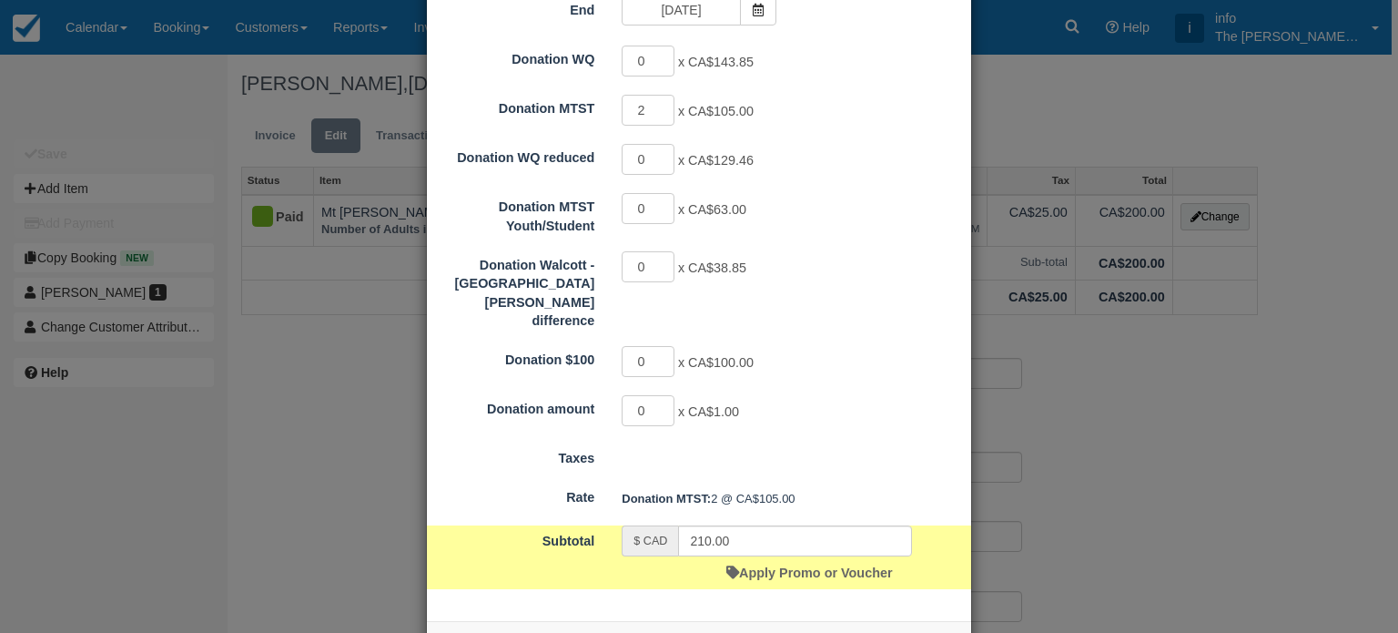
scroll to position [297, 0]
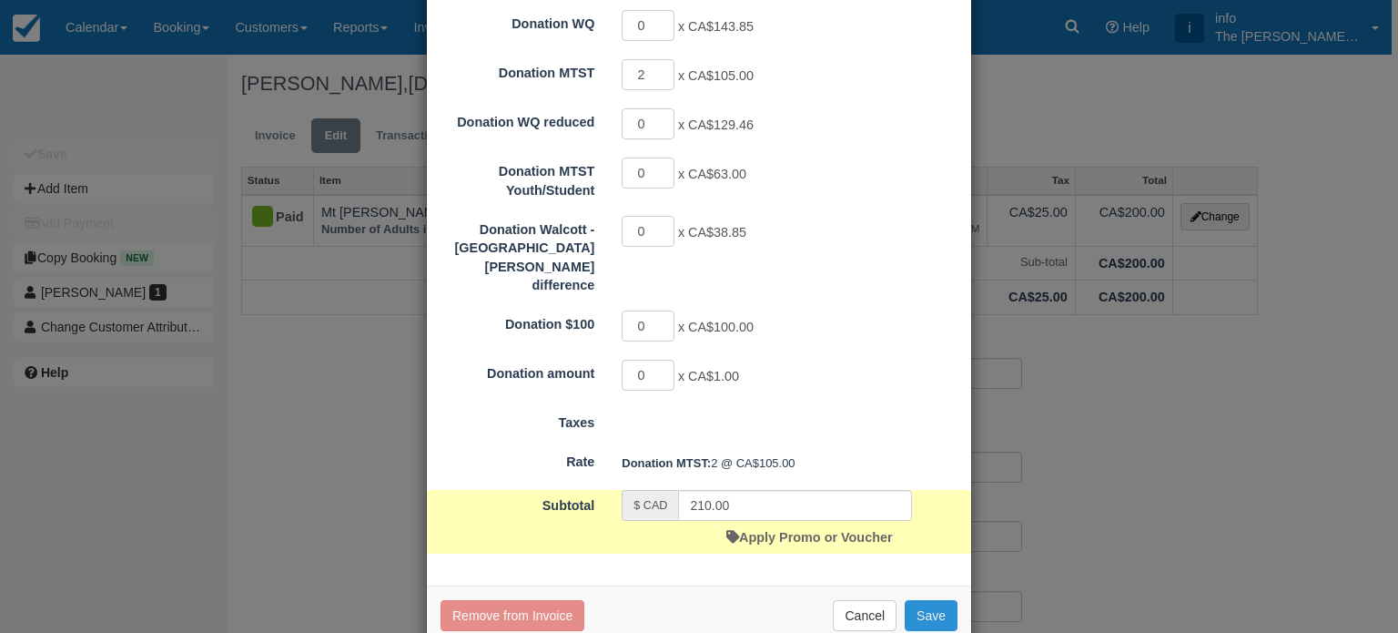
click at [933, 600] on button "Save" at bounding box center [931, 615] width 53 height 31
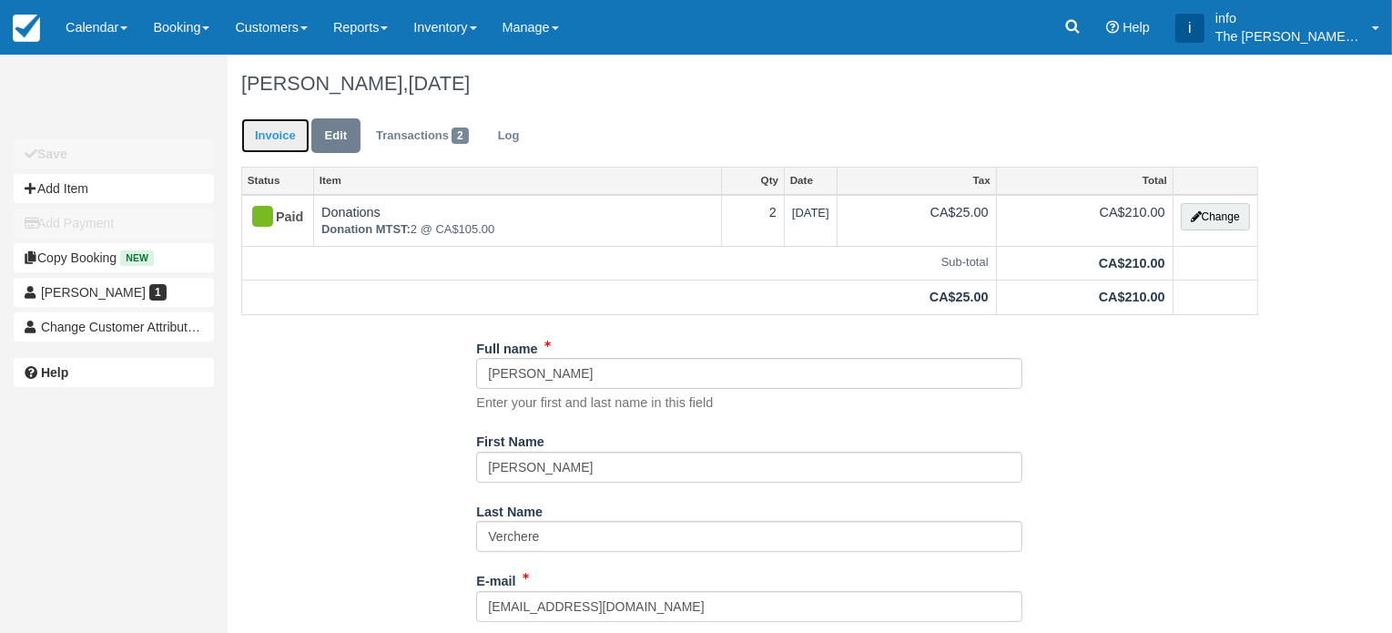
click at [263, 141] on link "Invoice" at bounding box center [275, 136] width 68 height 36
